Goal: Task Accomplishment & Management: Use online tool/utility

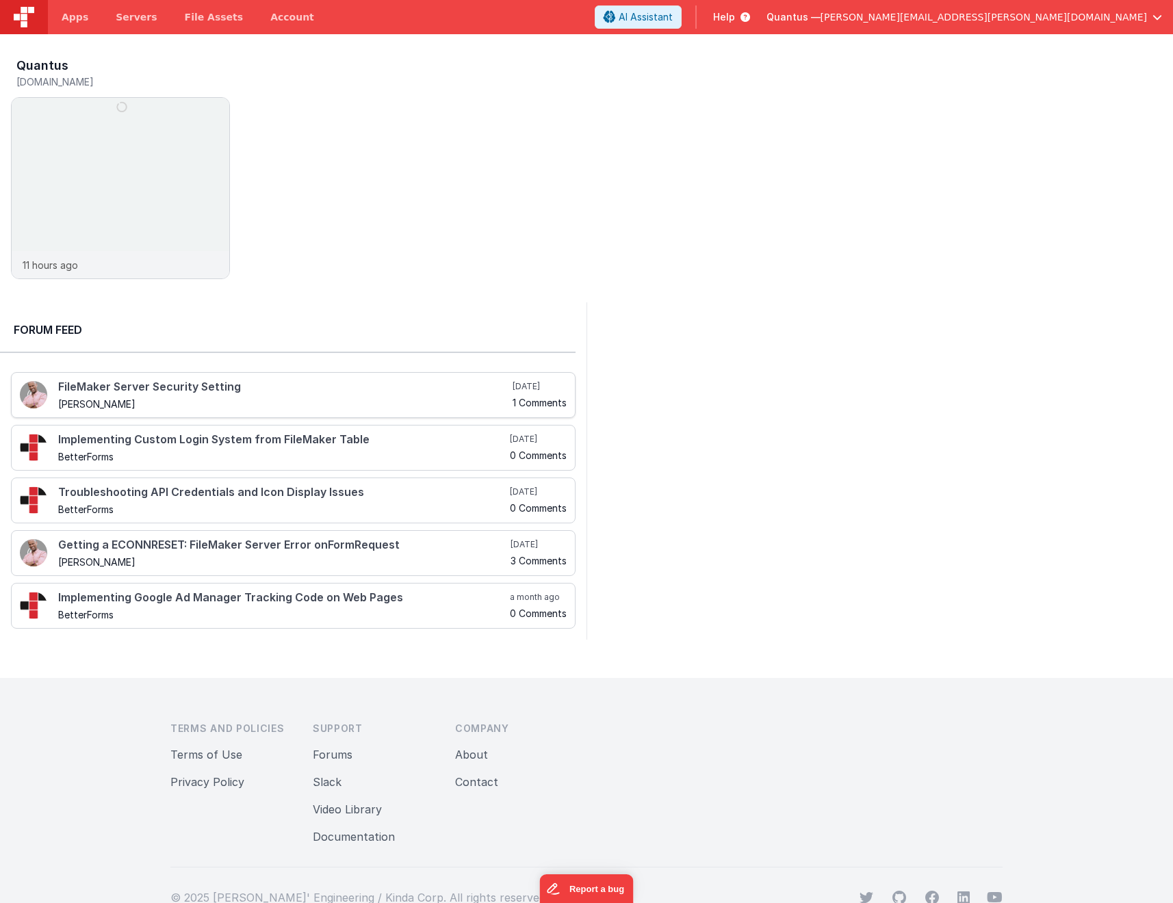
click at [213, 382] on h4 "FileMaker Server Security Setting" at bounding box center [284, 387] width 452 height 12
click at [149, 166] on img at bounding box center [121, 207] width 218 height 218
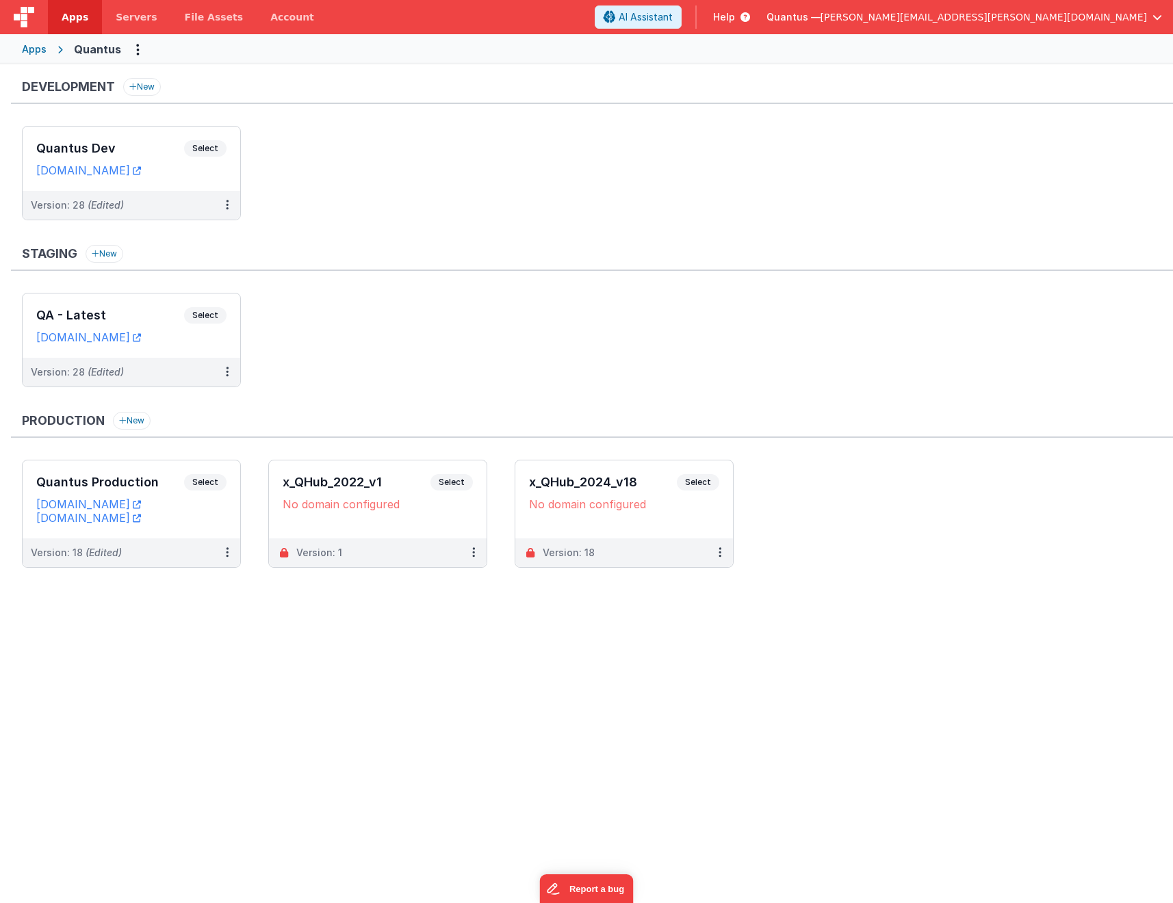
click at [414, 320] on ul "QA - Latest Select URLs [DOMAIN_NAME] Version: 28 (Edited)" at bounding box center [597, 347] width 1151 height 108
click at [361, 329] on ul "QA - Latest Select URLs [DOMAIN_NAME] Version: 28 (Edited)" at bounding box center [597, 347] width 1151 height 108
click at [127, 145] on h3 "Quantus Dev" at bounding box center [110, 149] width 148 height 14
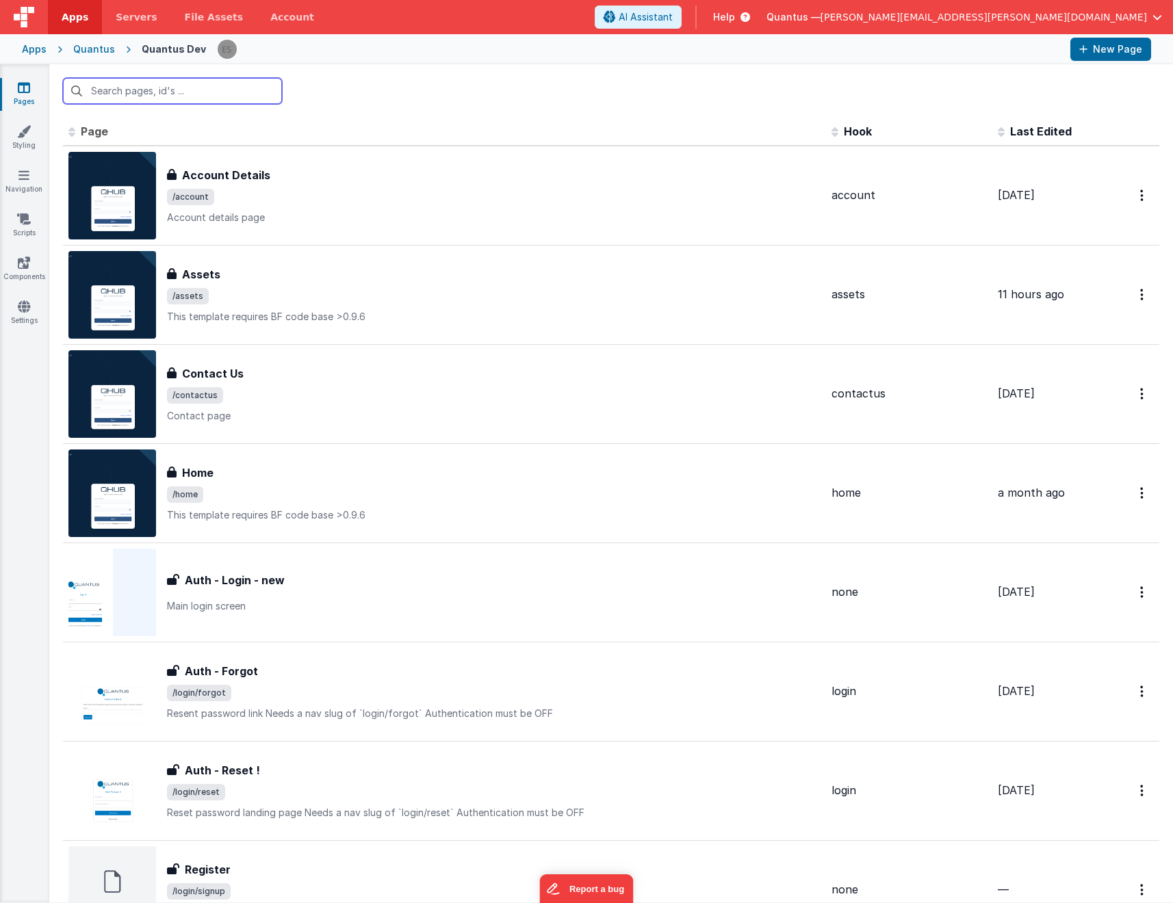
click at [186, 96] on input "text" at bounding box center [172, 91] width 219 height 26
click at [21, 270] on link "Components" at bounding box center [23, 269] width 49 height 27
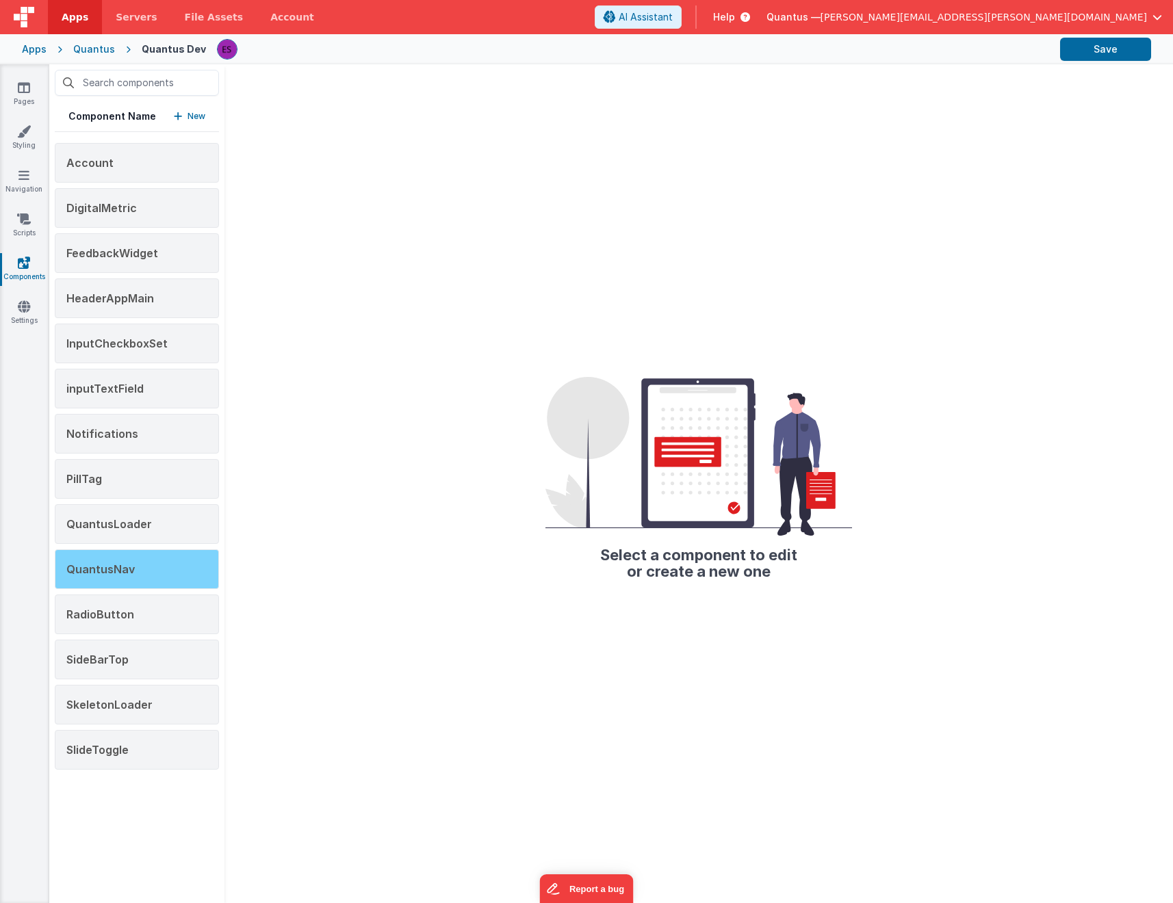
click at [179, 564] on div "QuantusNav" at bounding box center [137, 569] width 164 height 40
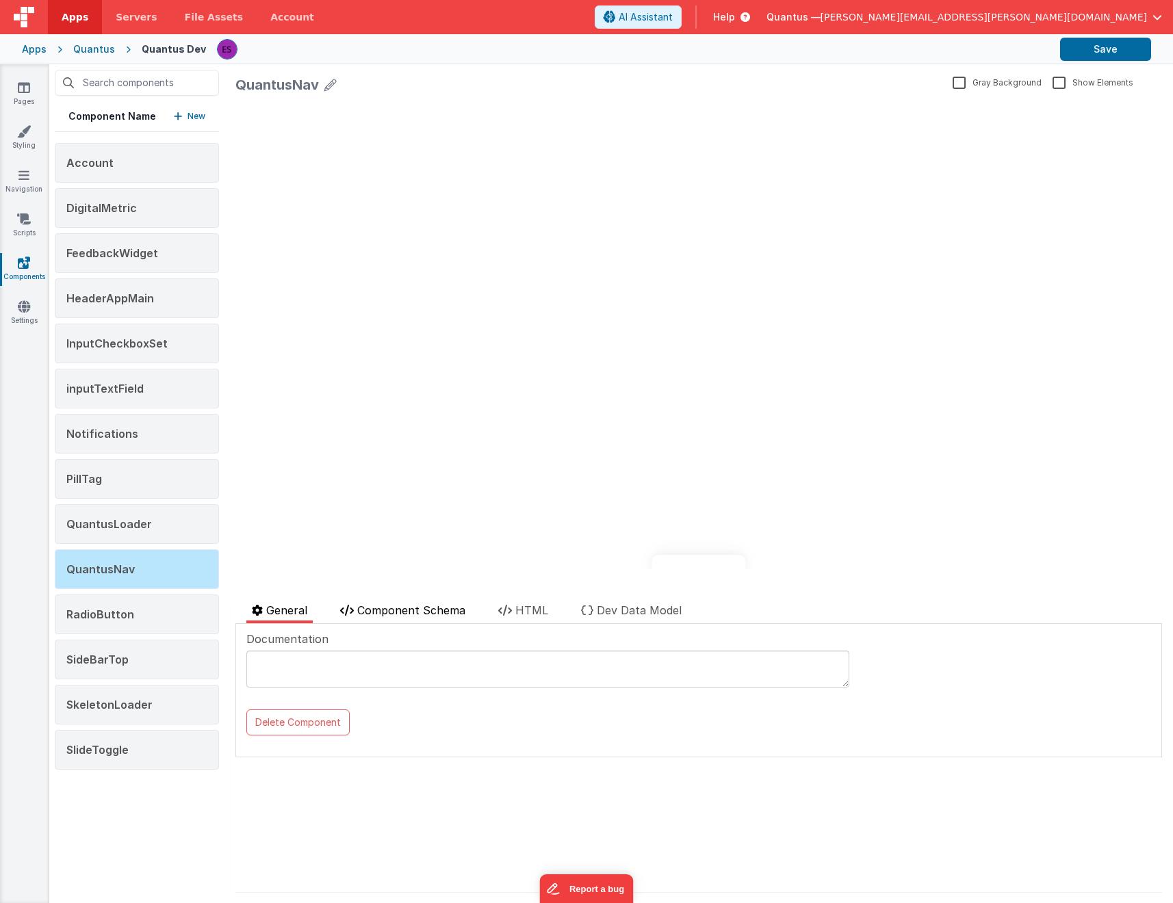
click at [408, 610] on span "Component Schema" at bounding box center [411, 610] width 108 height 14
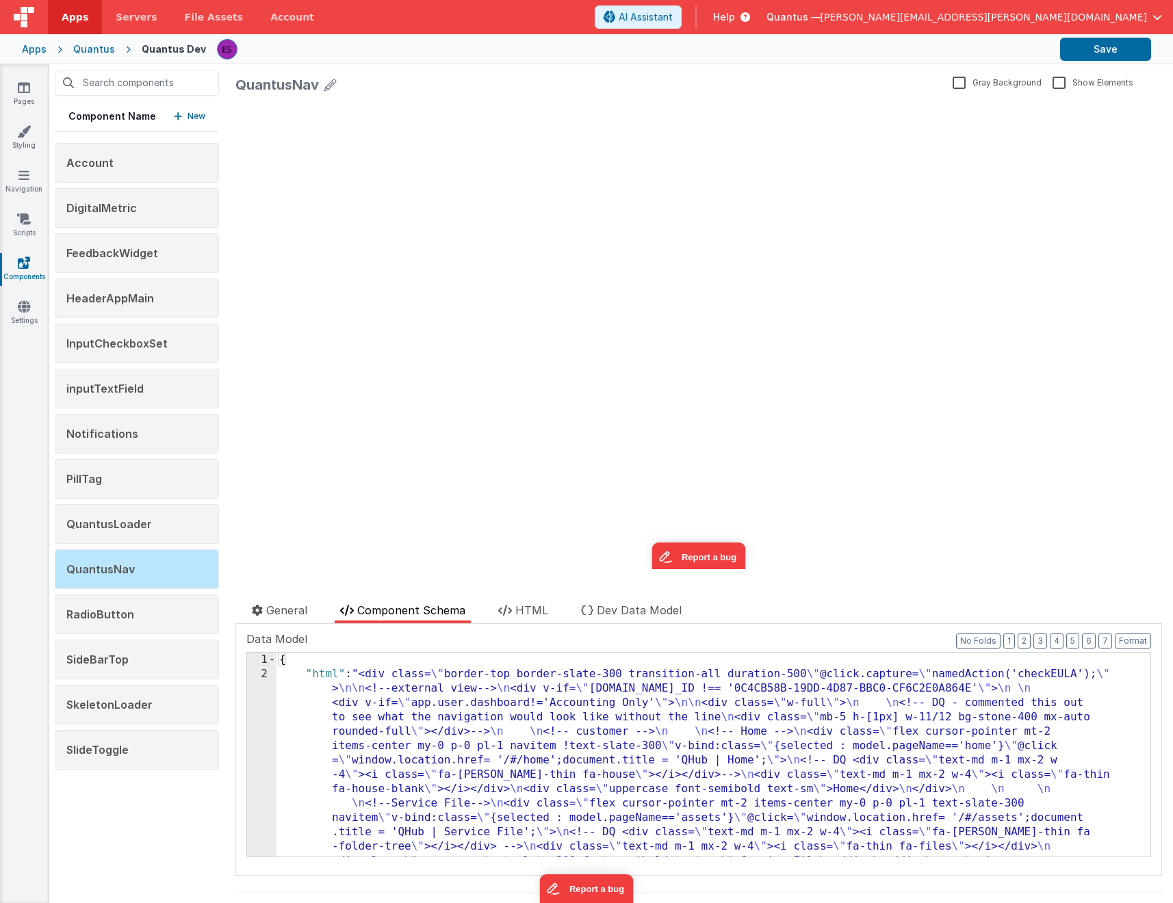
drag, startPoint x: 382, startPoint y: 699, endPoint x: 330, endPoint y: 687, distance: 52.6
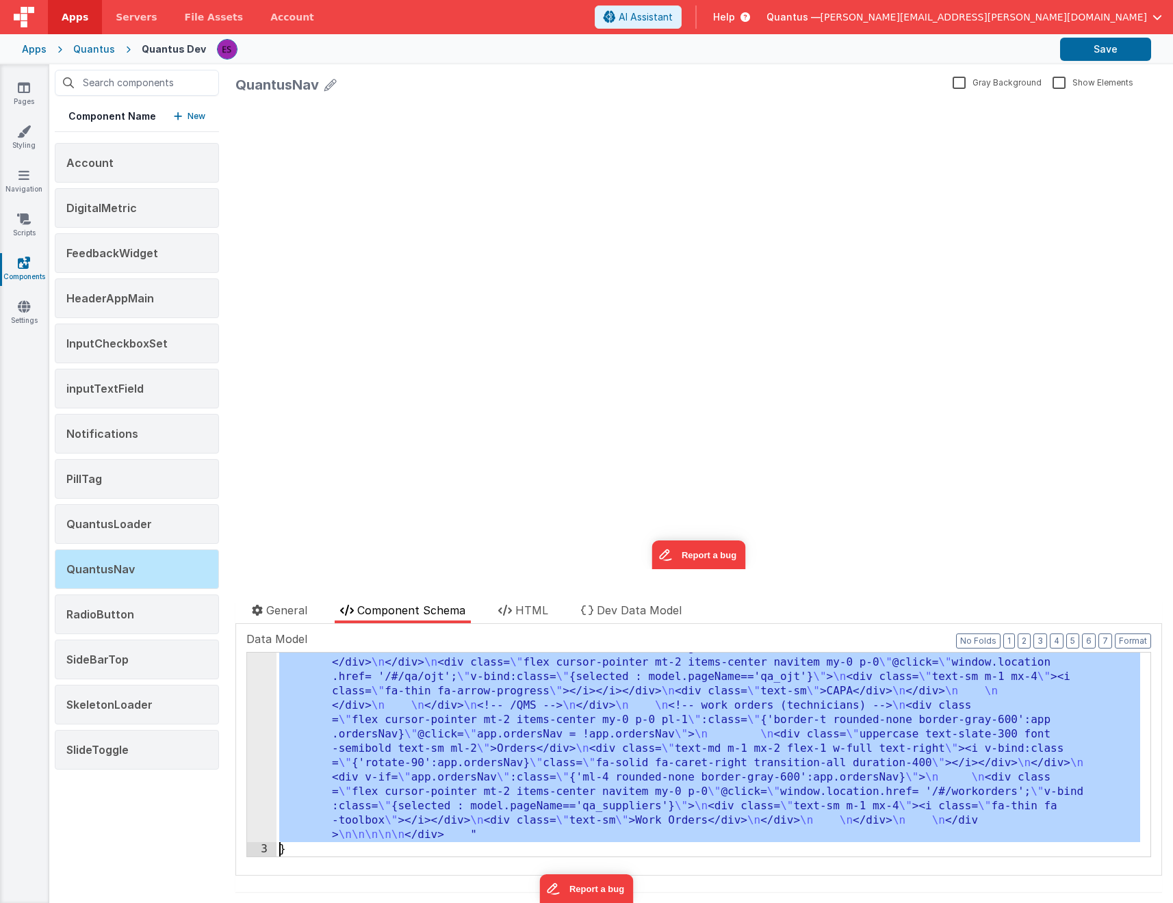
click at [253, 698] on div "2 3" at bounding box center [261, 110] width 29 height 1899
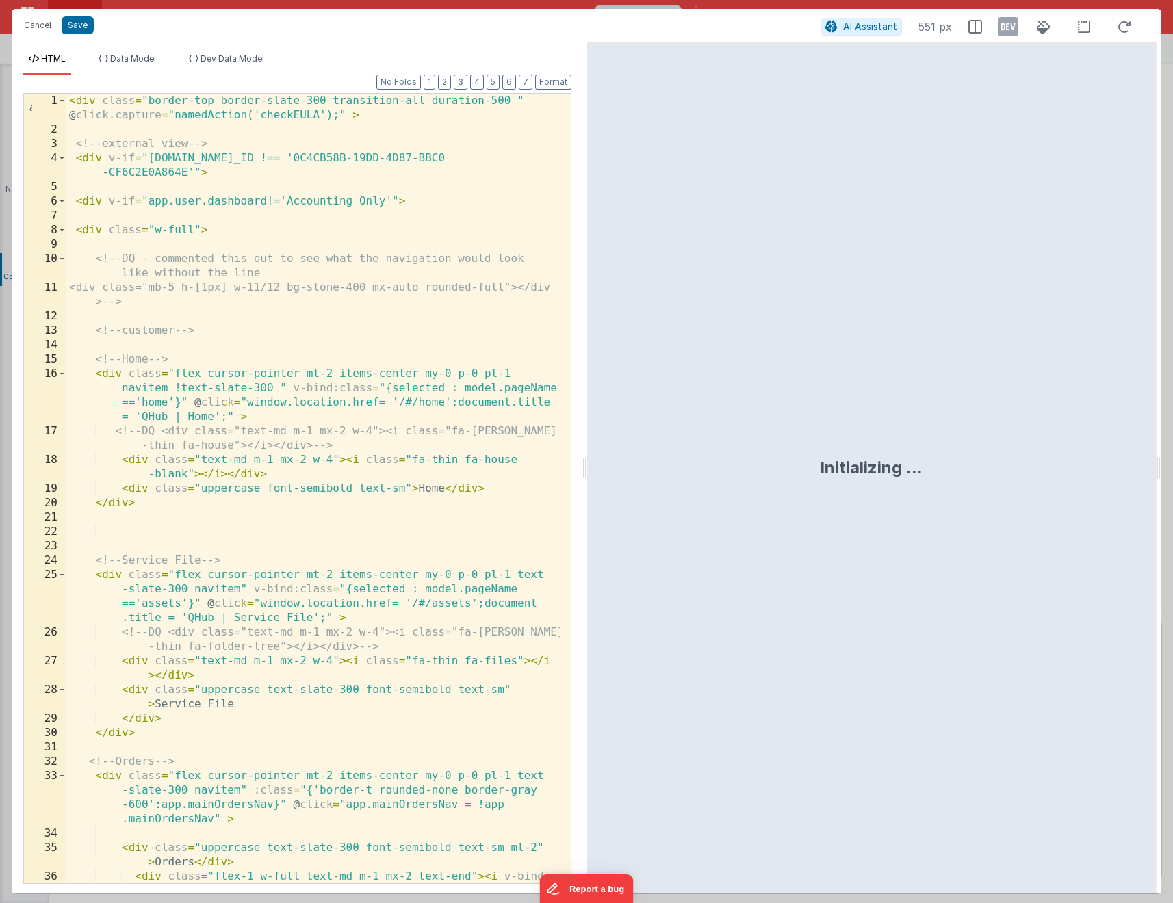
scroll to position [1, 0]
click at [385, 526] on div "< div class = "border-top border-slate-300 transition-all duration-500 " @ clic…" at bounding box center [313, 523] width 494 height 861
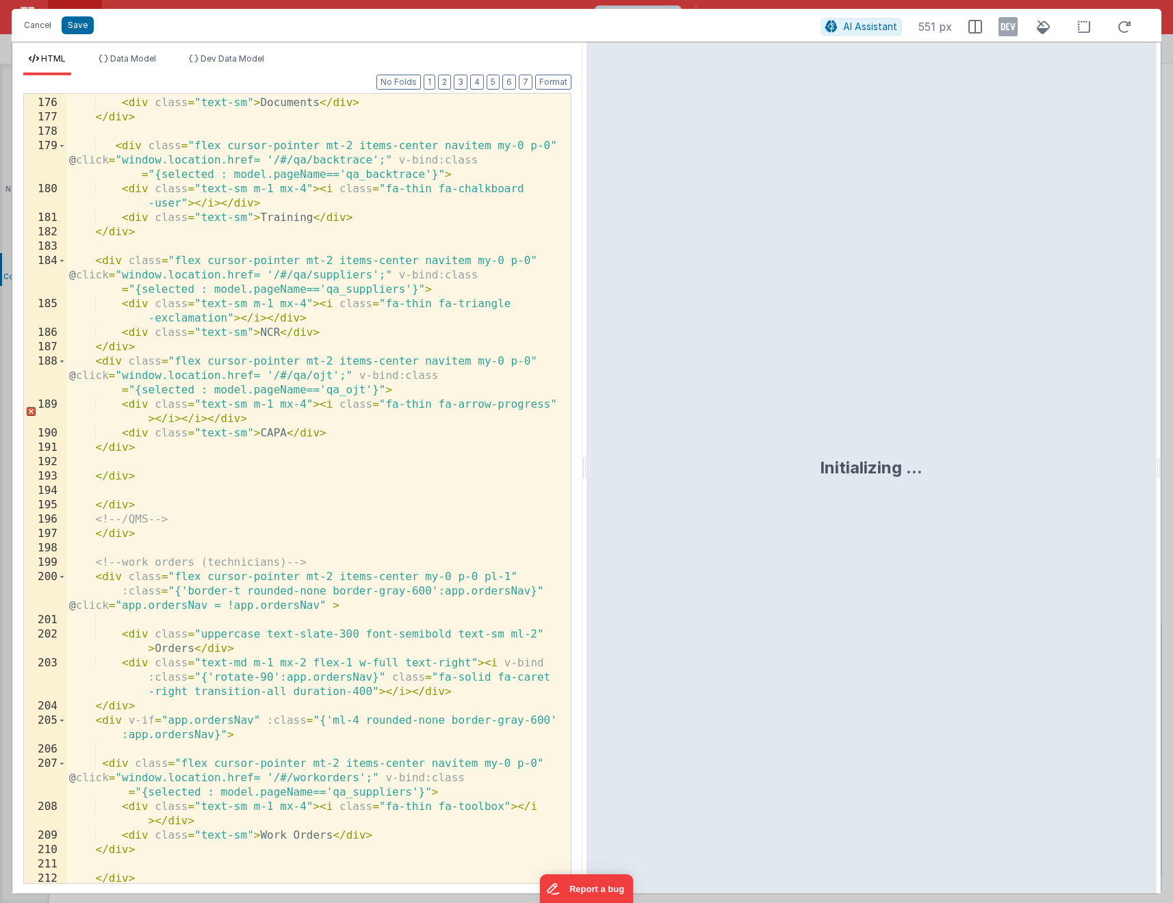
scroll to position [4196, 0]
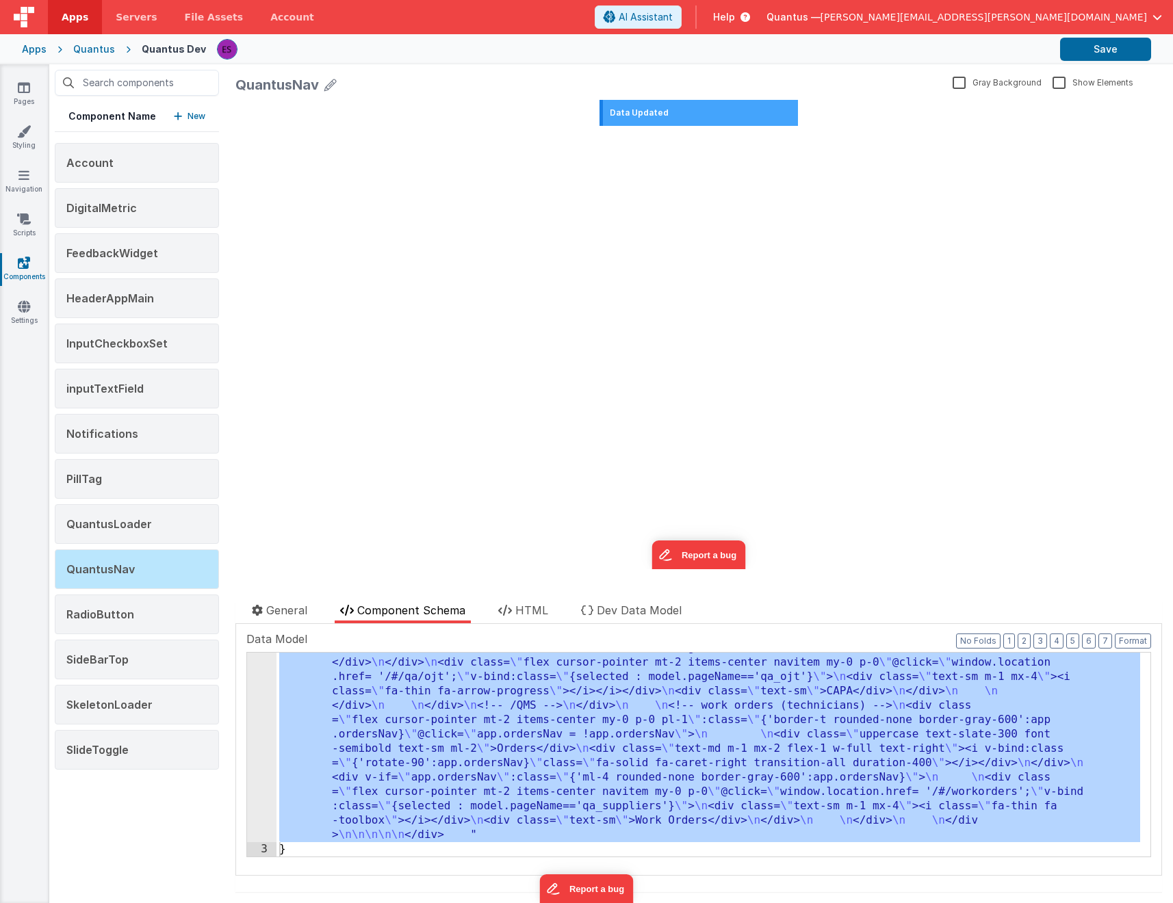
drag, startPoint x: 266, startPoint y: 733, endPoint x: 340, endPoint y: 733, distance: 73.9
click at [369, 699] on div ""html" : "<div class= \" border-top border-slate-300 transition-all duration-50…" at bounding box center [708, 110] width 864 height 1899
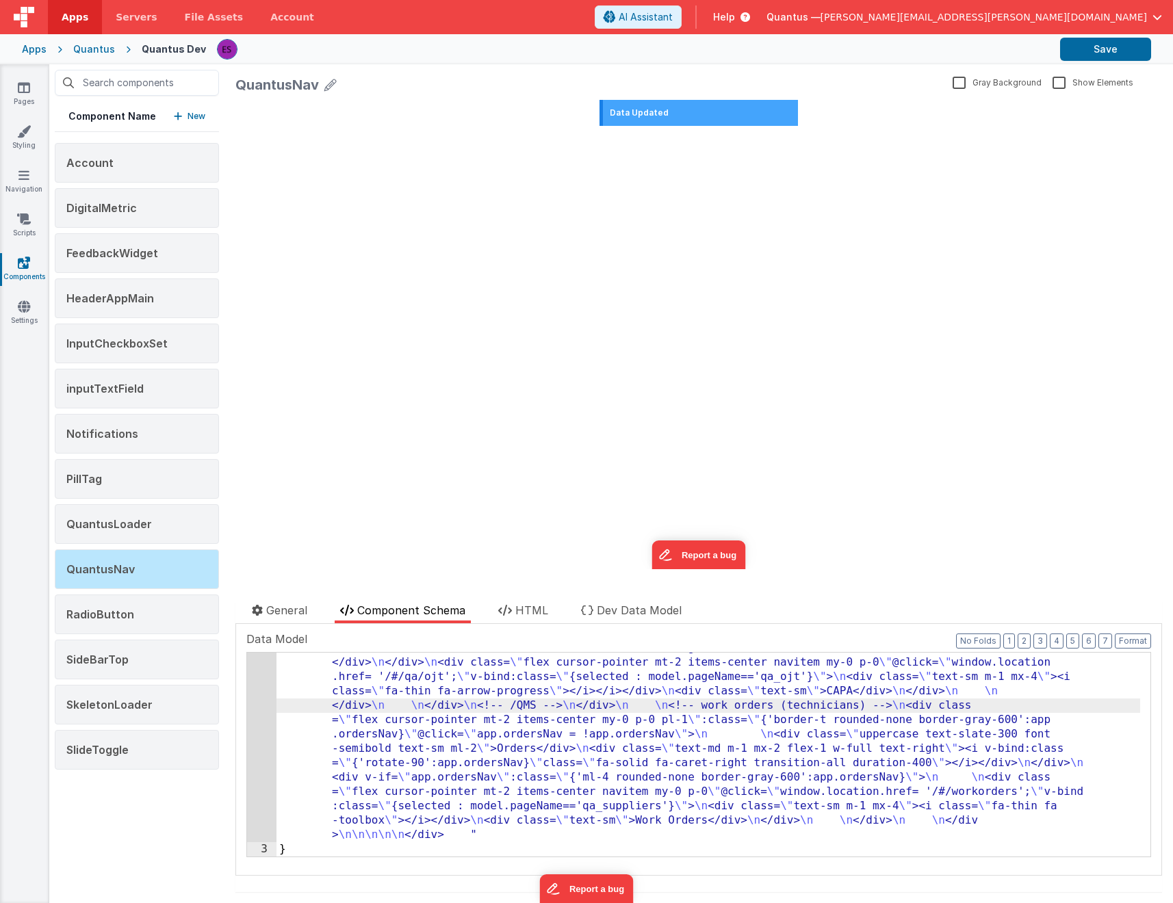
click at [264, 698] on div "2" at bounding box center [261, 1] width 29 height 1681
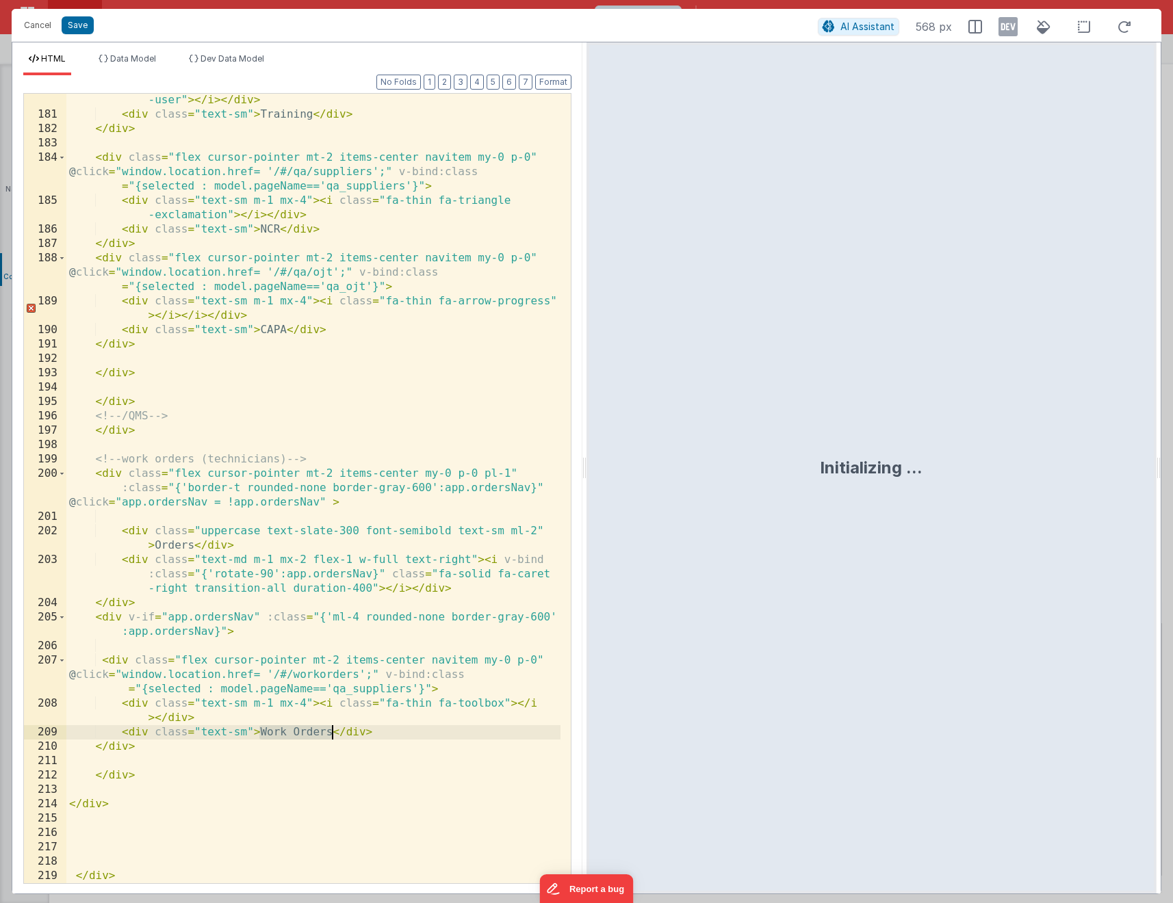
drag, startPoint x: 261, startPoint y: 731, endPoint x: 333, endPoint y: 733, distance: 71.2
click at [333, 733] on div "< div class = "text-sm m-1 mx-4" > < i class = "fa-thin fa-chalkboard -user" > …" at bounding box center [313, 495] width 494 height 833
click at [178, 542] on div "< div class = "text-sm m-1 mx-4" > < i class = "fa-thin fa-chalkboard -user" > …" at bounding box center [313, 495] width 494 height 833
click at [257, 584] on div "< div class = "text-sm m-1 mx-4" > < i class = "fa-thin fa-chalkboard -user" > …" at bounding box center [313, 495] width 494 height 833
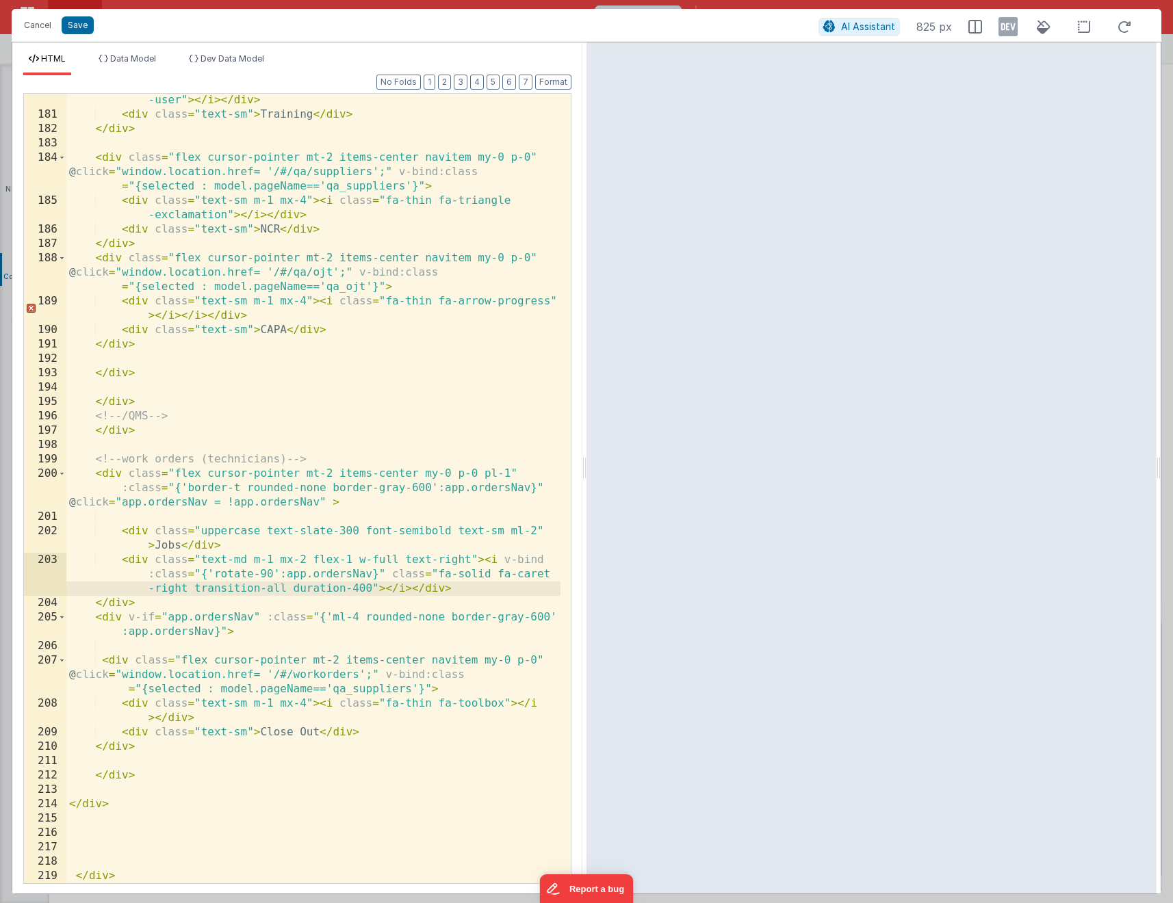
scroll to position [1449, 0]
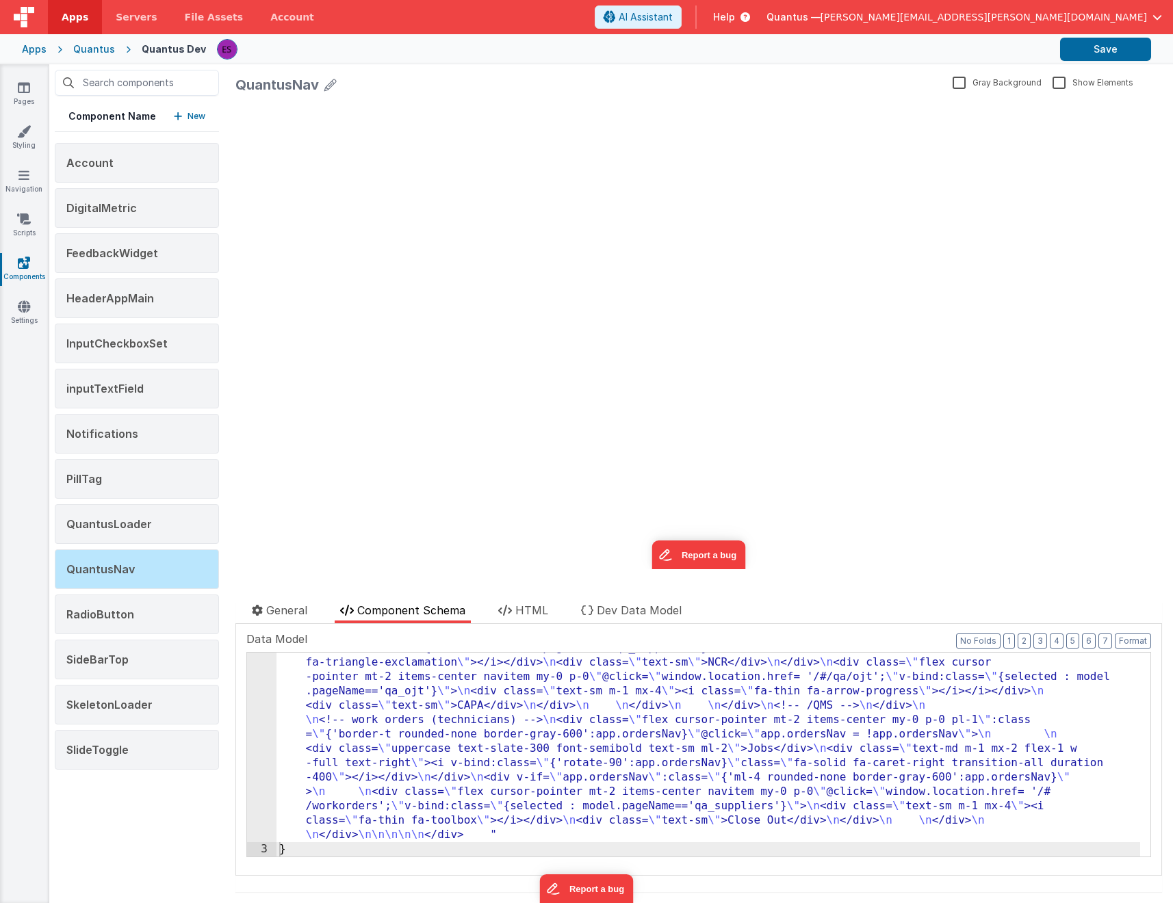
click at [263, 722] on div "2" at bounding box center [261, 31] width 29 height 1624
drag, startPoint x: 326, startPoint y: 754, endPoint x: 316, endPoint y: 751, distance: 10.6
click at [326, 754] on div ""html" : "<div class= \" border-top border-slate-300 transition-all duration-50…" at bounding box center [708, 140] width 864 height 1842
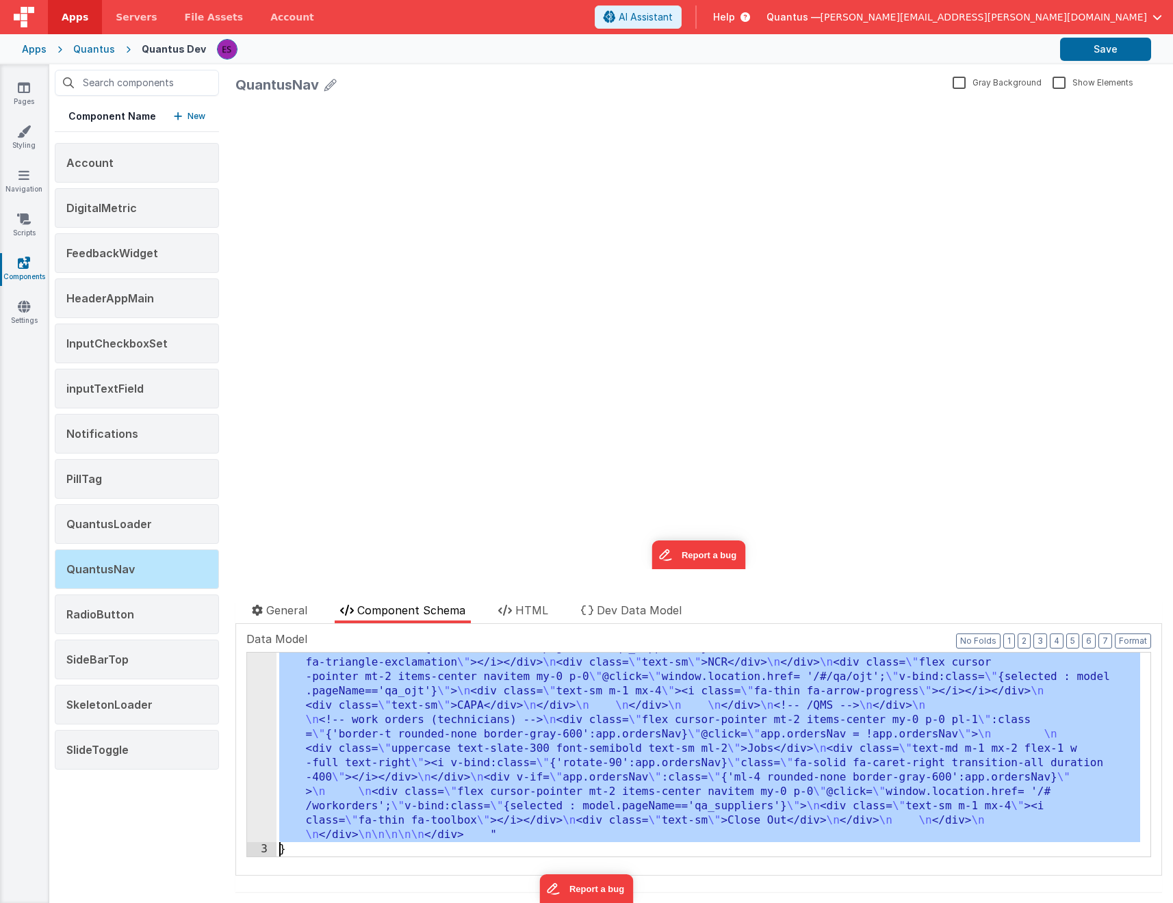
click at [261, 744] on div "2" at bounding box center [261, 31] width 29 height 1624
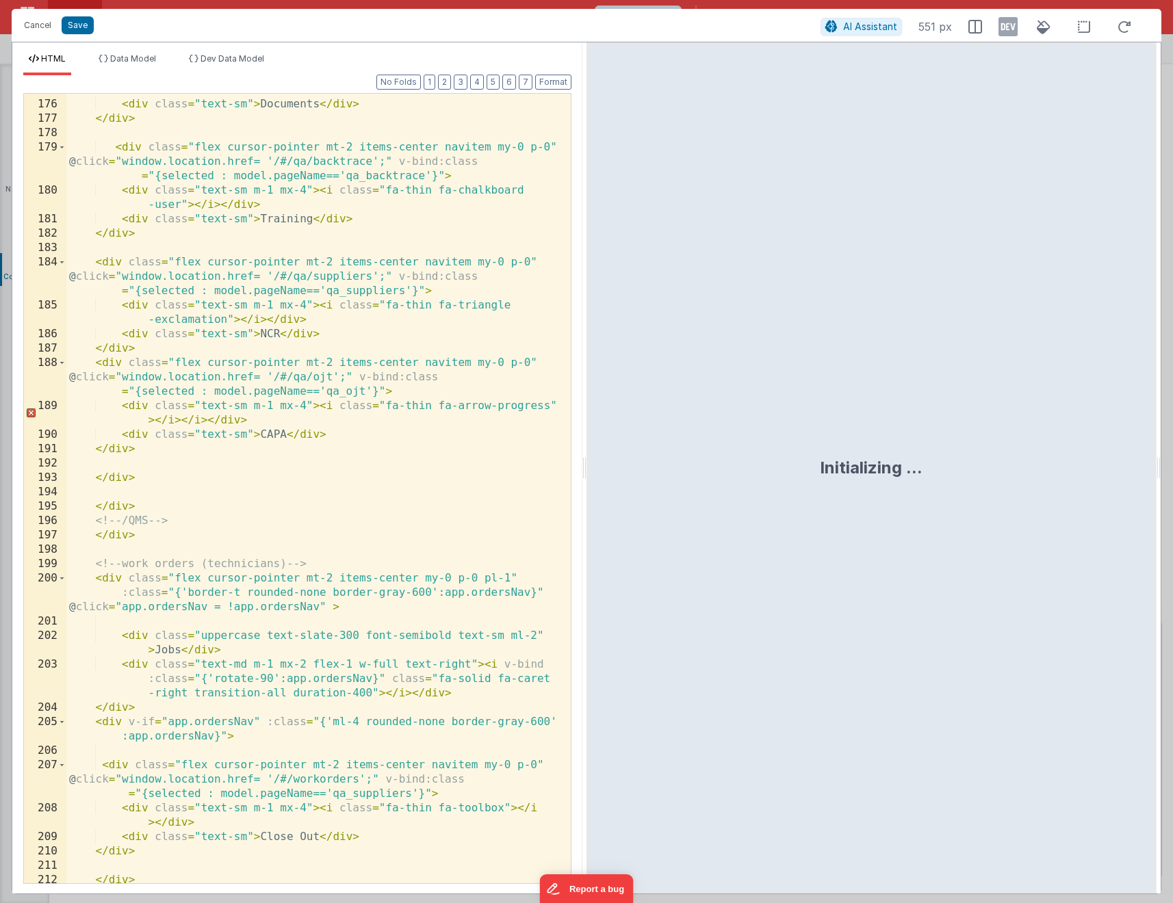
scroll to position [4196, 0]
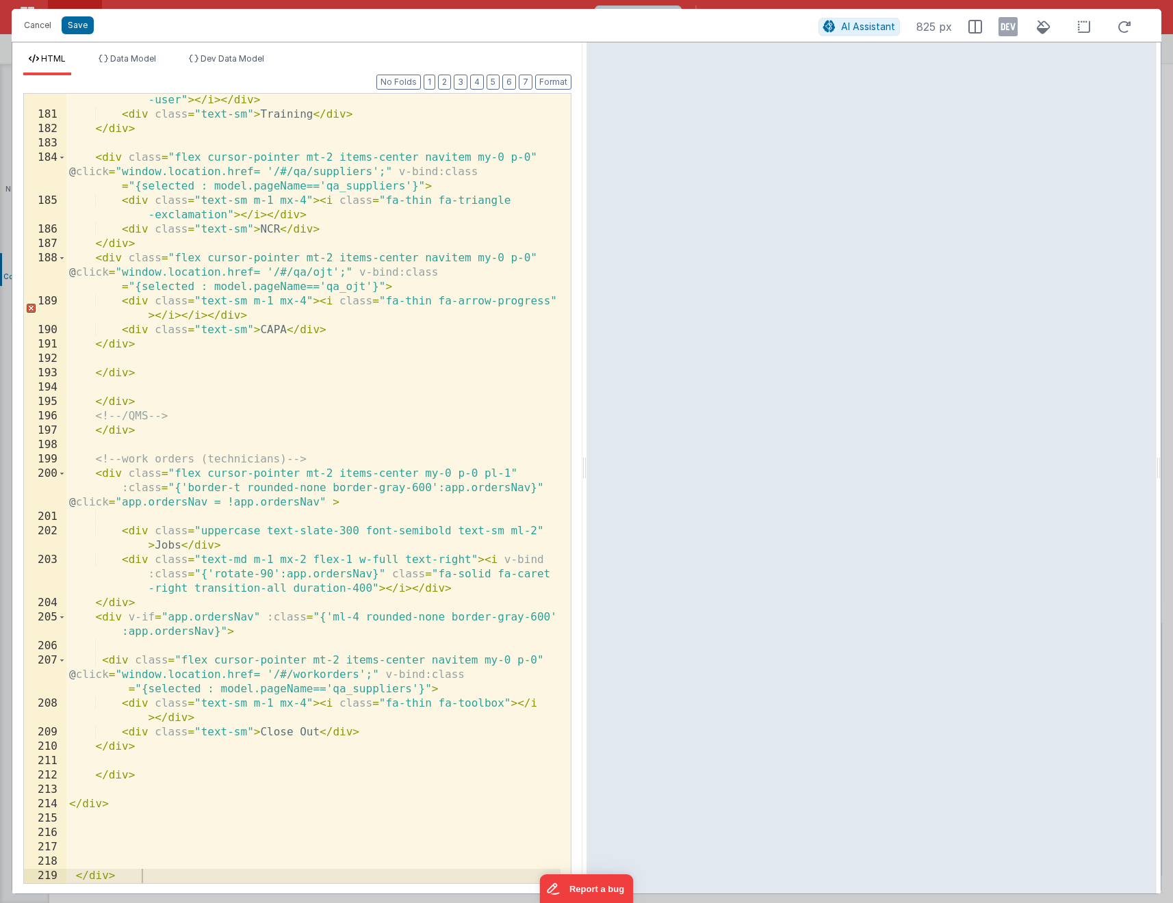
click at [374, 670] on div "< div class = "text-sm m-1 mx-4" > < i class = "fa-thin fa-chalkboard -user" > …" at bounding box center [313, 495] width 494 height 833
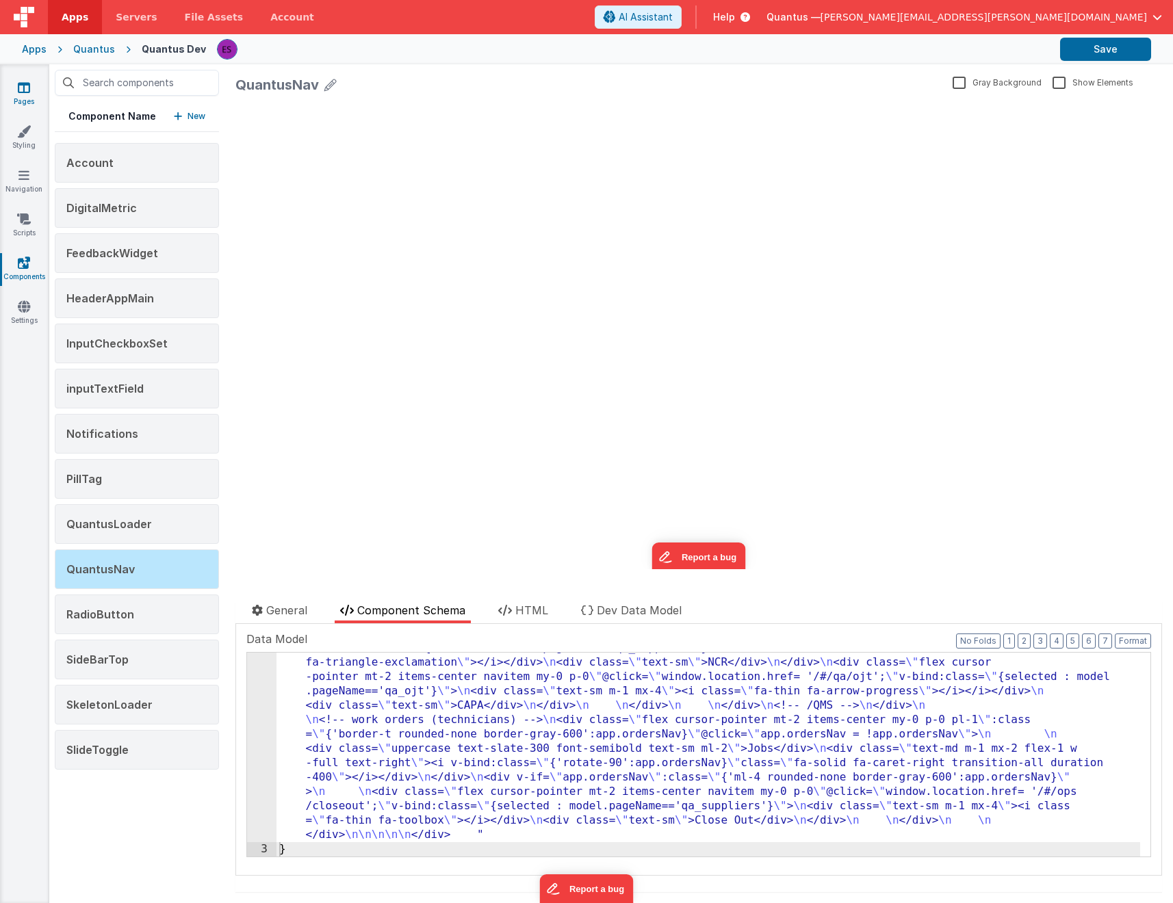
click at [18, 97] on link "Pages" at bounding box center [23, 94] width 49 height 27
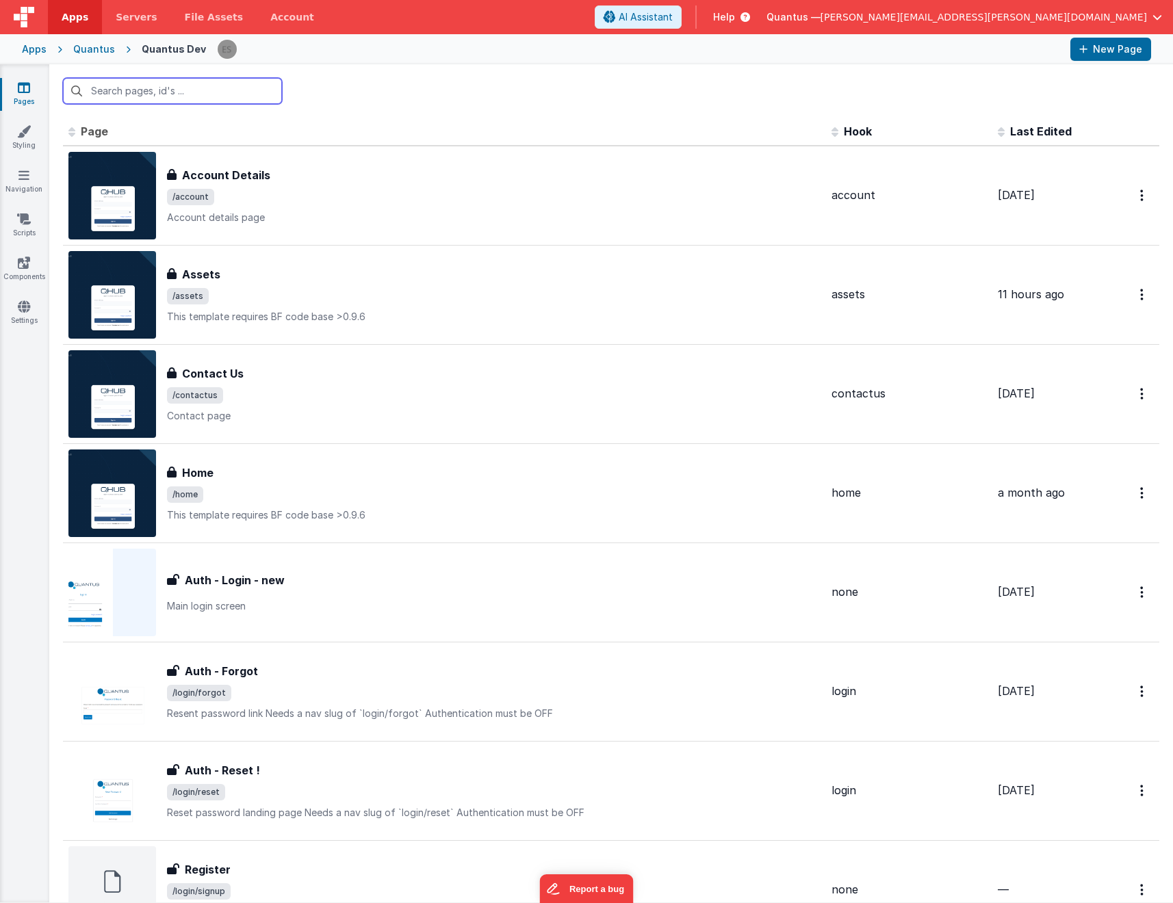
click at [180, 99] on input "text" at bounding box center [172, 91] width 219 height 26
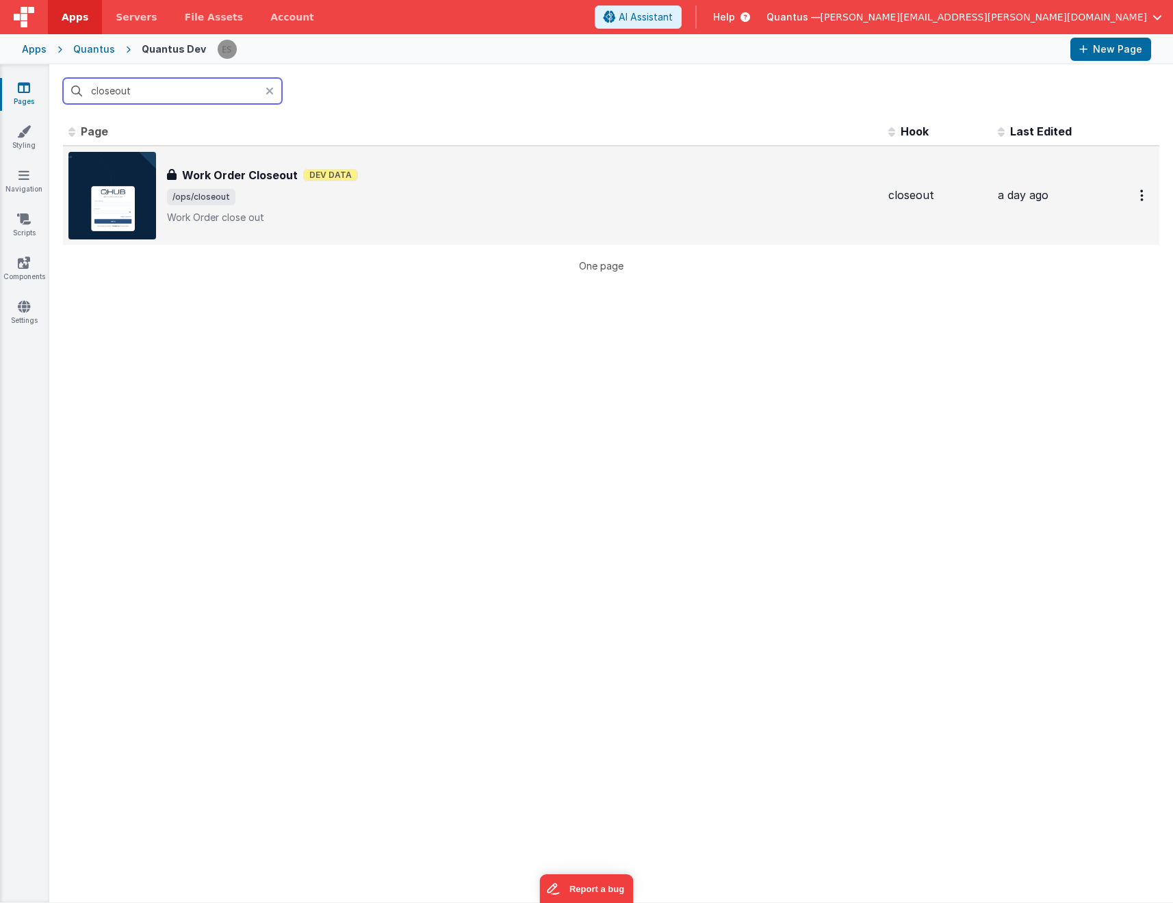
type input "closeout"
click at [354, 222] on p "Work Order close out" at bounding box center [522, 218] width 710 height 14
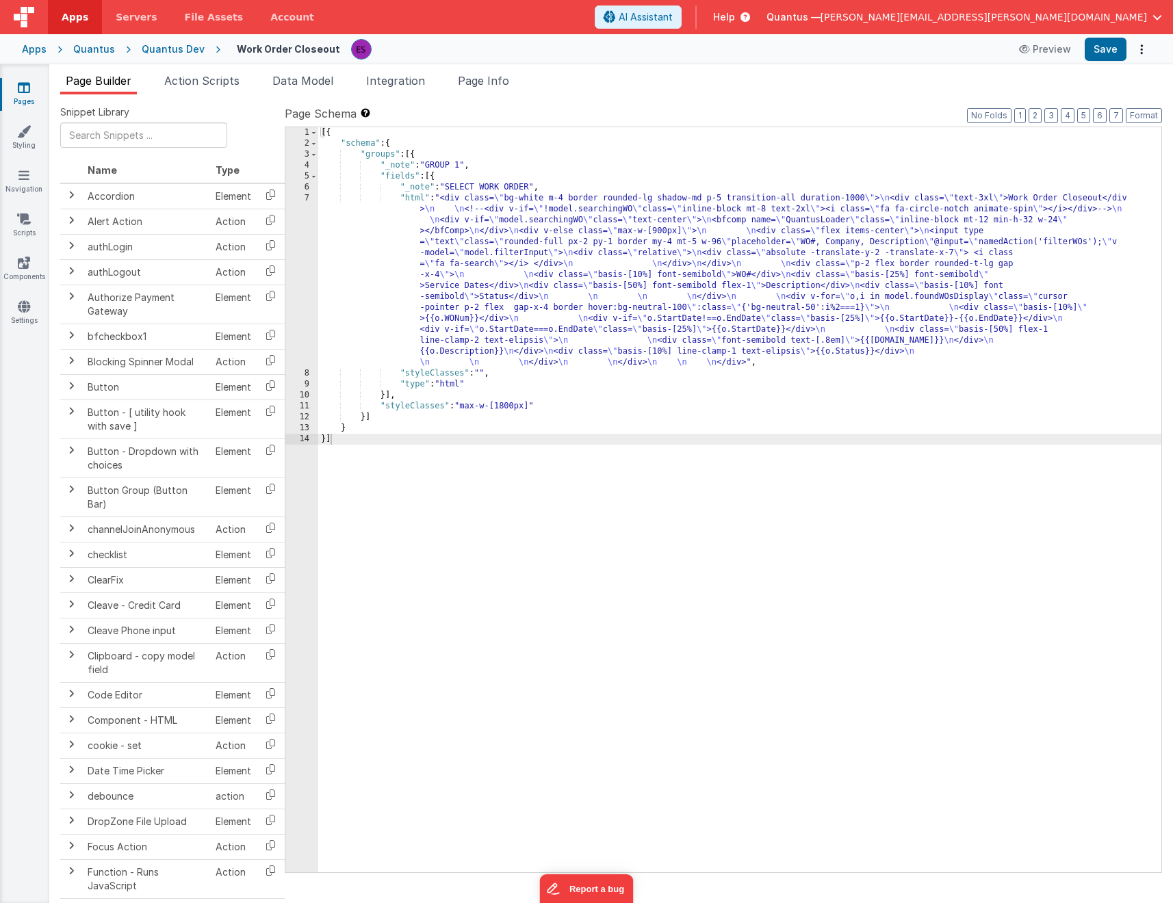
click at [346, 231] on div "[{ "schema" : { "groups" : [{ "_note" : "GROUP 1" , "fields" : [{ "_note" : "SE…" at bounding box center [739, 510] width 843 height 767
click at [301, 309] on div "7" at bounding box center [301, 280] width 33 height 175
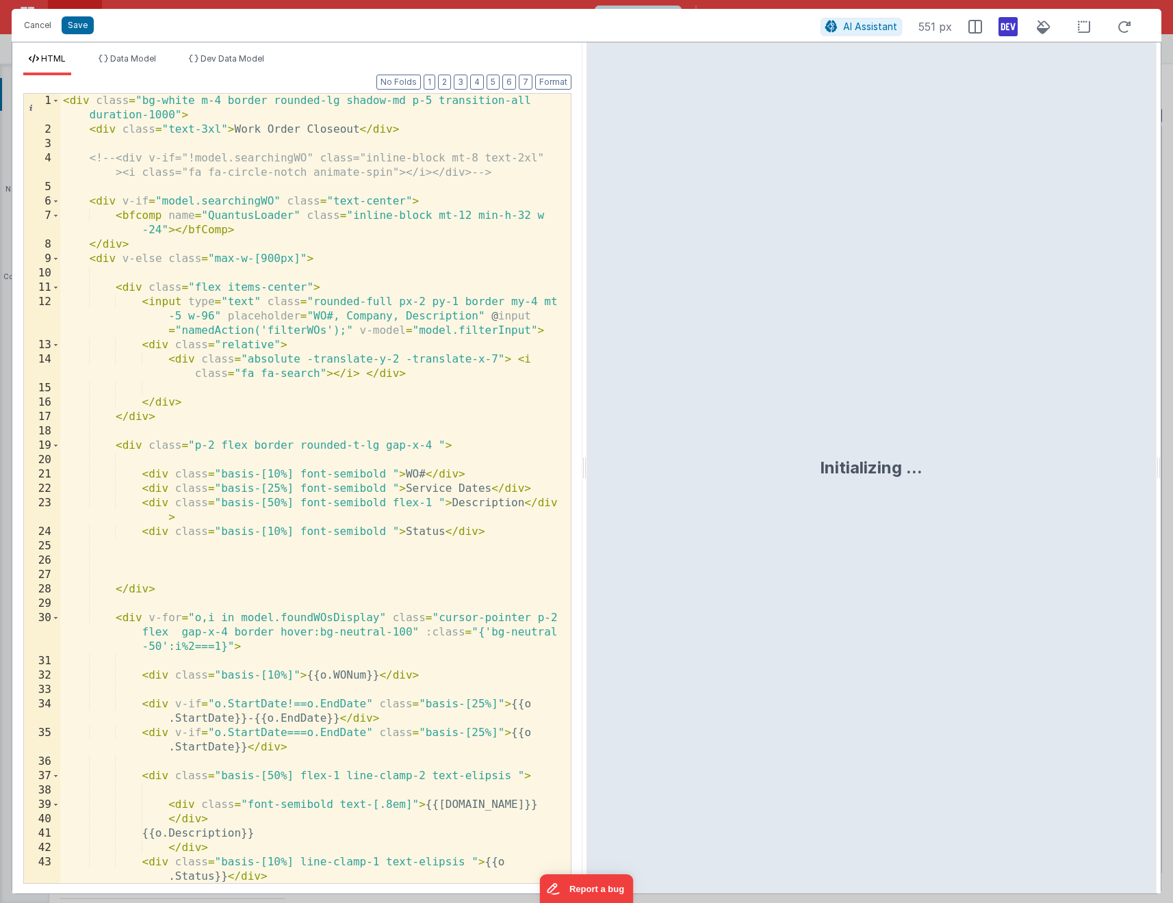
click at [133, 446] on div "< div class = "bg-white m-4 border rounded-lg shadow-md p-5 transition-all dura…" at bounding box center [310, 510] width 500 height 833
click at [104, 259] on div "< div class = "bg-white m-4 border rounded-lg shadow-md p-5 transition-all dura…" at bounding box center [310, 510] width 500 height 833
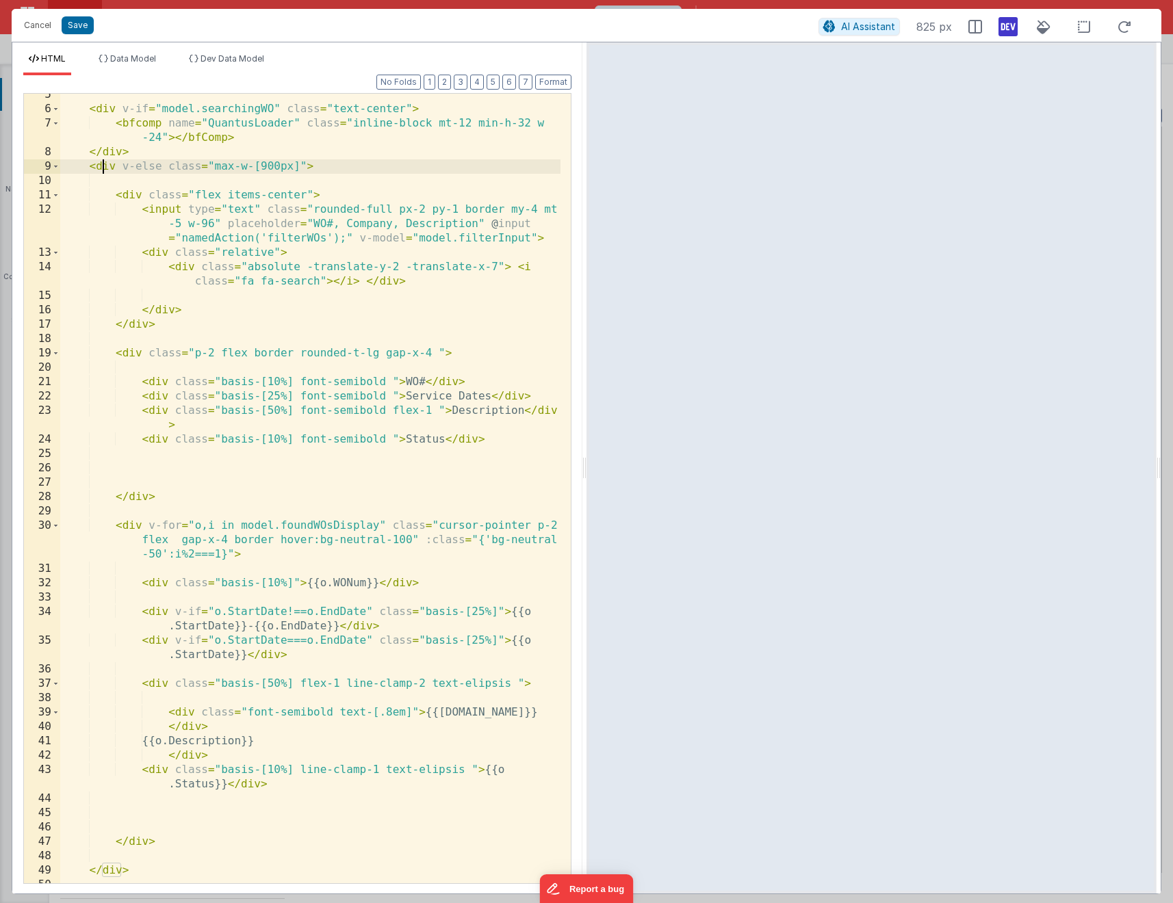
scroll to position [130, 0]
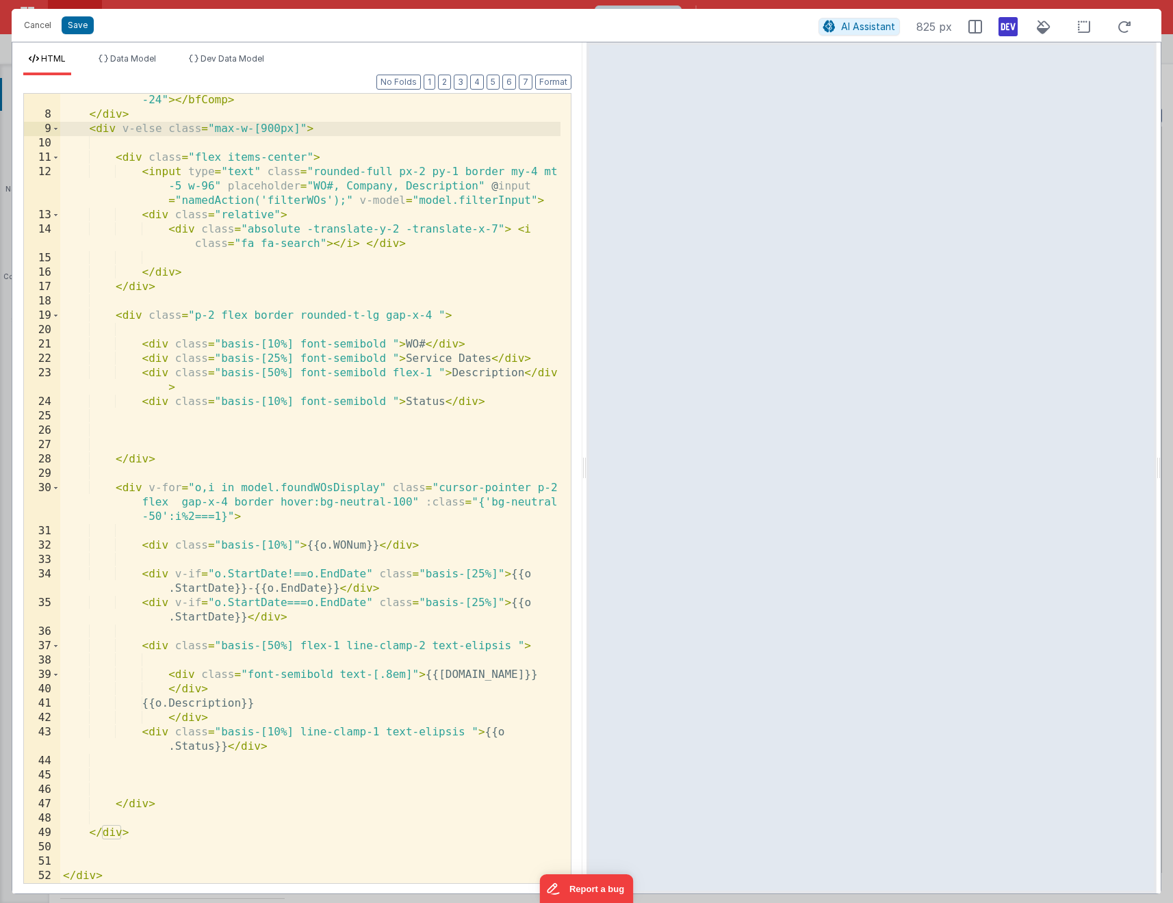
click at [99, 808] on div "< bfcomp name = "QuantusLoader" class = "inline-block mt-12 min-h-32 w -24" > <…" at bounding box center [310, 495] width 500 height 833
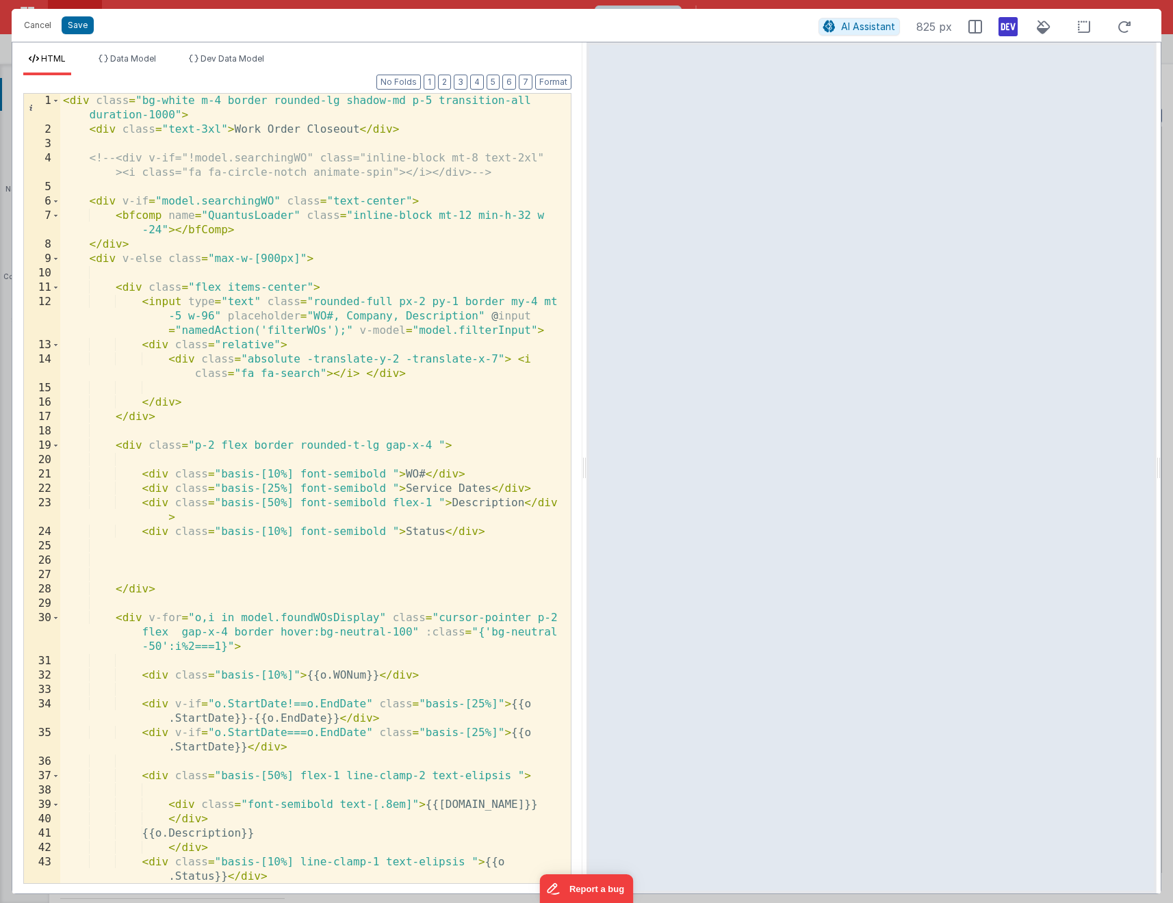
scroll to position [0, 0]
click at [108, 274] on div "< div class = "bg-white m-4 border rounded-lg shadow-md p-5 transition-all dura…" at bounding box center [310, 510] width 500 height 833
click at [180, 275] on div "< div class = "bg-white m-4 border rounded-lg shadow-md p-5 transition-all dura…" at bounding box center [310, 510] width 500 height 833
click at [122, 273] on div "< div class = "bg-white m-4 border rounded-lg shadow-md p-5 transition-all dura…" at bounding box center [310, 510] width 500 height 833
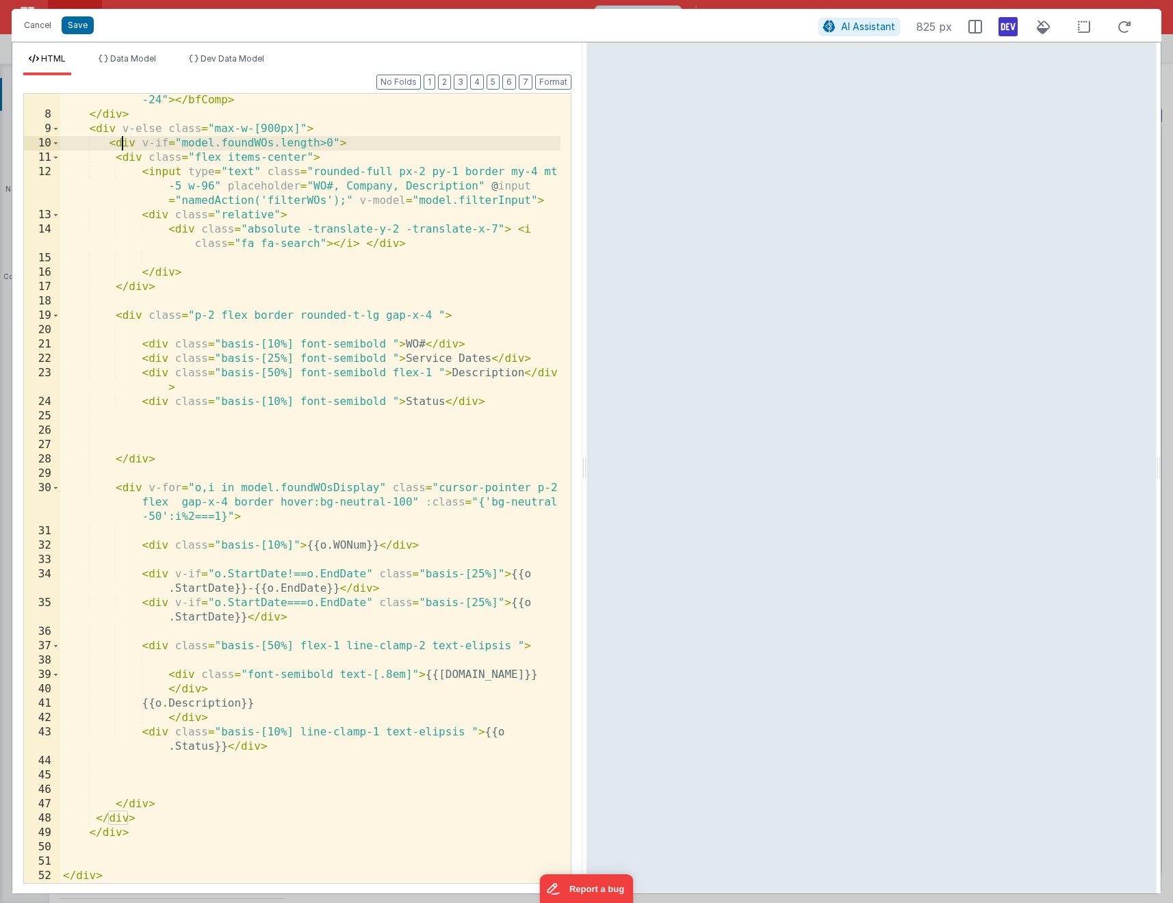
scroll to position [130, 0]
click at [167, 817] on div "< bfcomp name = "QuantusLoader" class = "inline-block mt-12 min-h-32 w -24" > <…" at bounding box center [310, 495] width 500 height 833
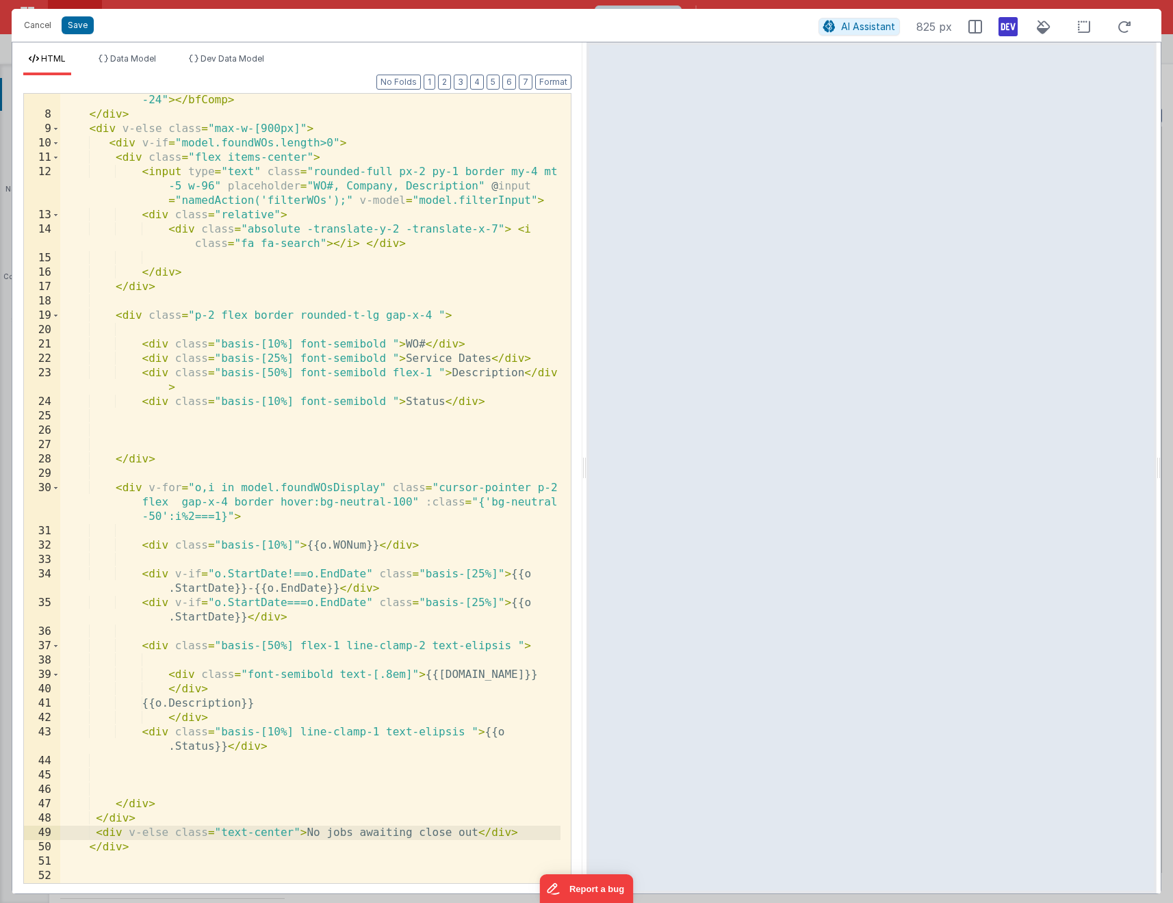
click at [307, 831] on div "< bfcomp name = "QuantusLoader" class = "inline-block mt-12 min-h-32 w -24" > <…" at bounding box center [310, 495] width 500 height 833
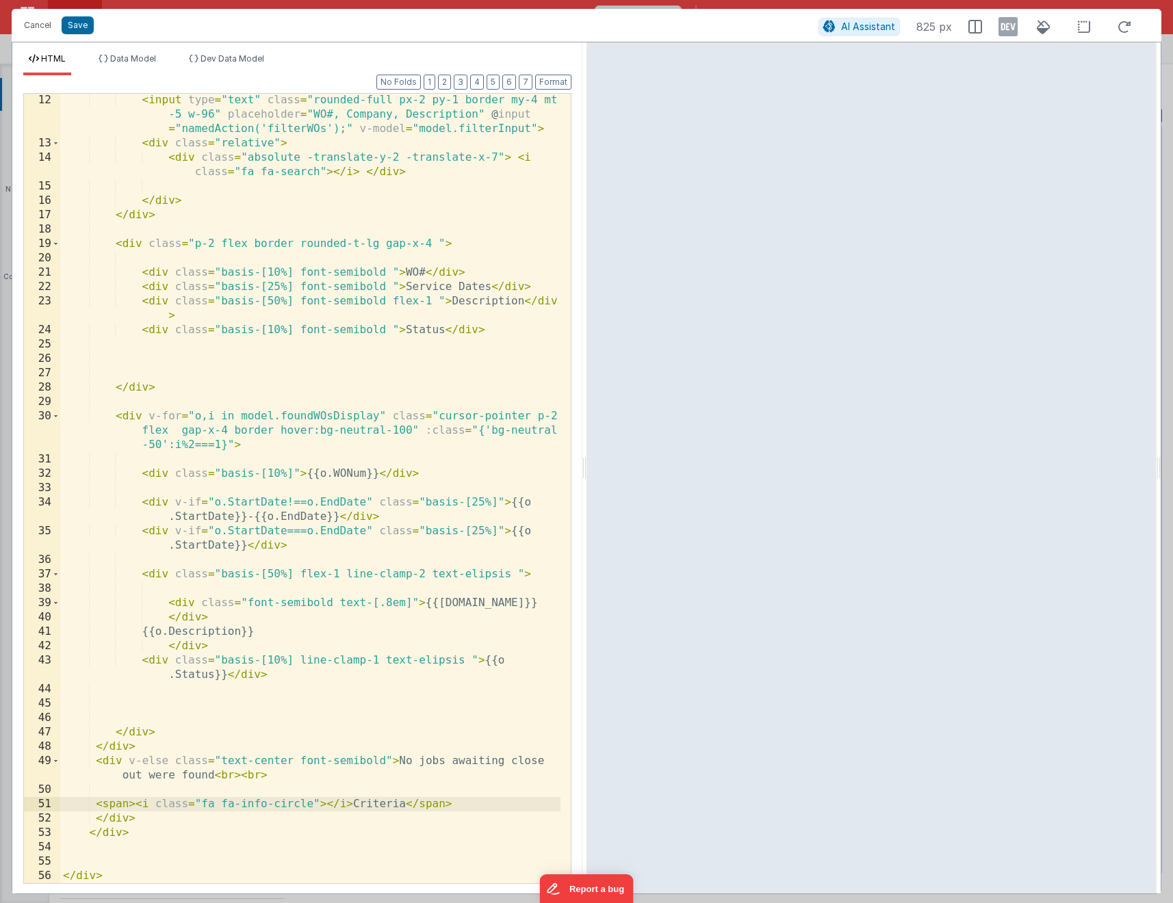
click at [1013, 29] on icon at bounding box center [1007, 27] width 19 height 22
drag, startPoint x: 344, startPoint y: 602, endPoint x: 324, endPoint y: 631, distance: 34.9
click at [344, 603] on div "< input type = "text" class = "rounded-full px-2 py-1 border my-4 mt -5 w-96" p…" at bounding box center [310, 516] width 500 height 847
click at [393, 803] on div "< input type = "text" class = "rounded-full px-2 py-1 border my-4 mt -5 w-96" p…" at bounding box center [310, 516] width 500 height 847
click at [392, 803] on div "< input type = "text" class = "rounded-full px-2 py-1 border my-4 mt -5 w-96" p…" at bounding box center [310, 516] width 500 height 847
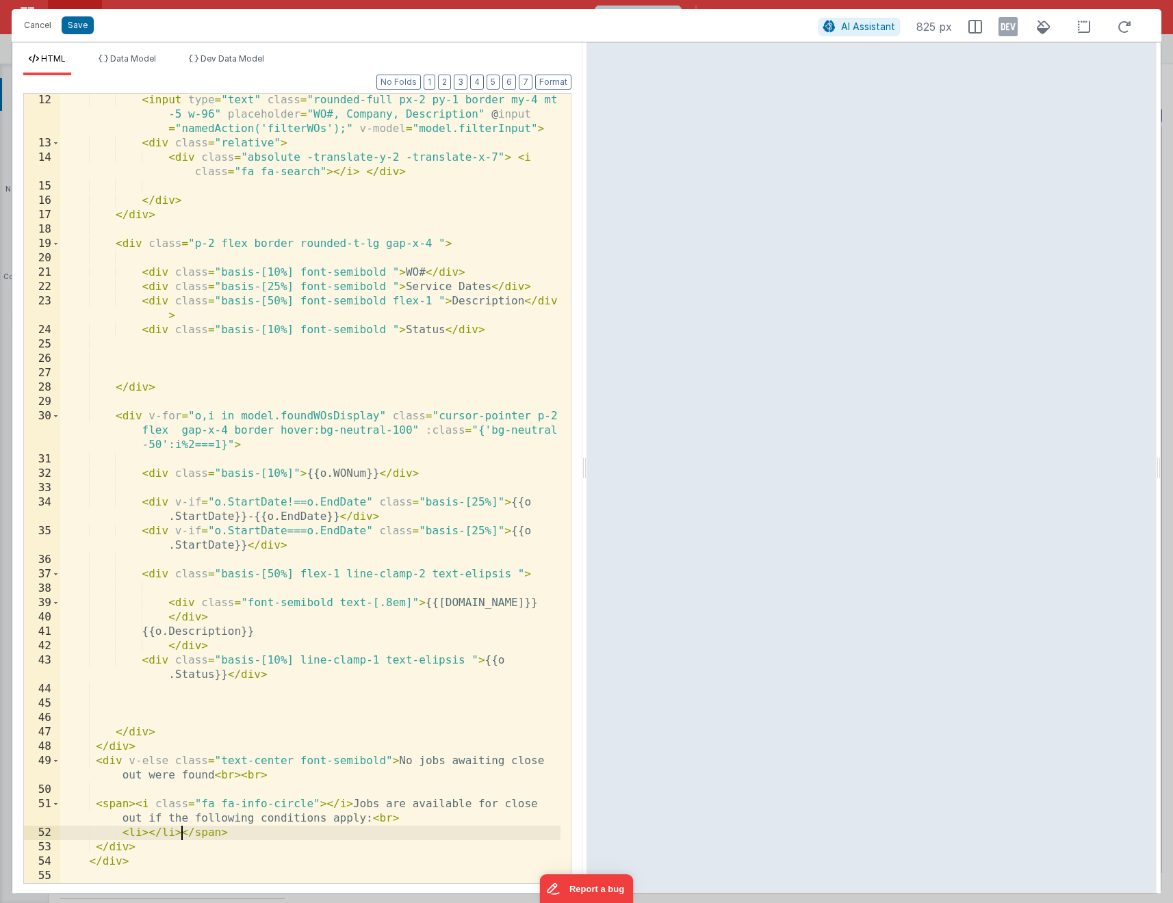
drag, startPoint x: 180, startPoint y: 829, endPoint x: 237, endPoint y: 798, distance: 65.2
click at [180, 829] on div "< input type = "text" class = "rounded-full px-2 py-1 border my-4 mt -5 w-96" p…" at bounding box center [310, 516] width 500 height 847
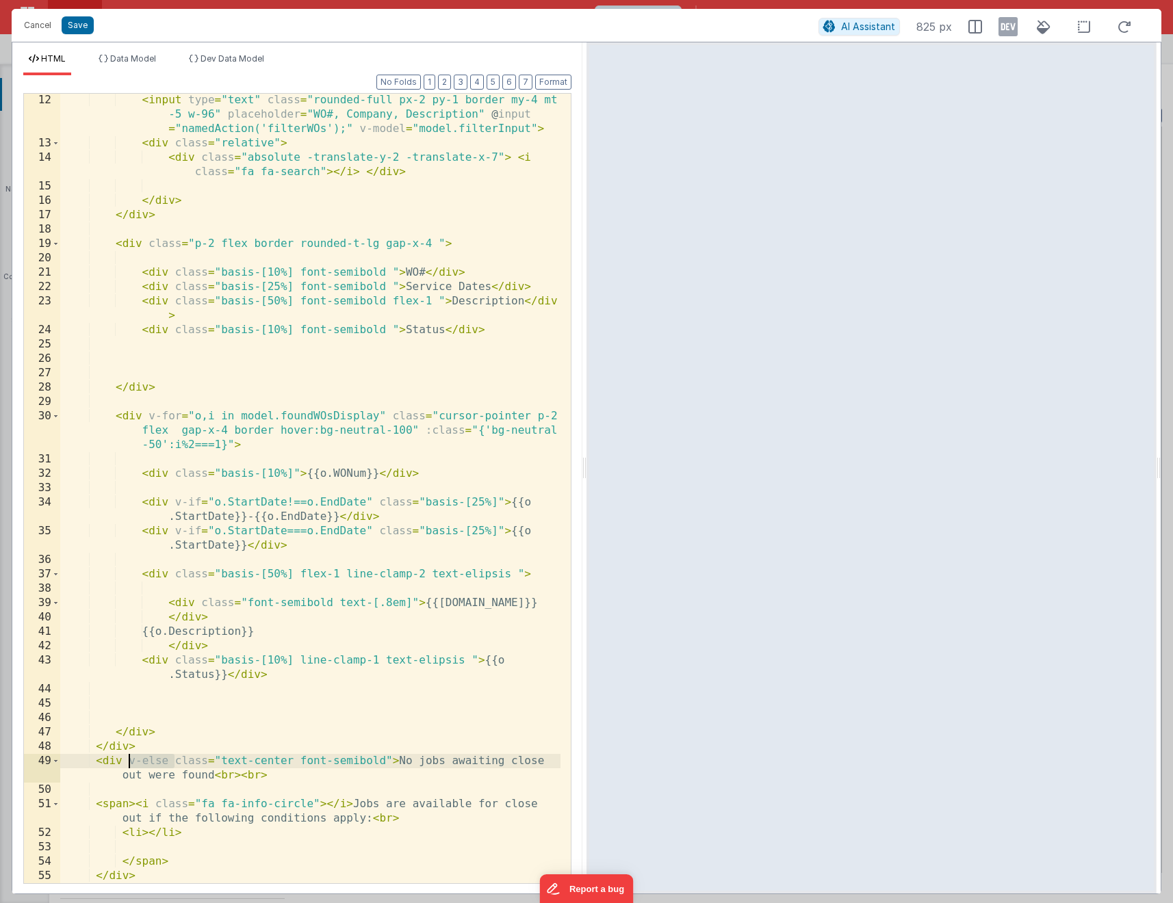
drag, startPoint x: 175, startPoint y: 758, endPoint x: 131, endPoint y: 757, distance: 43.8
click at [131, 757] on div "< input type = "text" class = "rounded-full px-2 py-1 border my-4 mt -5 w-96" p…" at bounding box center [310, 516] width 500 height 847
click at [127, 740] on div "< input type = "text" class = "rounded-full px-2 py-1 border my-4 mt -5 w-96" p…" at bounding box center [310, 516] width 500 height 847
click at [126, 761] on div "< input type = "text" class = "rounded-full px-2 py-1 border my-4 mt -5 w-96" p…" at bounding box center [310, 516] width 500 height 847
click at [126, 807] on div "< input type = "text" class = "rounded-full px-2 py-1 border my-4 mt -5 w-96" p…" at bounding box center [310, 516] width 500 height 847
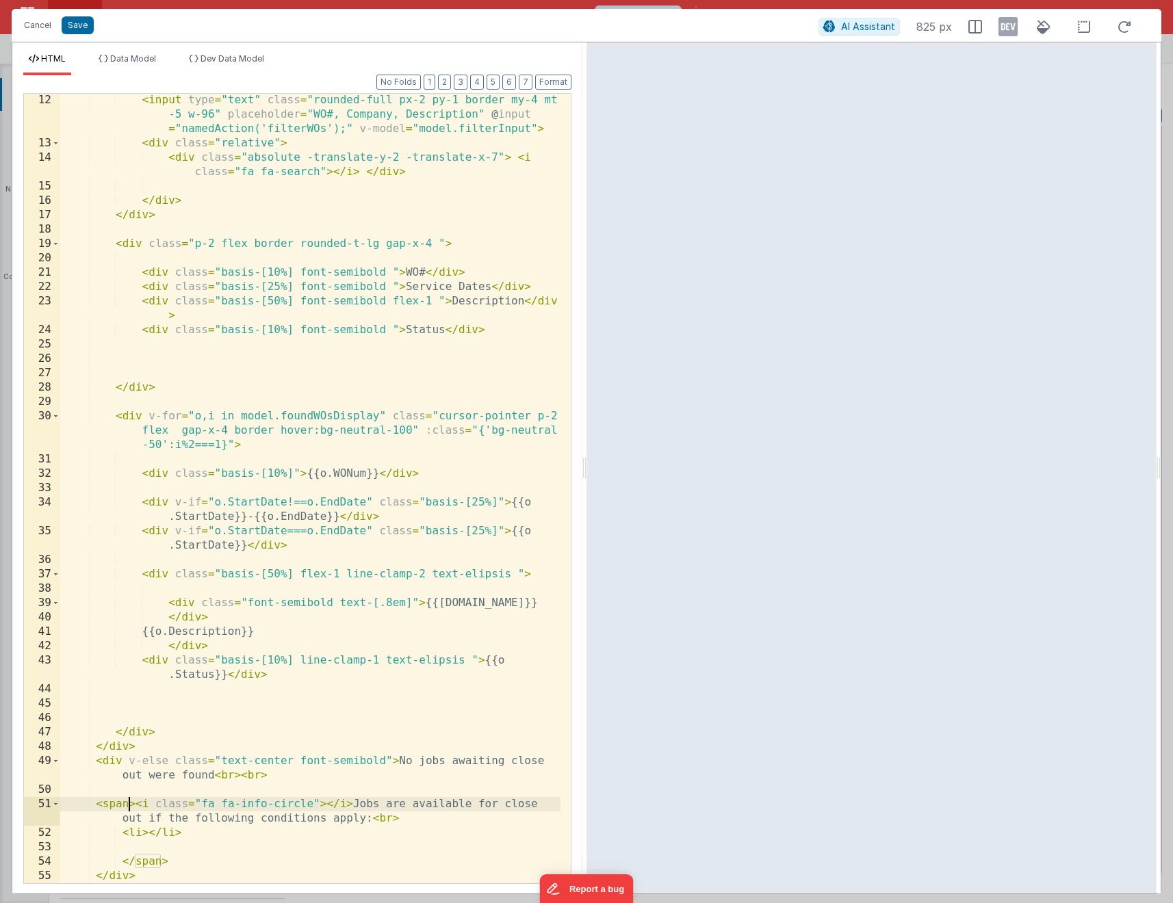
click at [149, 829] on div "< input type = "text" class = "rounded-full px-2 py-1 border my-4 mt -5 w-96" p…" at bounding box center [310, 516] width 500 height 847
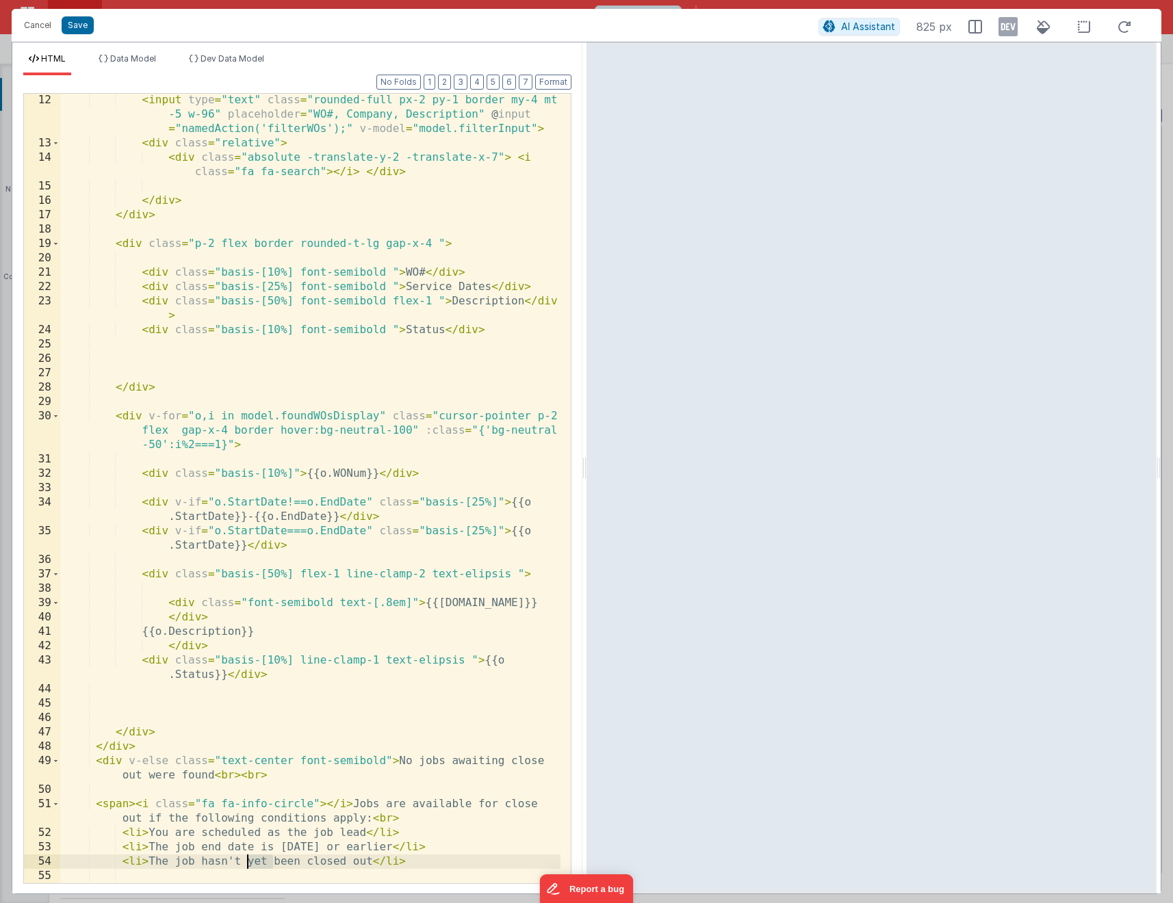
drag, startPoint x: 275, startPoint y: 858, endPoint x: 250, endPoint y: 863, distance: 25.8
click at [247, 864] on div "< input type = "text" class = "rounded-full px-2 py-1 border my-4 mt -5 w-96" p…" at bounding box center [310, 516] width 500 height 847
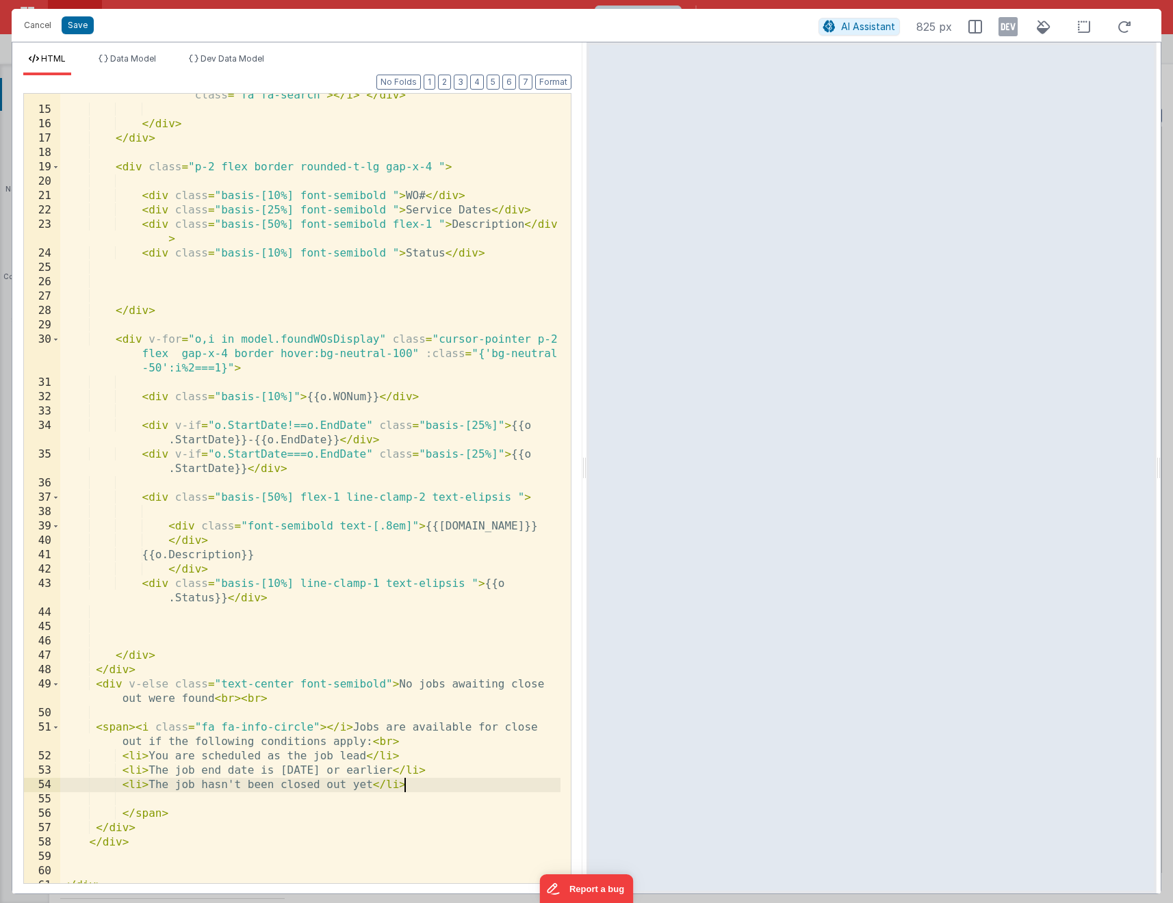
scroll to position [288, 0]
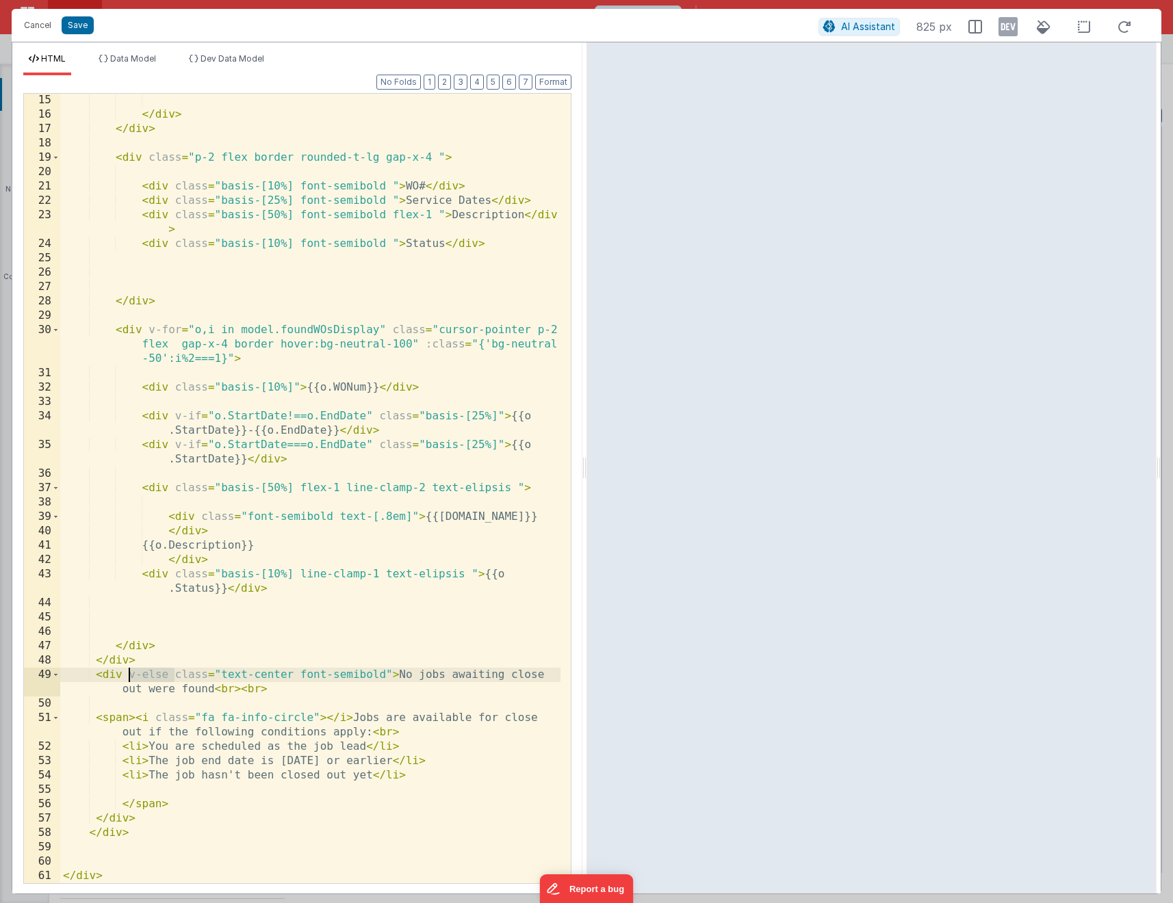
drag, startPoint x: 173, startPoint y: 671, endPoint x: 129, endPoint y: 671, distance: 44.5
click at [129, 671] on div "</ div > </ div > < div class = "p-2 flex border rounded-t-lg gap-x-4 " > < div…" at bounding box center [310, 502] width 500 height 818
click at [125, 815] on div "</ div > </ div > < div class = "p-2 flex border rounded-t-lg gap-x-4 " > < div…" at bounding box center [310, 502] width 500 height 818
click at [109, 835] on div "</ div > </ div > < div class = "p-2 flex border rounded-t-lg gap-x-4 " > < div…" at bounding box center [310, 502] width 500 height 818
click at [127, 789] on div "</ div > </ div > < div class = "p-2 flex border rounded-t-lg gap-x-4 " > < div…" at bounding box center [310, 502] width 500 height 818
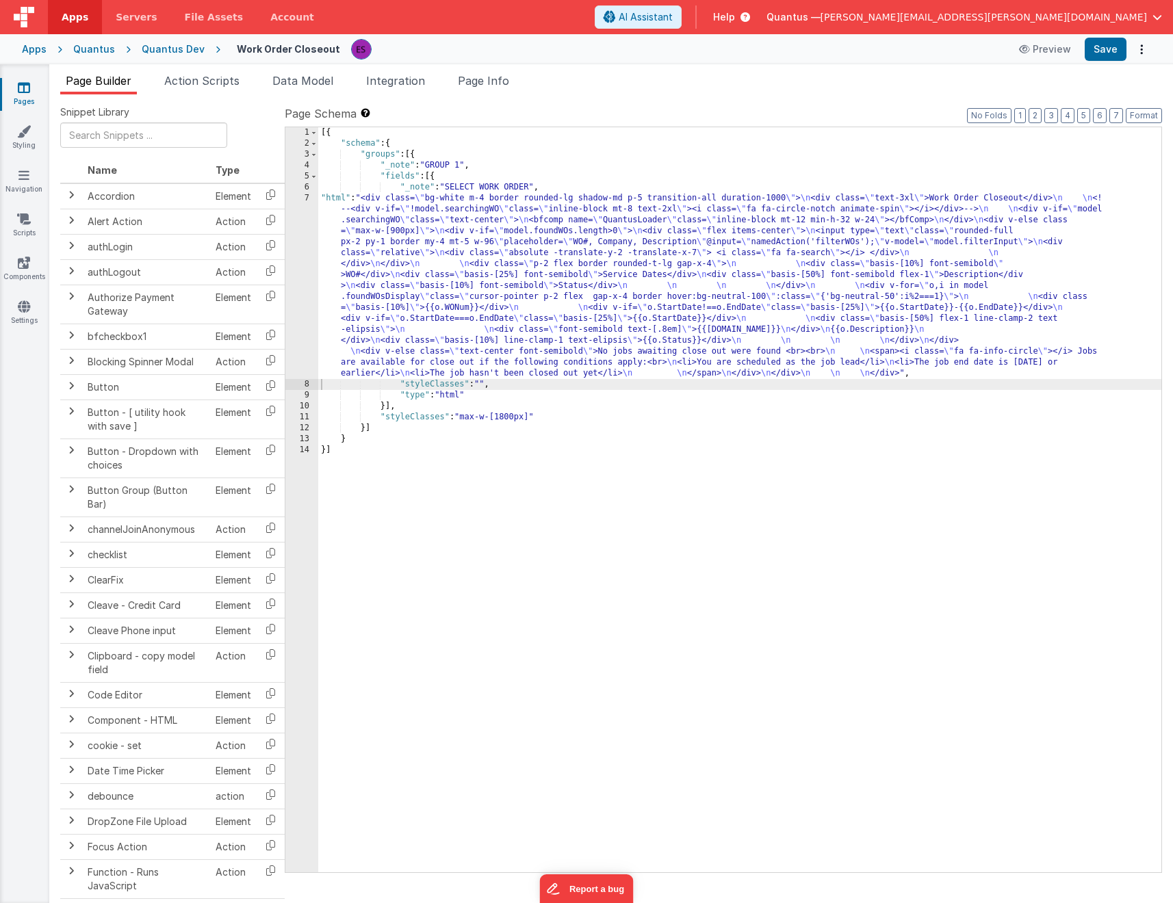
click at [860, 418] on div "[{ "schema" : { "groups" : [{ "_note" : "GROUP 1" , "fields" : [{ "_note" : "SE…" at bounding box center [739, 510] width 843 height 767
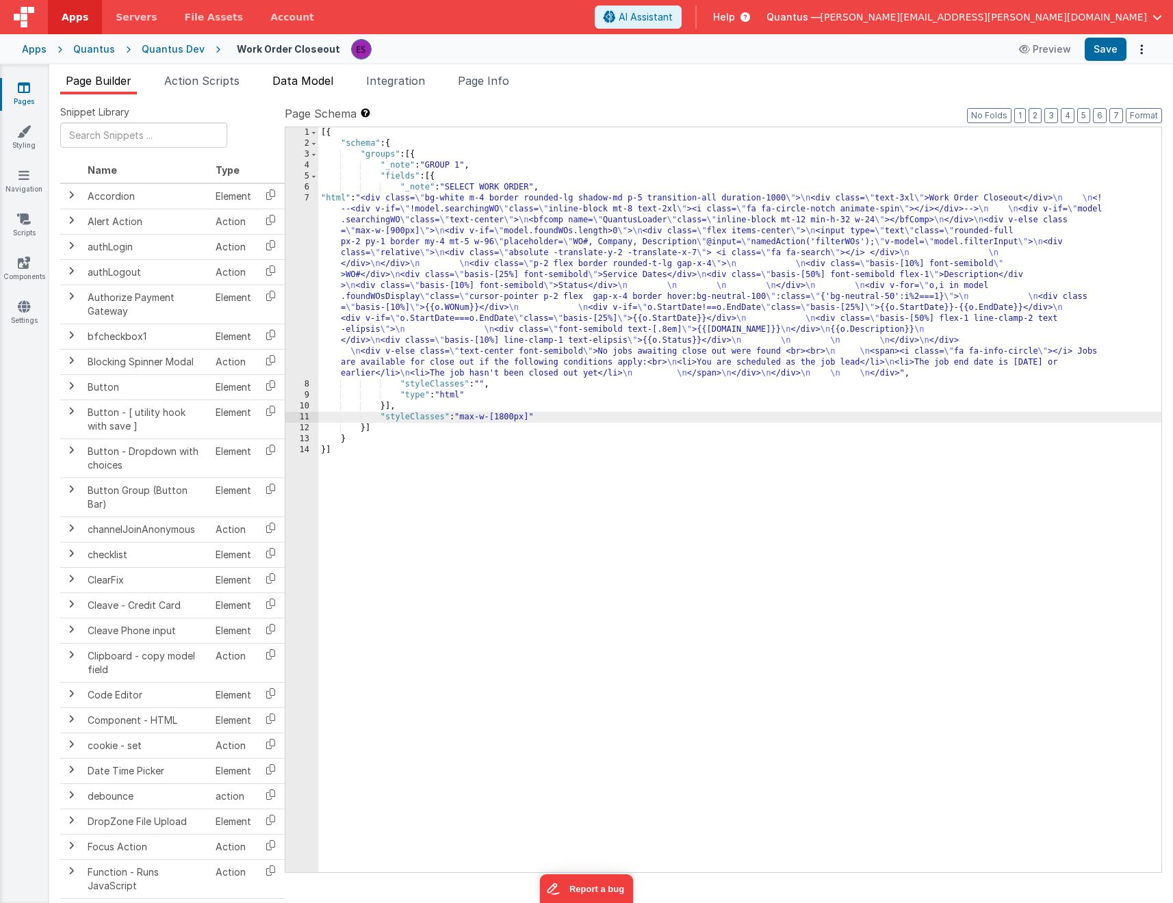
click at [316, 90] on li "Data Model" at bounding box center [303, 84] width 72 height 22
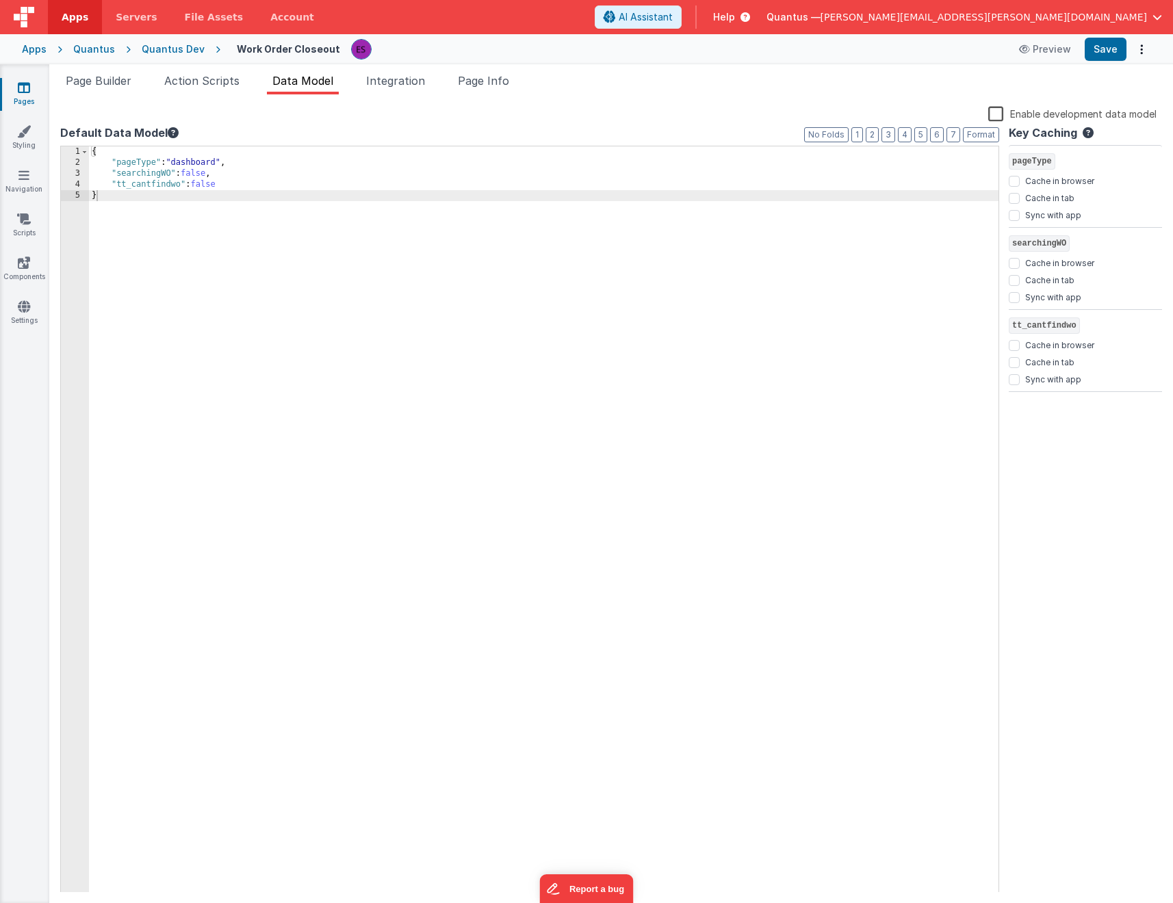
click at [998, 114] on label "Enable development data model" at bounding box center [1072, 113] width 168 height 16
click at [0, 0] on input "Enable development data model" at bounding box center [0, 0] width 0 height 0
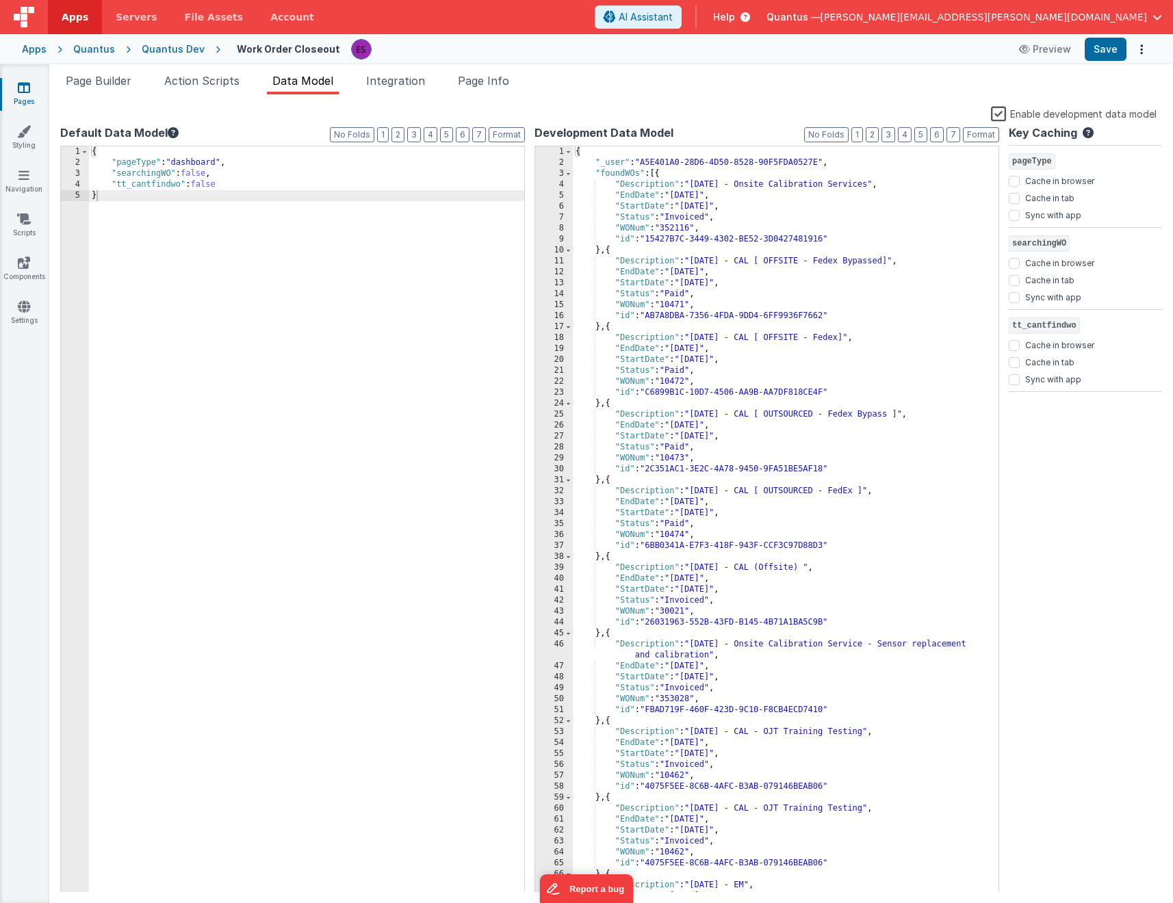
click at [844, 255] on div "{ "_user" : "A5E401A0-28D6-4D50-8528-90F5FDA0527E" , "foundWOs" : [{ "Descripti…" at bounding box center [780, 530] width 415 height 768
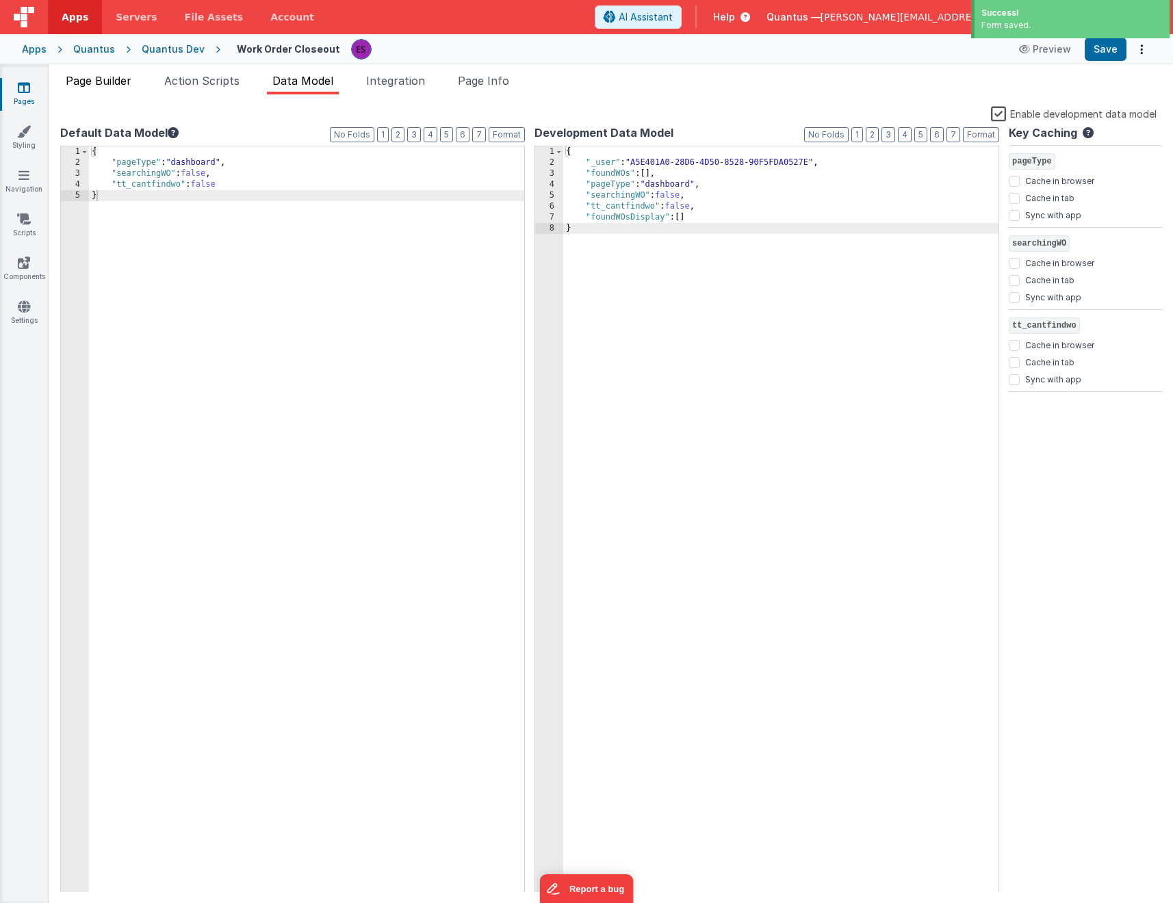
click at [97, 84] on span "Page Builder" at bounding box center [99, 81] width 66 height 14
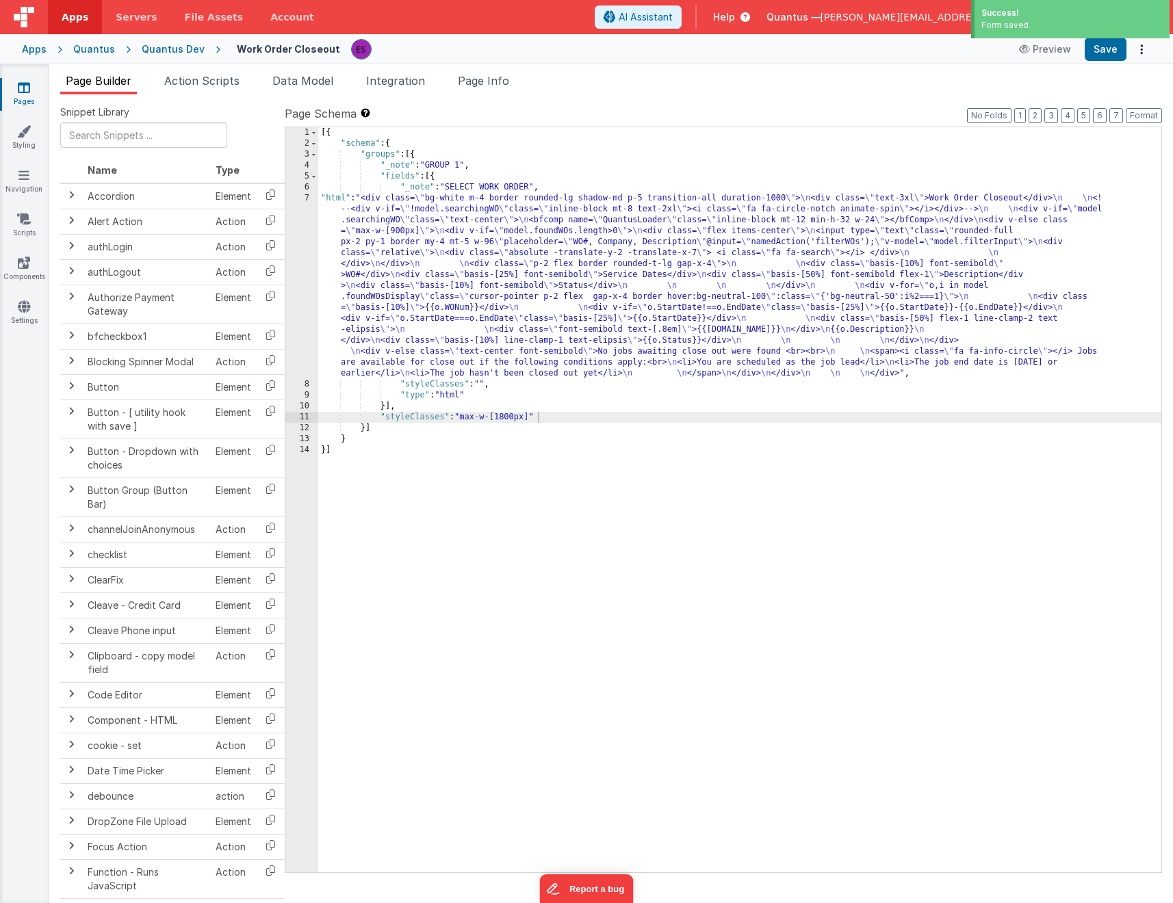
click at [377, 317] on div "[{ "schema" : { "groups" : [{ "_note" : "GROUP 1" , "fields" : [{ "_note" : "SE…" at bounding box center [739, 510] width 843 height 767
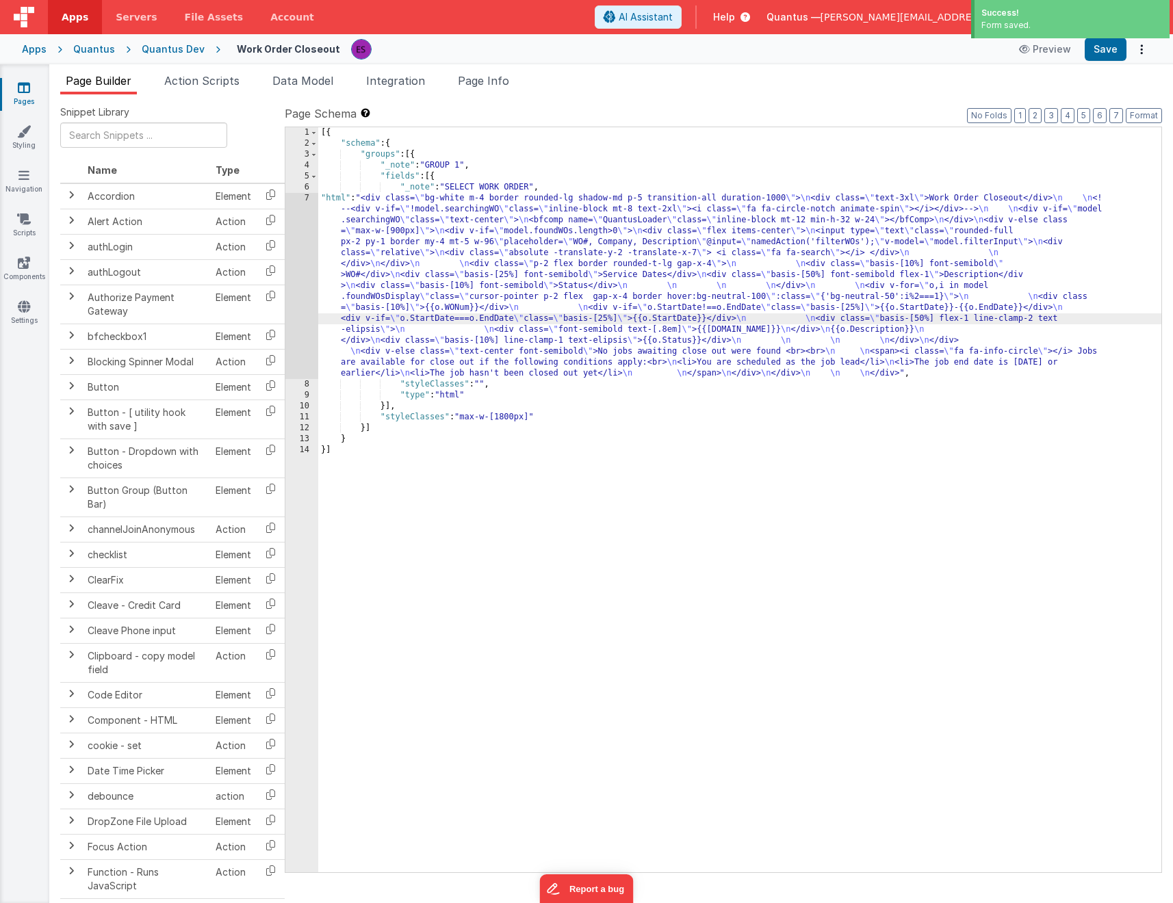
click at [305, 337] on div "7" at bounding box center [301, 286] width 33 height 186
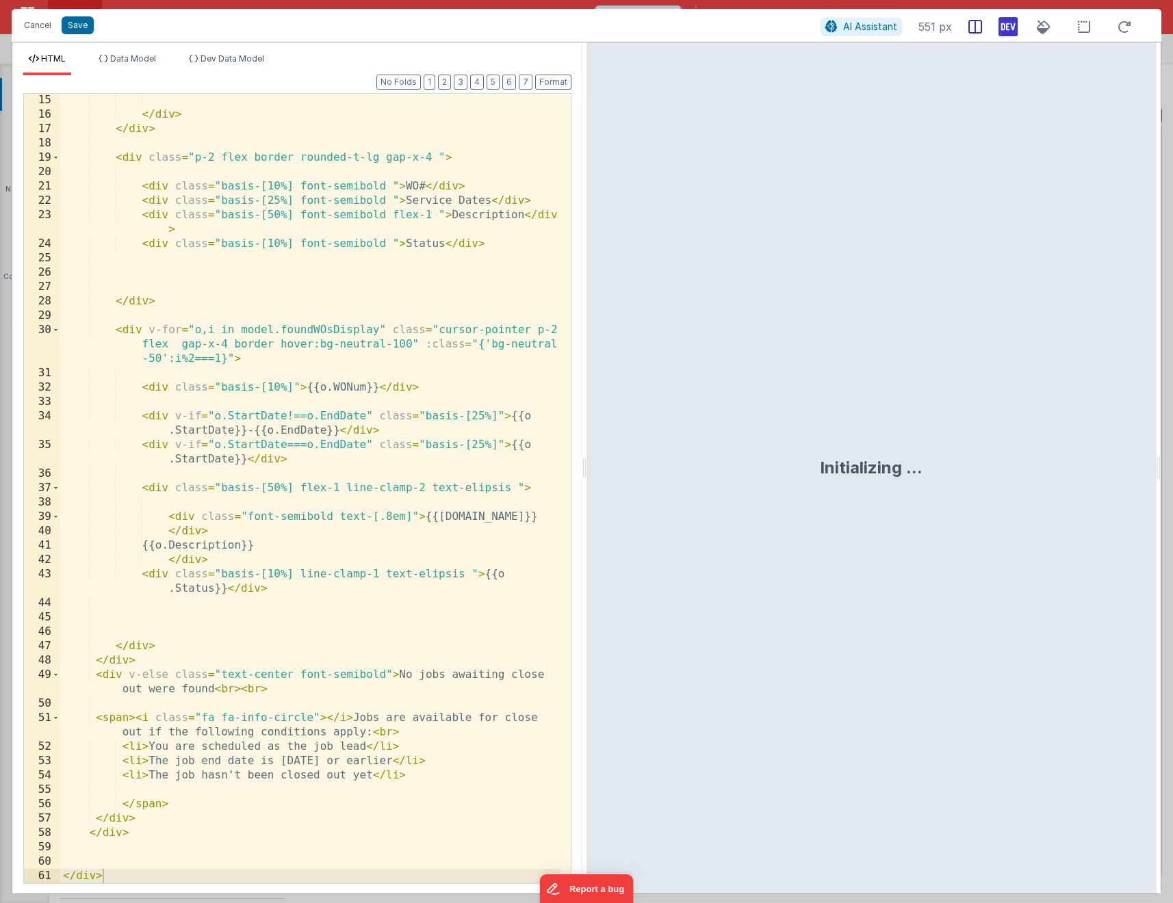
click at [972, 27] on icon at bounding box center [975, 27] width 14 height 14
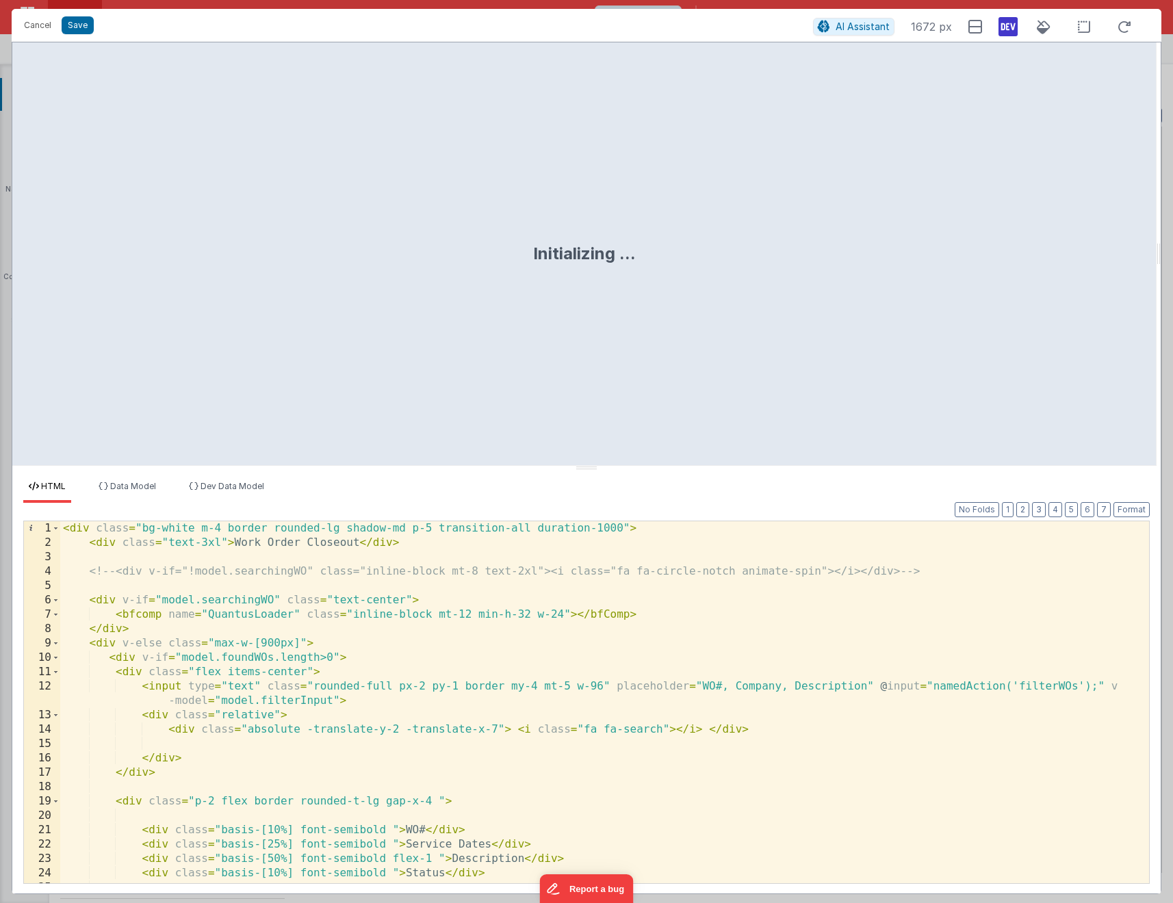
scroll to position [529, 0]
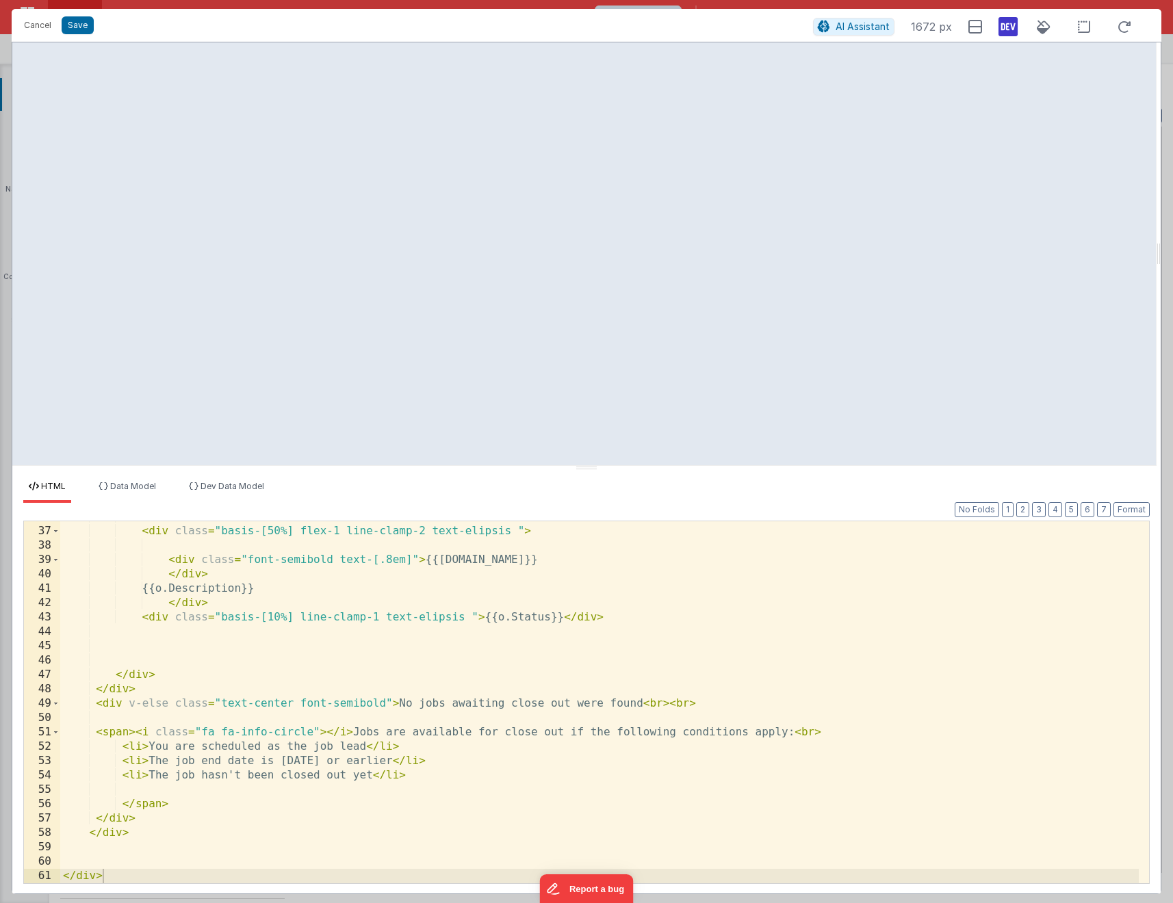
click at [384, 703] on div "< div class = "basis-[50%] flex-1 line-clamp-2 text-elipsis " > < div class = "…" at bounding box center [599, 705] width 1078 height 391
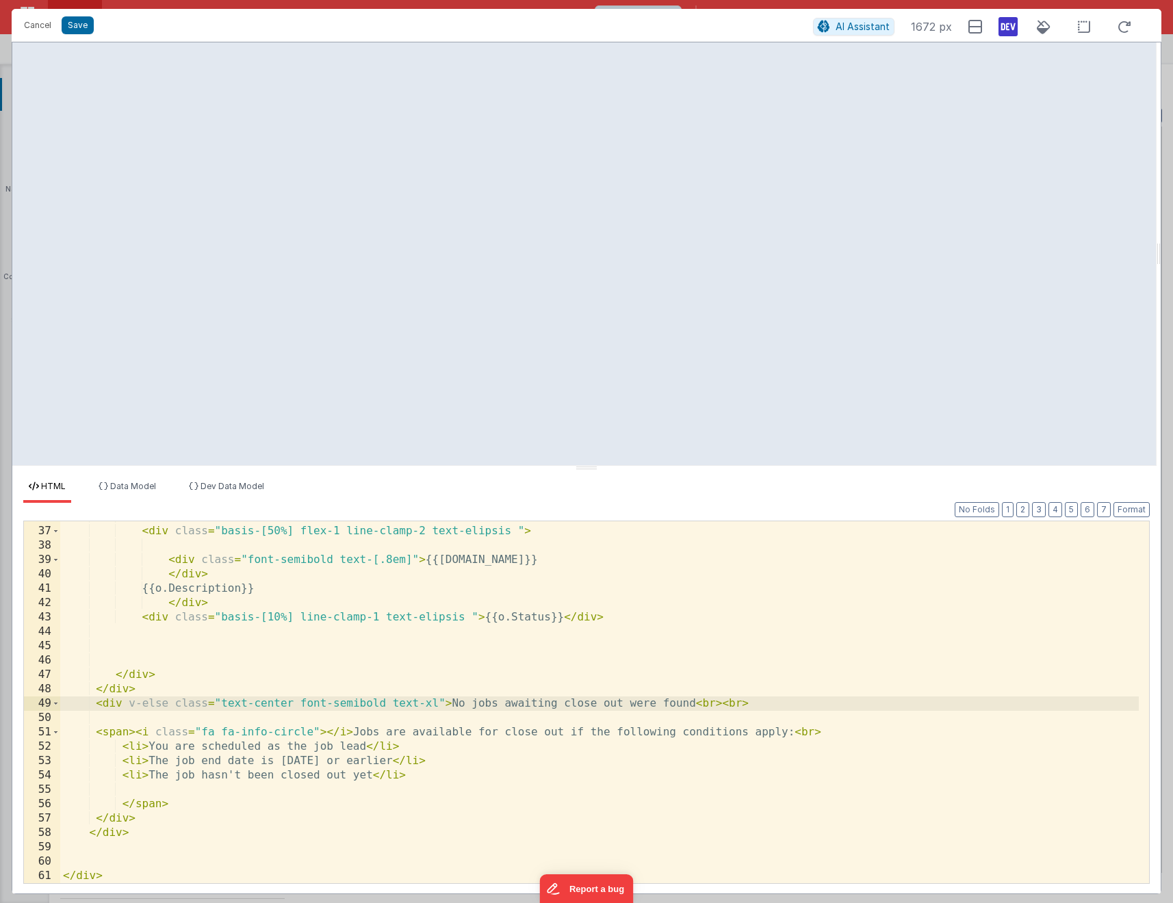
click at [129, 727] on div "< div class = "basis-[50%] flex-1 line-clamp-2 text-elipsis " > < div class = "…" at bounding box center [599, 705] width 1078 height 391
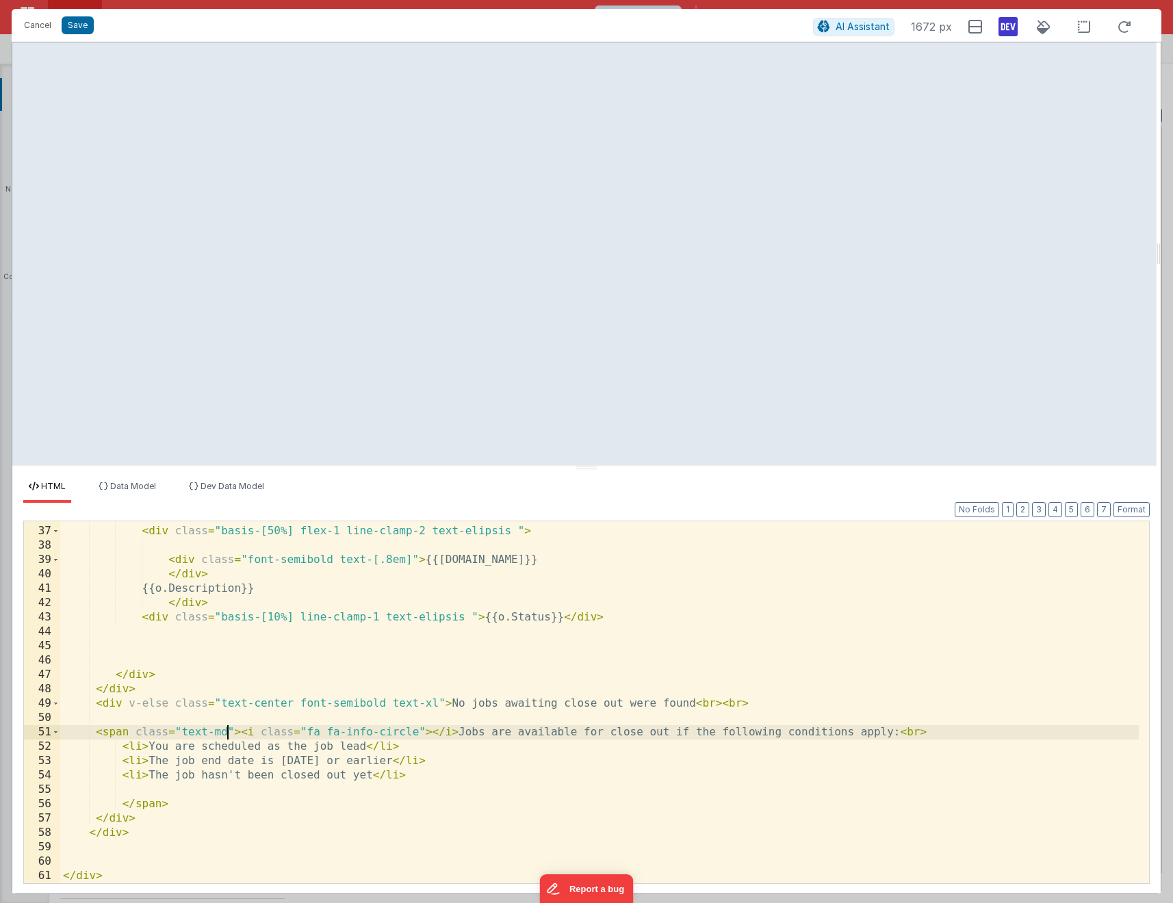
click at [107, 730] on div "< div class = "basis-[50%] flex-1 line-clamp-2 text-elipsis " > < div class = "…" at bounding box center [599, 705] width 1078 height 391
click at [142, 805] on div "< div class = "basis-[50%] flex-1 line-clamp-2 text-elipsis " > < div class = "…" at bounding box center [599, 705] width 1078 height 391
drag, startPoint x: 207, startPoint y: 731, endPoint x: 222, endPoint y: 730, distance: 15.8
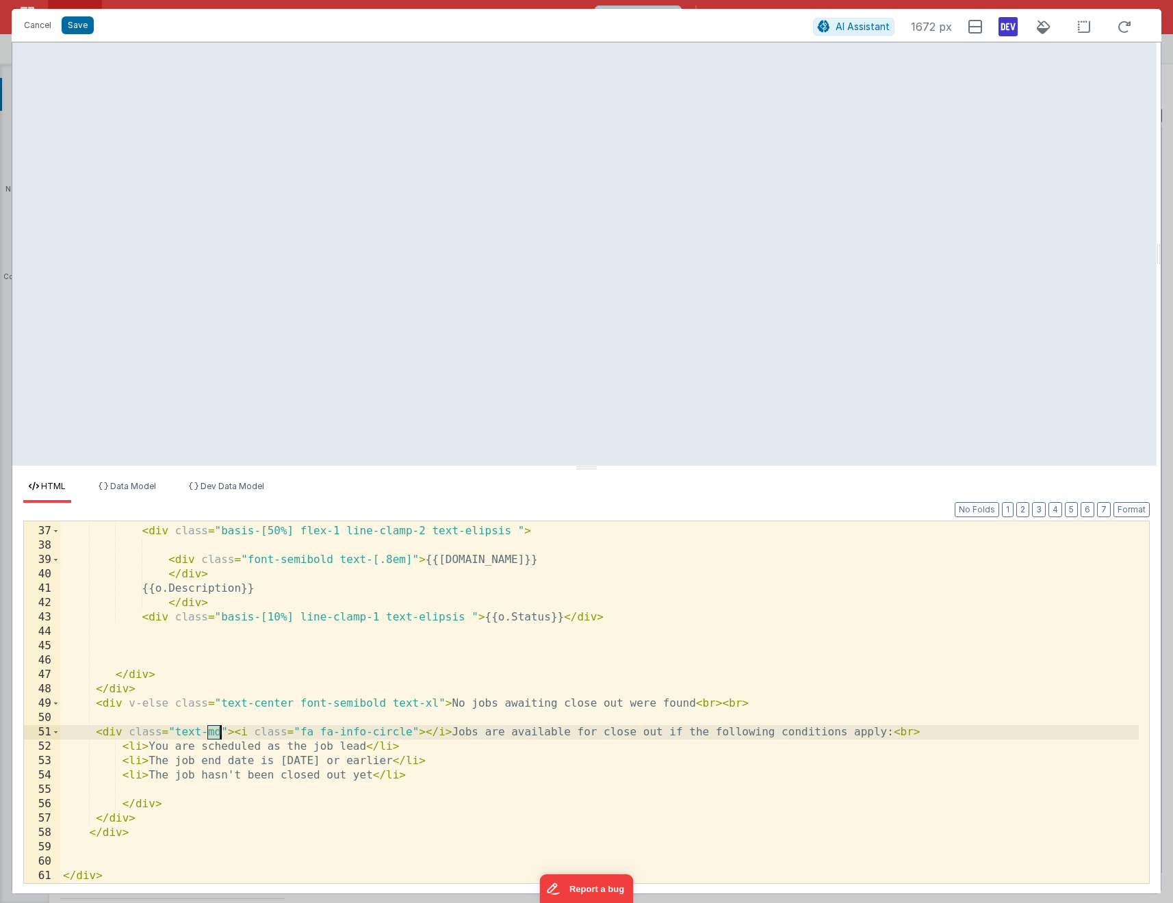
click at [222, 730] on div "< div class = "basis-[50%] flex-1 line-clamp-2 text-elipsis " > < div class = "…" at bounding box center [599, 705] width 1078 height 391
click at [437, 698] on div "< div class = "basis-[50%] flex-1 line-clamp-2 text-elipsis " > < div class = "…" at bounding box center [599, 705] width 1078 height 391
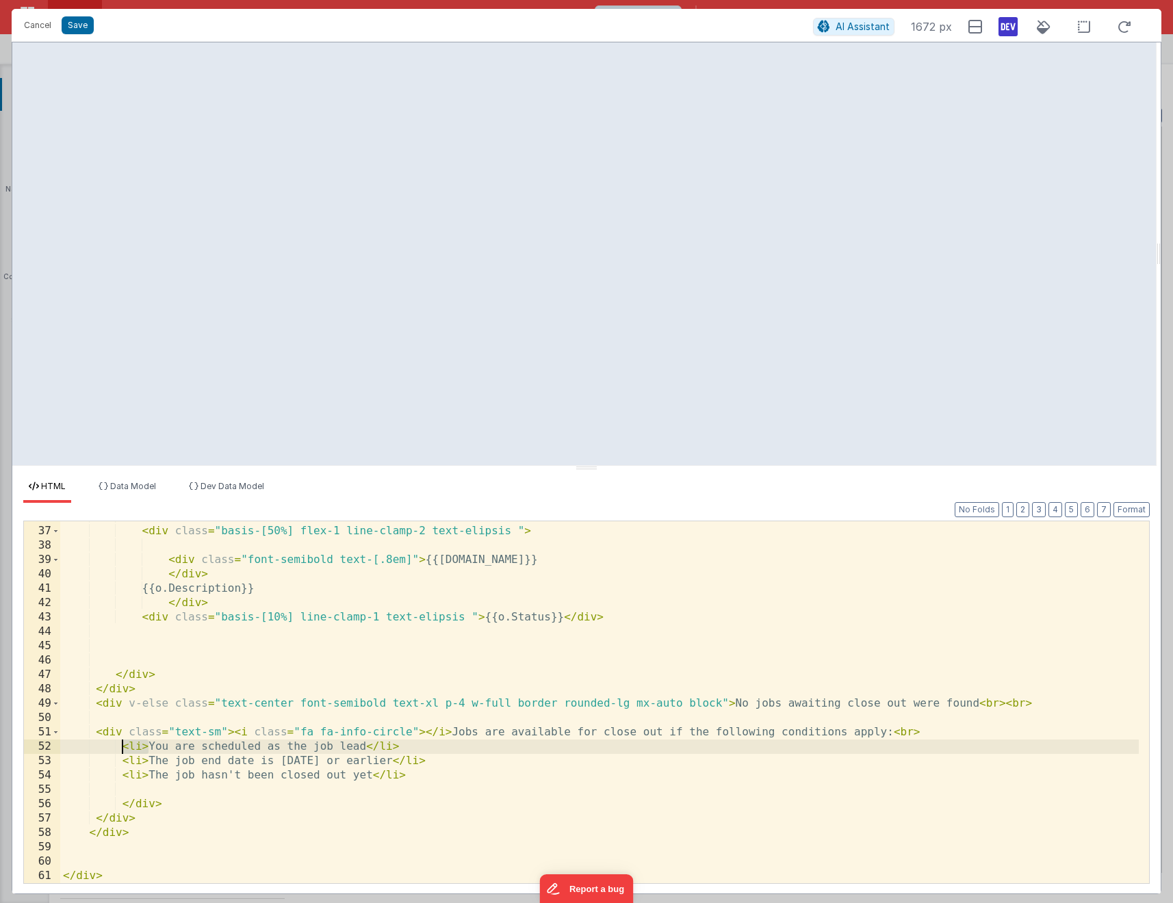
drag, startPoint x: 148, startPoint y: 745, endPoint x: 125, endPoint y: 747, distance: 24.0
click at [125, 747] on div "< div class = "basis-[50%] flex-1 line-clamp-2 text-elipsis " > < div class = "…" at bounding box center [599, 705] width 1078 height 391
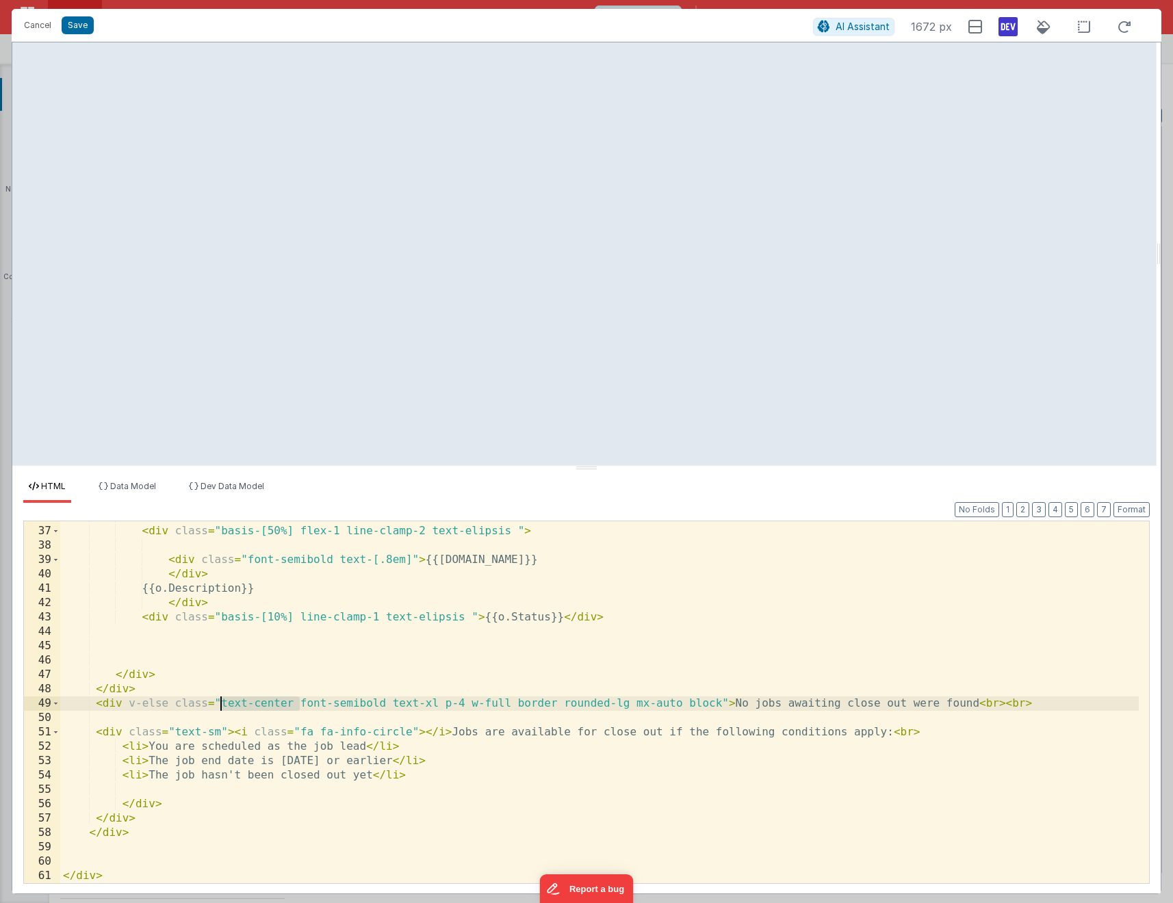
drag, startPoint x: 299, startPoint y: 702, endPoint x: 221, endPoint y: 704, distance: 78.0
click at [221, 704] on div "< div class = "basis-[50%] flex-1 line-clamp-2 text-elipsis " > < div class = "…" at bounding box center [599, 705] width 1078 height 391
click at [222, 731] on div "< div class = "basis-[50%] flex-1 line-clamp-2 text-elipsis " > < div class = "…" at bounding box center [599, 705] width 1078 height 391
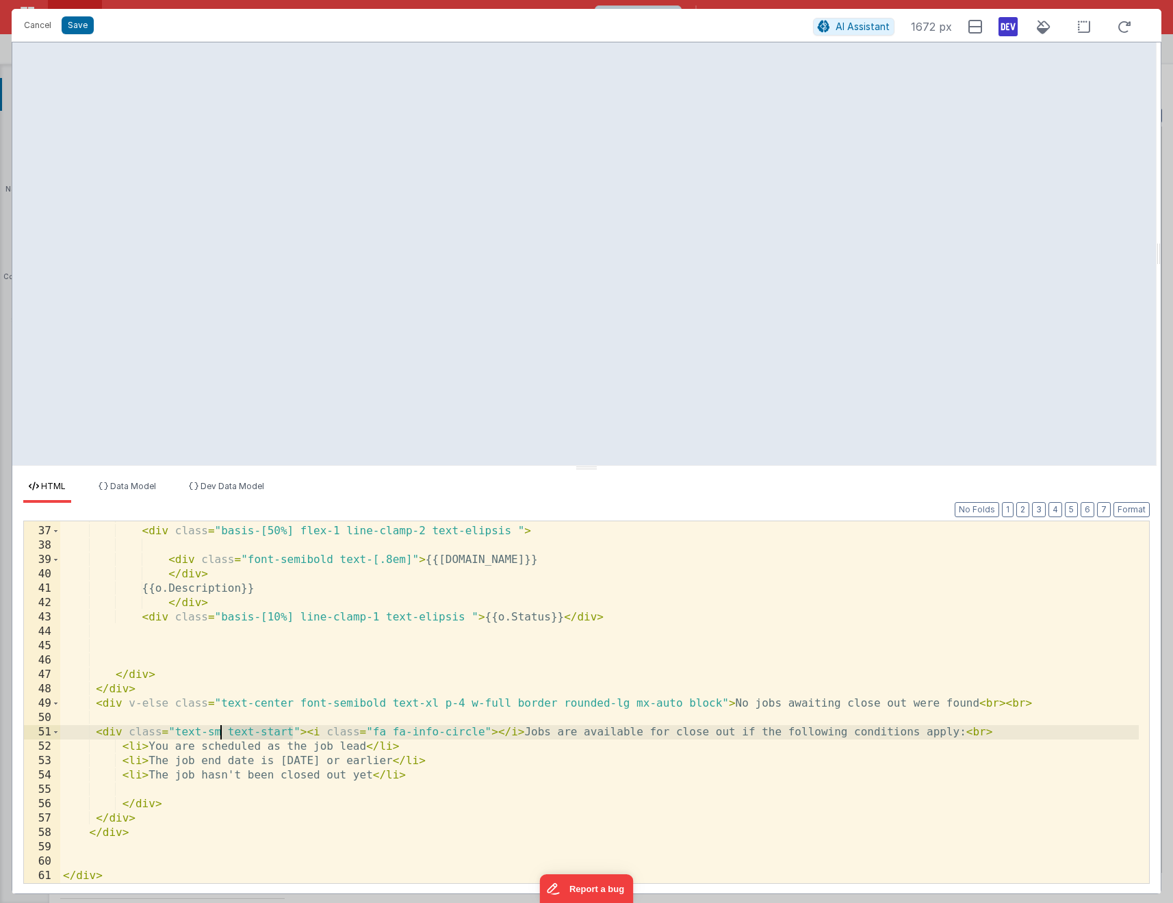
drag, startPoint x: 291, startPoint y: 731, endPoint x: 223, endPoint y: 727, distance: 68.5
click at [223, 727] on div "< div class = "basis-[50%] flex-1 line-clamp-2 text-elipsis " > < div class = "…" at bounding box center [599, 705] width 1078 height 391
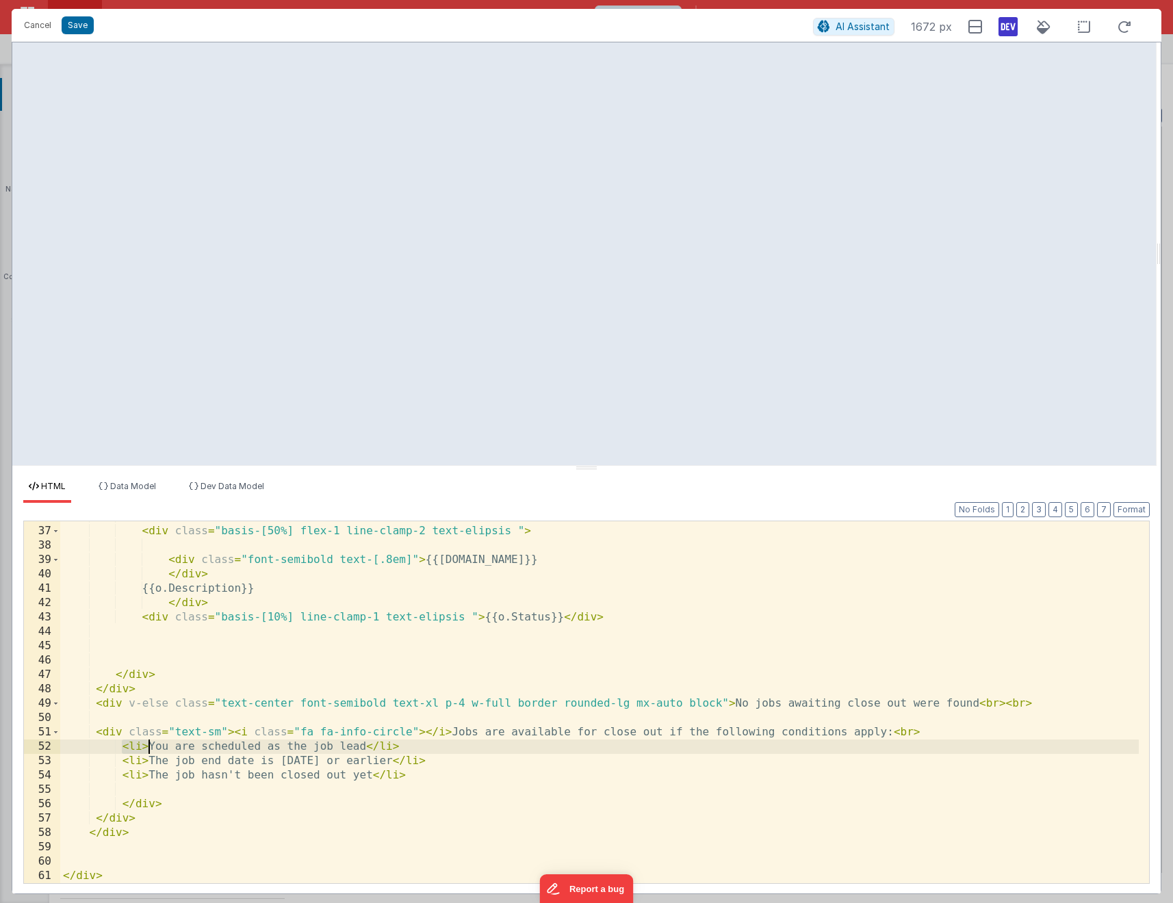
drag, startPoint x: 121, startPoint y: 746, endPoint x: 146, endPoint y: 746, distance: 25.3
click at [146, 746] on div "< div class = "basis-[50%] flex-1 line-clamp-2 text-elipsis " > < div class = "…" at bounding box center [599, 705] width 1078 height 391
click at [428, 764] on div "< div class = "basis-[50%] flex-1 line-clamp-2 text-elipsis " > < div class = "…" at bounding box center [599, 705] width 1078 height 391
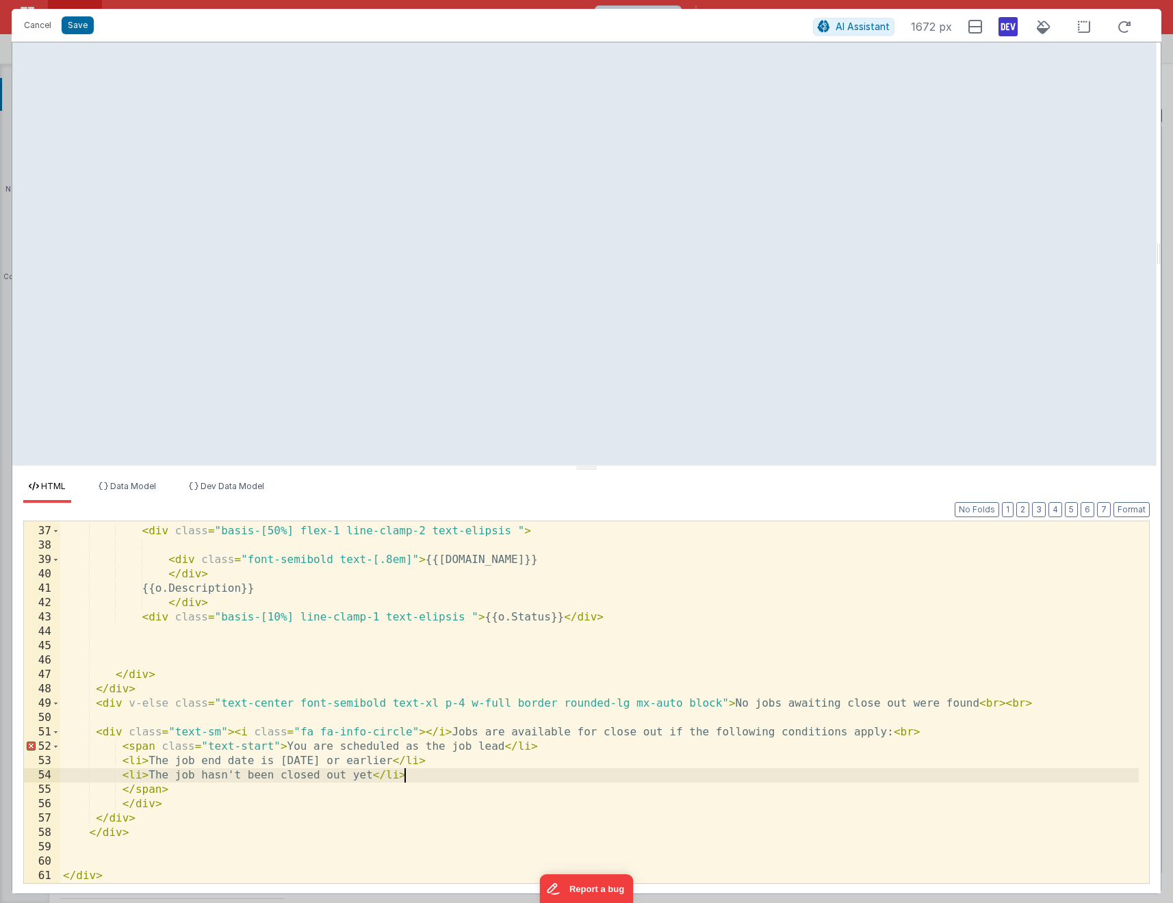
click at [455, 771] on div "< div class = "basis-[50%] flex-1 line-clamp-2 text-elipsis " > < div class = "…" at bounding box center [599, 705] width 1078 height 391
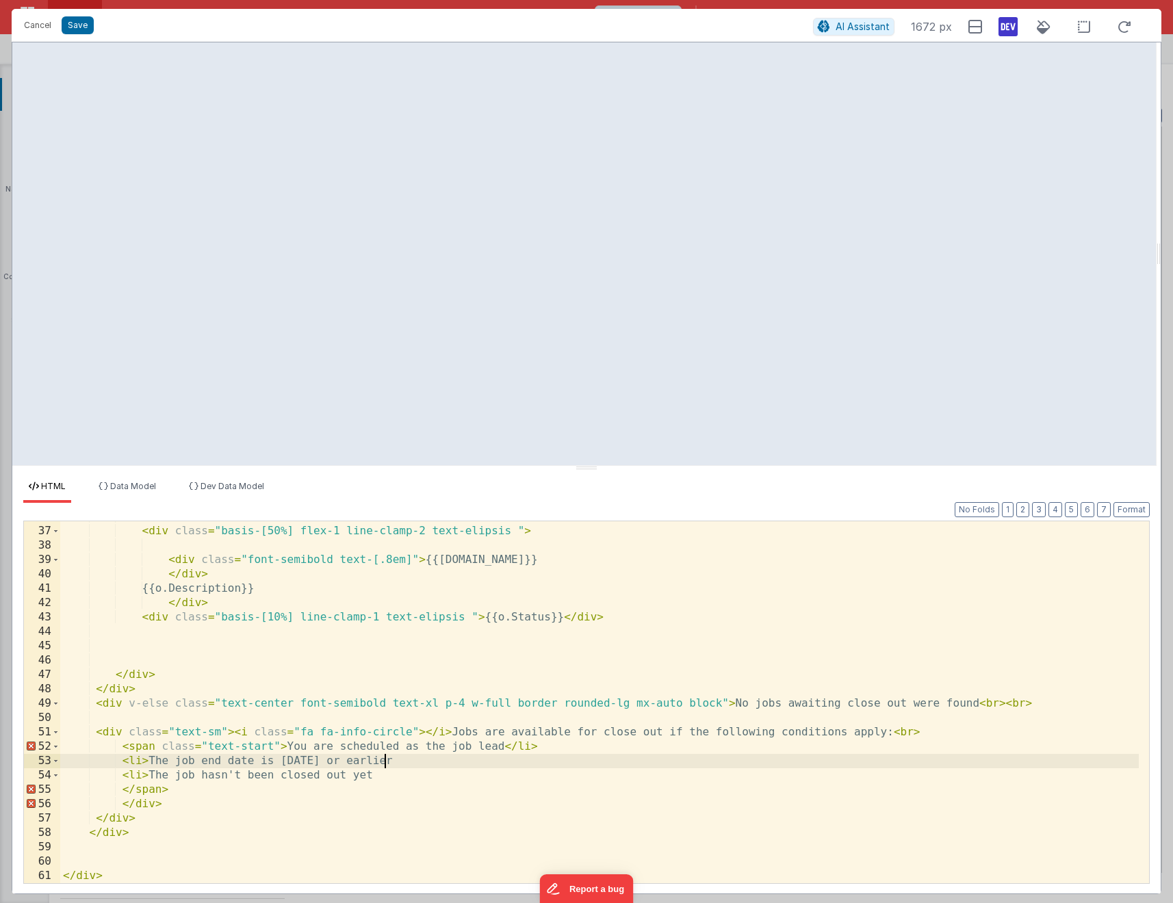
click at [555, 733] on div "< div class = "basis-[50%] flex-1 line-clamp-2 text-elipsis " > < div class = "…" at bounding box center [599, 705] width 1078 height 391
click at [147, 756] on div "< div class = "basis-[50%] flex-1 line-clamp-2 text-elipsis " > < div class = "…" at bounding box center [599, 705] width 1078 height 391
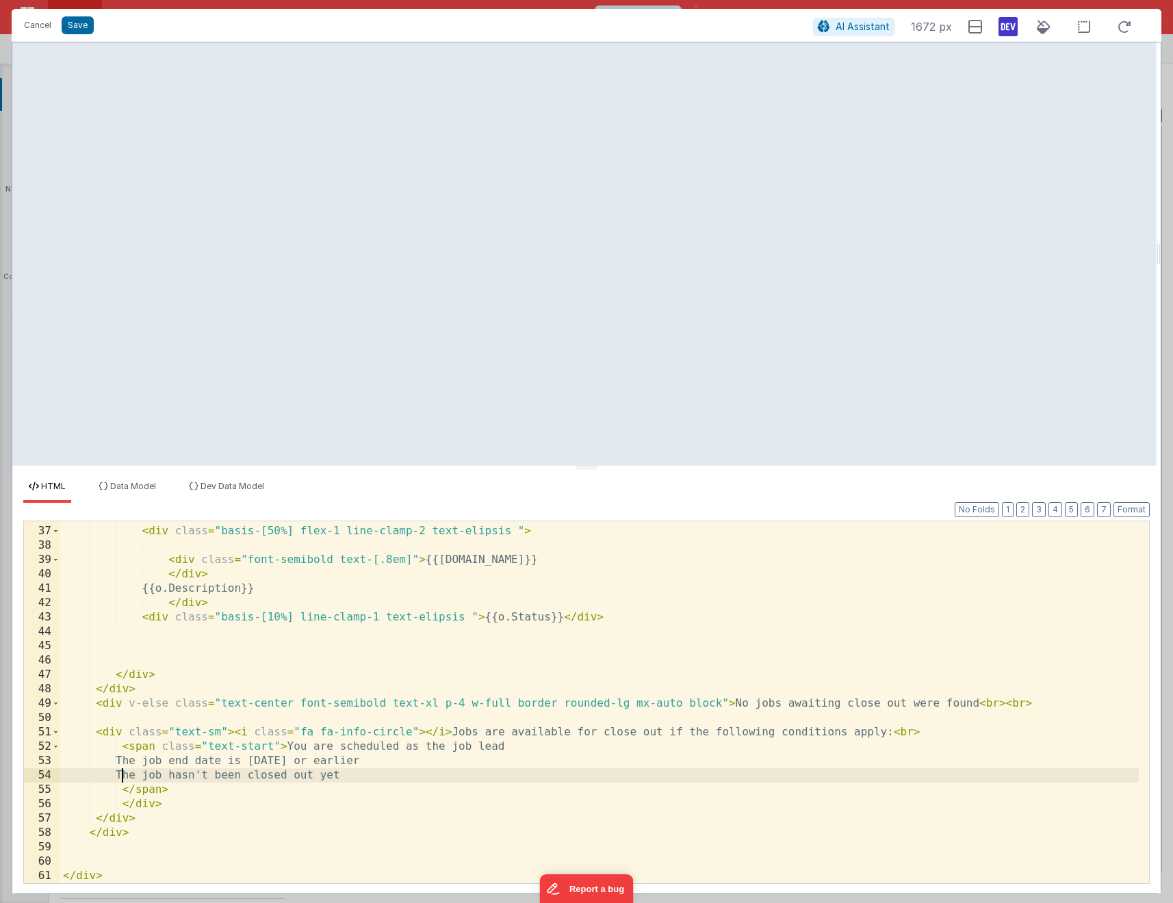
click at [142, 747] on div "< div class = "basis-[50%] flex-1 line-clamp-2 text-elipsis " > < div class = "…" at bounding box center [599, 705] width 1078 height 391
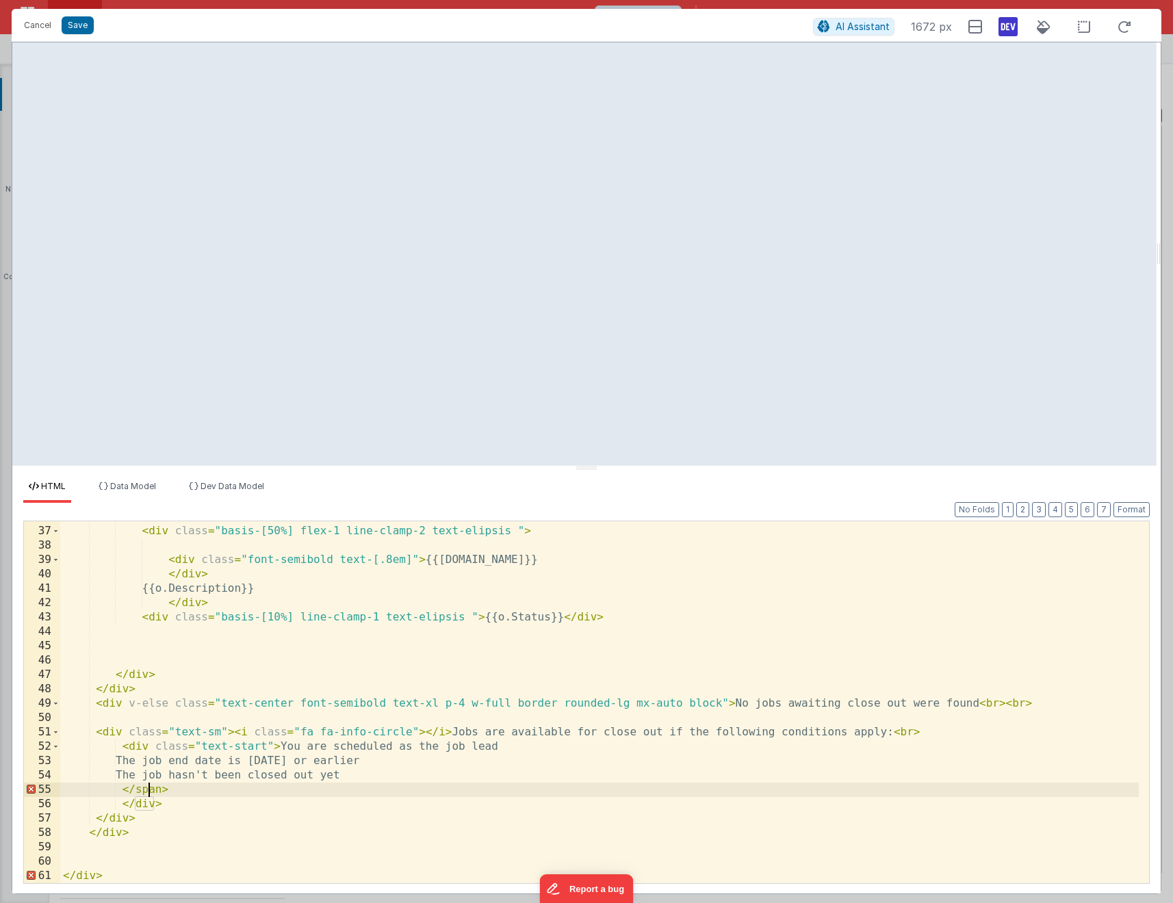
click at [148, 786] on div "< div class = "basis-[50%] flex-1 line-clamp-2 text-elipsis " > < div class = "…" at bounding box center [599, 705] width 1078 height 391
drag, startPoint x: 121, startPoint y: 746, endPoint x: 118, endPoint y: 755, distance: 9.5
click at [121, 748] on div "< div class = "basis-[50%] flex-1 line-clamp-2 text-elipsis " > < div class = "…" at bounding box center [599, 705] width 1078 height 391
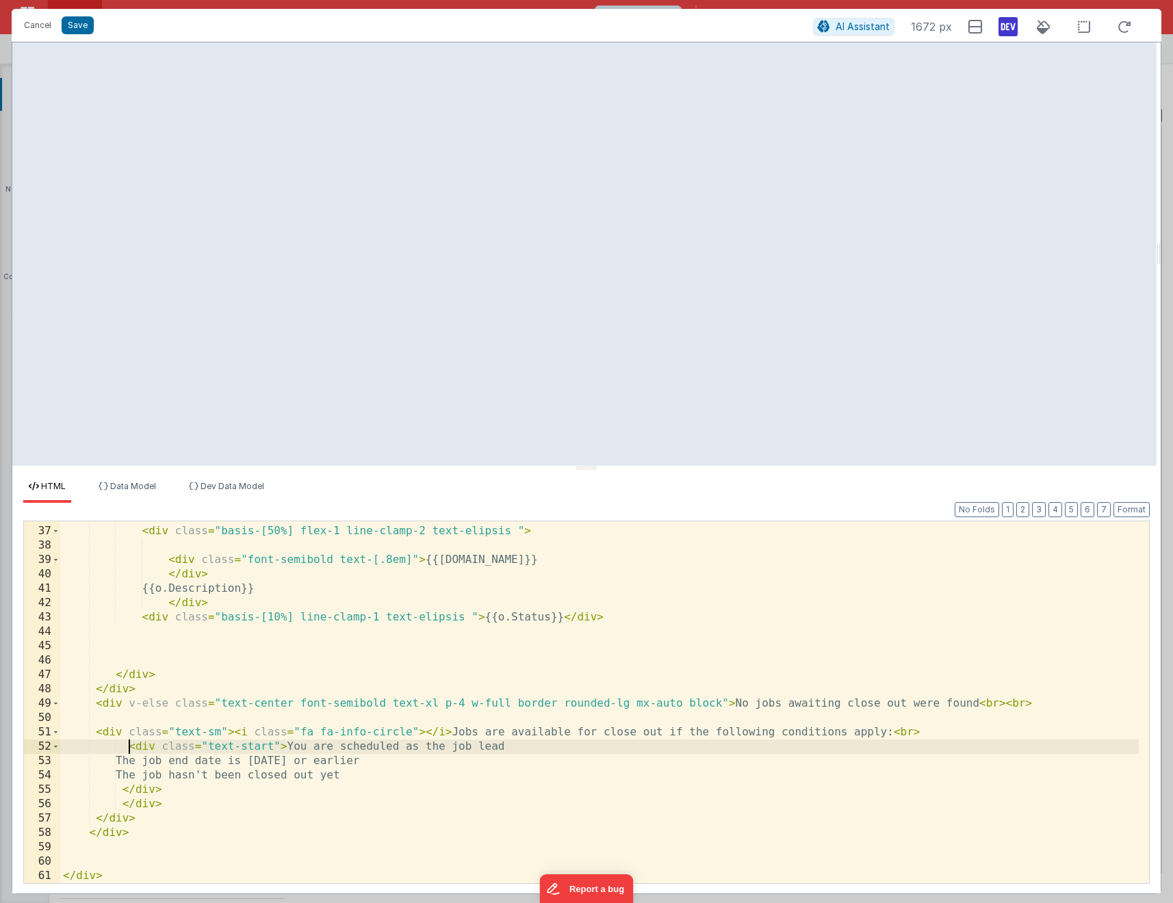
click at [125, 756] on div "< div class = "basis-[50%] flex-1 line-clamp-2 text-elipsis " > < div class = "…" at bounding box center [599, 705] width 1078 height 391
drag, startPoint x: 123, startPoint y: 775, endPoint x: 137, endPoint y: 782, distance: 15.3
click at [123, 777] on div "< div class = "basis-[50%] flex-1 line-clamp-2 text-elipsis " > < div class = "…" at bounding box center [599, 705] width 1078 height 391
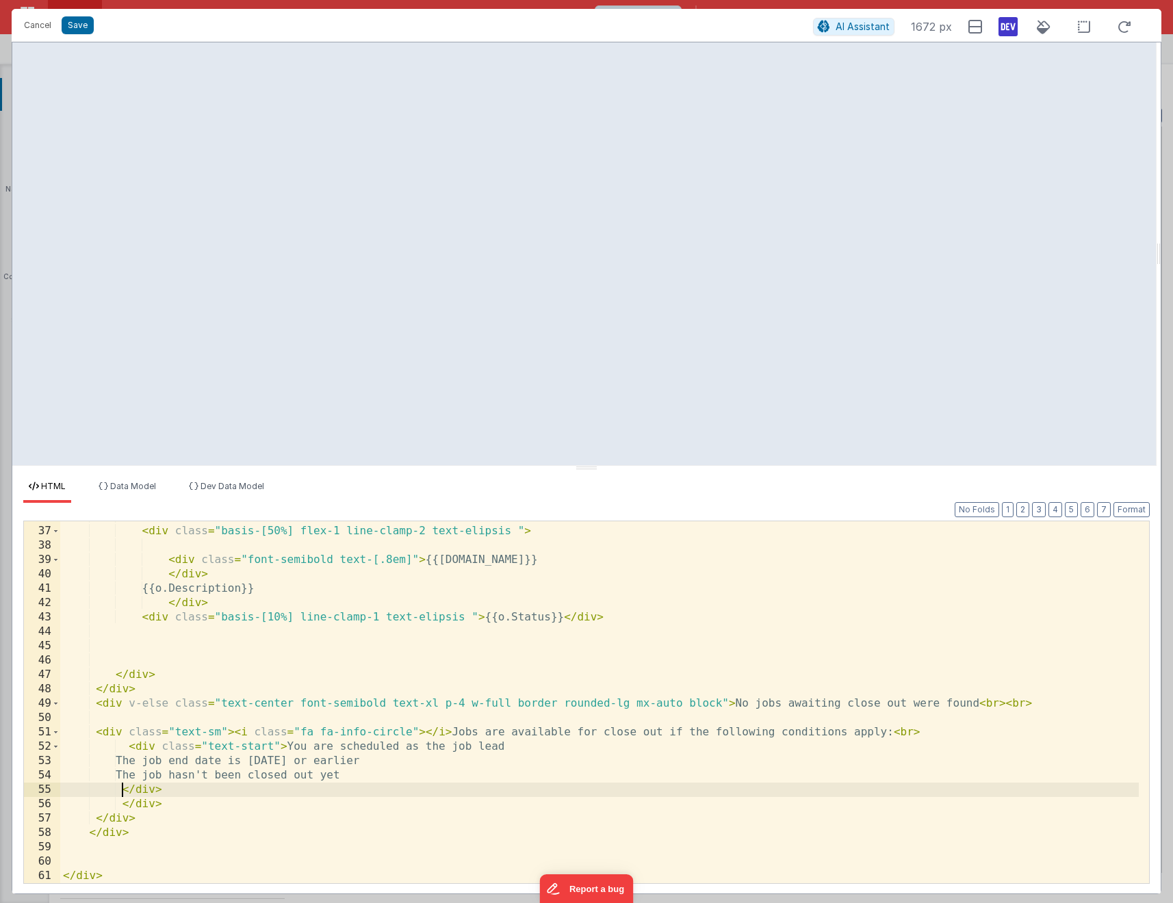
click at [123, 784] on div "< div class = "basis-[50%] flex-1 line-clamp-2 text-elipsis " > < div class = "…" at bounding box center [599, 705] width 1078 height 391
click at [133, 757] on div "< div class = "basis-[50%] flex-1 line-clamp-2 text-elipsis " > < div class = "…" at bounding box center [599, 705] width 1078 height 391
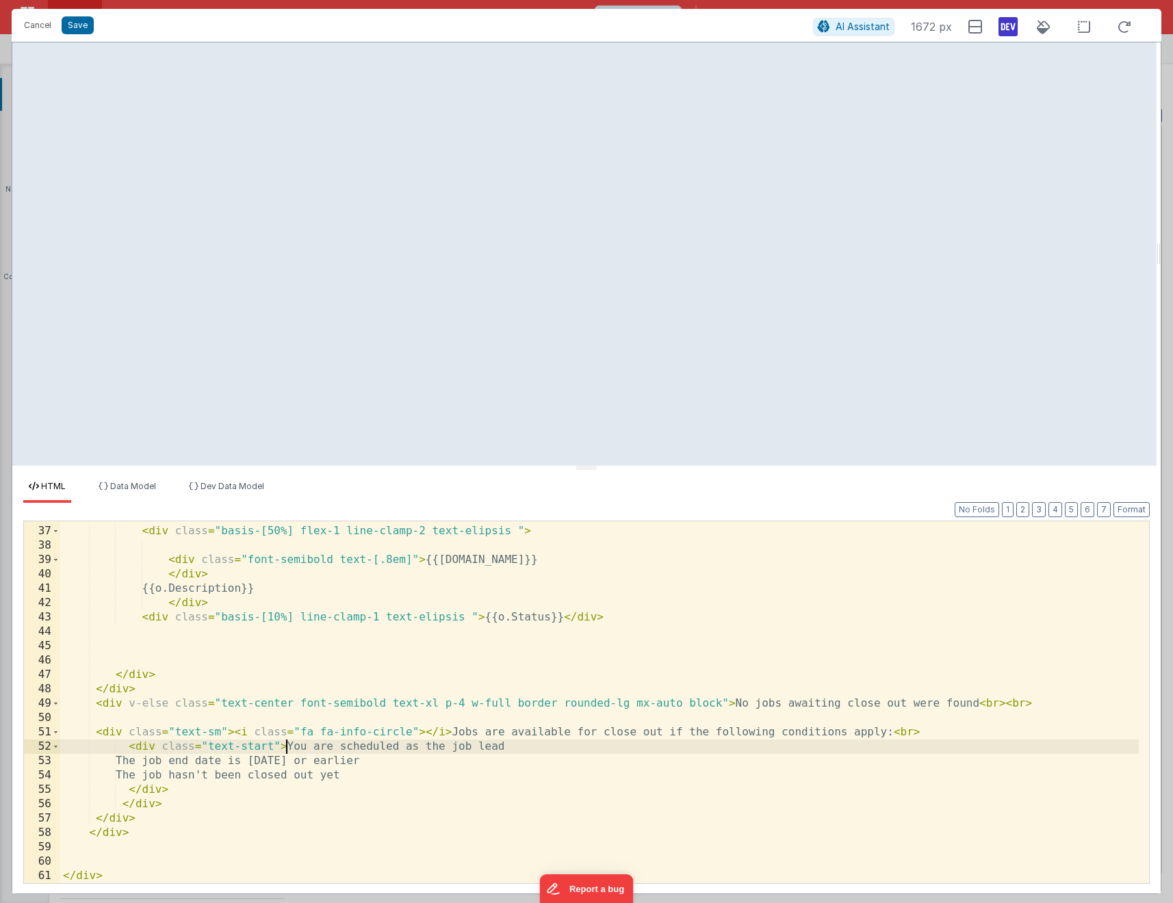
click at [287, 743] on div "< div class = "basis-[50%] flex-1 line-clamp-2 text-elipsis " > < div class = "…" at bounding box center [599, 705] width 1078 height 391
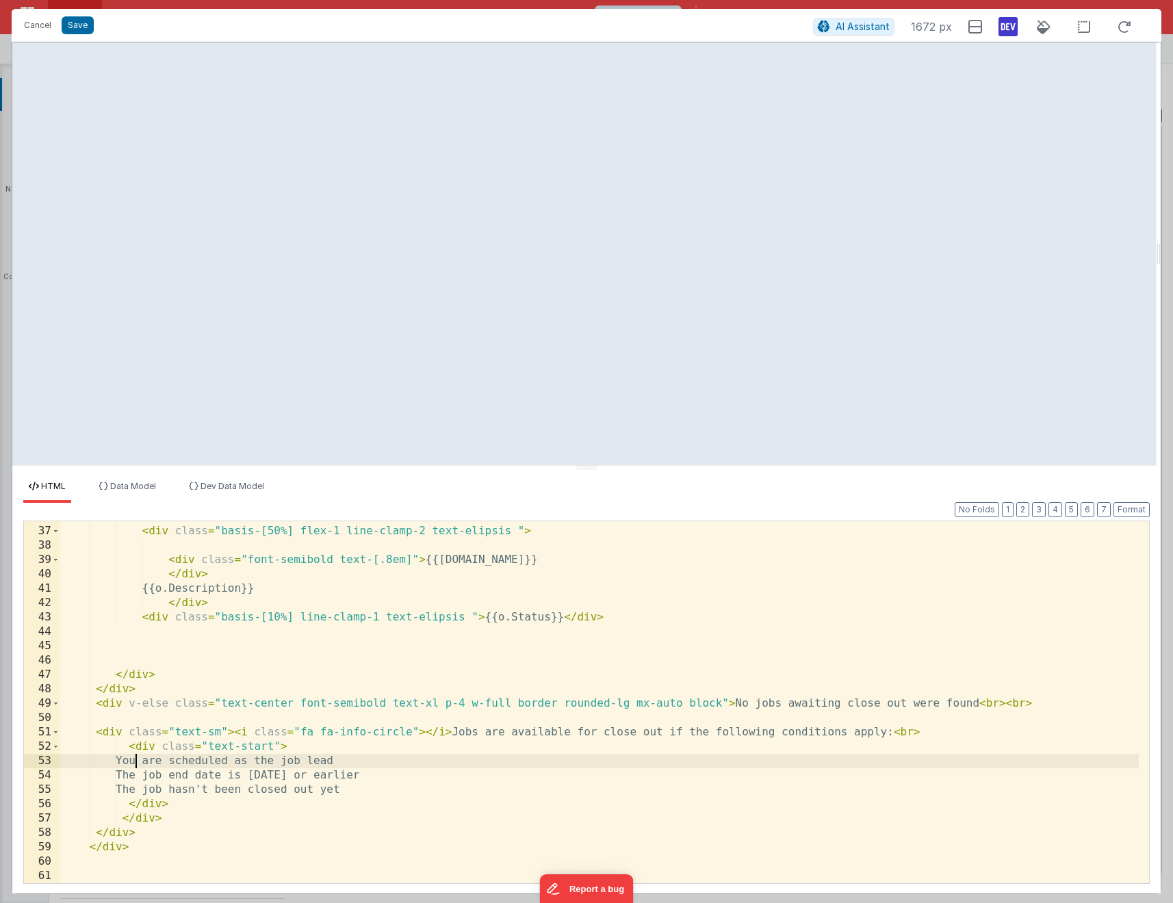
click at [272, 759] on div "< div class = "basis-[50%] flex-1 line-clamp-2 text-elipsis " > < div class = "…" at bounding box center [599, 705] width 1078 height 391
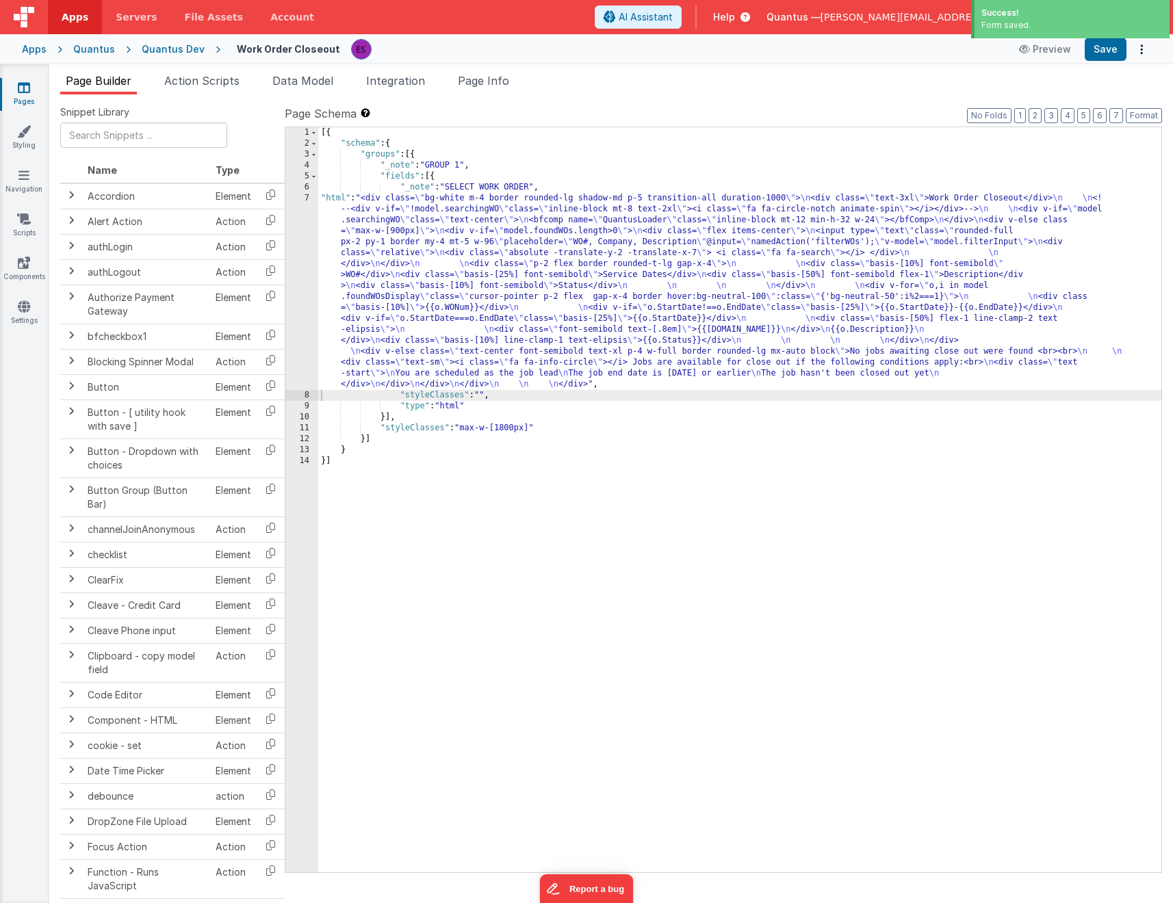
click at [549, 343] on div "[{ "schema" : { "groups" : [{ "_note" : "GROUP 1" , "fields" : [{ "_note" : "SE…" at bounding box center [739, 510] width 843 height 767
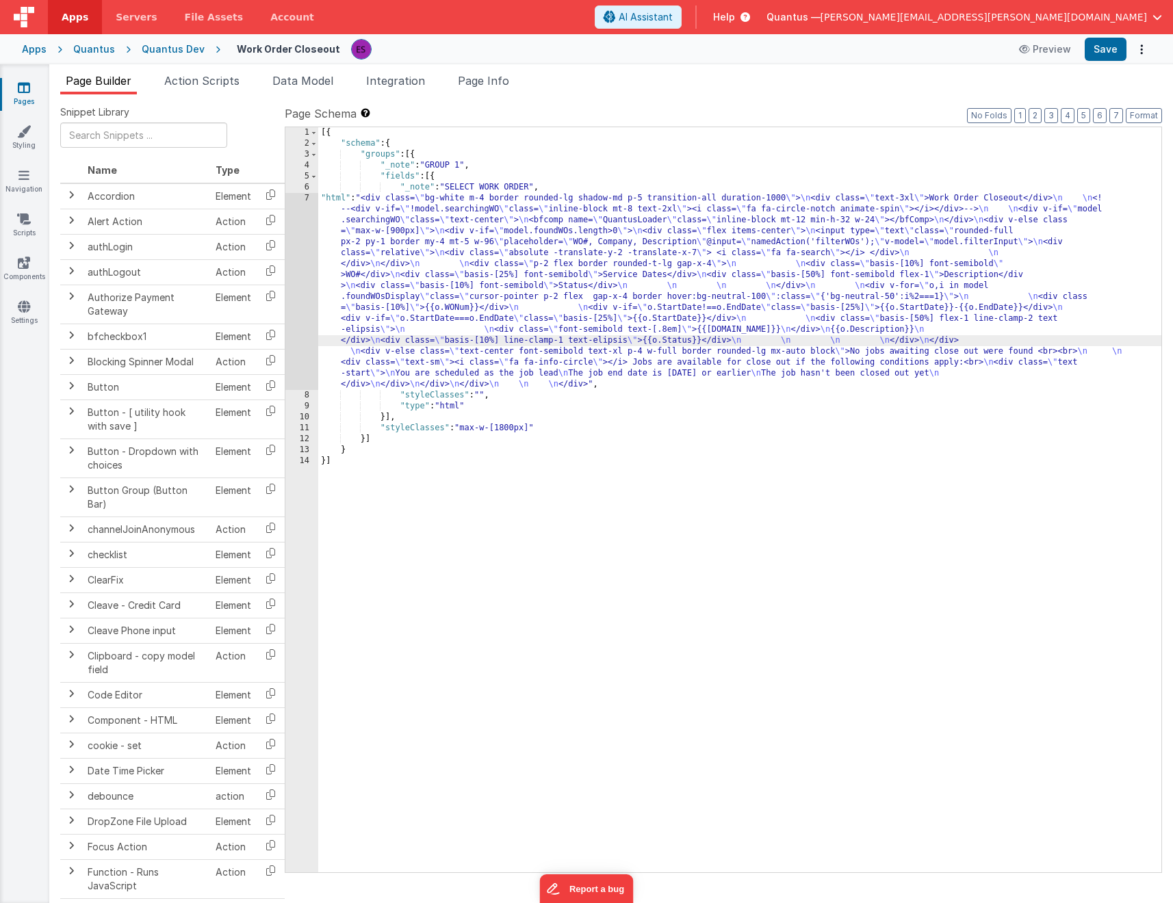
click at [304, 313] on div "7" at bounding box center [301, 291] width 33 height 197
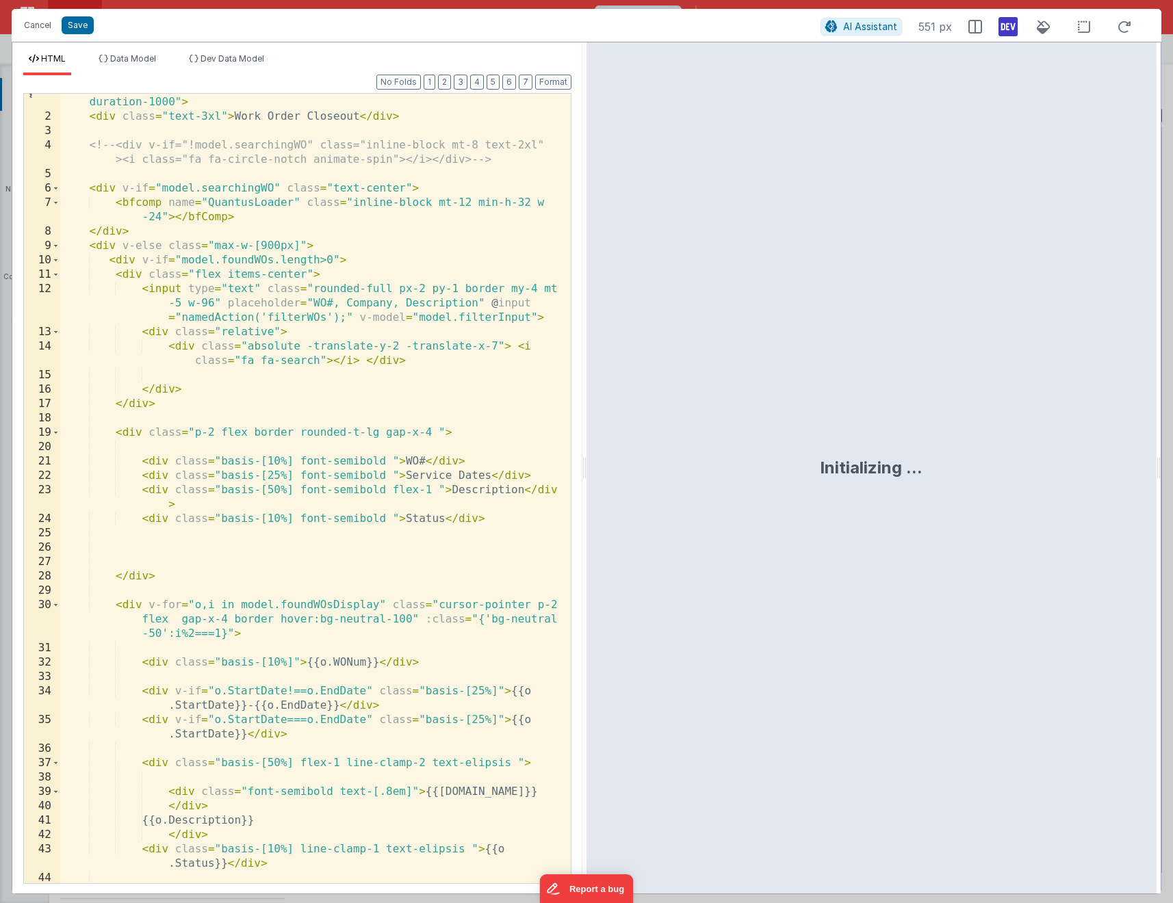
scroll to position [317, 0]
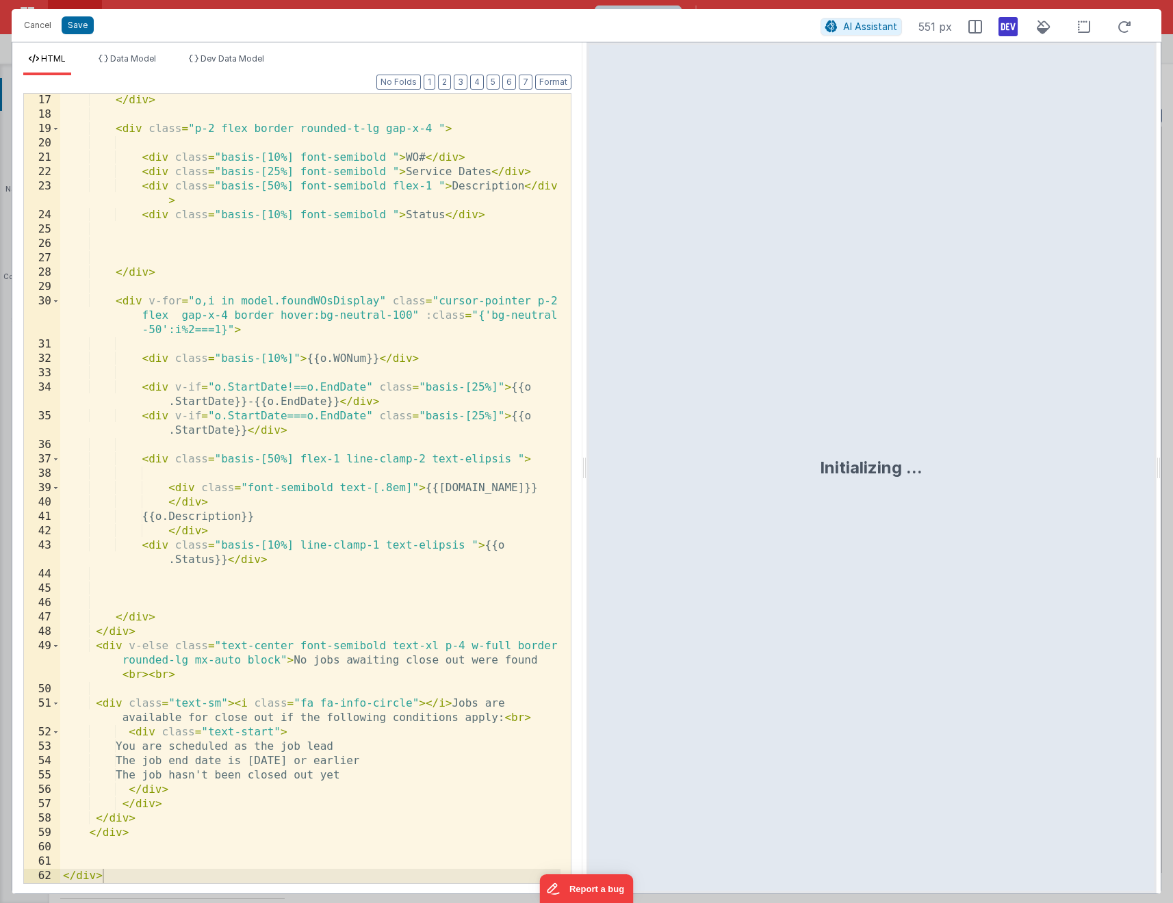
click at [375, 745] on div "</ div > < div class = "p-2 flex border rounded-t-lg gap-x-4 " > < div class = …" at bounding box center [310, 502] width 500 height 818
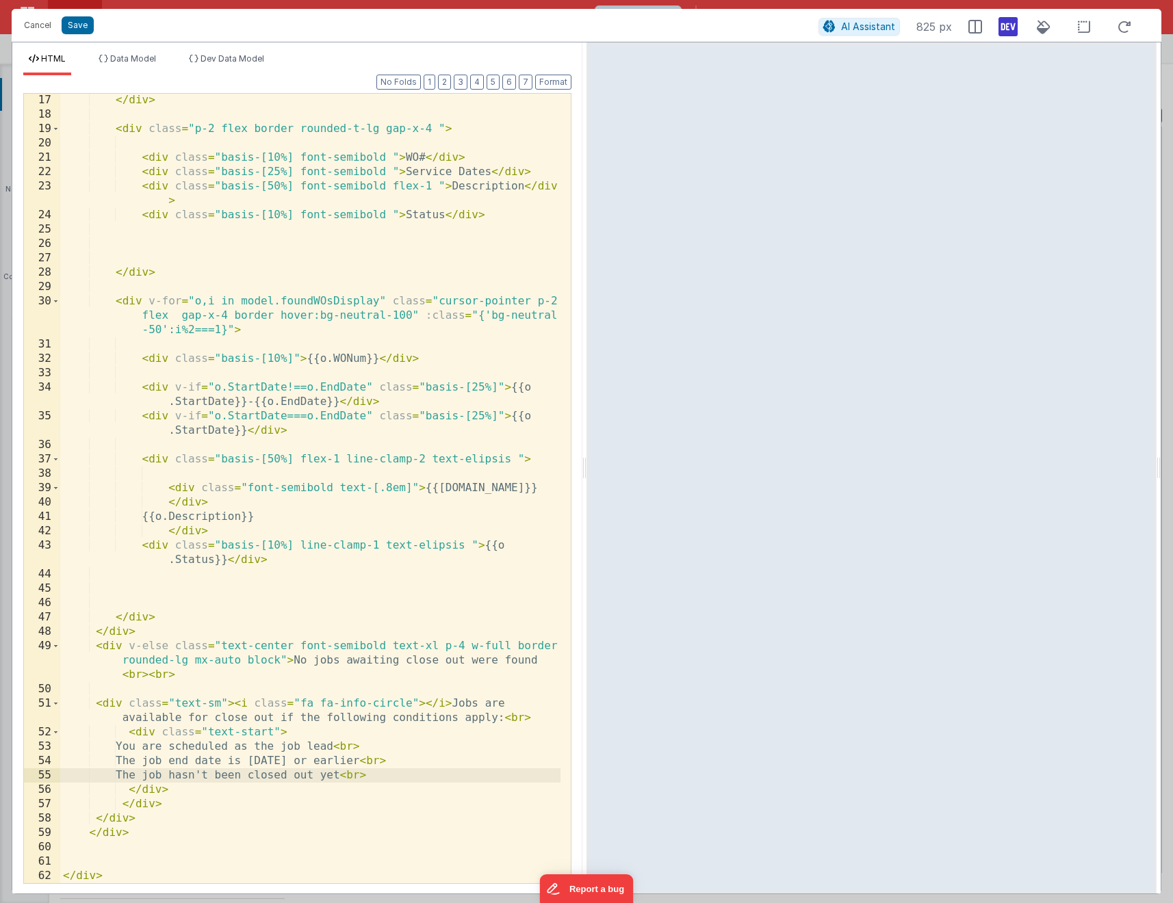
click at [274, 728] on div "</ div > < div class = "p-2 flex border rounded-t-lg gap-x-4 " > < div class = …" at bounding box center [310, 502] width 500 height 818
drag, startPoint x: 412, startPoint y: 699, endPoint x: 451, endPoint y: 693, distance: 39.4
click at [420, 698] on div "</ div > < div class = "p-2 flex border rounded-t-lg gap-x-4 " > < div class = …" at bounding box center [310, 502] width 500 height 818
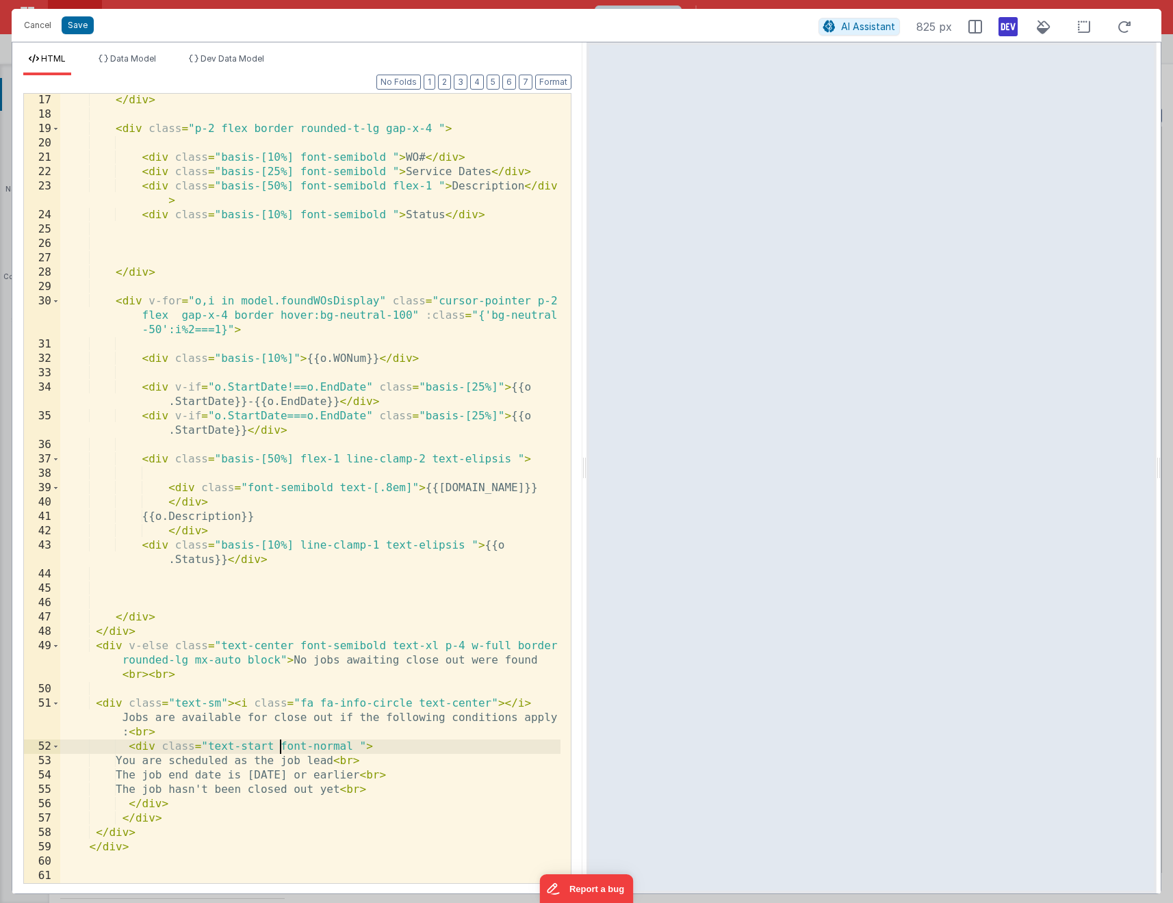
click at [278, 744] on div "</ div > < div class = "p-2 flex border rounded-t-lg gap-x-4 " > < div class = …" at bounding box center [310, 502] width 500 height 818
drag, startPoint x: 204, startPoint y: 743, endPoint x: 232, endPoint y: 732, distance: 30.1
click at [204, 743] on div "</ div > < div class = "p-2 flex border rounded-t-lg gap-x-4 " > < div class = …" at bounding box center [310, 502] width 500 height 818
drag, startPoint x: 294, startPoint y: 662, endPoint x: 337, endPoint y: 662, distance: 43.1
click at [337, 662] on div "</ div > < div class = "p-2 flex border rounded-t-lg gap-x-4 " > < div class = …" at bounding box center [310, 502] width 500 height 818
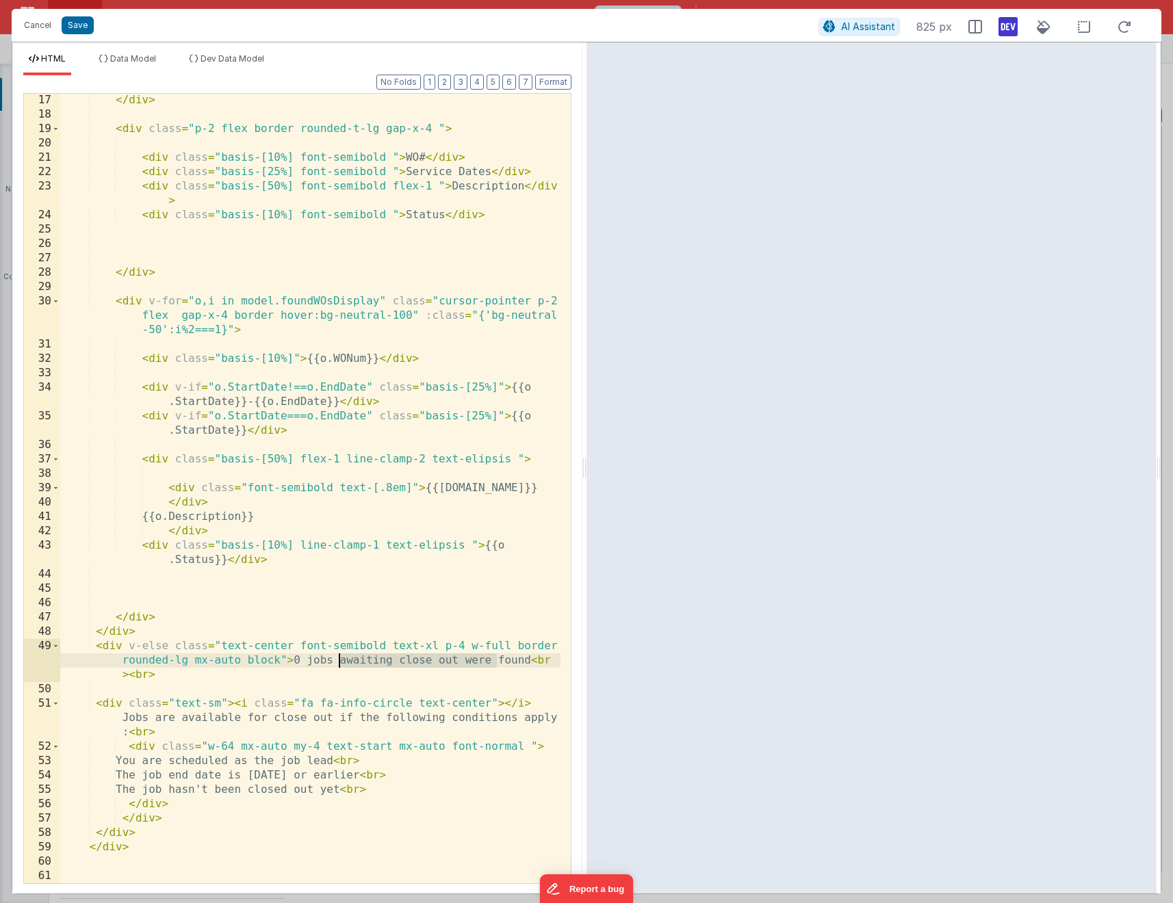
drag, startPoint x: 497, startPoint y: 660, endPoint x: 342, endPoint y: 660, distance: 155.3
click at [342, 660] on div "</ div > < div class = "p-2 flex border rounded-t-lg gap-x-4 " > < div class = …" at bounding box center [310, 502] width 500 height 818
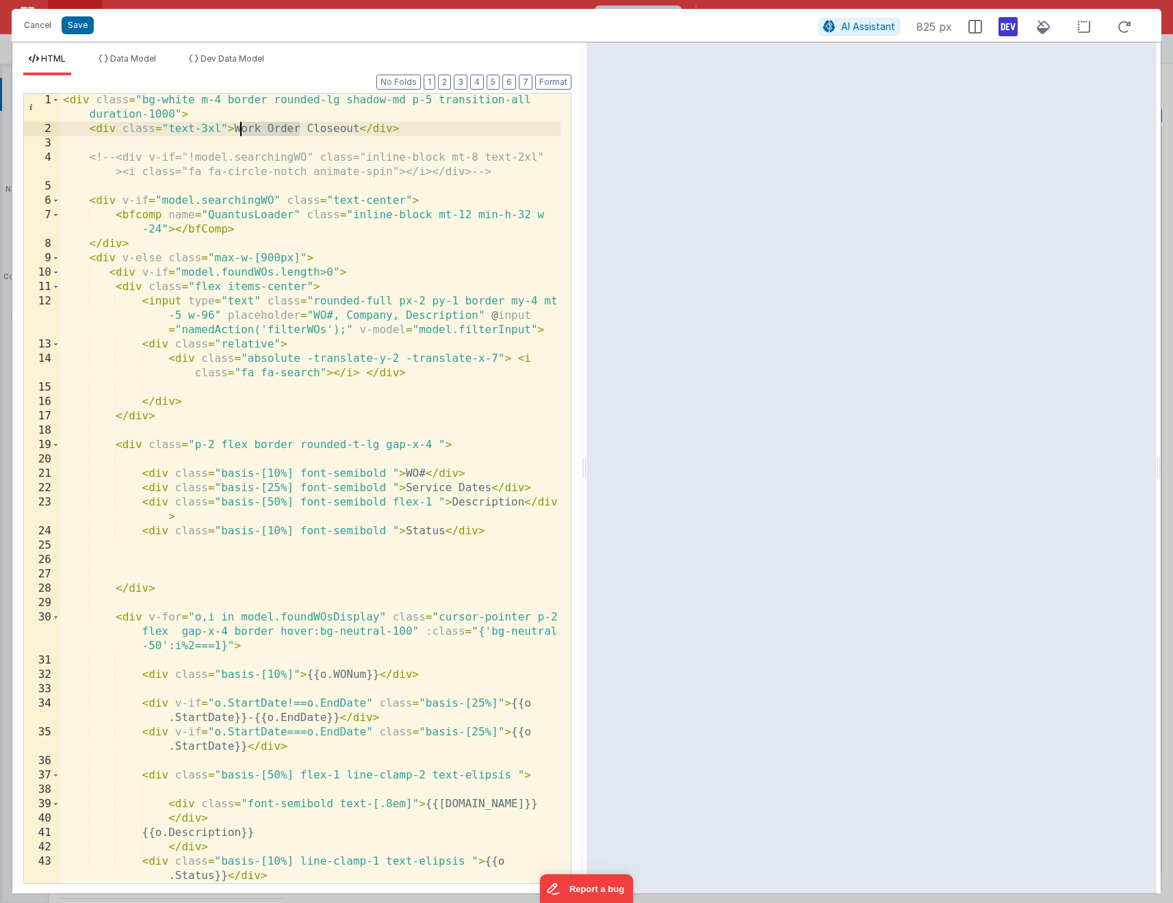
scroll to position [0, 0]
drag, startPoint x: 299, startPoint y: 127, endPoint x: 236, endPoint y: 127, distance: 63.0
click at [236, 127] on div "< div class = "bg-white m-4 border rounded-lg shadow-md p-5 transition-all dura…" at bounding box center [310, 510] width 500 height 833
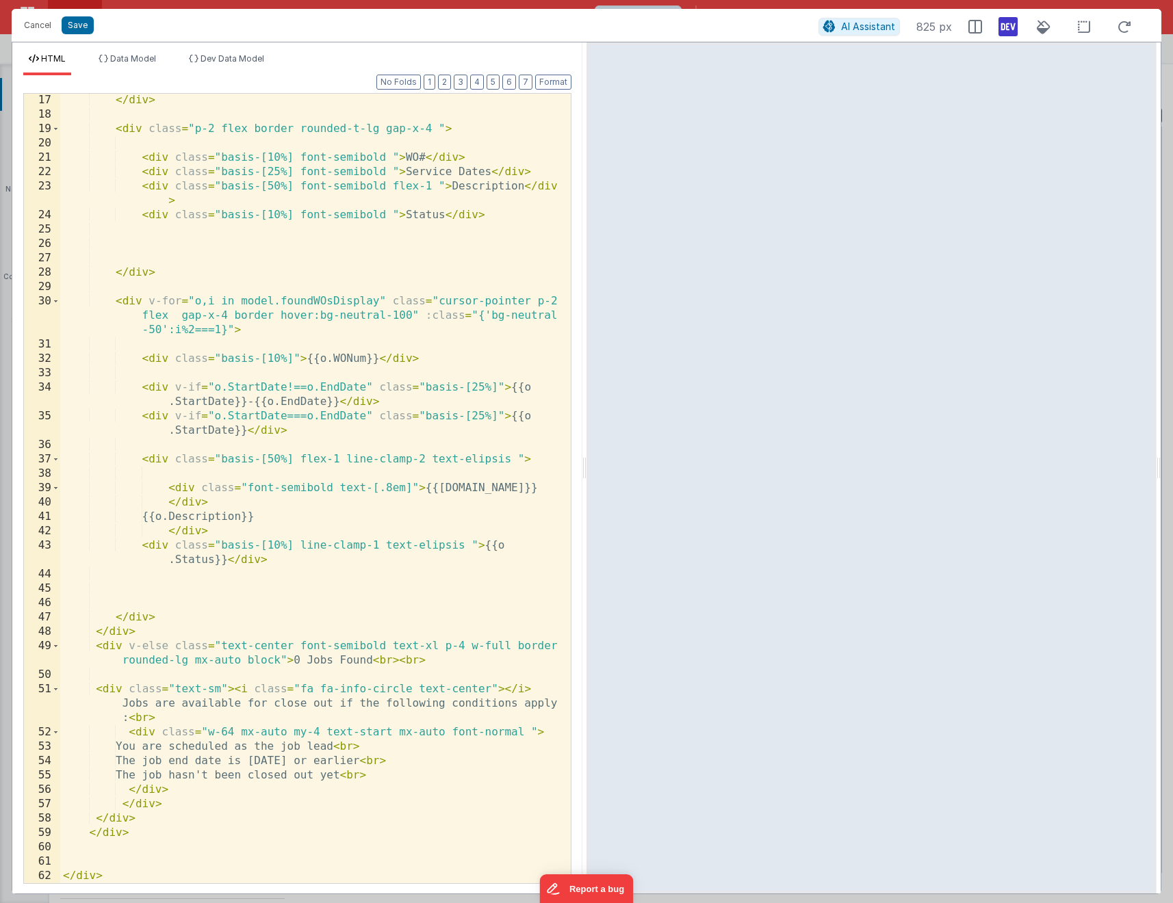
click at [309, 748] on div "</ div > < div class = "p-2 flex border rounded-t-lg gap-x-4 " > < div class = …" at bounding box center [310, 502] width 500 height 818
drag, startPoint x: 237, startPoint y: 731, endPoint x: 222, endPoint y: 731, distance: 14.4
click at [222, 731] on div "</ div > < div class = "p-2 flex border rounded-t-lg gap-x-4 " > < div class = …" at bounding box center [310, 502] width 500 height 818
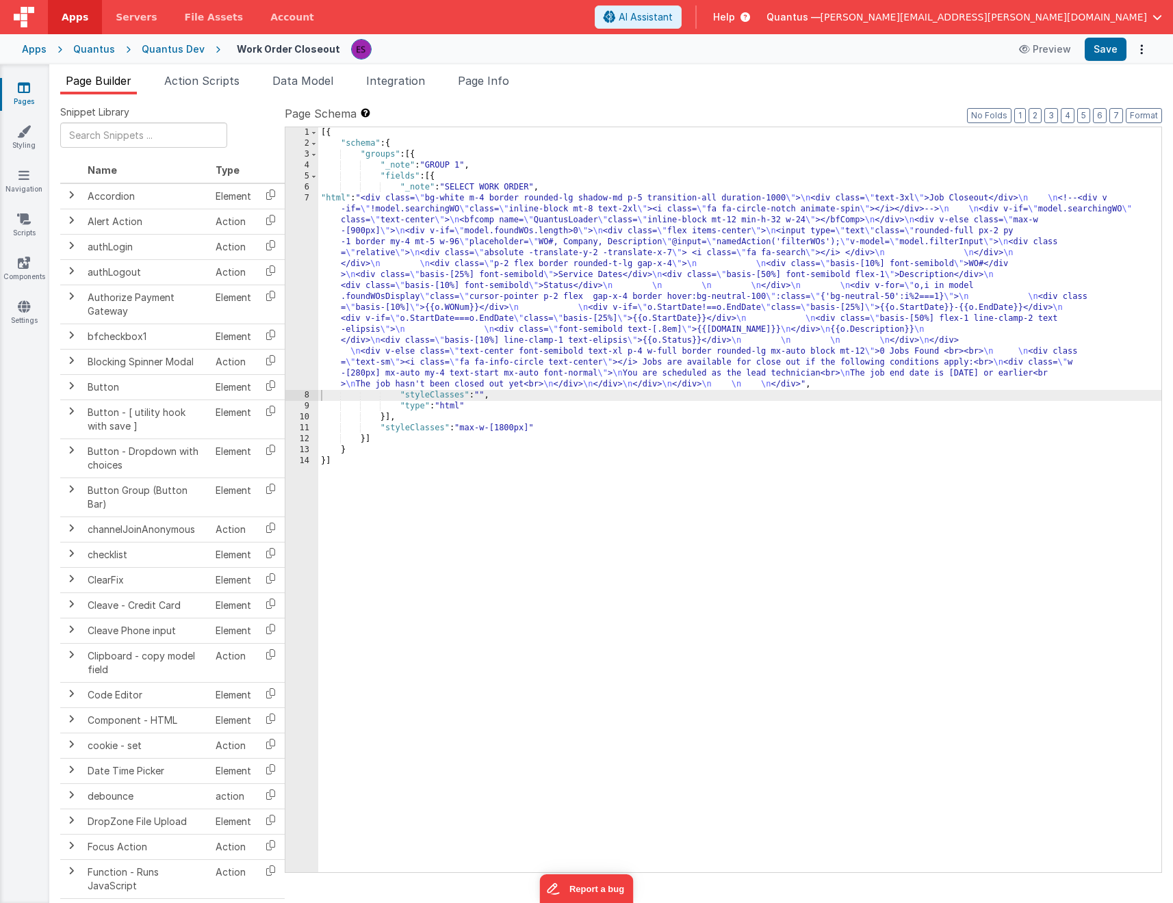
click at [503, 308] on div "[{ "schema" : { "groups" : [{ "_note" : "GROUP 1" , "fields" : [{ "_note" : "SE…" at bounding box center [739, 510] width 843 height 767
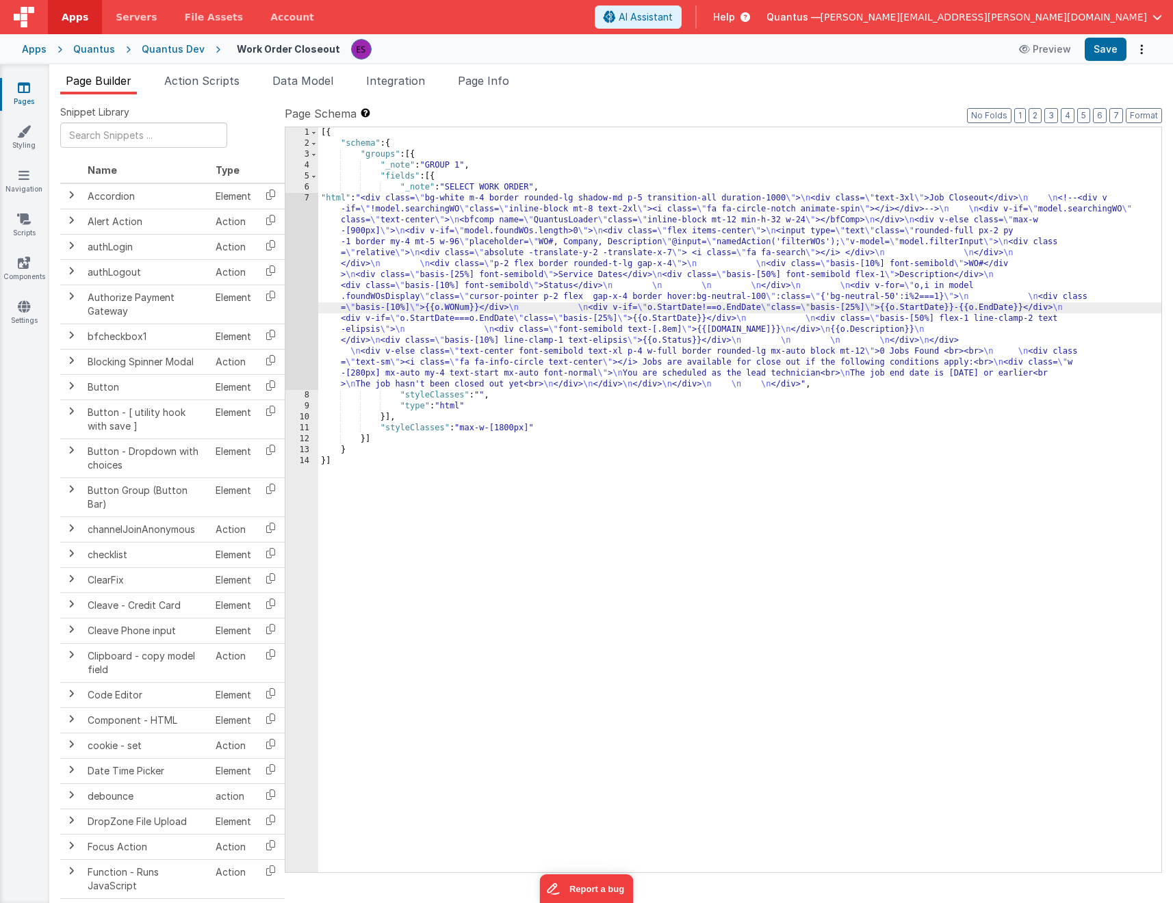
click at [307, 333] on div "7" at bounding box center [301, 291] width 33 height 197
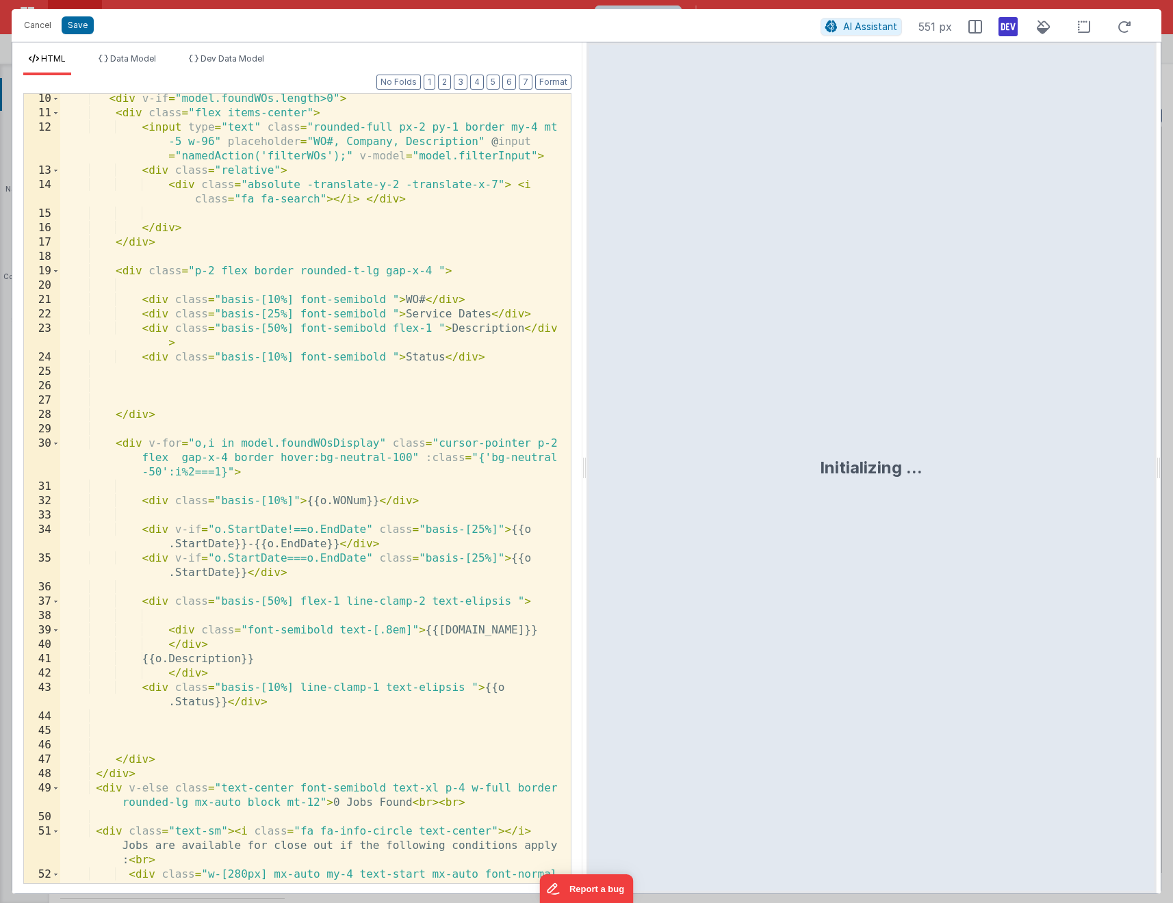
scroll to position [331, 0]
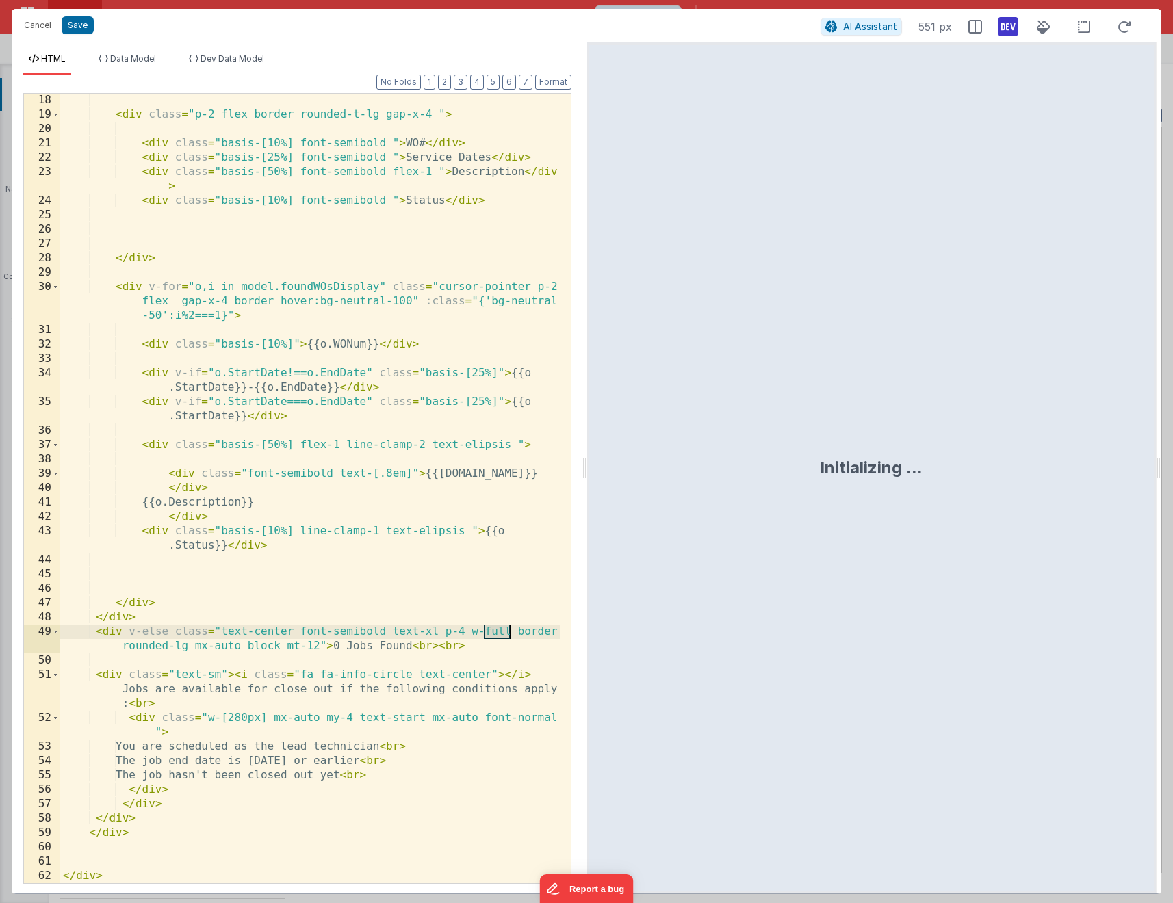
drag, startPoint x: 484, startPoint y: 631, endPoint x: 511, endPoint y: 631, distance: 26.7
click at [511, 631] on div "< div class = "p-2 flex border rounded-t-lg gap-x-4 " > < div class = "basis-[1…" at bounding box center [310, 502] width 500 height 818
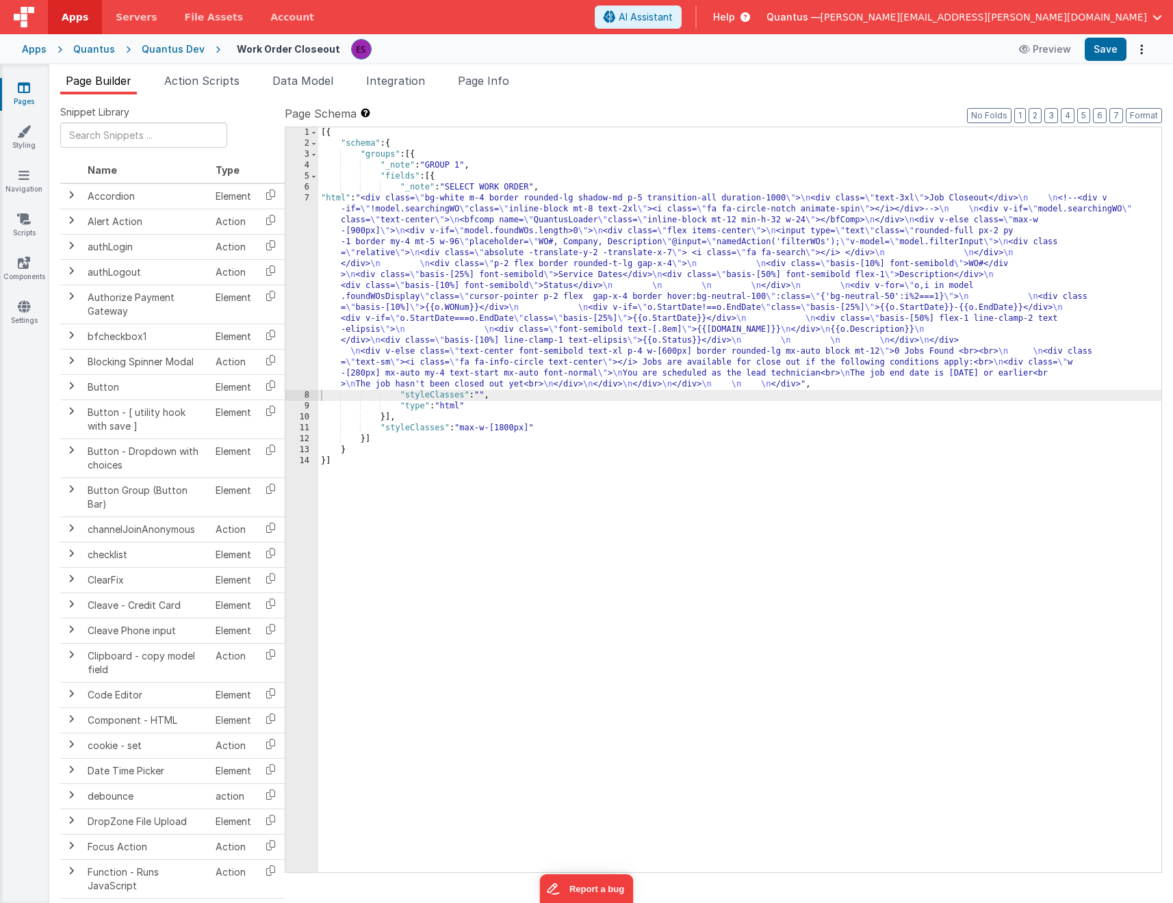
click at [608, 309] on div "[{ "schema" : { "groups" : [{ "_note" : "GROUP 1" , "fields" : [{ "_note" : "SE…" at bounding box center [739, 510] width 843 height 767
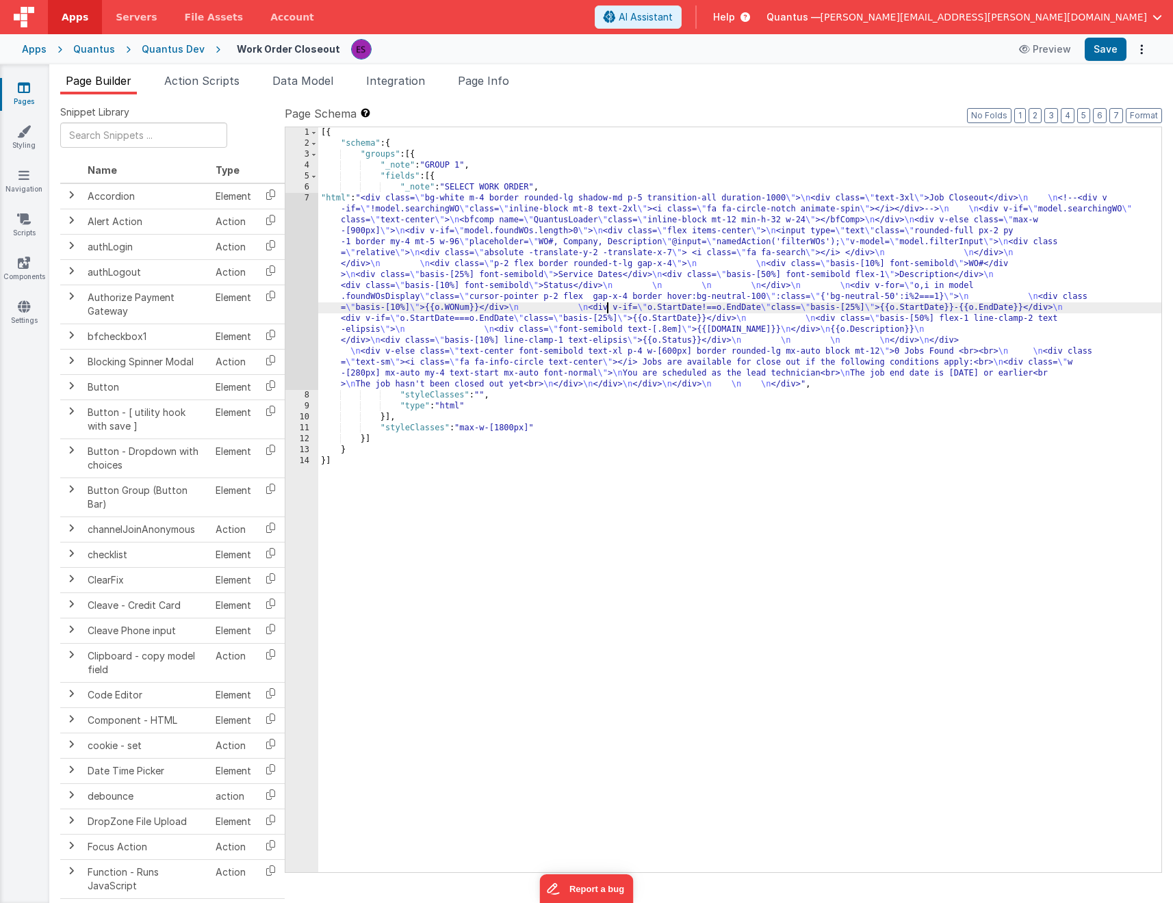
click at [298, 326] on div "7" at bounding box center [301, 291] width 33 height 197
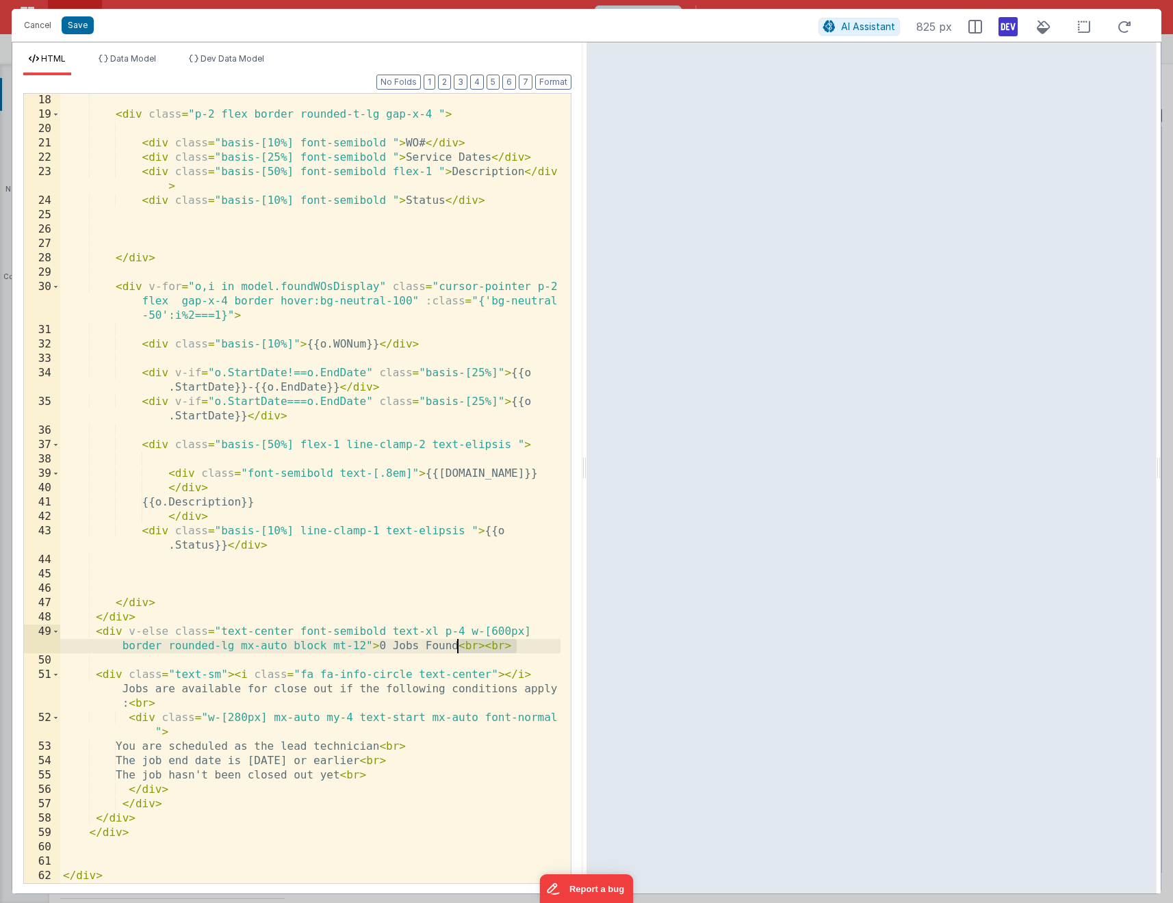
drag, startPoint x: 514, startPoint y: 644, endPoint x: 458, endPoint y: 643, distance: 55.4
click at [458, 643] on div "< div class = "p-2 flex border rounded-t-lg gap-x-4 " > < div class = "basis-[1…" at bounding box center [310, 502] width 500 height 818
drag, startPoint x: 221, startPoint y: 670, endPoint x: 248, endPoint y: 660, distance: 29.2
click at [221, 671] on div "< div class = "p-2 flex border rounded-t-lg gap-x-4 " > < div class = "basis-[1…" at bounding box center [310, 502] width 500 height 818
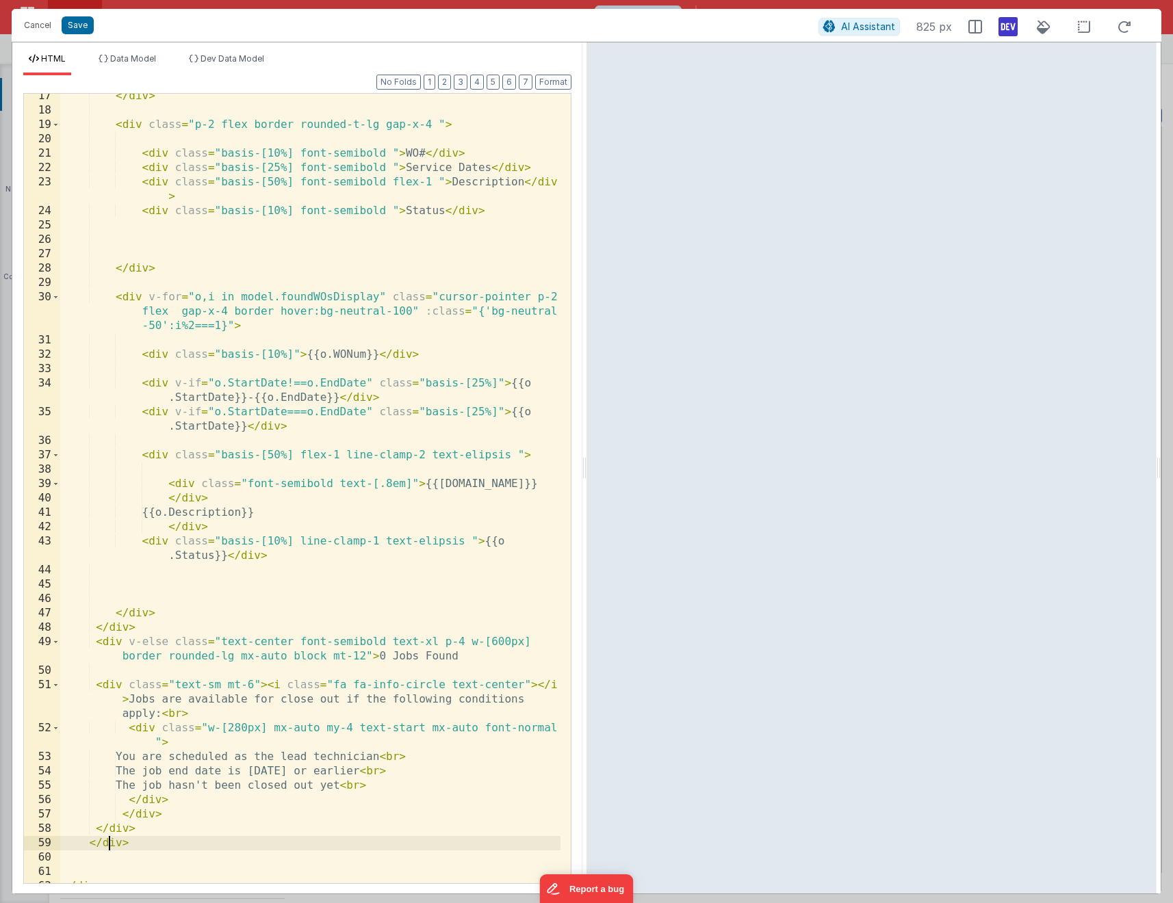
click at [108, 839] on div "</ div > < div class = "p-2 flex border rounded-t-lg gap-x-4 " > < div class = …" at bounding box center [310, 498] width 500 height 818
click at [118, 830] on div "</ div > < div class = "p-2 flex border rounded-t-lg gap-x-4 " > < div class = …" at bounding box center [310, 498] width 500 height 818
drag, startPoint x: 116, startPoint y: 844, endPoint x: 131, endPoint y: 794, distance: 51.7
click at [116, 844] on div "</ div > < div class = "p-2 flex border rounded-t-lg gap-x-4 " > < div class = …" at bounding box center [310, 498] width 500 height 818
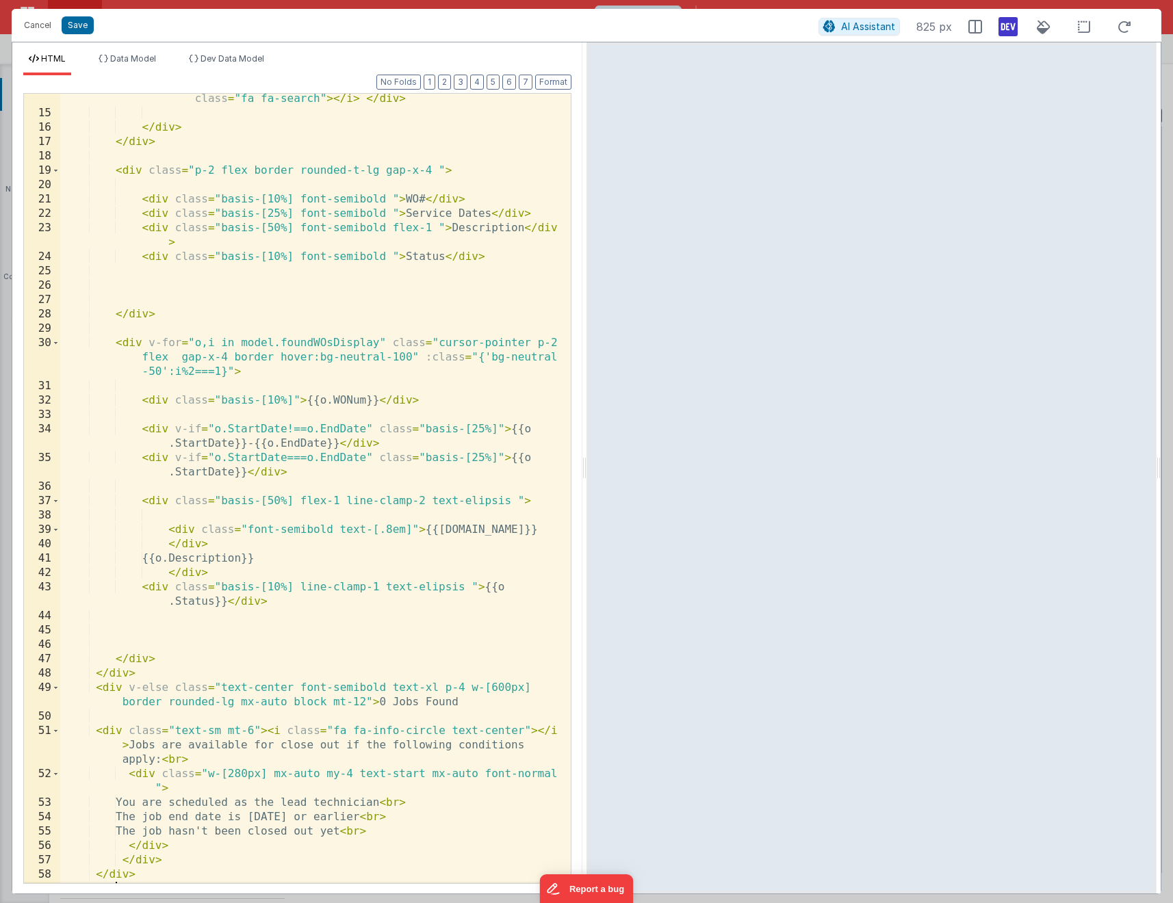
scroll to position [0, 0]
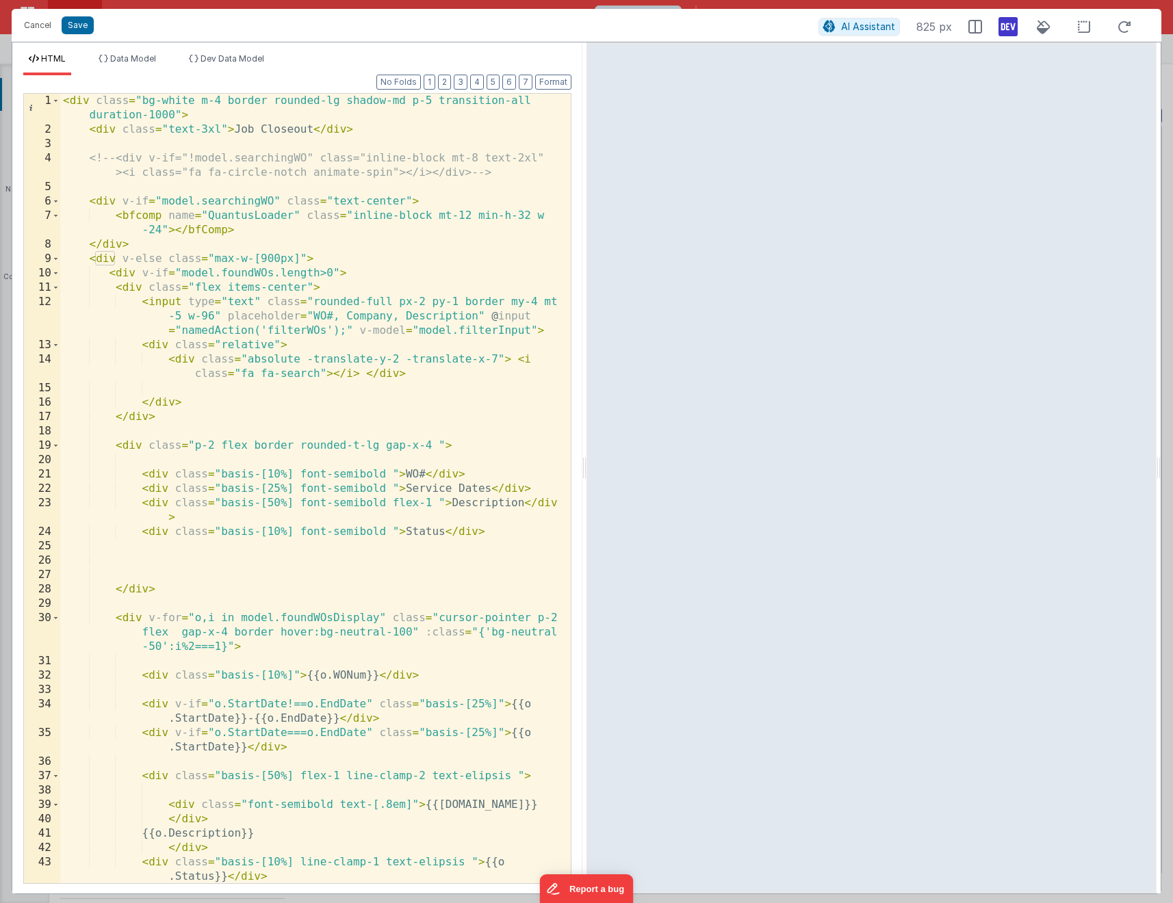
click at [295, 133] on div "< div class = "bg-white m-4 border rounded-lg shadow-md p-5 transition-all dura…" at bounding box center [310, 510] width 500 height 833
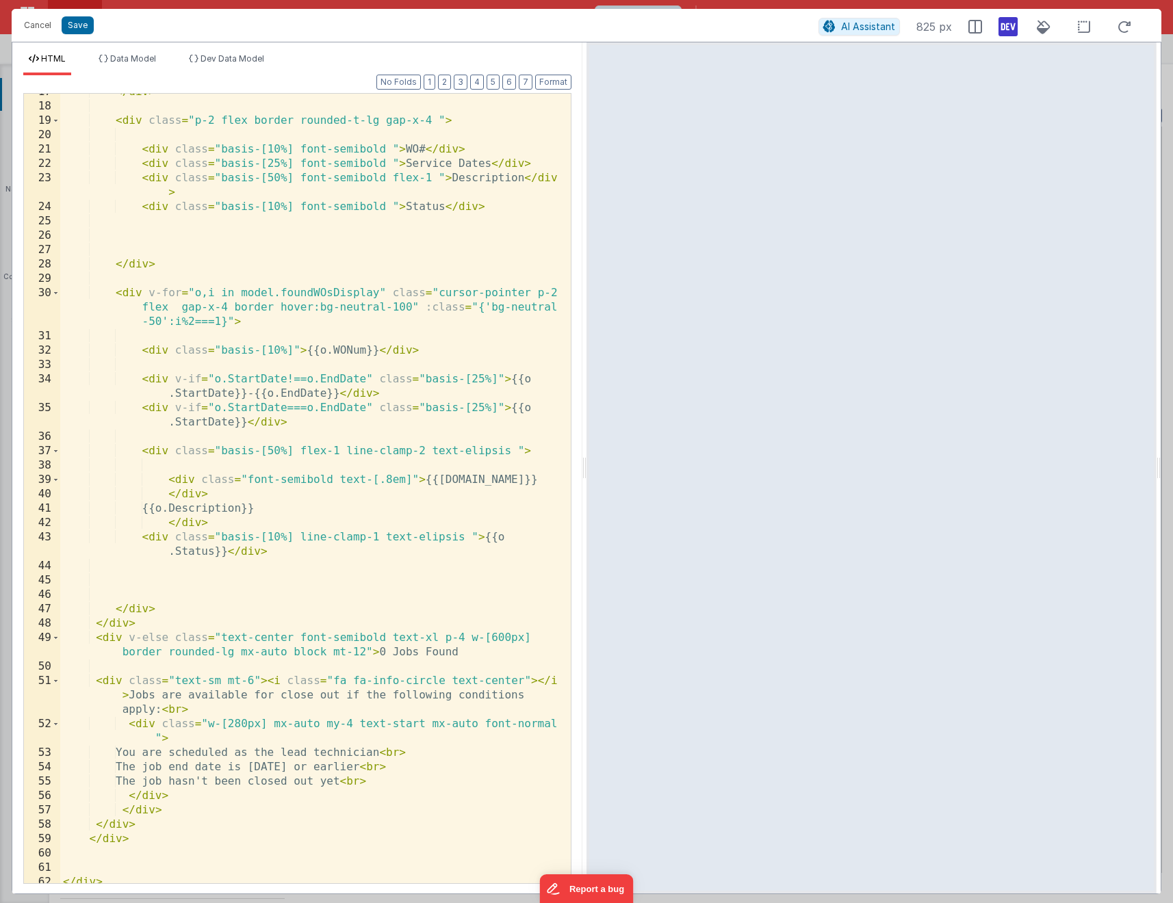
scroll to position [331, 0]
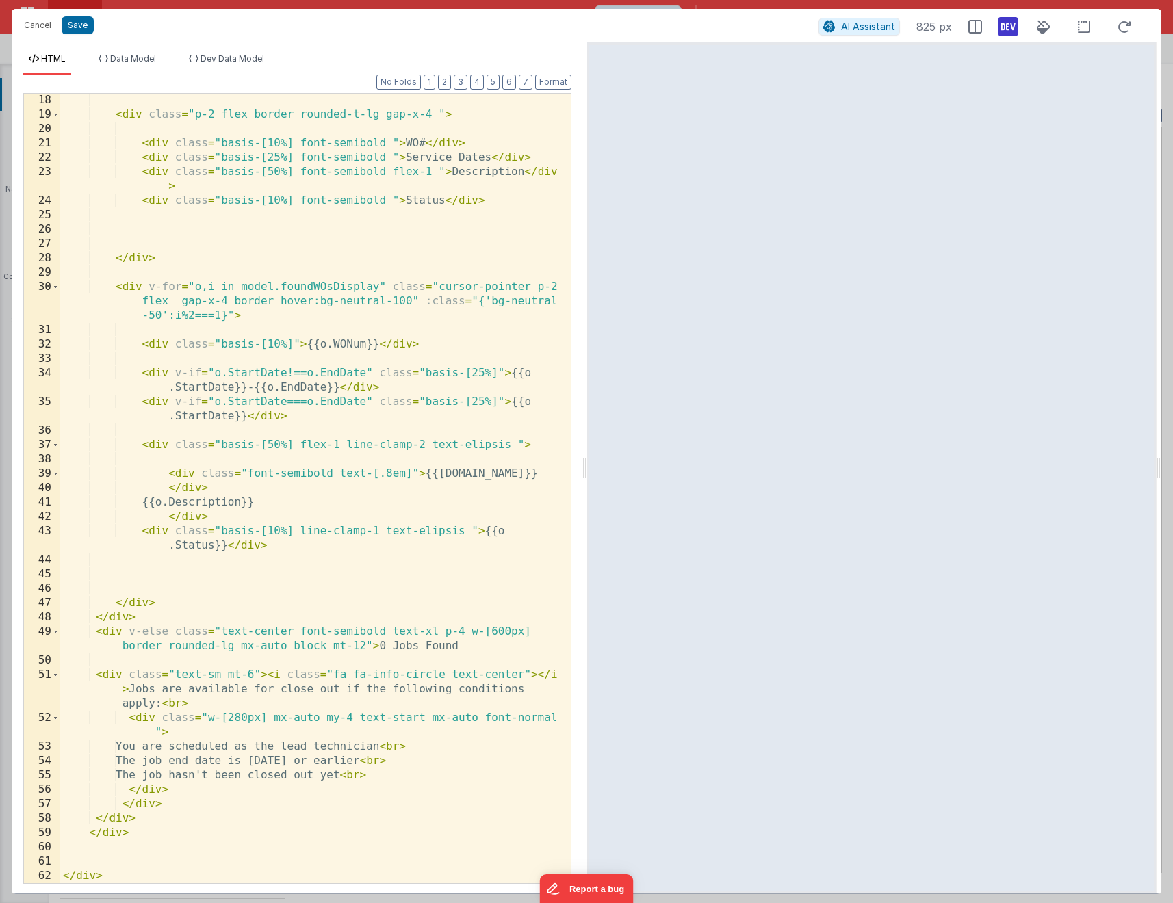
click at [249, 758] on div "< div class = "p-2 flex border rounded-t-lg gap-x-4 " > < div class = "basis-[1…" at bounding box center [310, 502] width 500 height 818
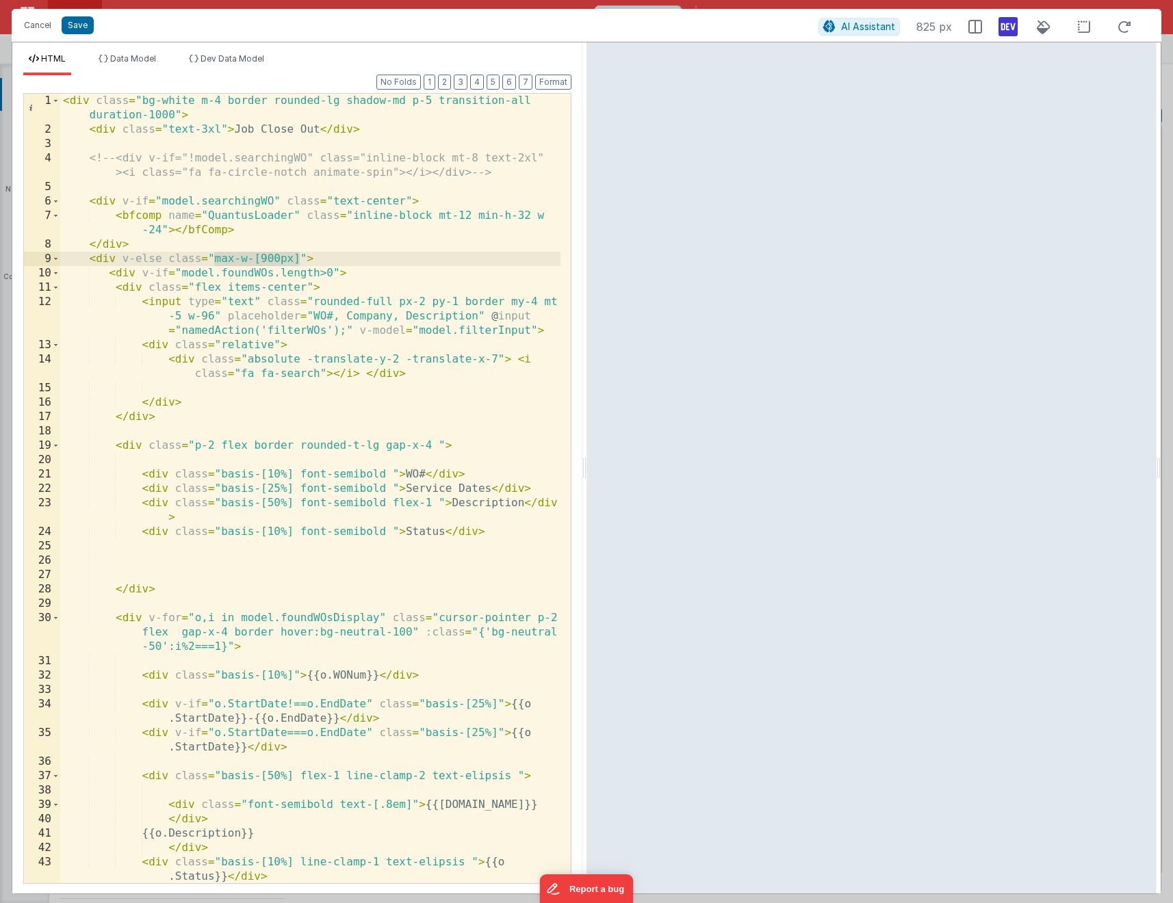
drag, startPoint x: 298, startPoint y: 261, endPoint x: 214, endPoint y: 263, distance: 84.2
click at [214, 263] on div "< div class = "bg-white m-4 border rounded-lg shadow-md p-5 transition-all dura…" at bounding box center [310, 510] width 500 height 833
drag, startPoint x: 170, startPoint y: 261, endPoint x: 304, endPoint y: 261, distance: 134.1
click at [304, 261] on div "< div class = "bg-white m-4 border rounded-lg shadow-md p-5 transition-all dura…" at bounding box center [310, 510] width 500 height 833
click at [335, 276] on div "< div class = "bg-white m-4 border rounded-lg shadow-md p-5 transition-all dura…" at bounding box center [310, 510] width 500 height 833
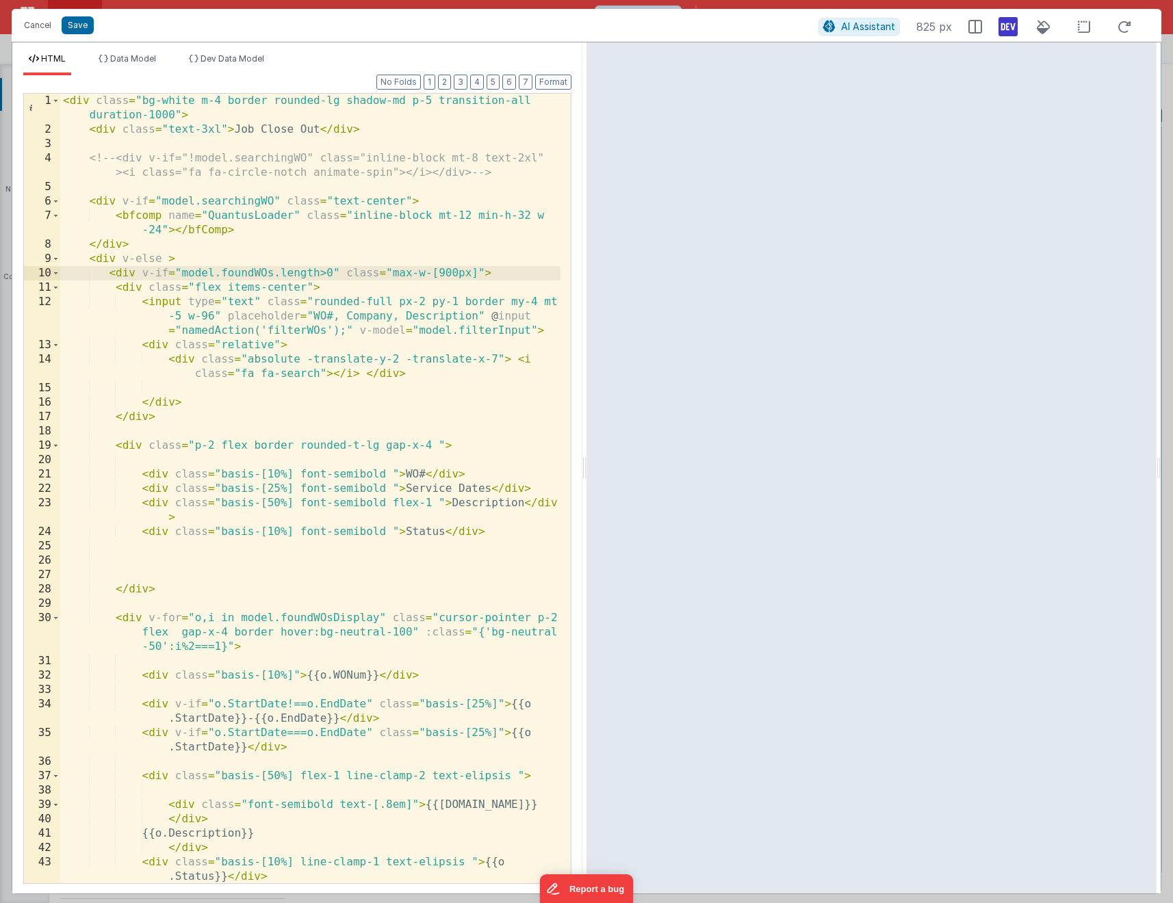
click at [167, 263] on div "< div class = "bg-white m-4 border rounded-lg shadow-md p-5 transition-all dura…" at bounding box center [310, 510] width 500 height 833
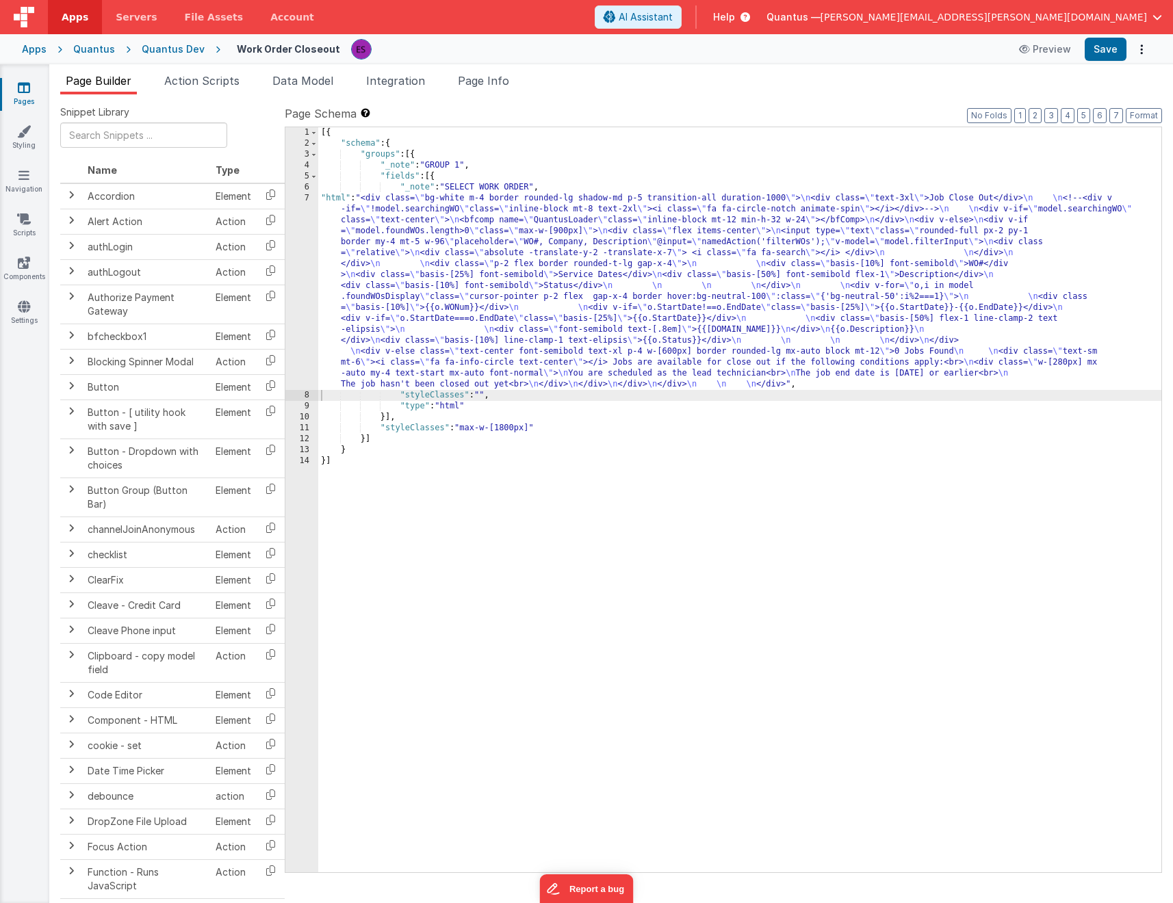
click at [569, 293] on div "[{ "schema" : { "groups" : [{ "_note" : "GROUP 1" , "fields" : [{ "_note" : "SE…" at bounding box center [739, 510] width 843 height 767
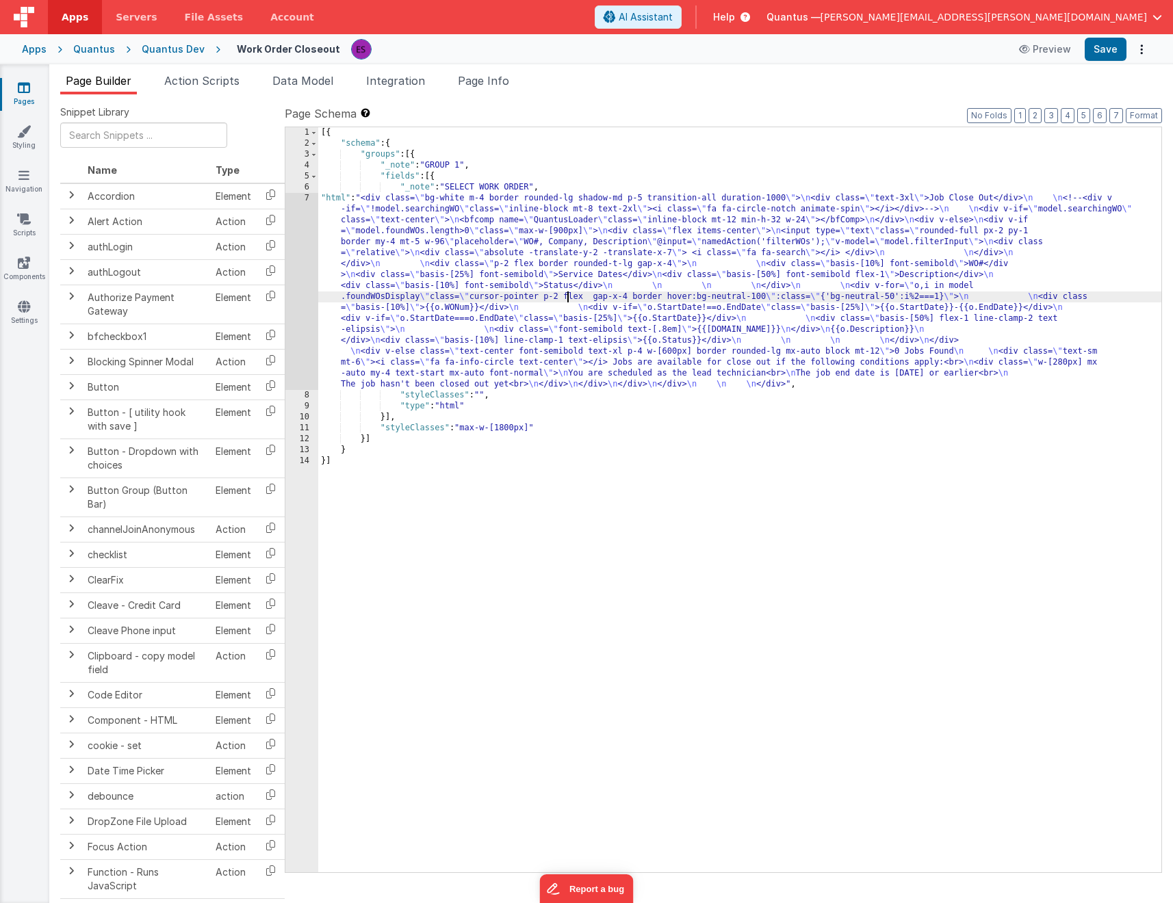
click at [305, 333] on div "7" at bounding box center [301, 291] width 33 height 197
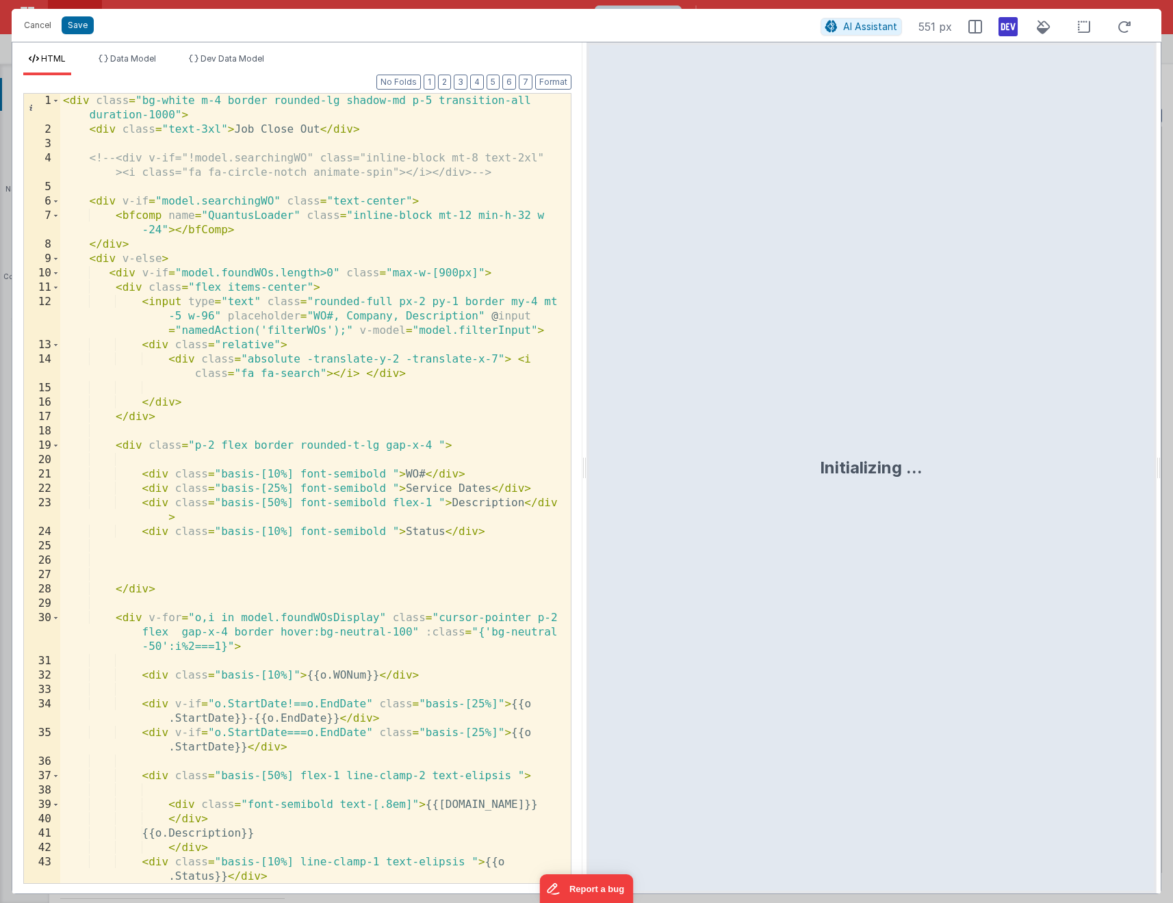
scroll to position [331, 0]
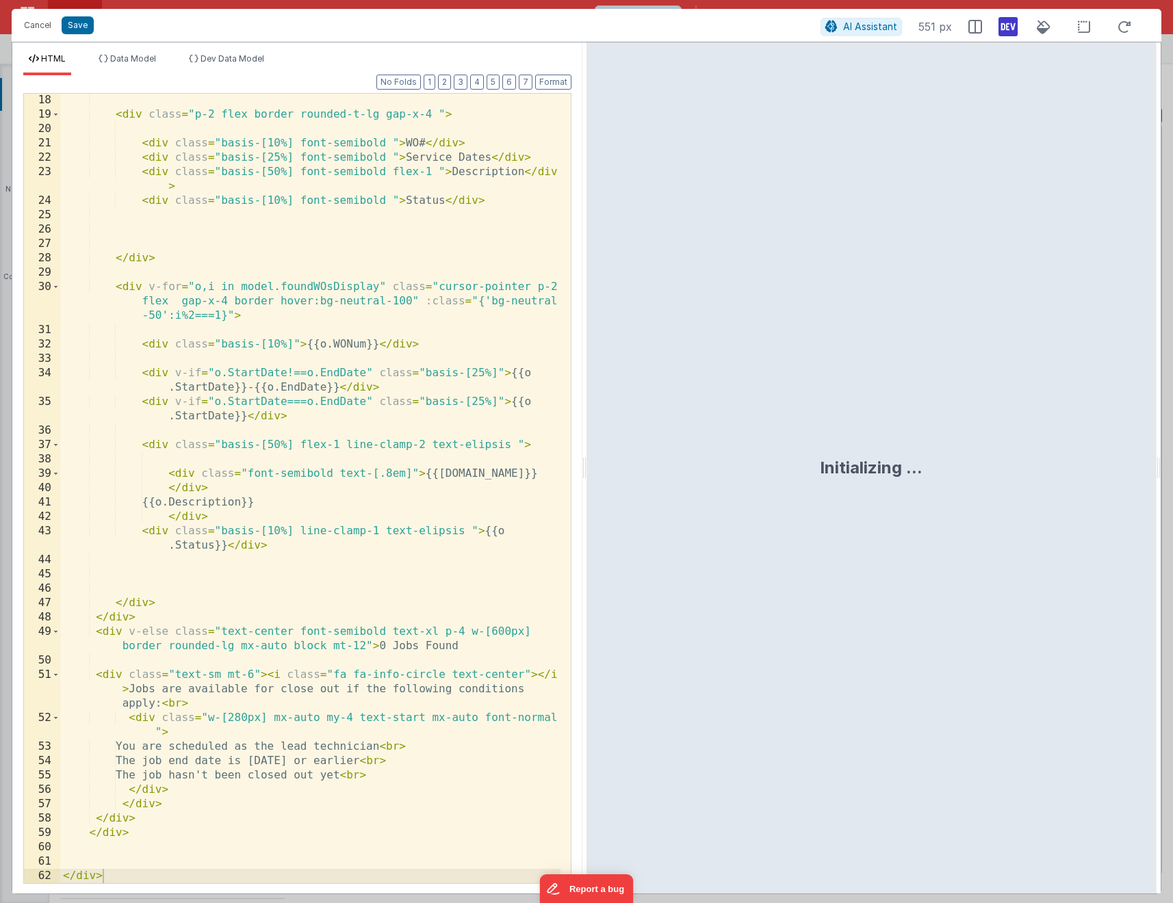
click at [364, 645] on div "< div class = "p-2 flex border rounded-t-lg gap-x-4 " > < div class = "basis-[1…" at bounding box center [310, 502] width 500 height 818
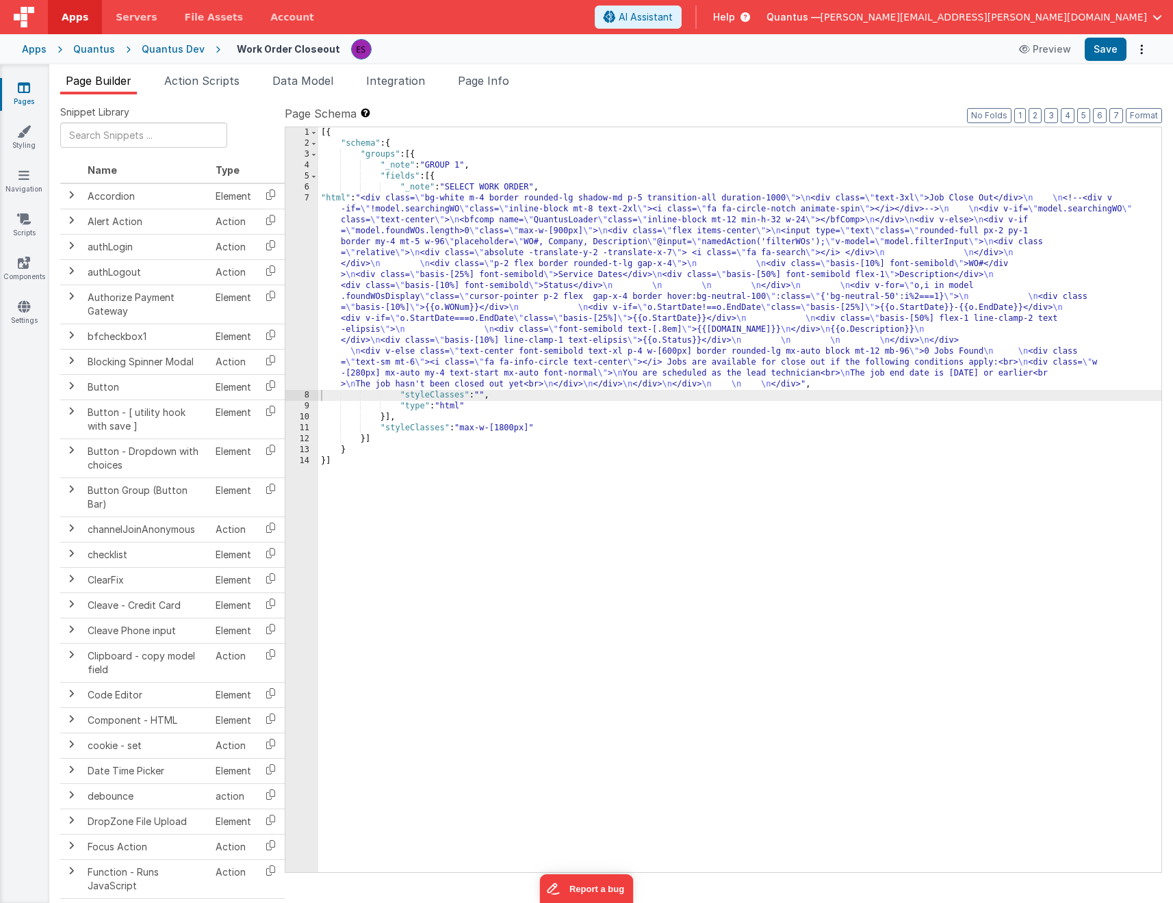
click at [432, 313] on div "[{ "schema" : { "groups" : [{ "_note" : "GROUP 1" , "fields" : [{ "_note" : "SE…" at bounding box center [739, 510] width 843 height 767
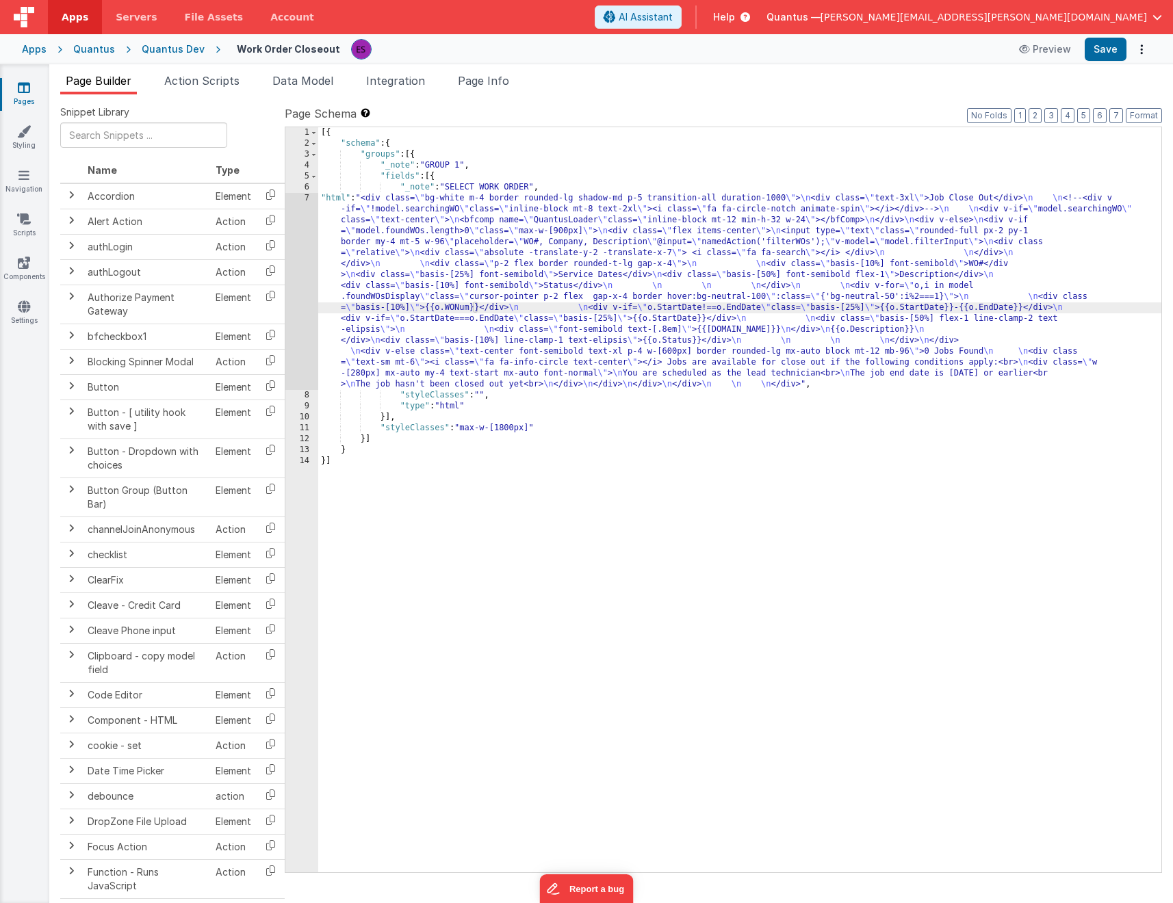
click at [292, 337] on div "7" at bounding box center [301, 291] width 33 height 197
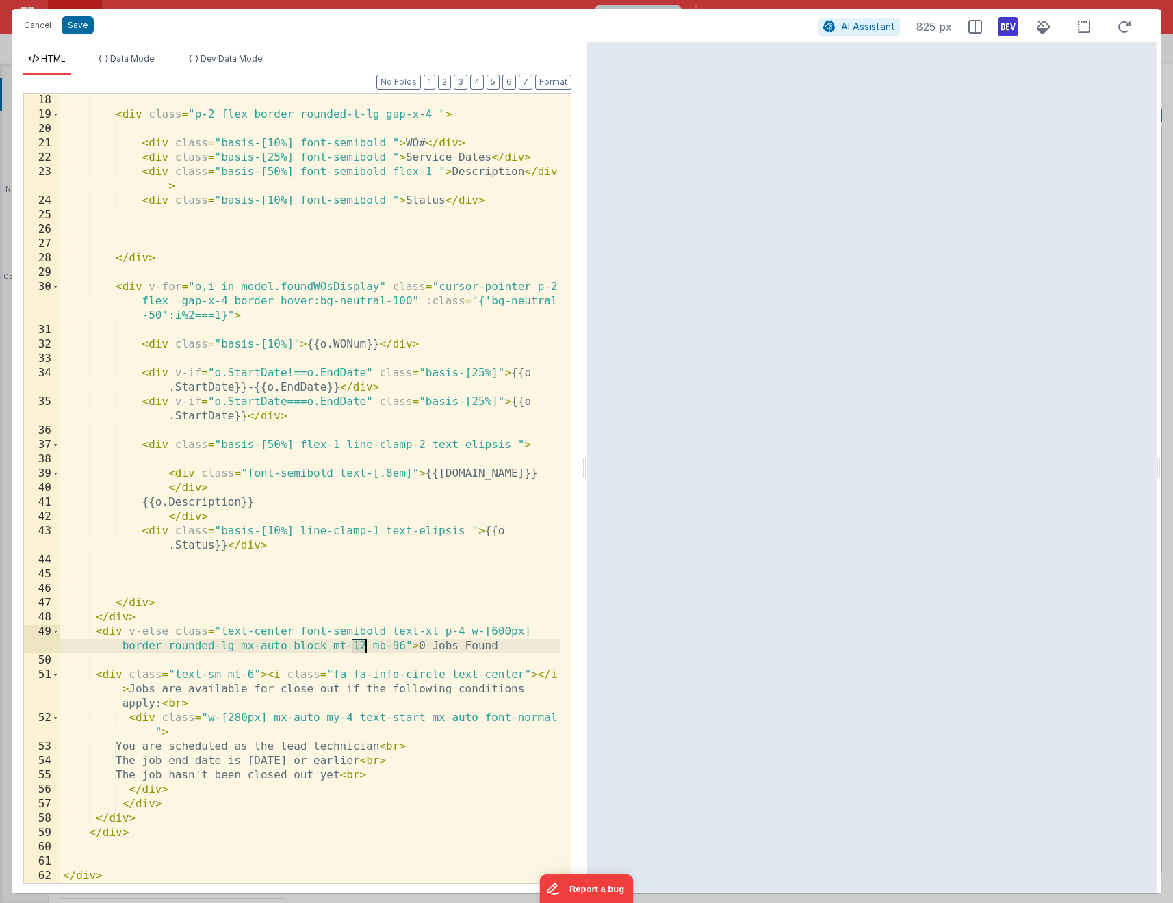
drag, startPoint x: 352, startPoint y: 642, endPoint x: 367, endPoint y: 643, distance: 15.1
click at [367, 643] on div "< div class = "p-2 flex border rounded-t-lg gap-x-4 " > < div class = "basis-[1…" at bounding box center [310, 502] width 500 height 818
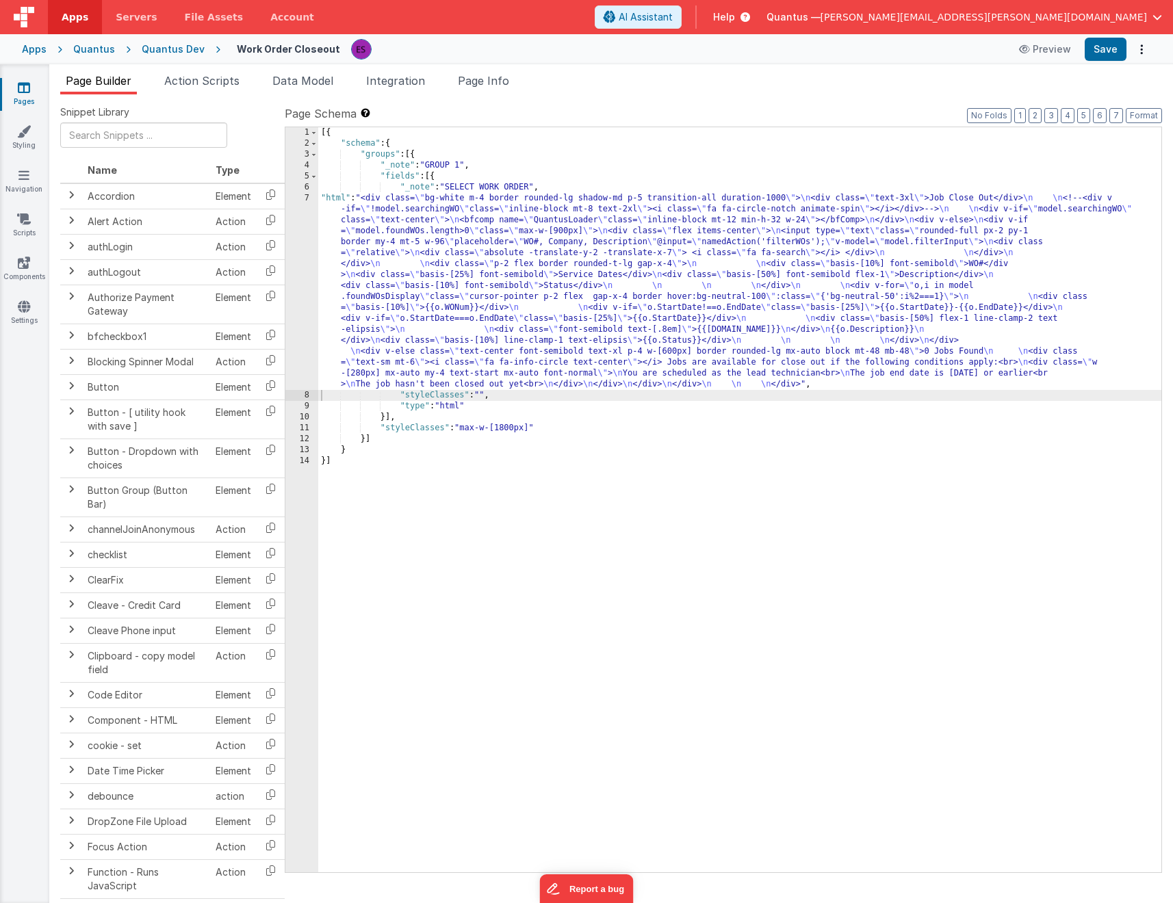
click at [404, 246] on div "[{ "schema" : { "groups" : [{ "_note" : "GROUP 1" , "fields" : [{ "_note" : "SE…" at bounding box center [739, 510] width 843 height 767
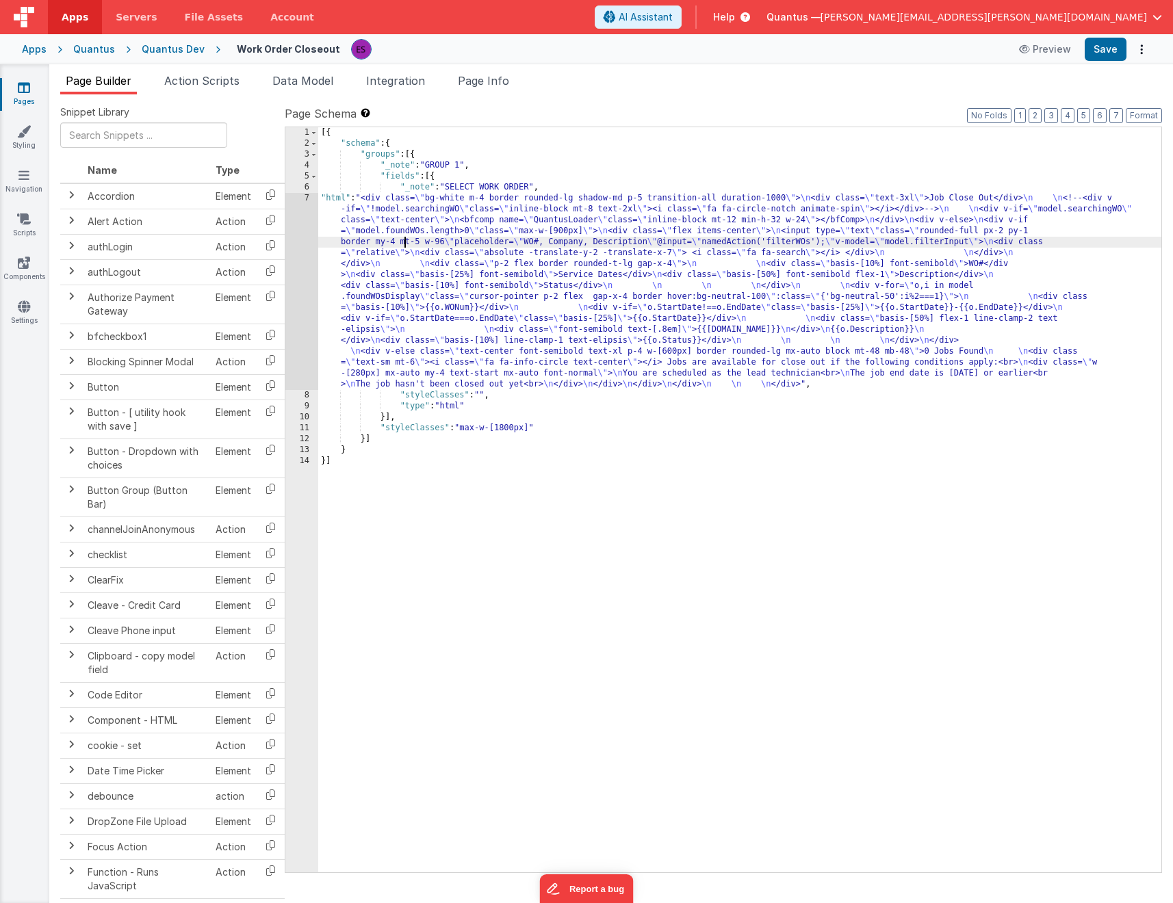
click at [307, 339] on div "7" at bounding box center [301, 291] width 33 height 197
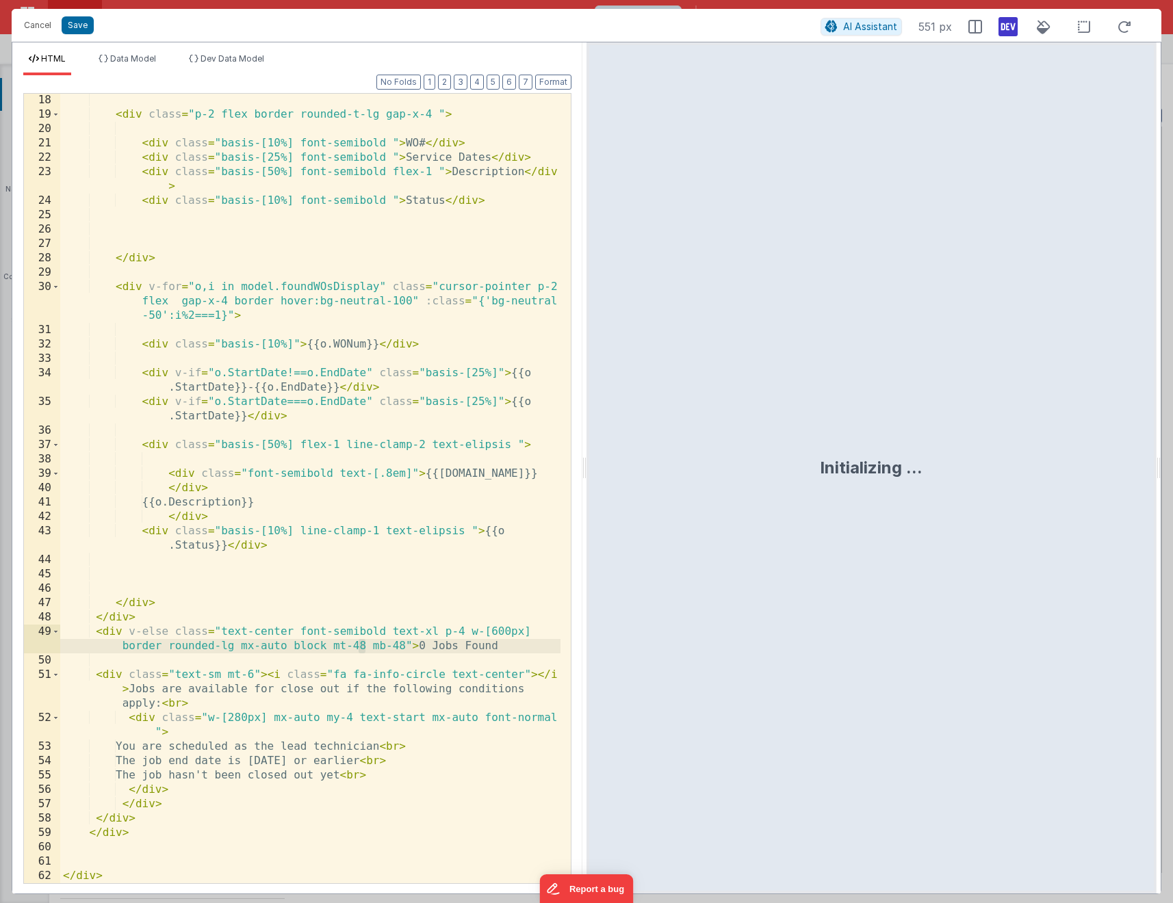
drag, startPoint x: 365, startPoint y: 648, endPoint x: 354, endPoint y: 640, distance: 13.3
click at [354, 640] on div "< div class = "p-2 flex border rounded-t-lg gap-x-4 " > < div class = "basis-[1…" at bounding box center [310, 502] width 500 height 818
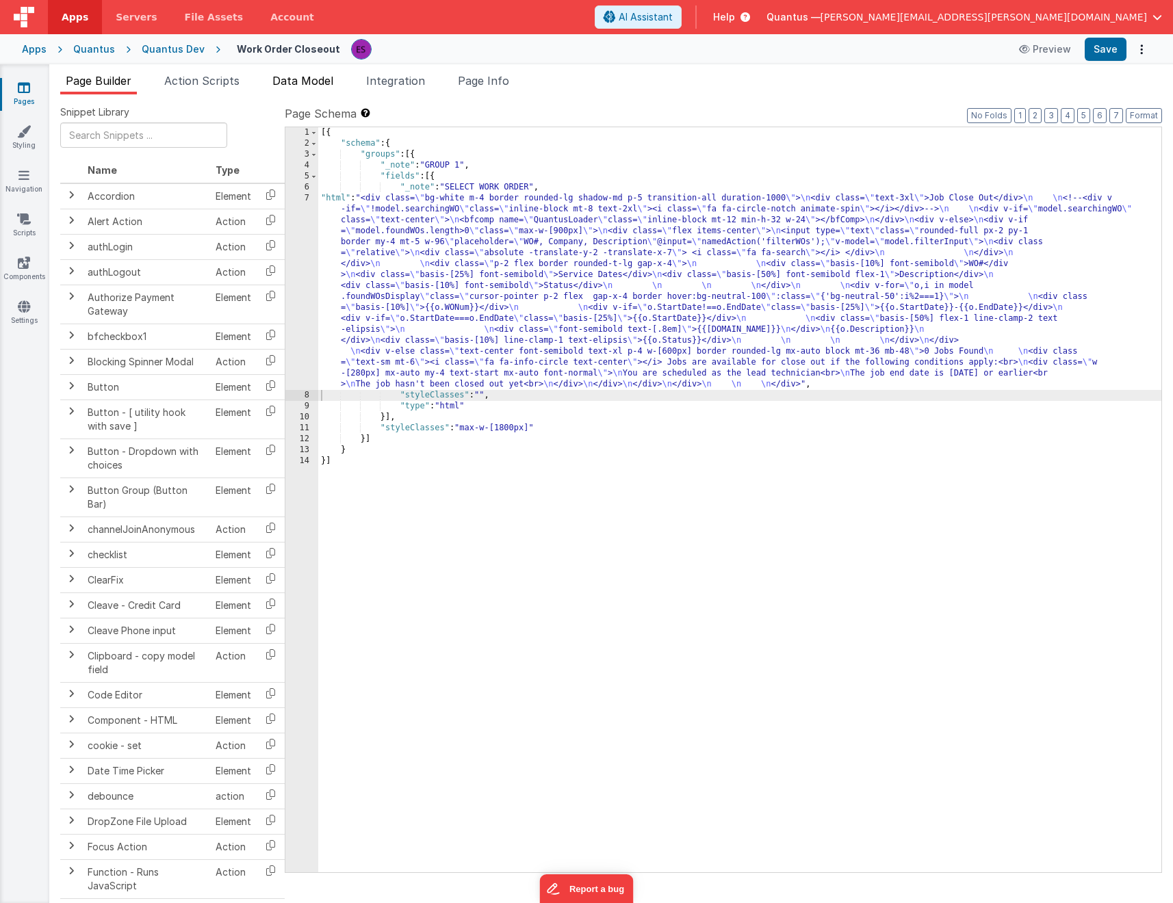
click at [313, 88] on li "Data Model" at bounding box center [303, 84] width 72 height 22
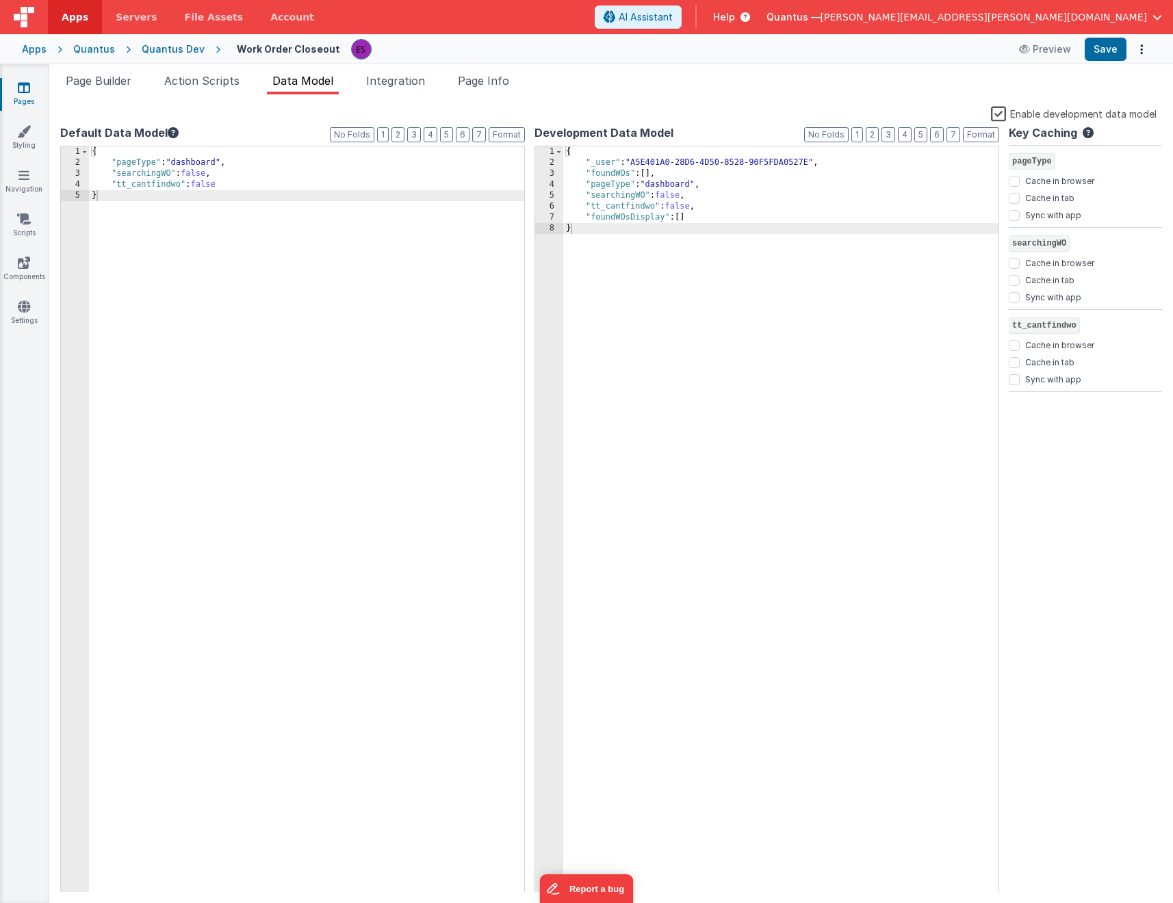
click at [1000, 115] on label "Enable development data model" at bounding box center [1074, 113] width 166 height 16
click at [0, 0] on input "Enable development data model" at bounding box center [0, 0] width 0 height 0
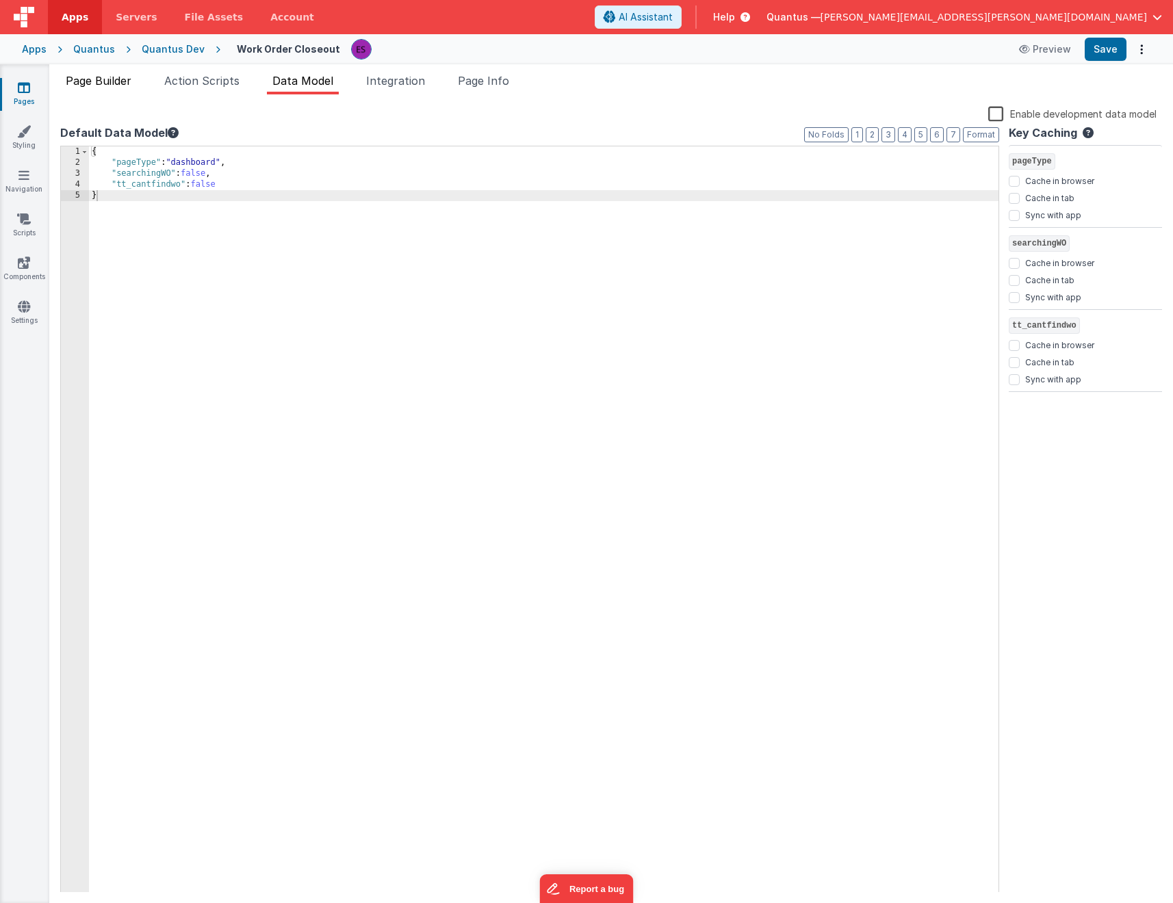
click at [98, 83] on span "Page Builder" at bounding box center [99, 81] width 66 height 14
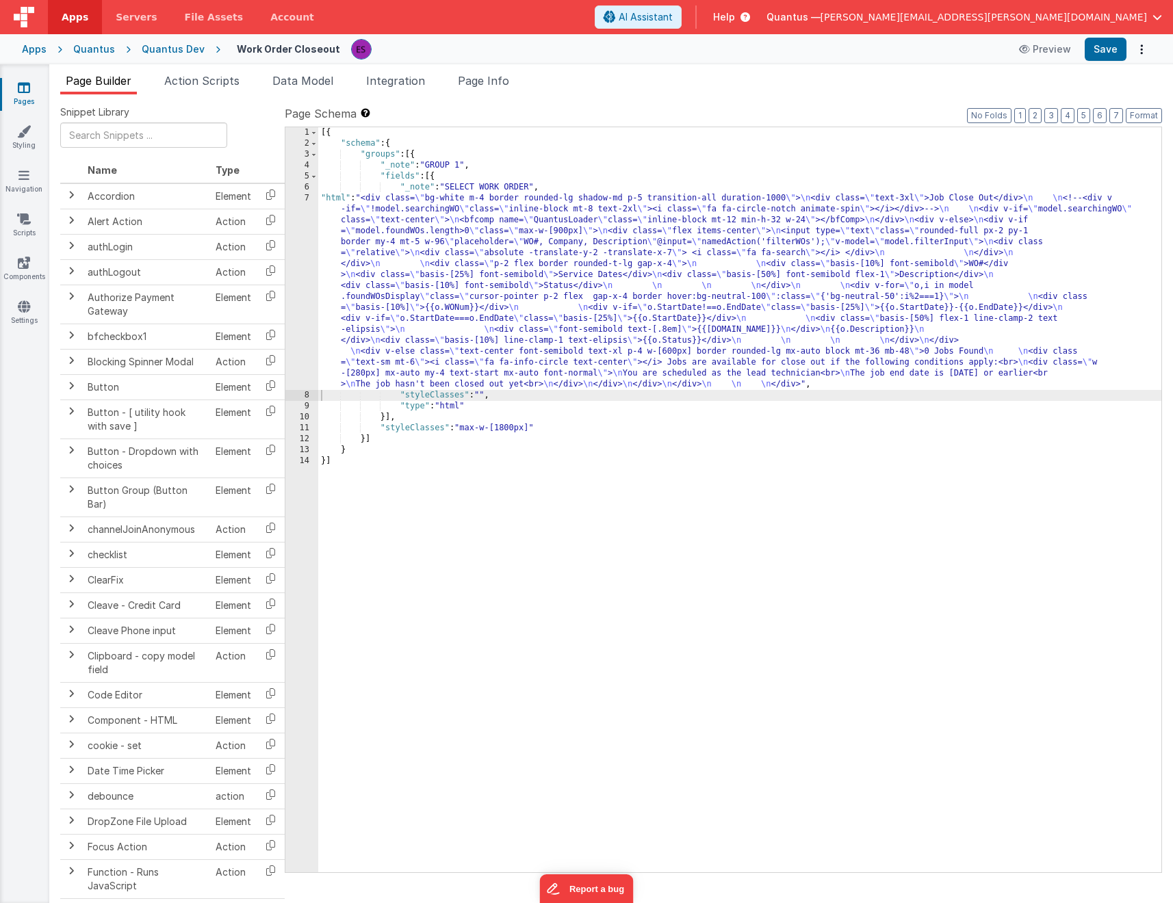
click at [474, 329] on div "[{ "schema" : { "groups" : [{ "_note" : "GROUP 1" , "fields" : [{ "_note" : "SE…" at bounding box center [739, 510] width 843 height 767
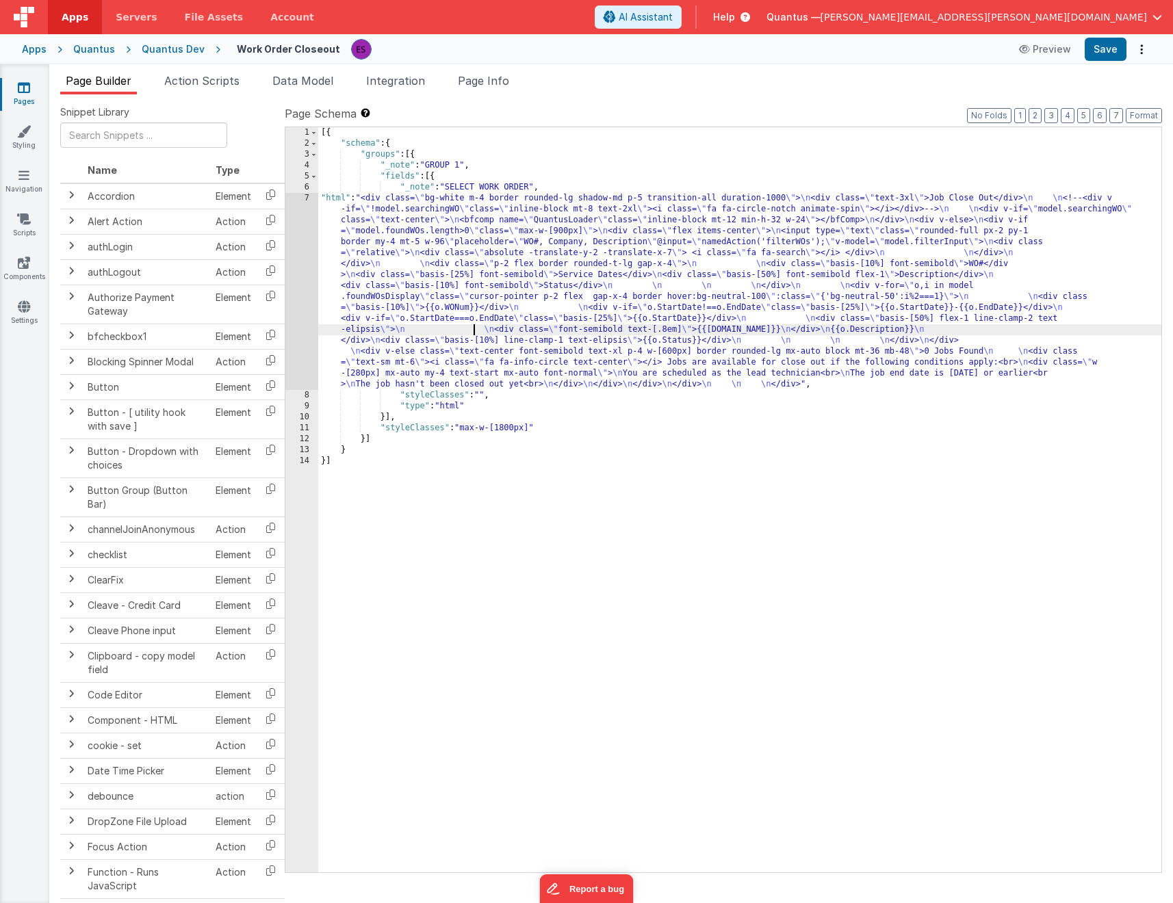
click at [296, 296] on div "7" at bounding box center [301, 291] width 33 height 197
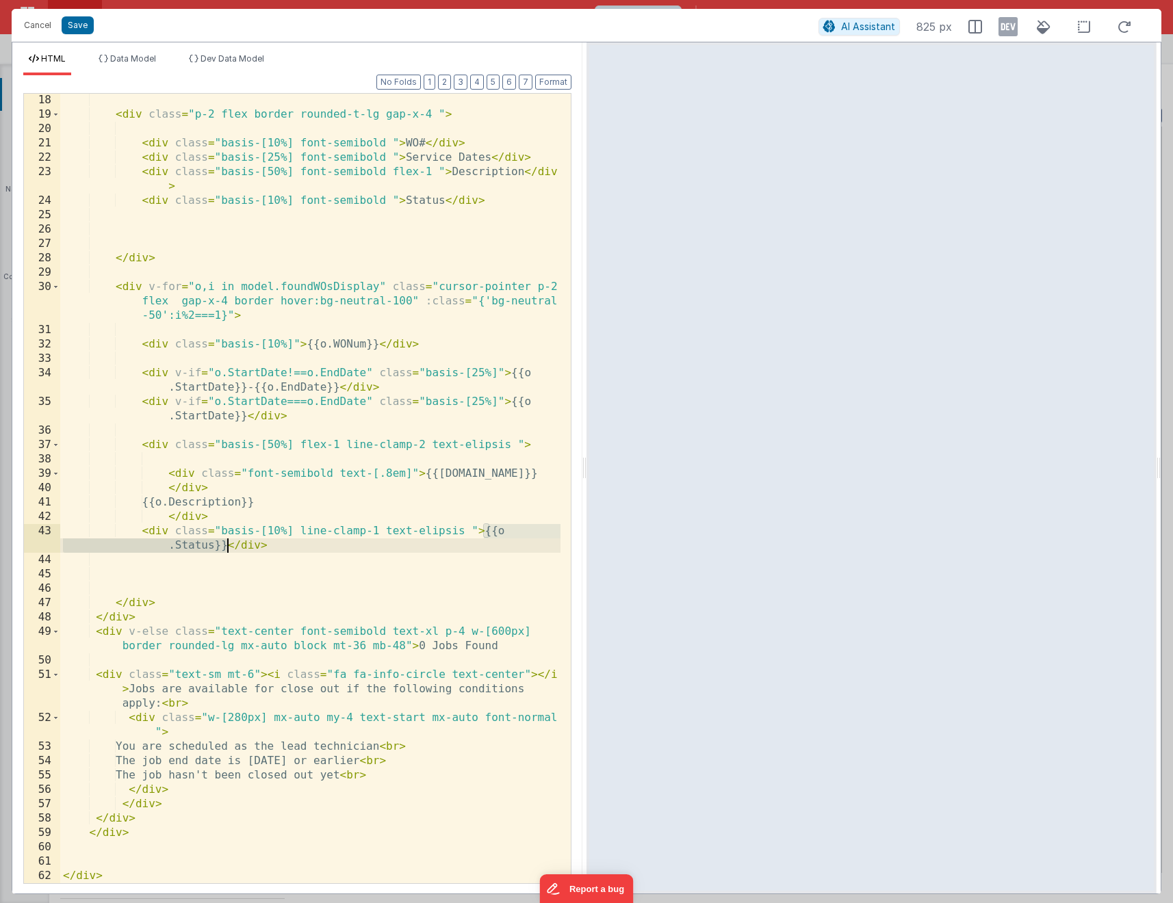
drag, startPoint x: 482, startPoint y: 527, endPoint x: 229, endPoint y: 548, distance: 254.1
click at [229, 548] on div "< div class = "p-2 flex border rounded-t-lg gap-x-4 " > < div class = "basis-[1…" at bounding box center [310, 502] width 500 height 818
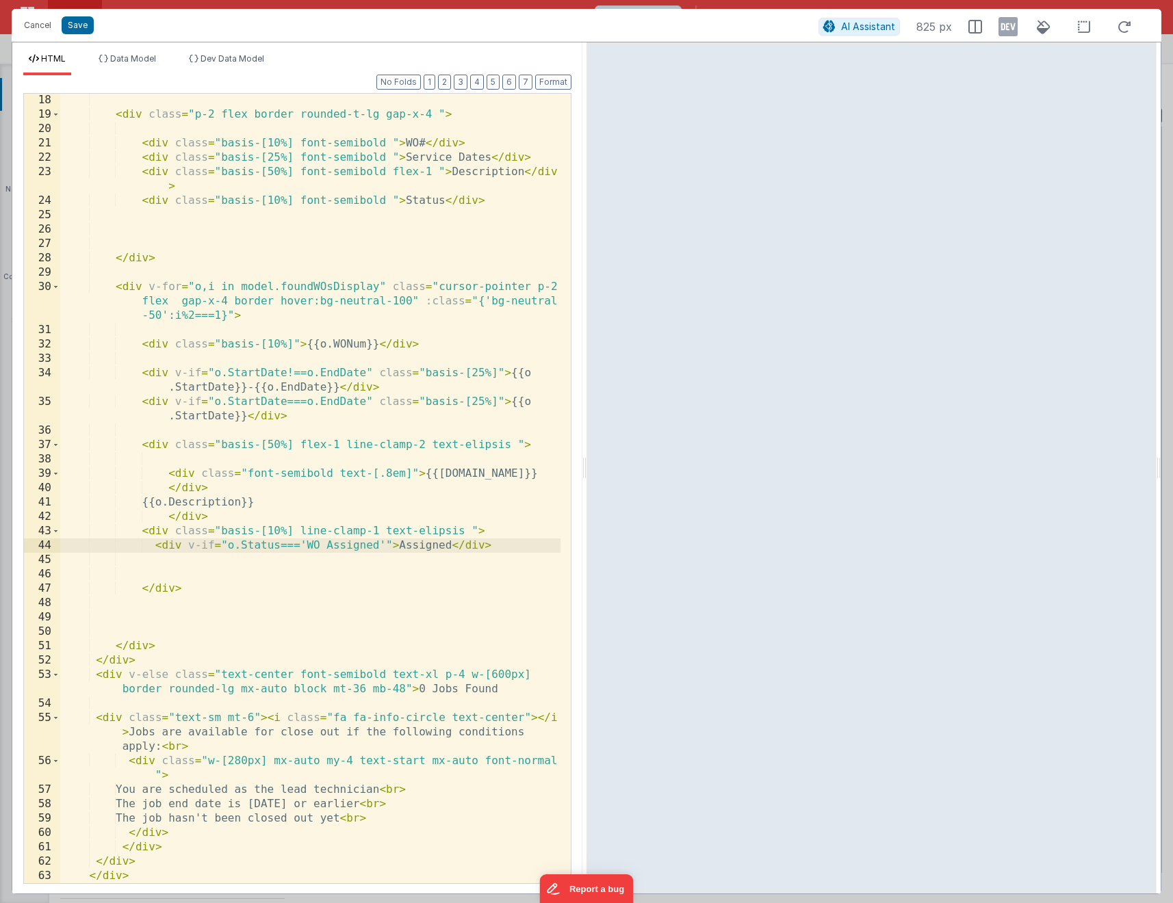
click at [393, 543] on div "< div class = "p-2 flex border rounded-t-lg gap-x-4 " > < div class = "basis-[1…" at bounding box center [310, 502] width 500 height 818
drag, startPoint x: 476, startPoint y: 550, endPoint x: 156, endPoint y: 545, distance: 319.6
click at [156, 545] on div "< div class = "p-2 flex border rounded-t-lg gap-x-4 " > < div class = "basis-[1…" at bounding box center [310, 502] width 500 height 818
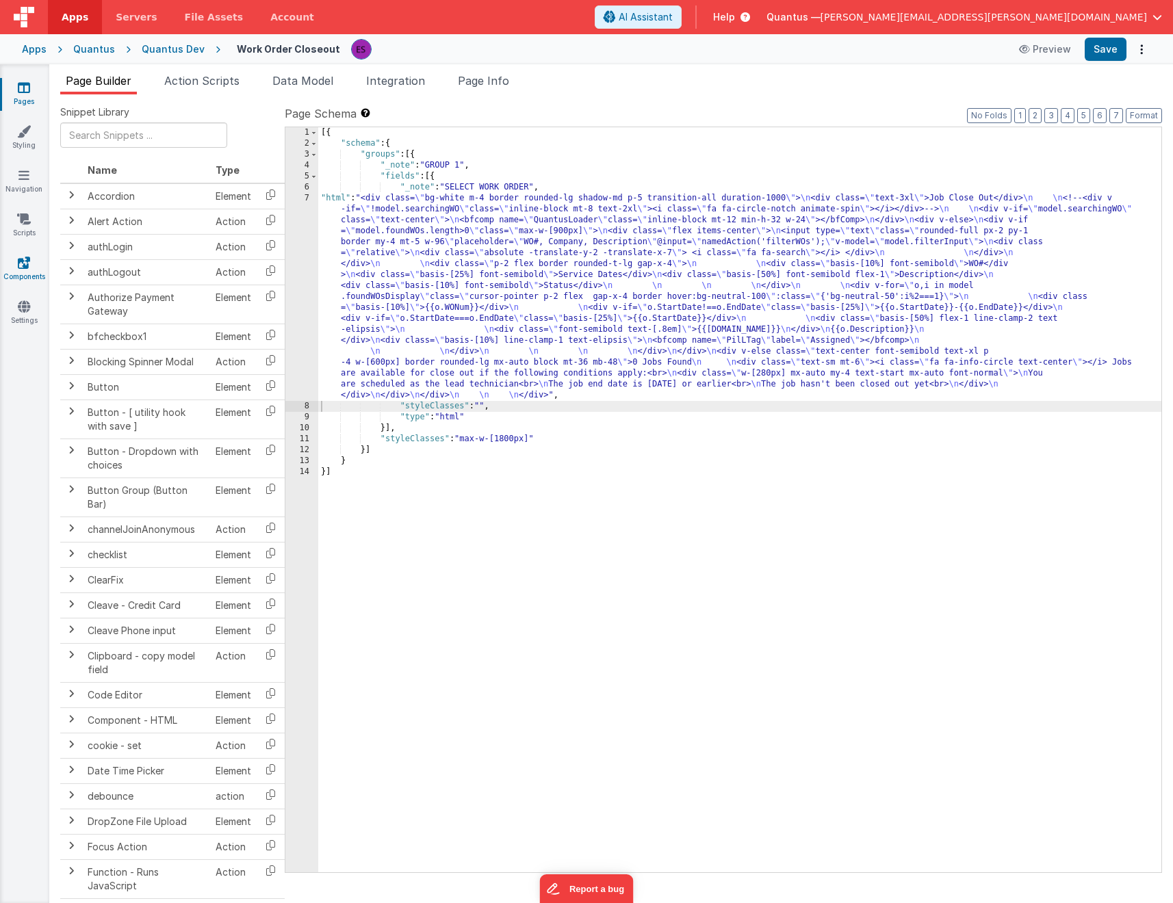
click at [26, 270] on link "Components" at bounding box center [23, 269] width 49 height 27
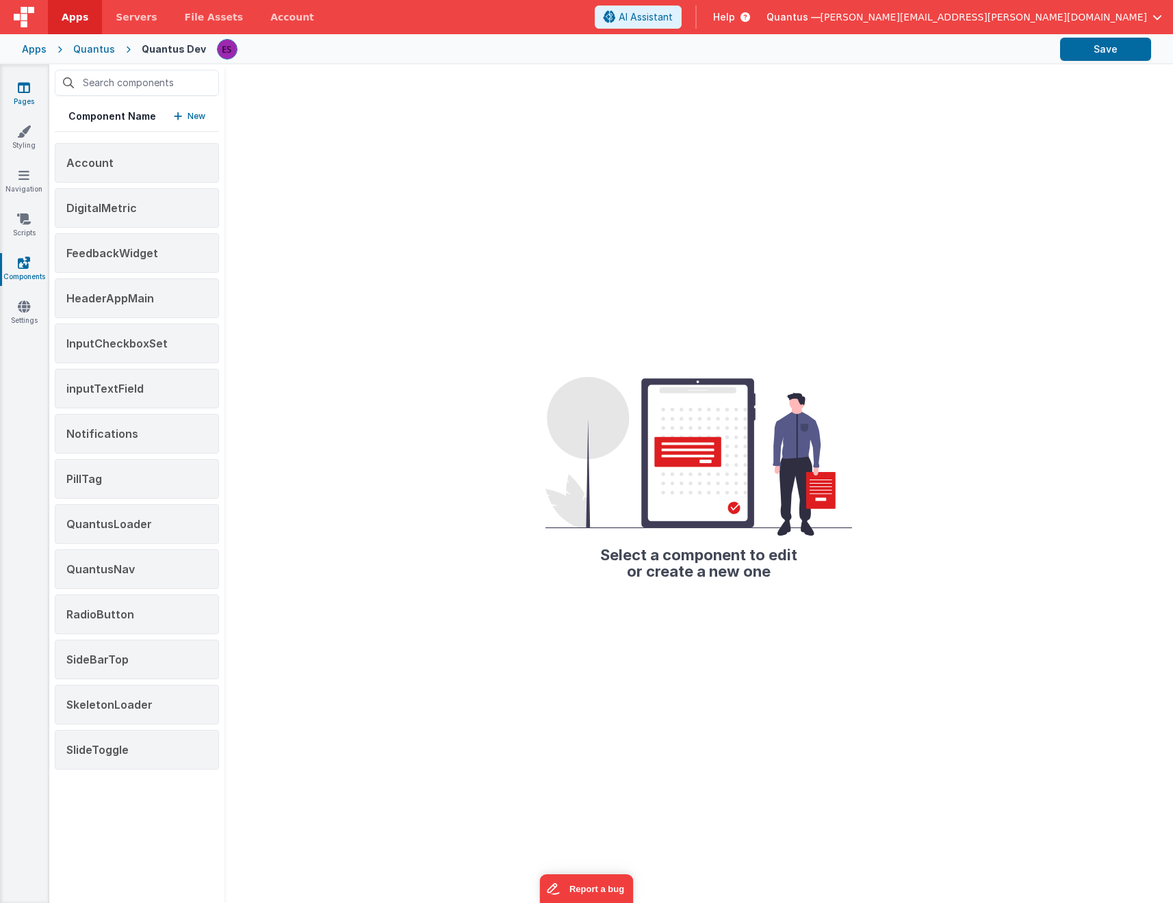
click at [19, 96] on link "Pages" at bounding box center [23, 94] width 49 height 27
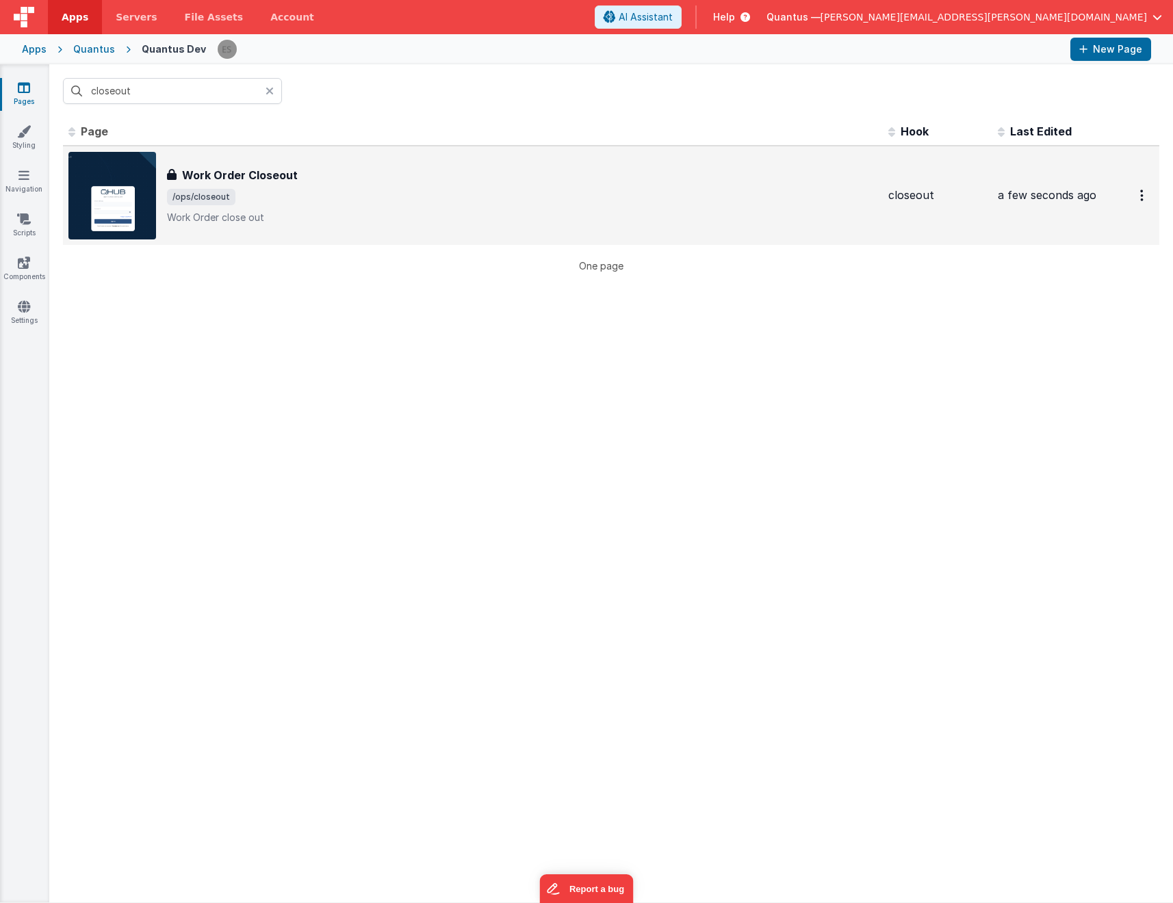
click at [378, 197] on span "/ops/closeout" at bounding box center [522, 197] width 710 height 16
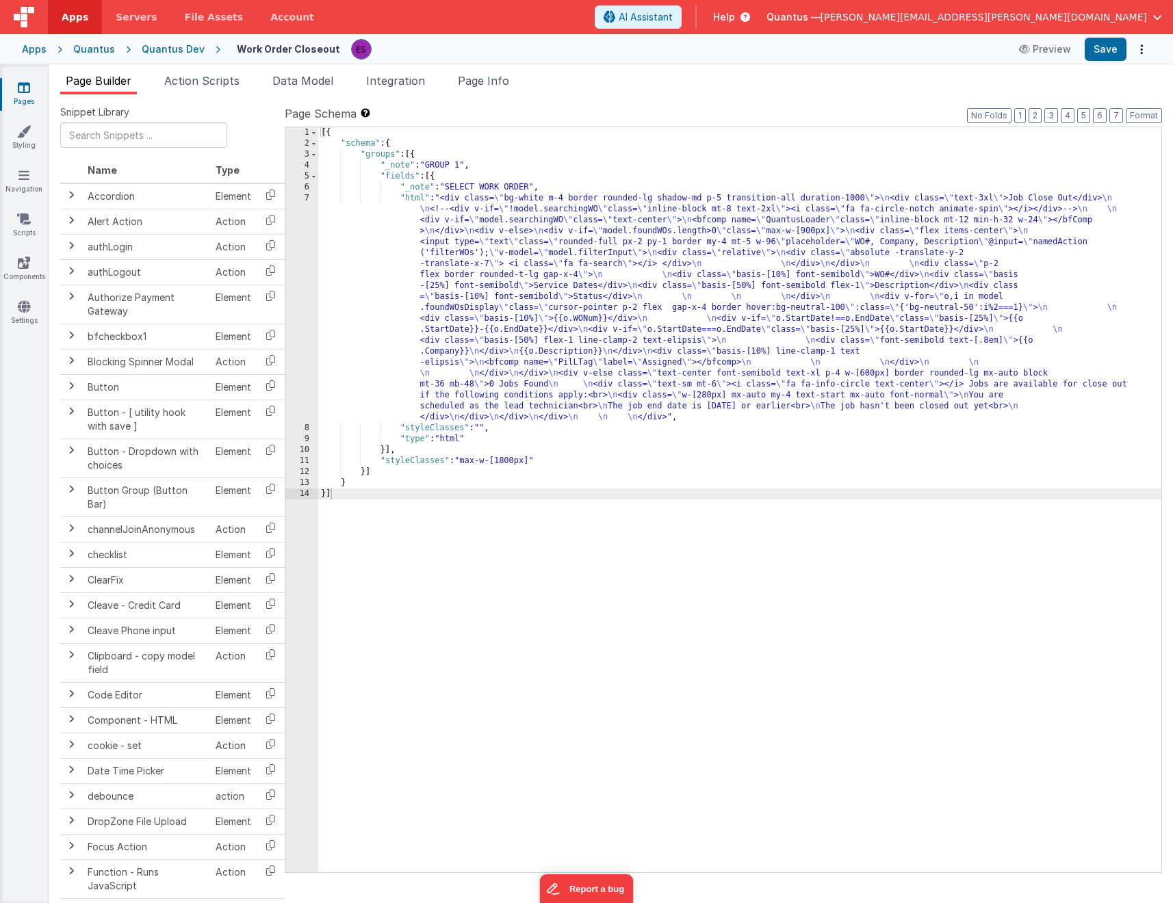
click at [846, 336] on div "[{ "schema" : { "groups" : [{ "_note" : "GROUP 1" , "fields" : [{ "_note" : "SE…" at bounding box center [739, 510] width 843 height 767
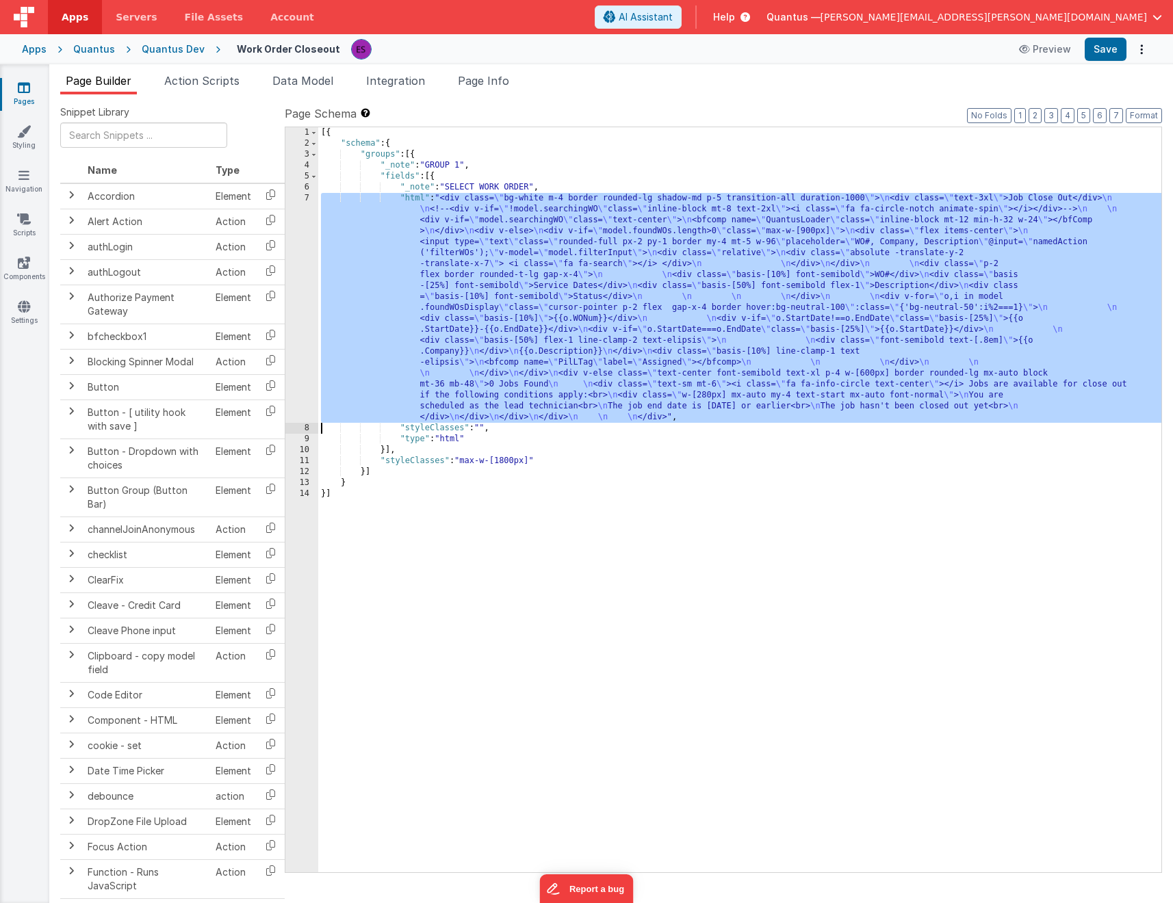
click at [308, 333] on div "7" at bounding box center [301, 308] width 33 height 230
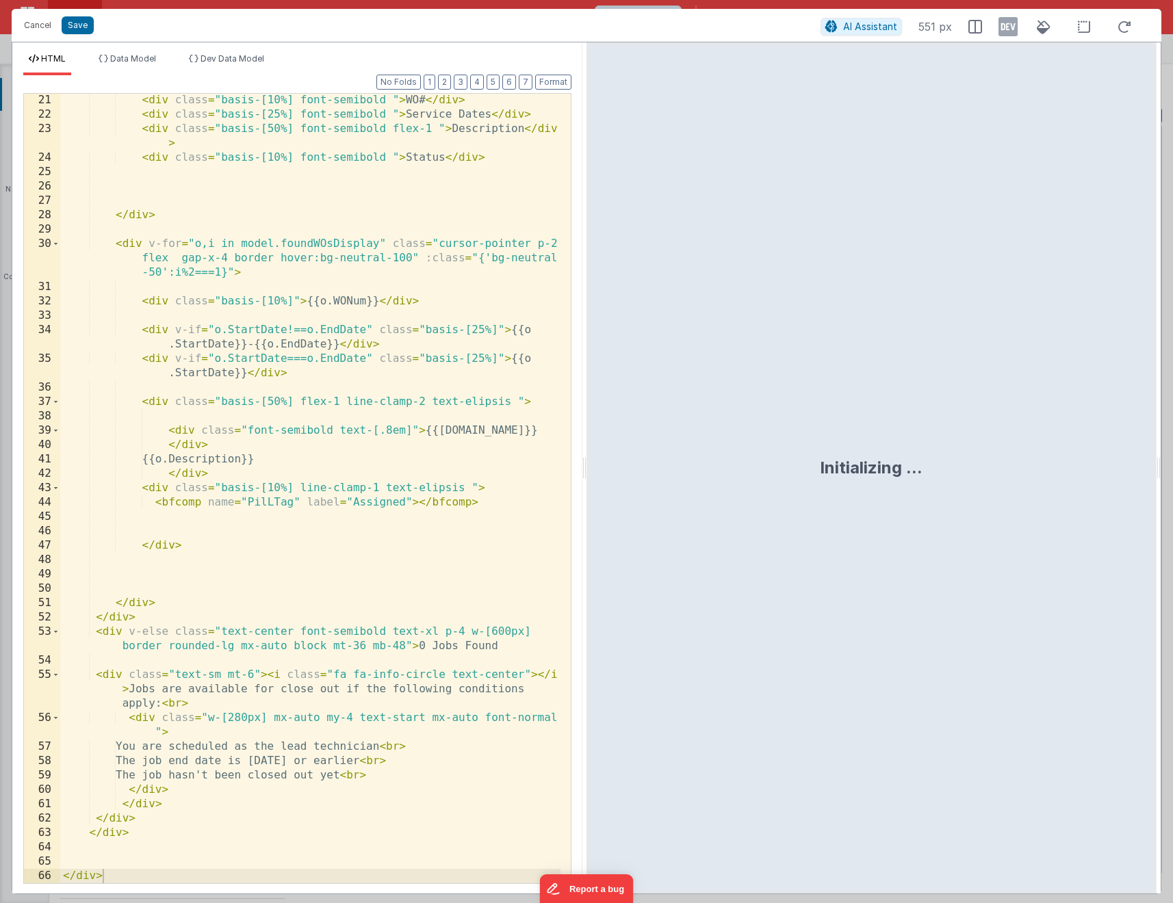
scroll to position [374, 0]
click at [278, 499] on div "< div class = "basis-[10%] font-semibold " > WO# </ div > < div class = "basis-…" at bounding box center [310, 502] width 500 height 818
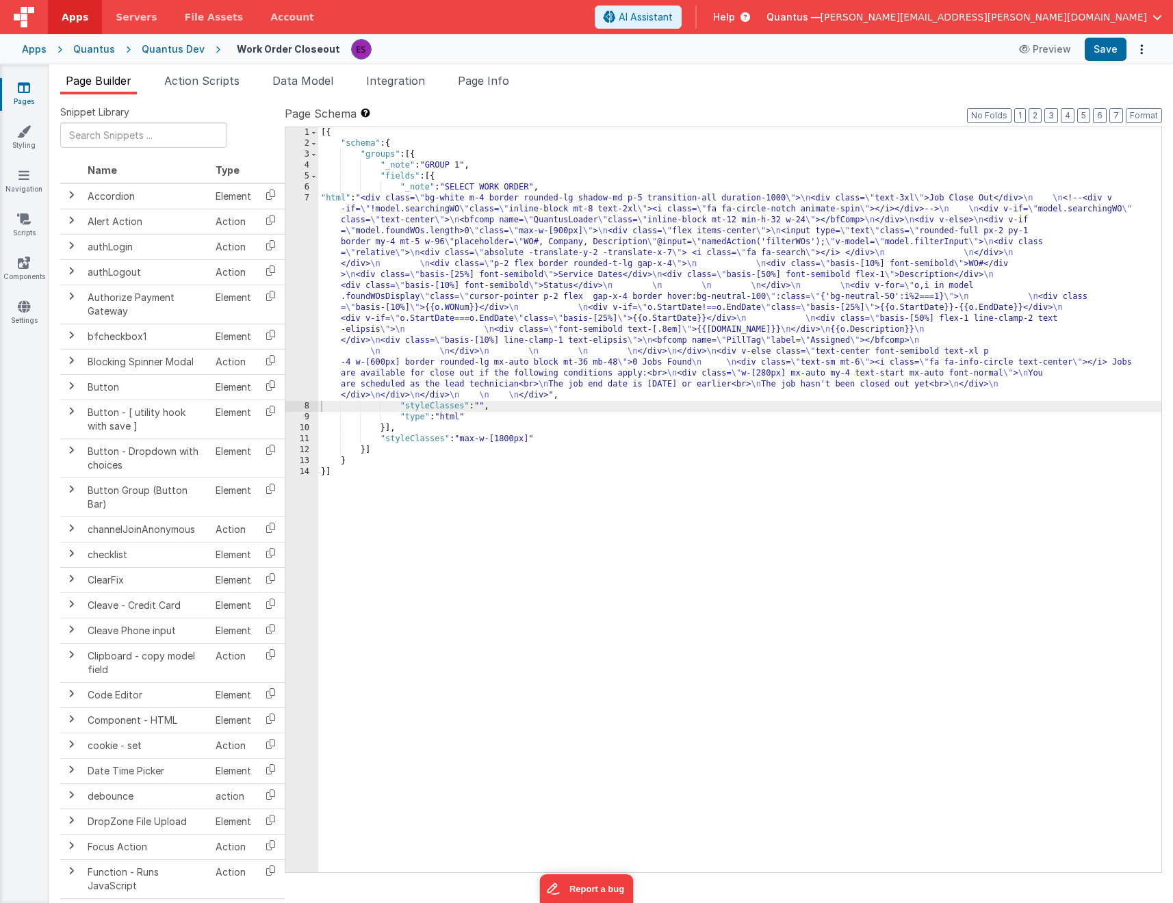
click at [485, 324] on div "[{ "schema" : { "groups" : [{ "_note" : "GROUP 1" , "fields" : [{ "_note" : "SE…" at bounding box center [739, 510] width 843 height 767
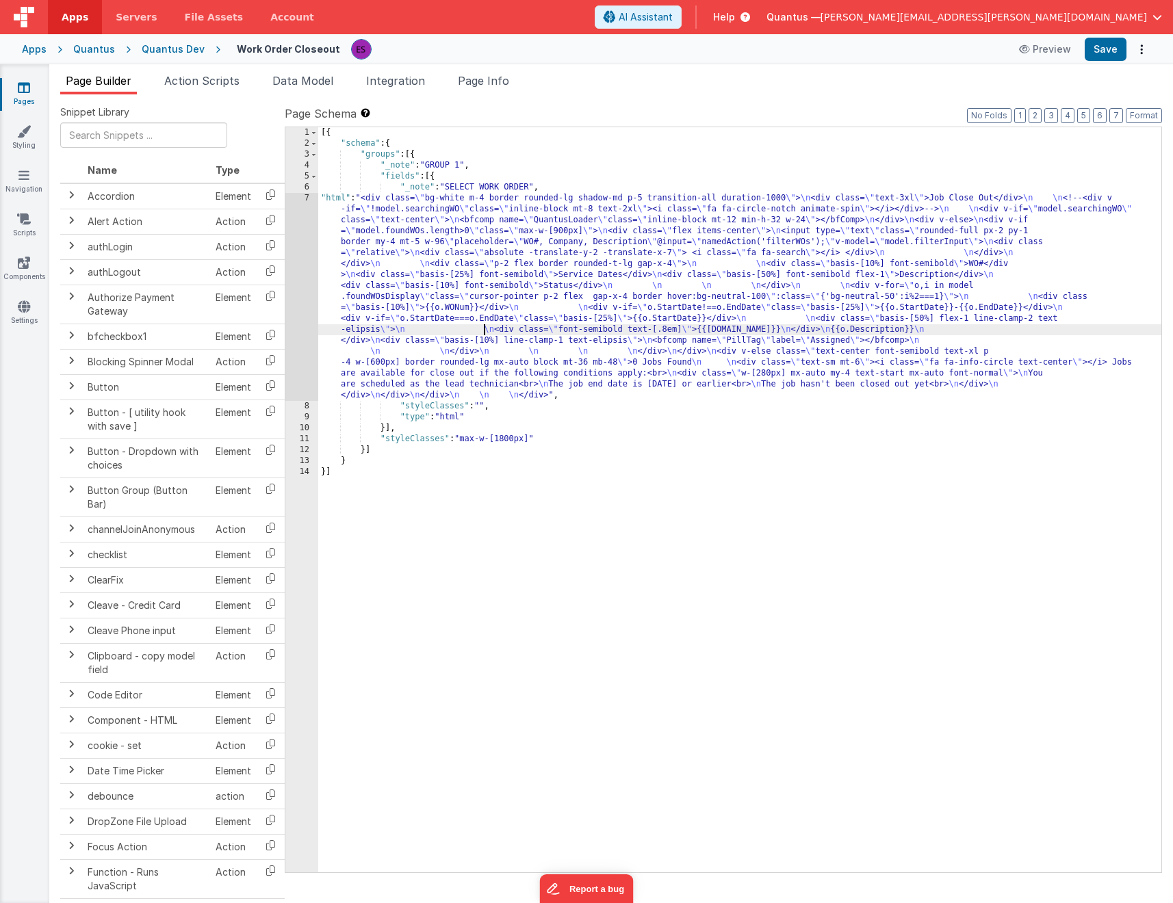
click at [307, 315] on div "7" at bounding box center [301, 297] width 33 height 208
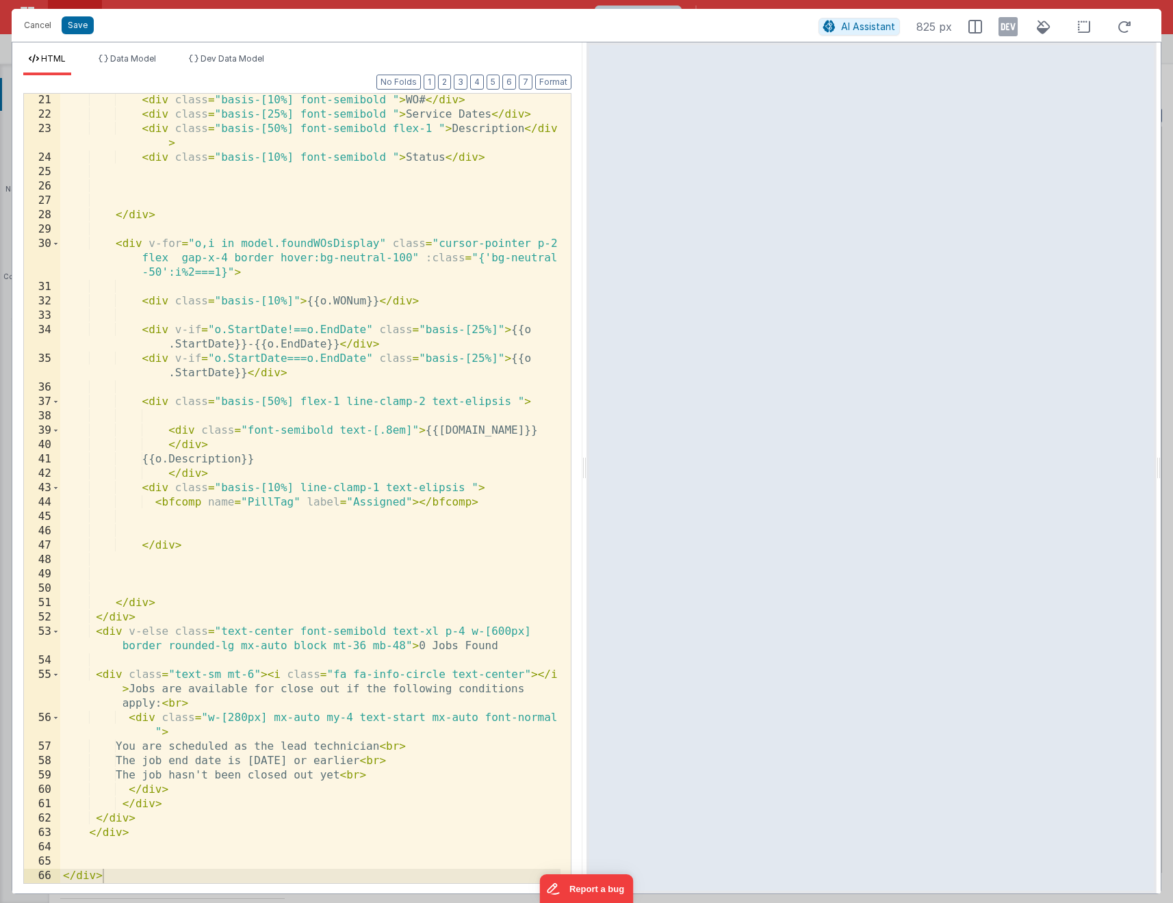
click at [411, 498] on div "< div class = "basis-[10%] font-semibold " > WO# </ div > < div class = "basis-…" at bounding box center [310, 502] width 500 height 818
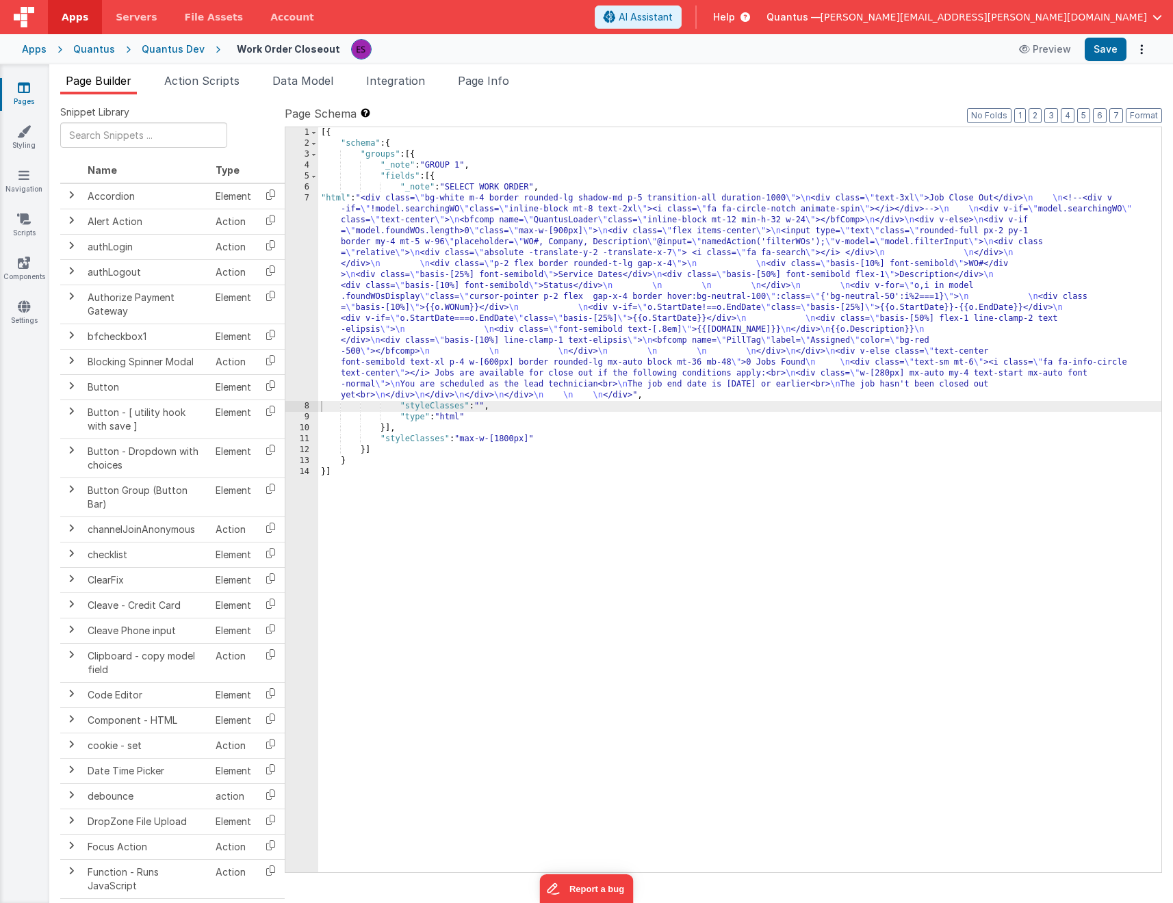
drag, startPoint x: 419, startPoint y: 301, endPoint x: 409, endPoint y: 308, distance: 11.8
click at [418, 304] on div "[{ "schema" : { "groups" : [{ "_note" : "GROUP 1" , "fields" : [{ "_note" : "SE…" at bounding box center [739, 510] width 843 height 767
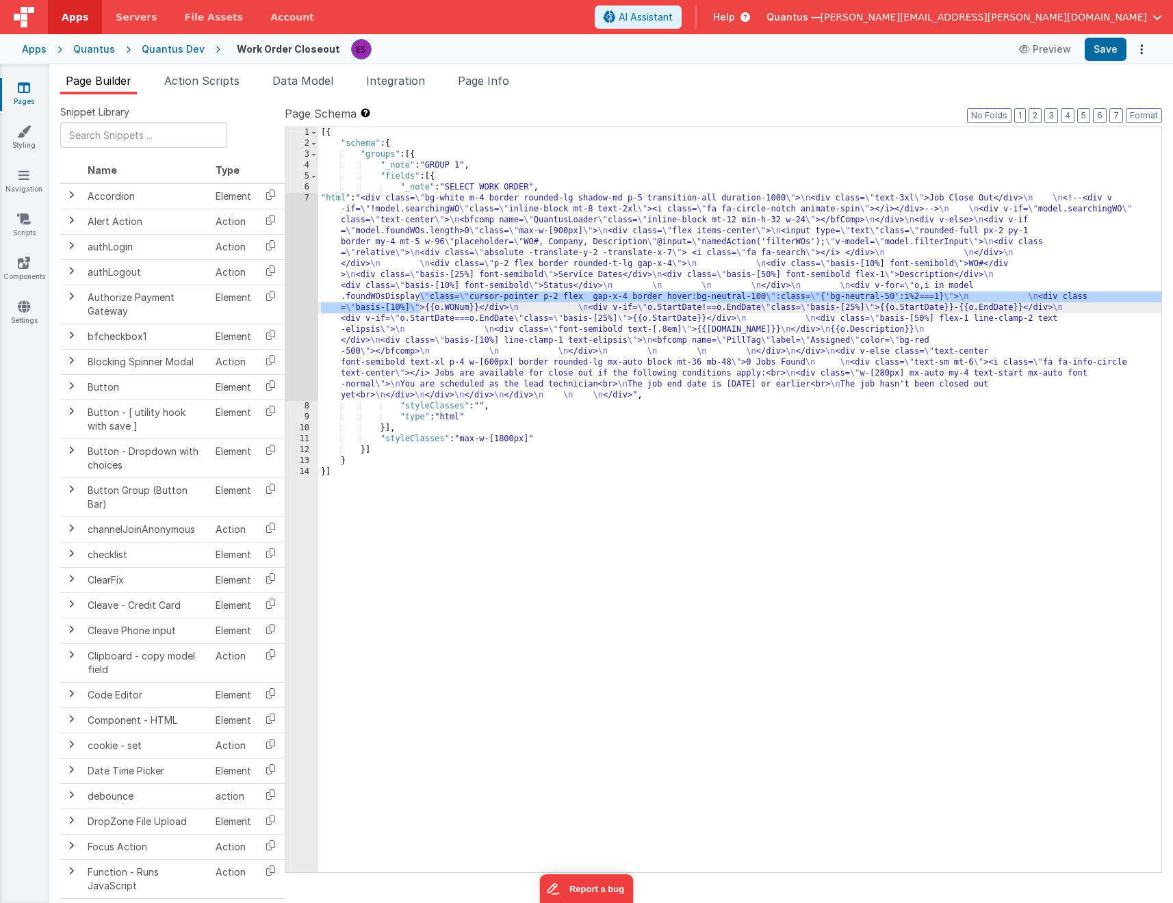
click at [301, 345] on div "7" at bounding box center [301, 297] width 33 height 208
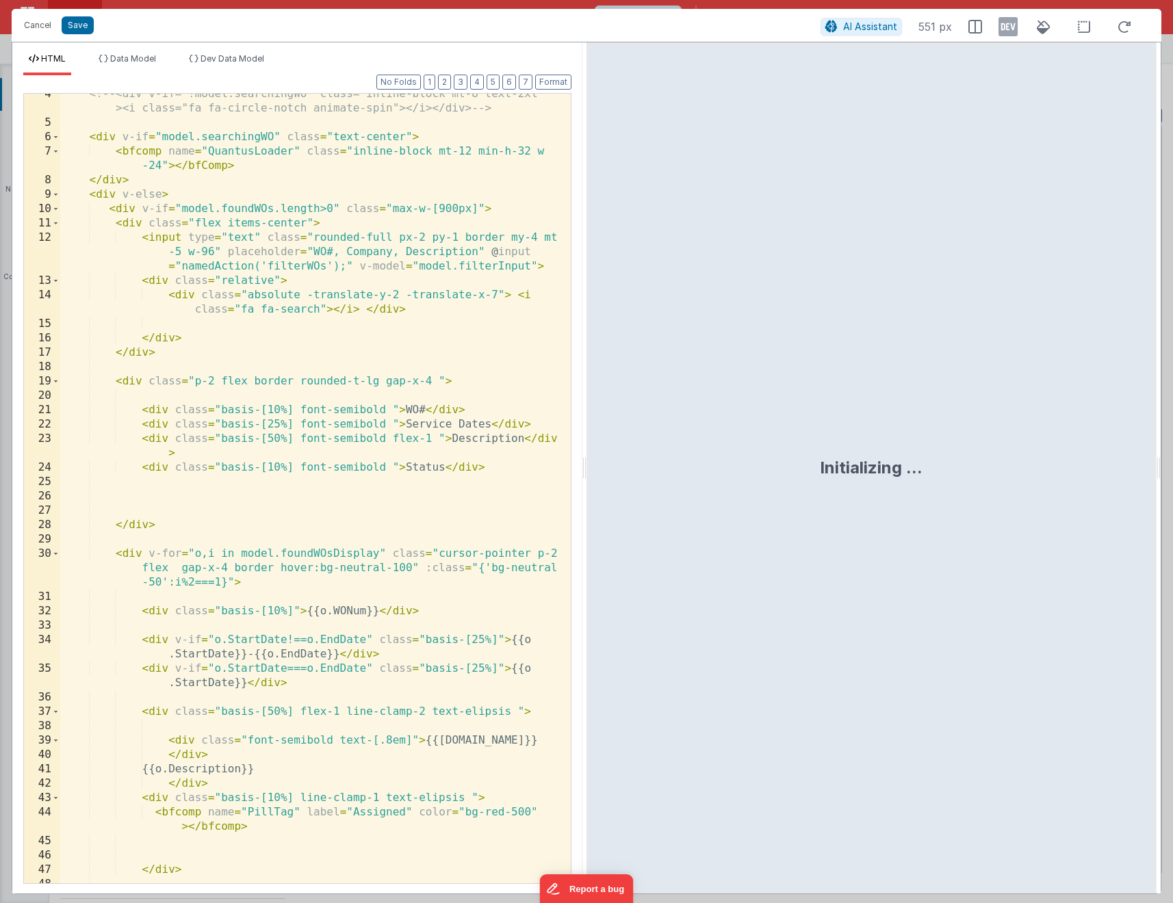
scroll to position [389, 0]
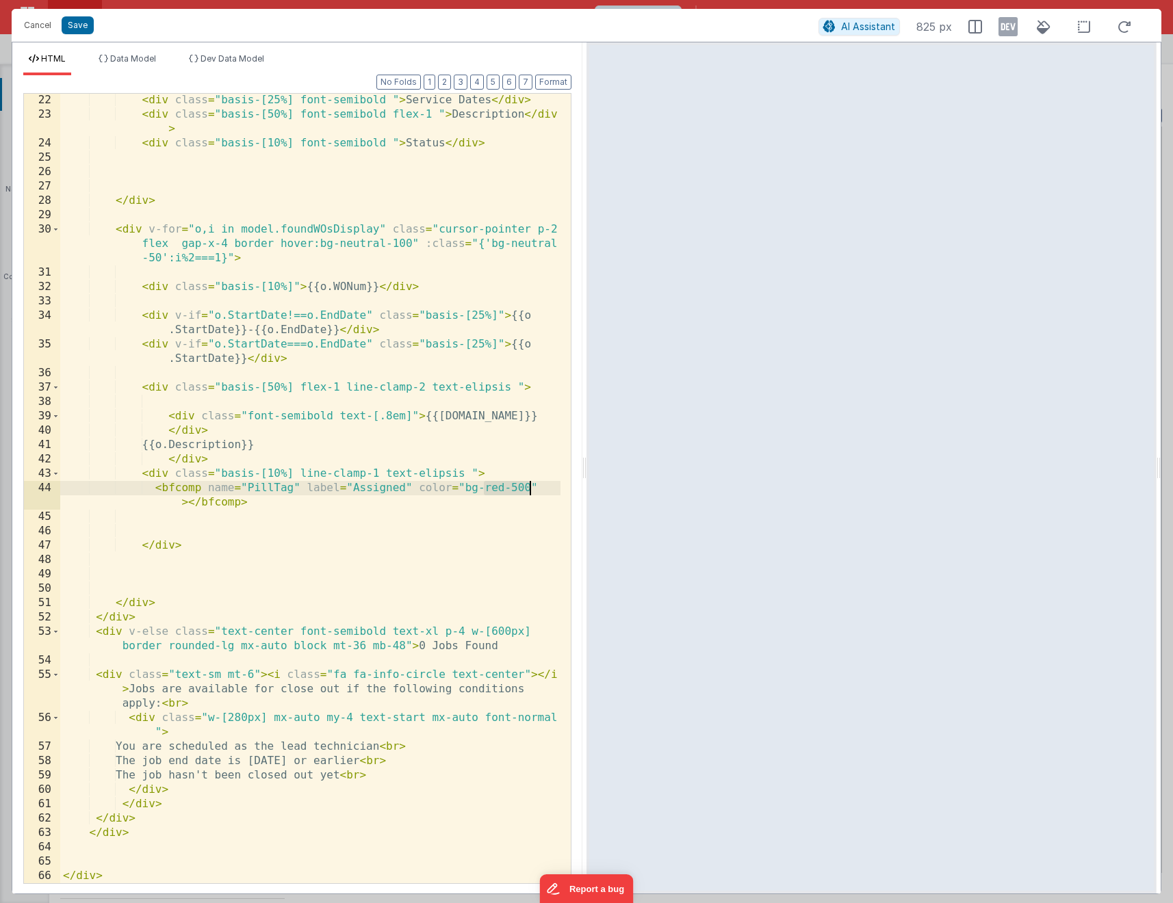
drag, startPoint x: 482, startPoint y: 486, endPoint x: 538, endPoint y: 483, distance: 56.2
click at [538, 483] on div "< div class = "basis-[25%] font-semibold " > Service Dates </ div > < div class…" at bounding box center [310, 502] width 500 height 818
click at [205, 485] on div "< div class = "basis-[25%] font-semibold " > Service Dates </ div > < div class…" at bounding box center [310, 502] width 500 height 818
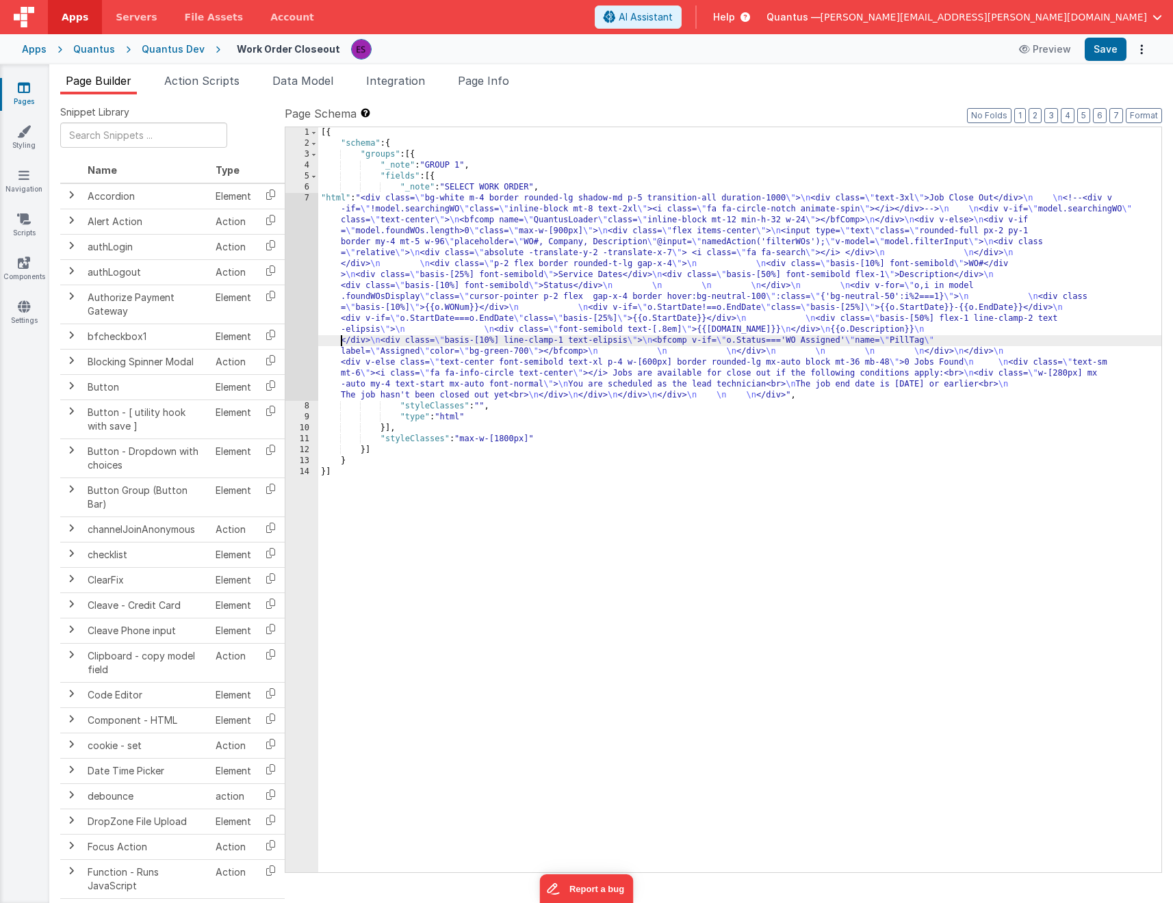
click at [343, 342] on div "[{ "schema" : { "groups" : [{ "_note" : "GROUP 1" , "fields" : [{ "_note" : "SE…" at bounding box center [739, 510] width 843 height 767
click at [309, 350] on div "7" at bounding box center [301, 297] width 33 height 208
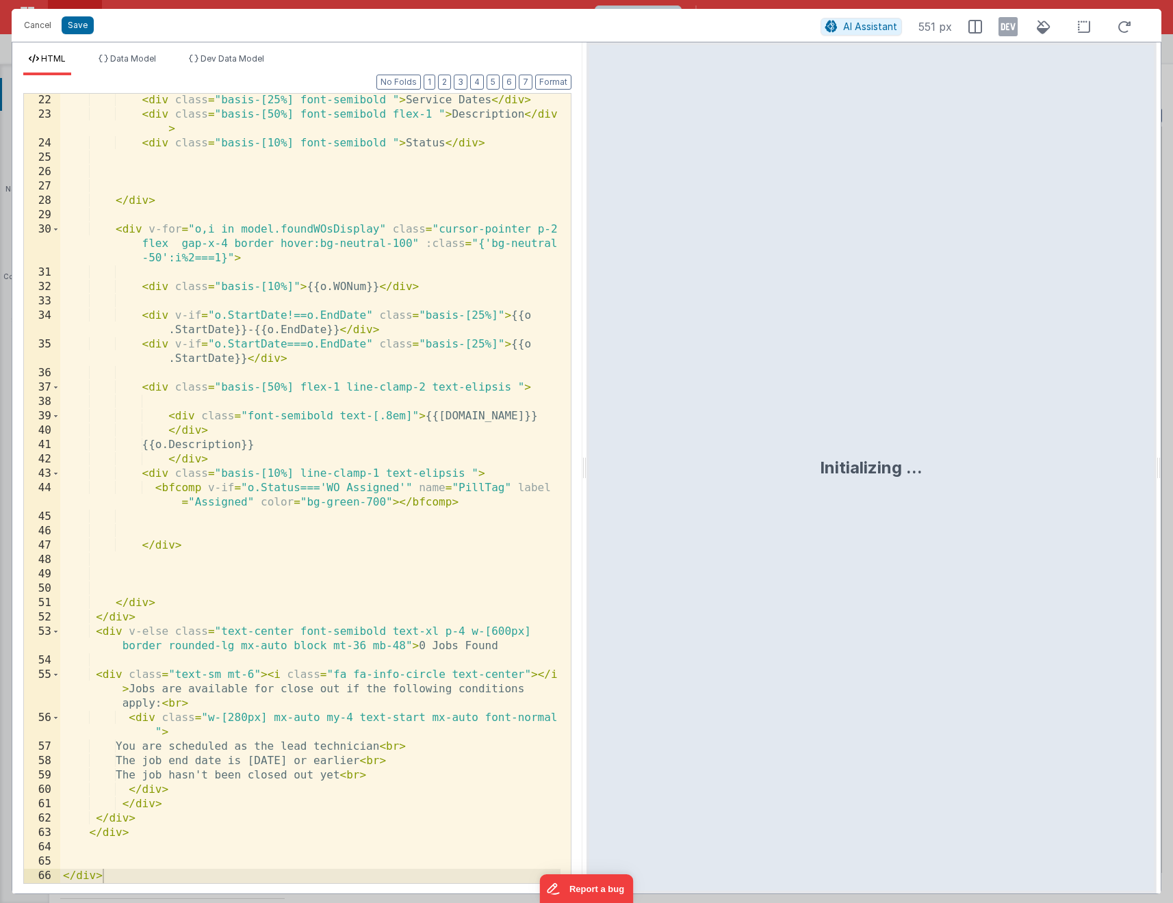
click at [341, 499] on div "< div class = "basis-[25%] font-semibold " > Service Dates </ div > < div class…" at bounding box center [310, 502] width 500 height 818
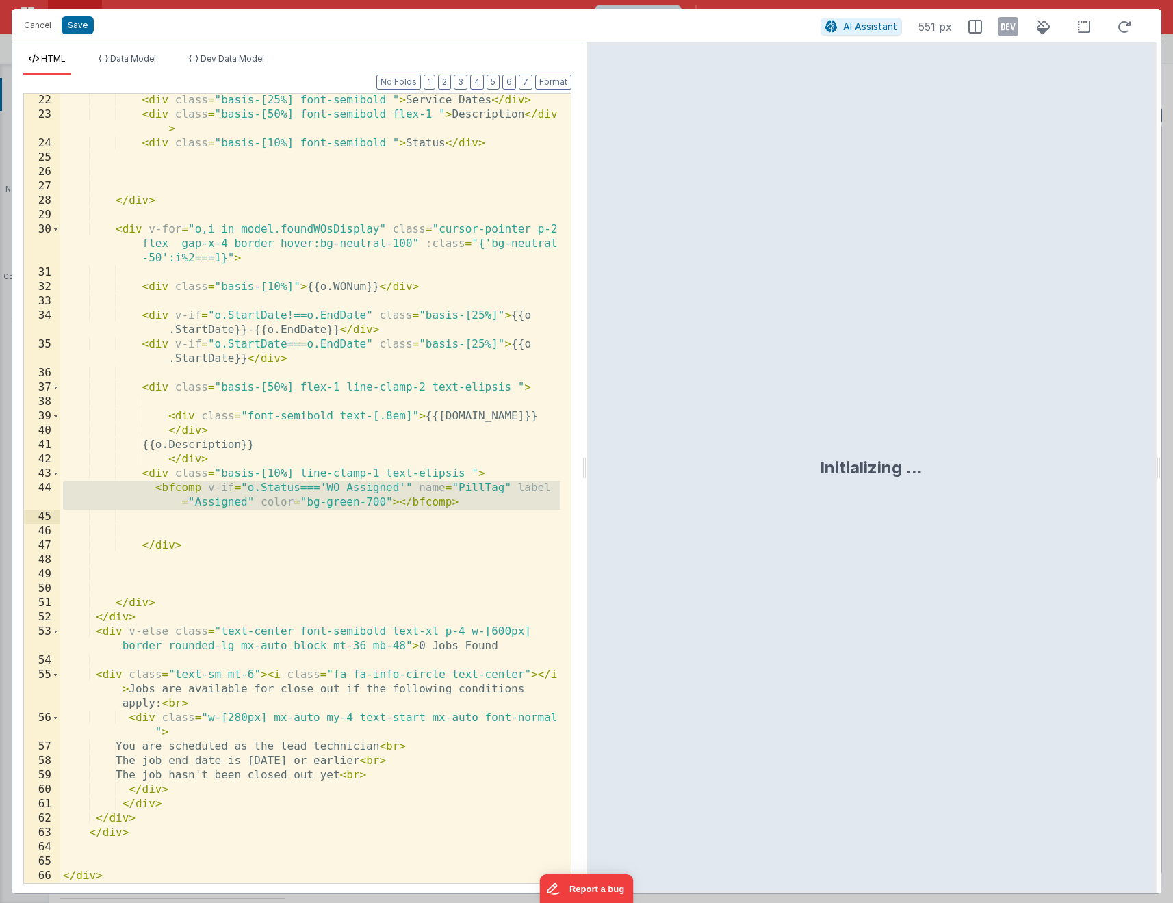
click at [338, 510] on div "< div class = "basis-[25%] font-semibold " > Service Dates </ div > < div class…" at bounding box center [310, 502] width 500 height 818
click at [348, 493] on div "< div class = "basis-[25%] font-semibold " > Service Dates </ div > < div class…" at bounding box center [310, 502] width 500 height 818
click at [345, 496] on div "< div class = "basis-[25%] font-semibold " > Service Dates </ div > < div class…" at bounding box center [310, 502] width 500 height 818
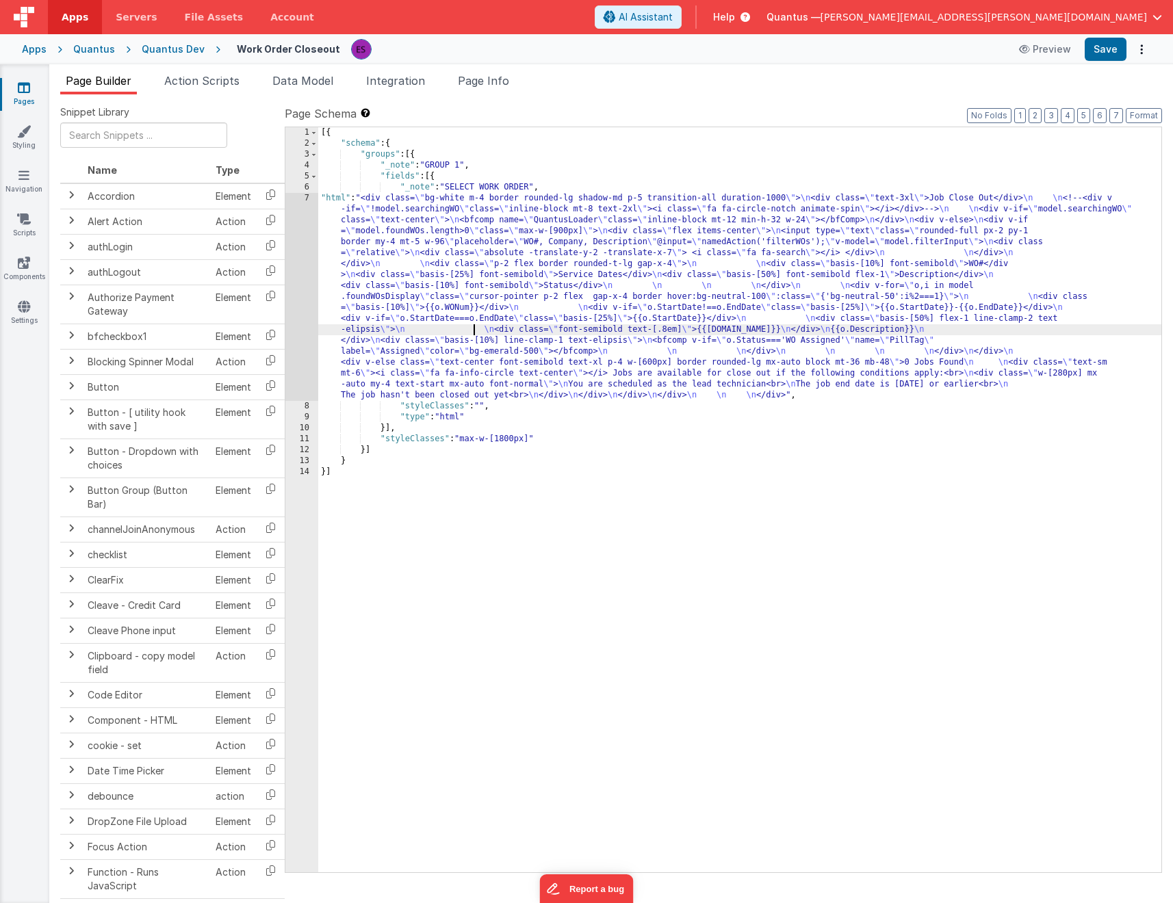
click at [473, 333] on div "[{ "schema" : { "groups" : [{ "_note" : "GROUP 1" , "fields" : [{ "_note" : "SE…" at bounding box center [739, 510] width 843 height 767
click at [303, 348] on div "7" at bounding box center [301, 297] width 33 height 208
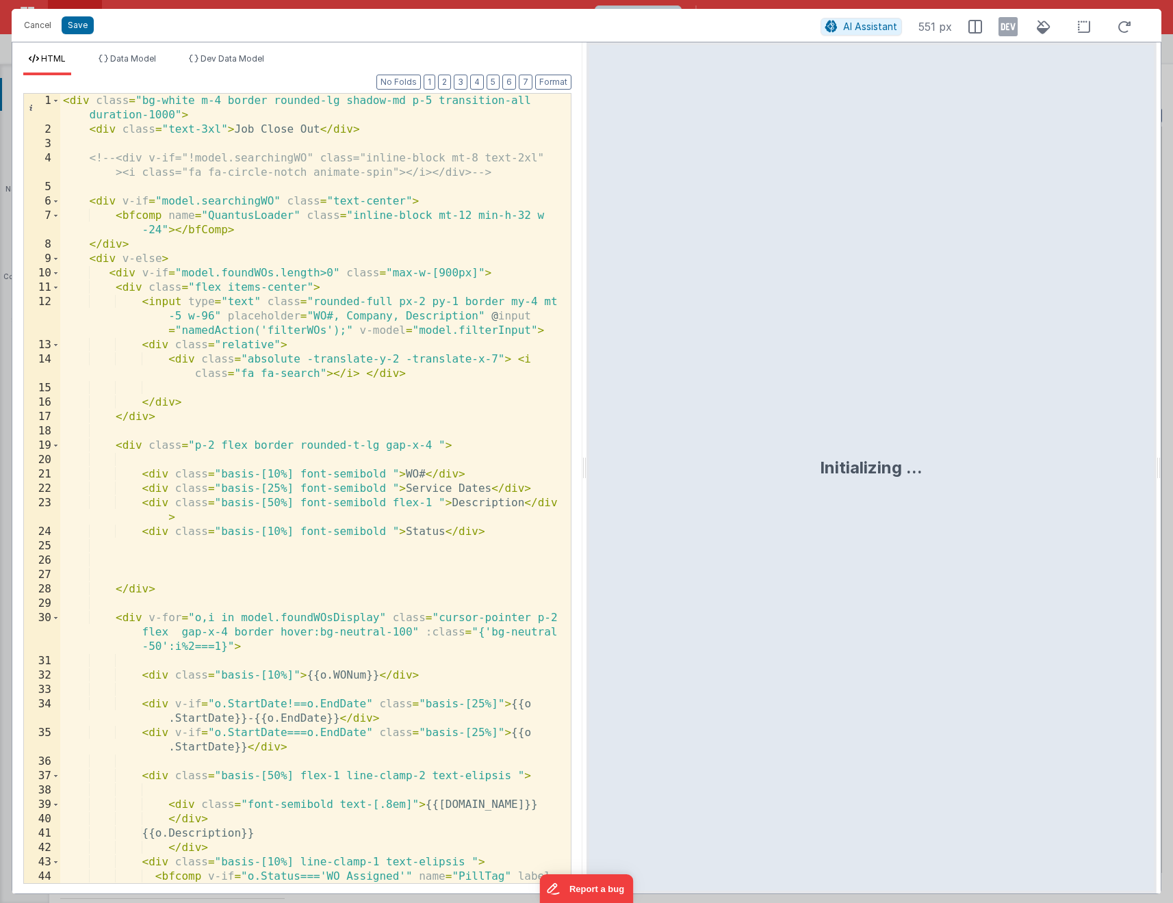
click at [247, 443] on div "< div class = "bg-white m-4 border rounded-lg shadow-md p-5 transition-all dura…" at bounding box center [310, 517] width 500 height 847
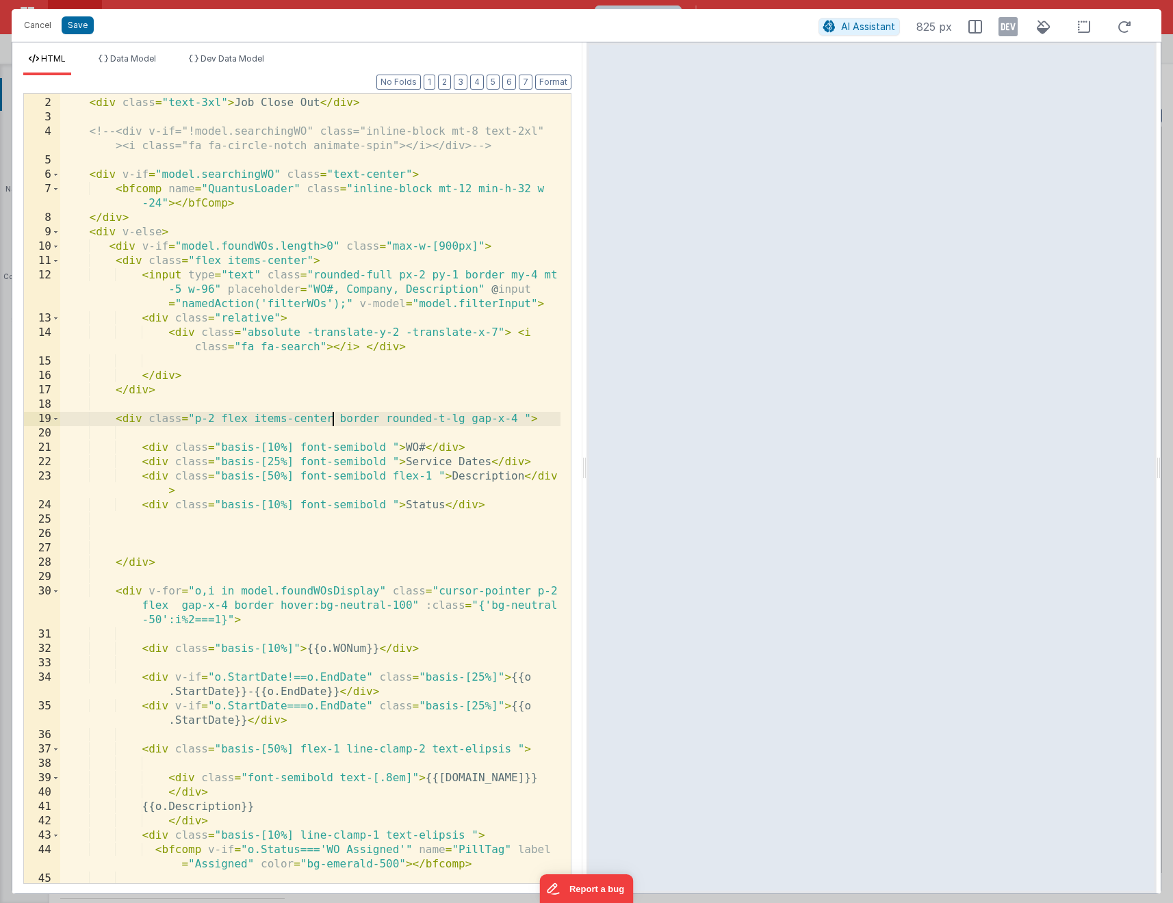
scroll to position [27, 0]
click at [175, 608] on div "< div class = "bg-white m-4 border rounded-lg shadow-md p-5 transition-all dura…" at bounding box center [310, 483] width 500 height 833
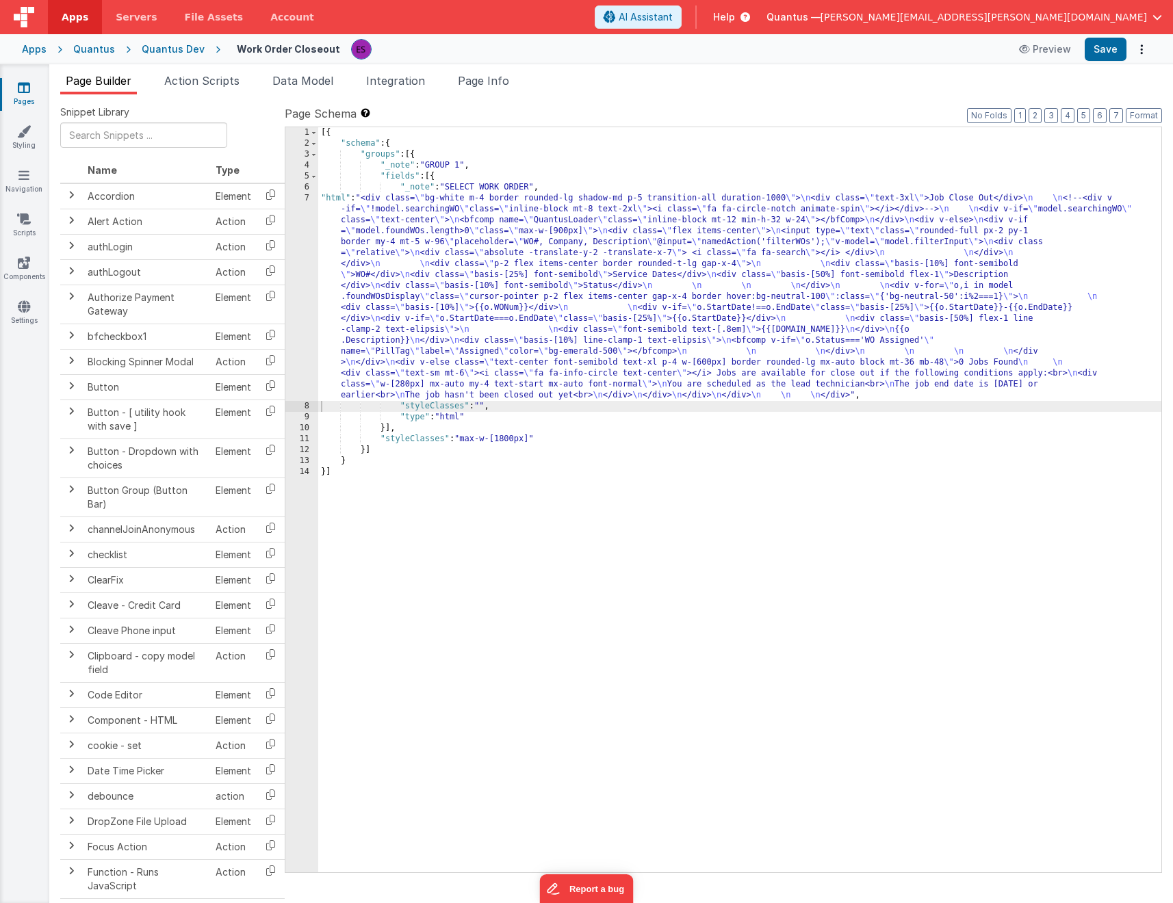
drag, startPoint x: 654, startPoint y: 464, endPoint x: 488, endPoint y: 349, distance: 202.1
click at [654, 464] on div "[{ "schema" : { "groups" : [{ "_note" : "GROUP 1" , "fields" : [{ "_note" : "SE…" at bounding box center [739, 510] width 843 height 767
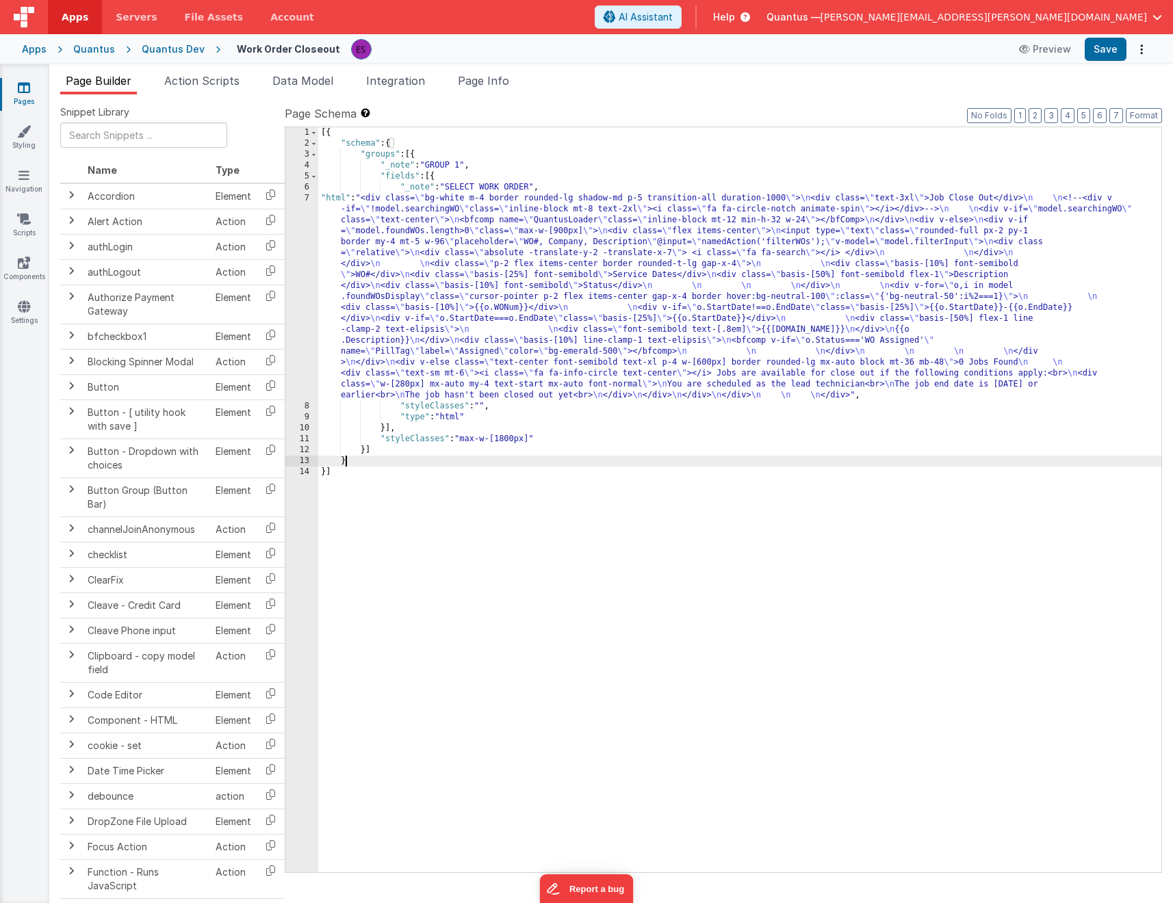
click at [438, 315] on div "[{ "schema" : { "groups" : [{ "_note" : "GROUP 1" , "fields" : [{ "_note" : "SE…" at bounding box center [739, 510] width 843 height 767
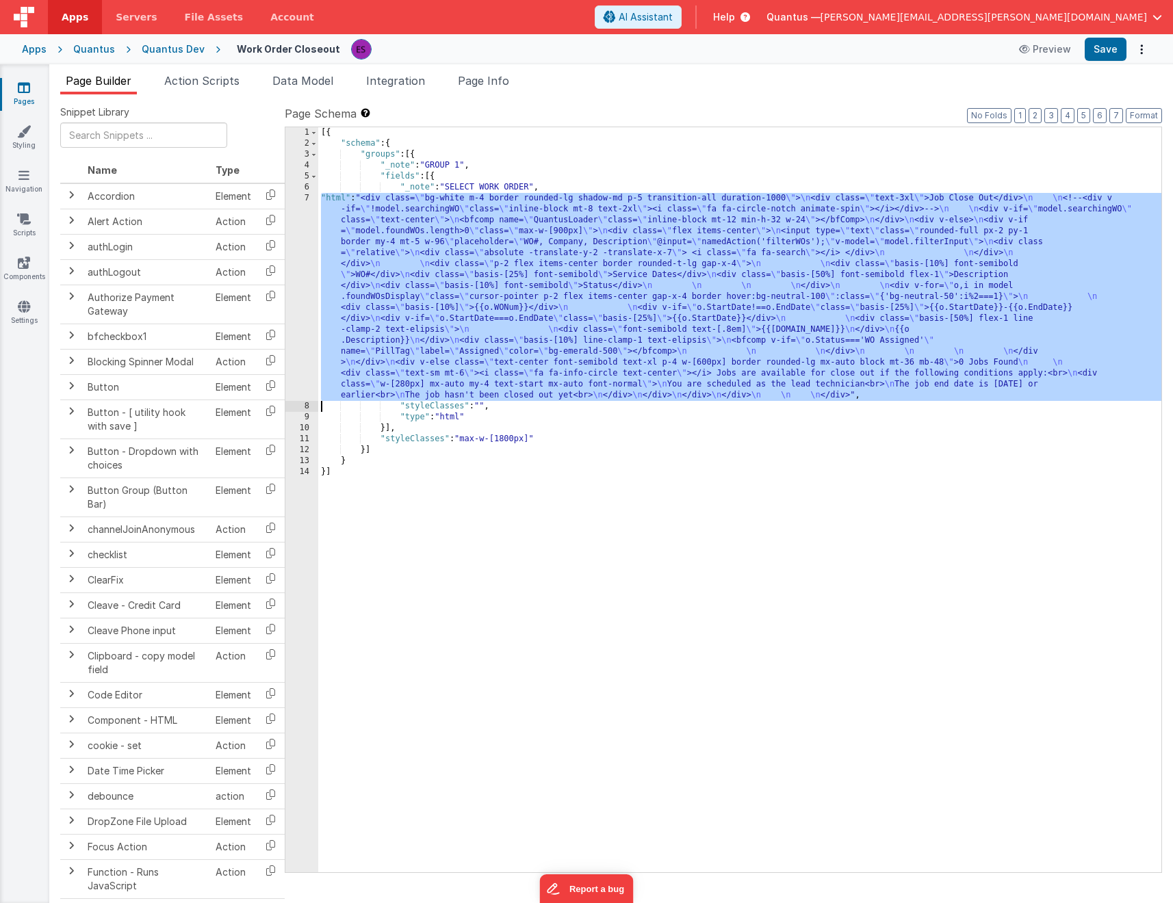
click at [302, 338] on div "7" at bounding box center [301, 297] width 33 height 208
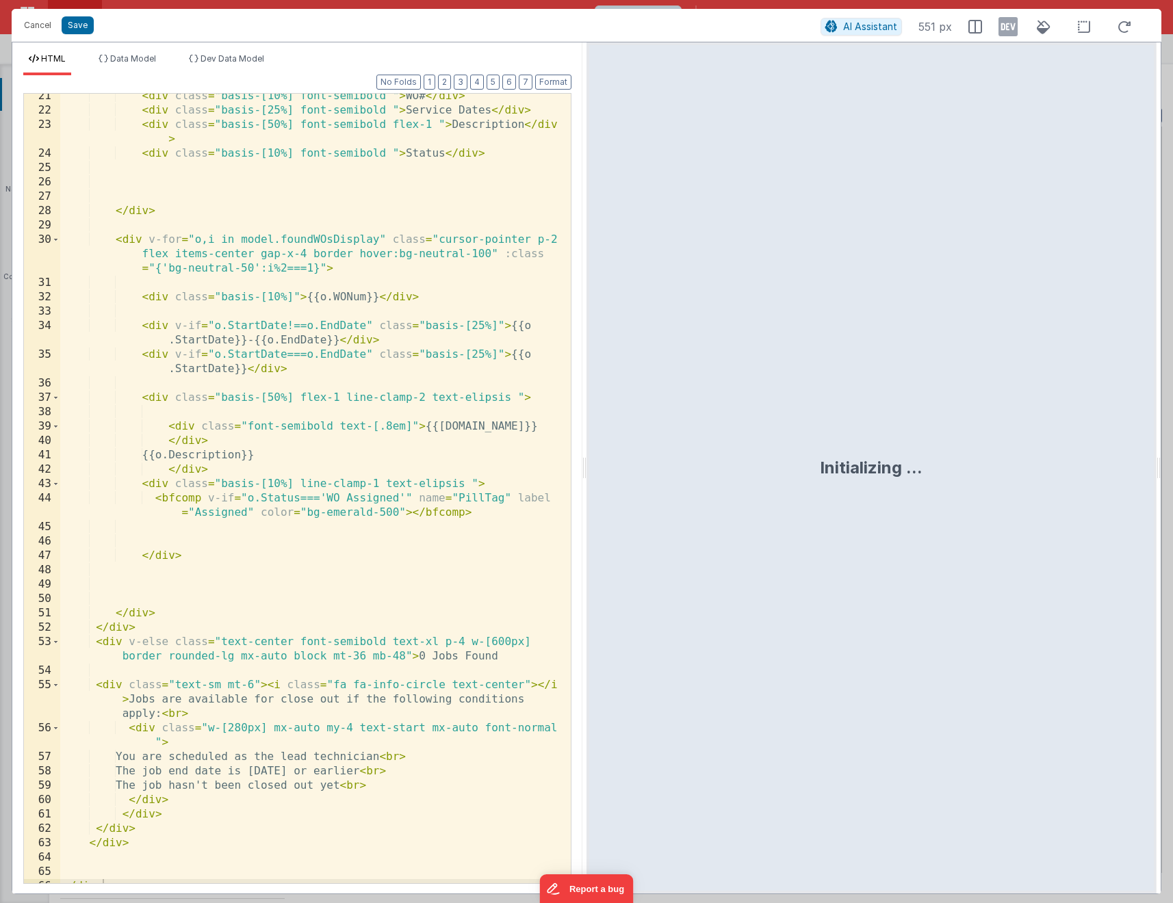
scroll to position [358, 0]
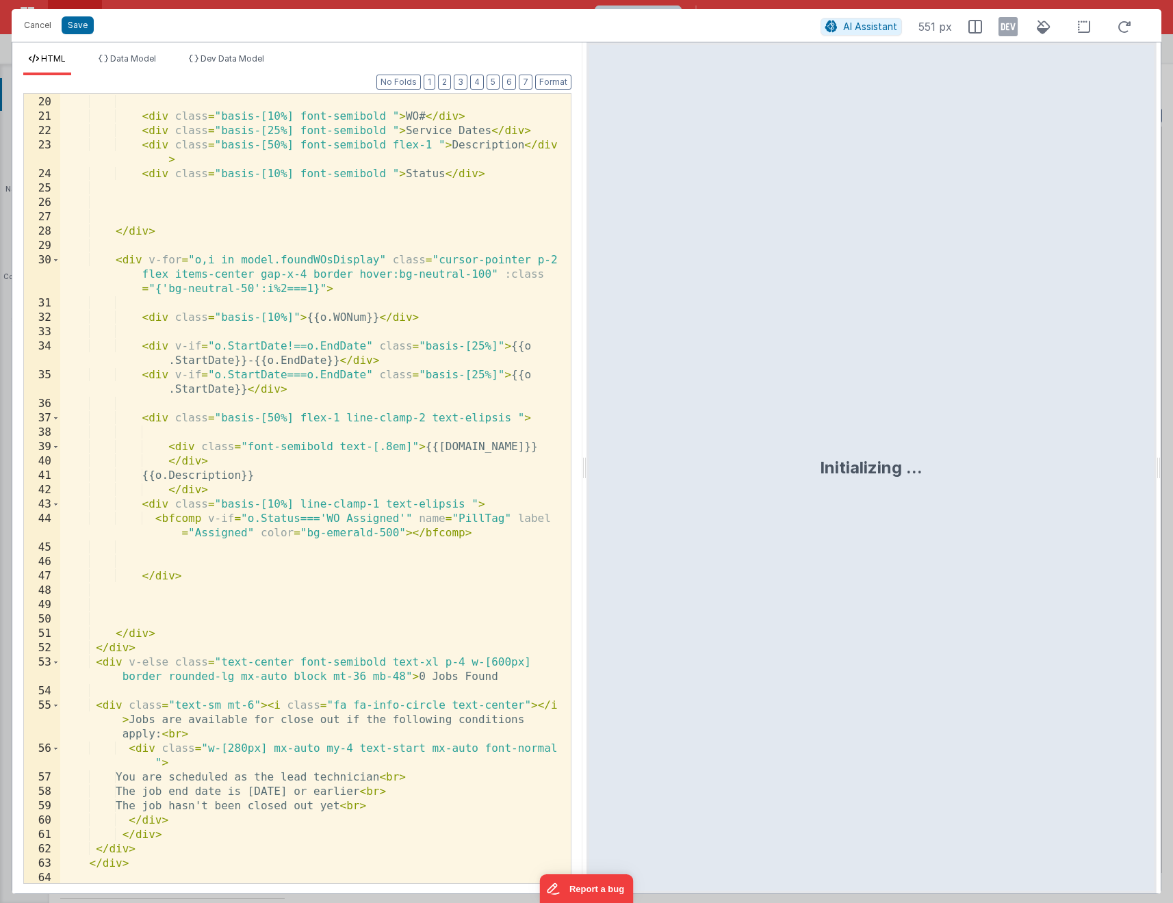
click at [326, 291] on div "< div class = "p-2 flex items-center border rounded-t-lg gap-x-4 " > < div clas…" at bounding box center [310, 490] width 500 height 818
click at [325, 289] on div "< div class = "p-2 flex items-center border rounded-t-lg gap-x-4 " > < div clas…" at bounding box center [310, 490] width 500 height 818
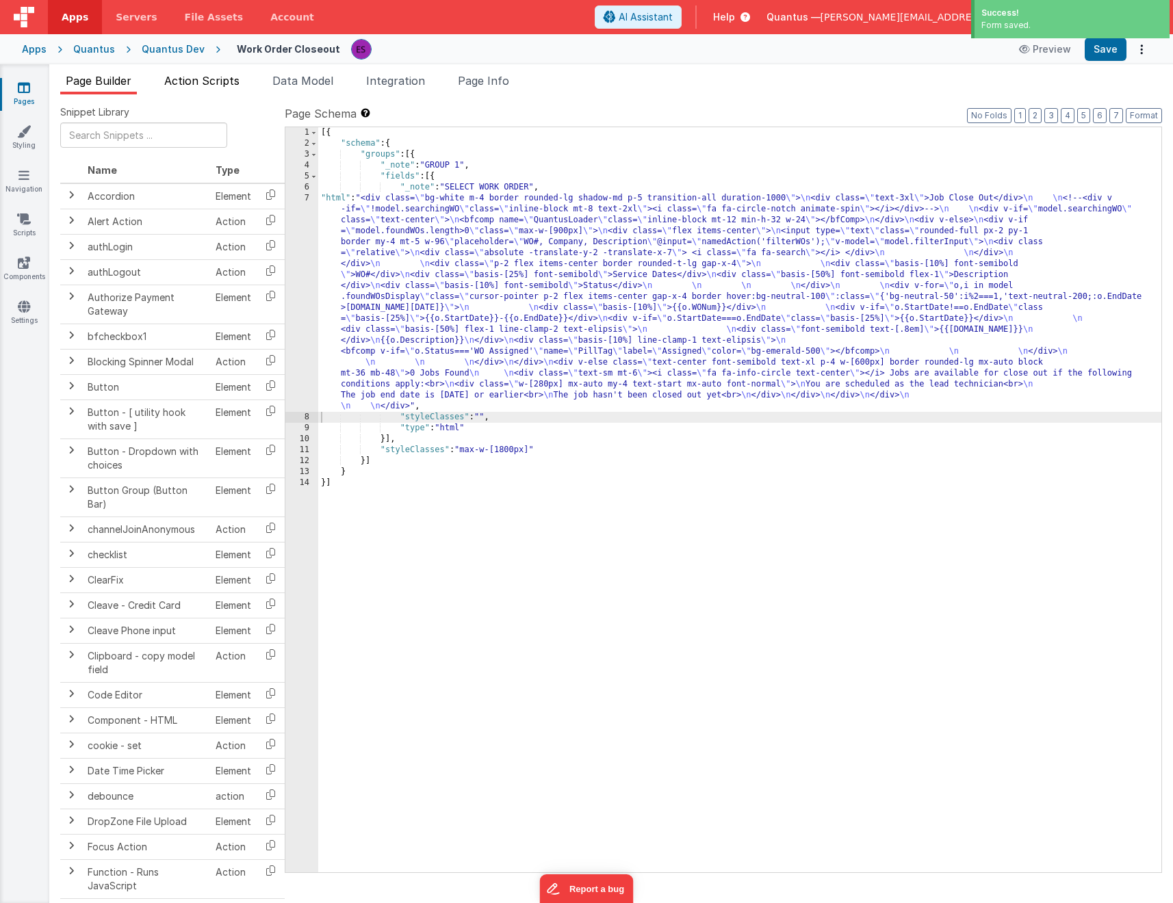
click at [184, 82] on span "Action Scripts" at bounding box center [201, 81] width 75 height 14
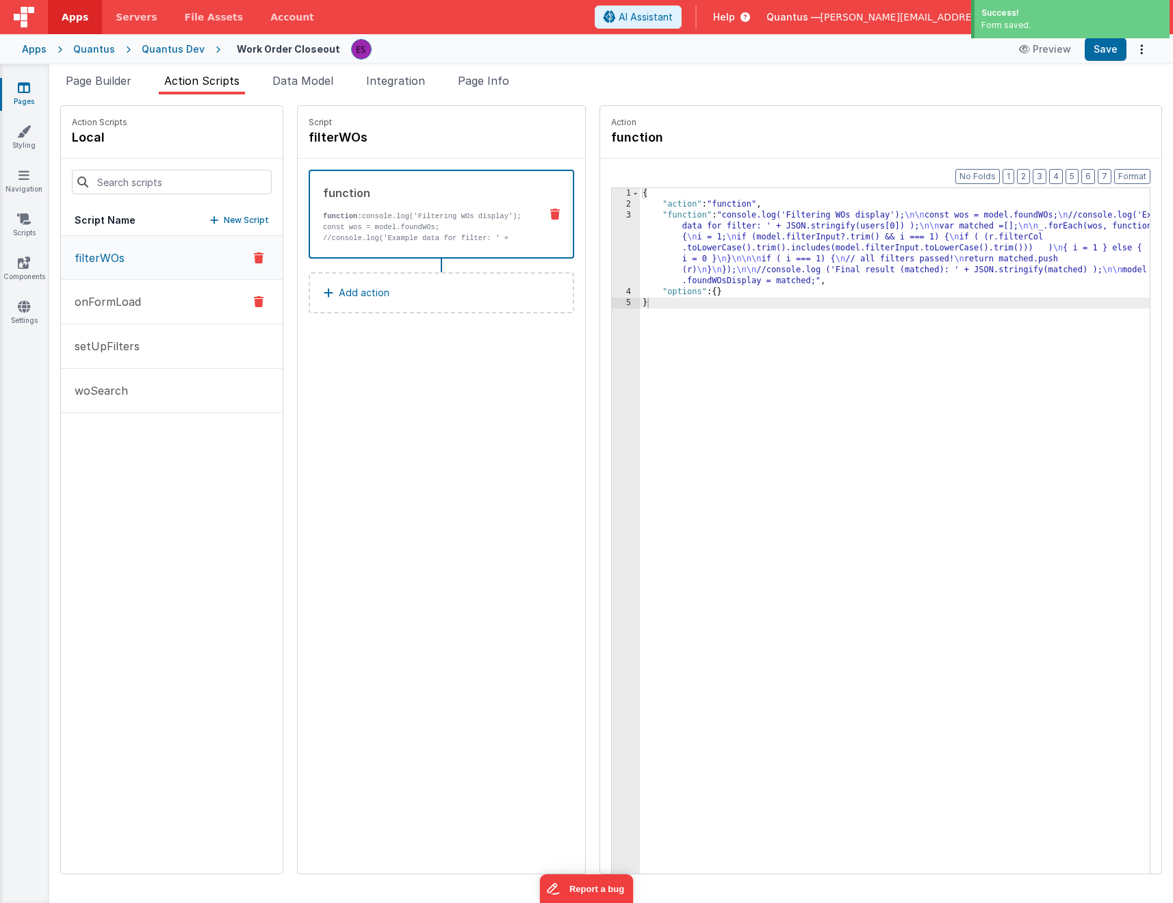
click at [127, 303] on p "onFormLoad" at bounding box center [103, 302] width 75 height 16
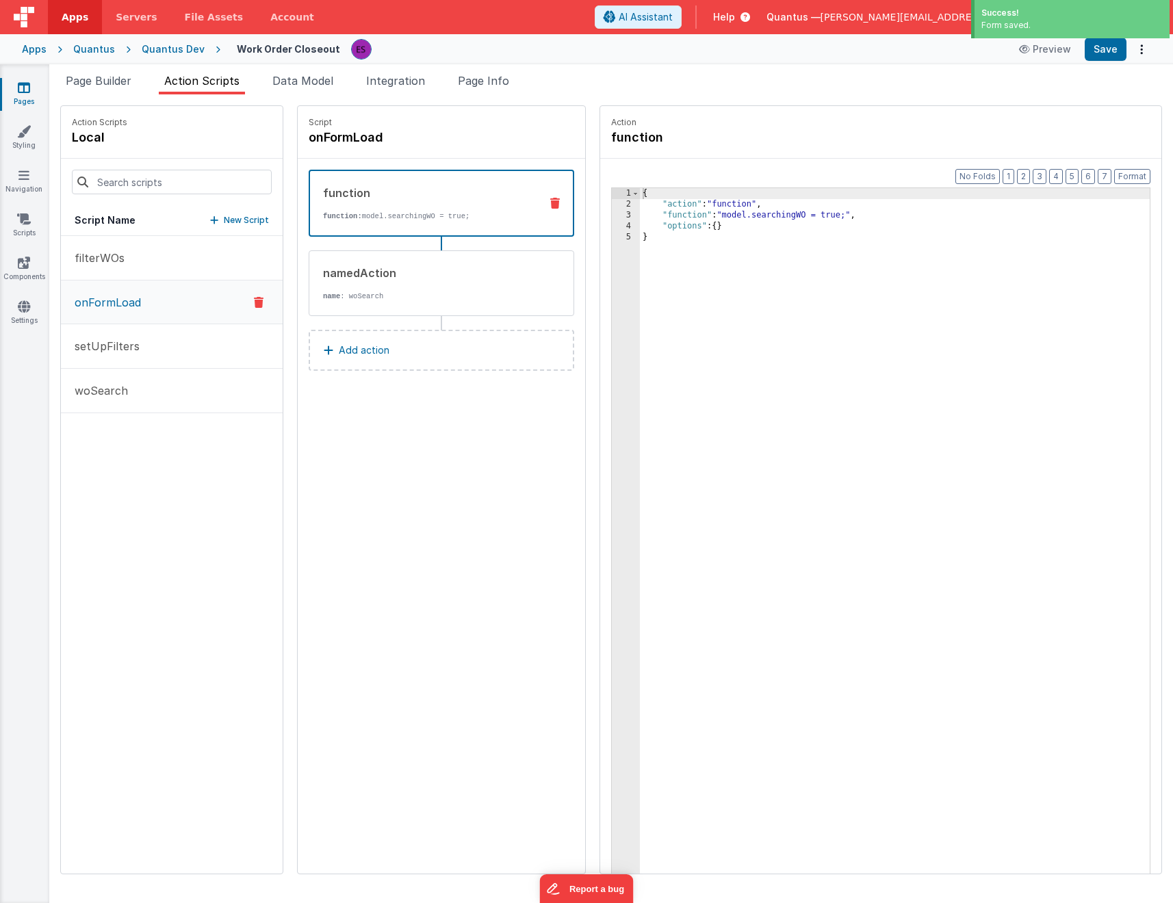
click at [687, 254] on div "{ "action" : "function" , "function" : "model.searchingWO = true;" , "options" …" at bounding box center [912, 563] width 545 height 750
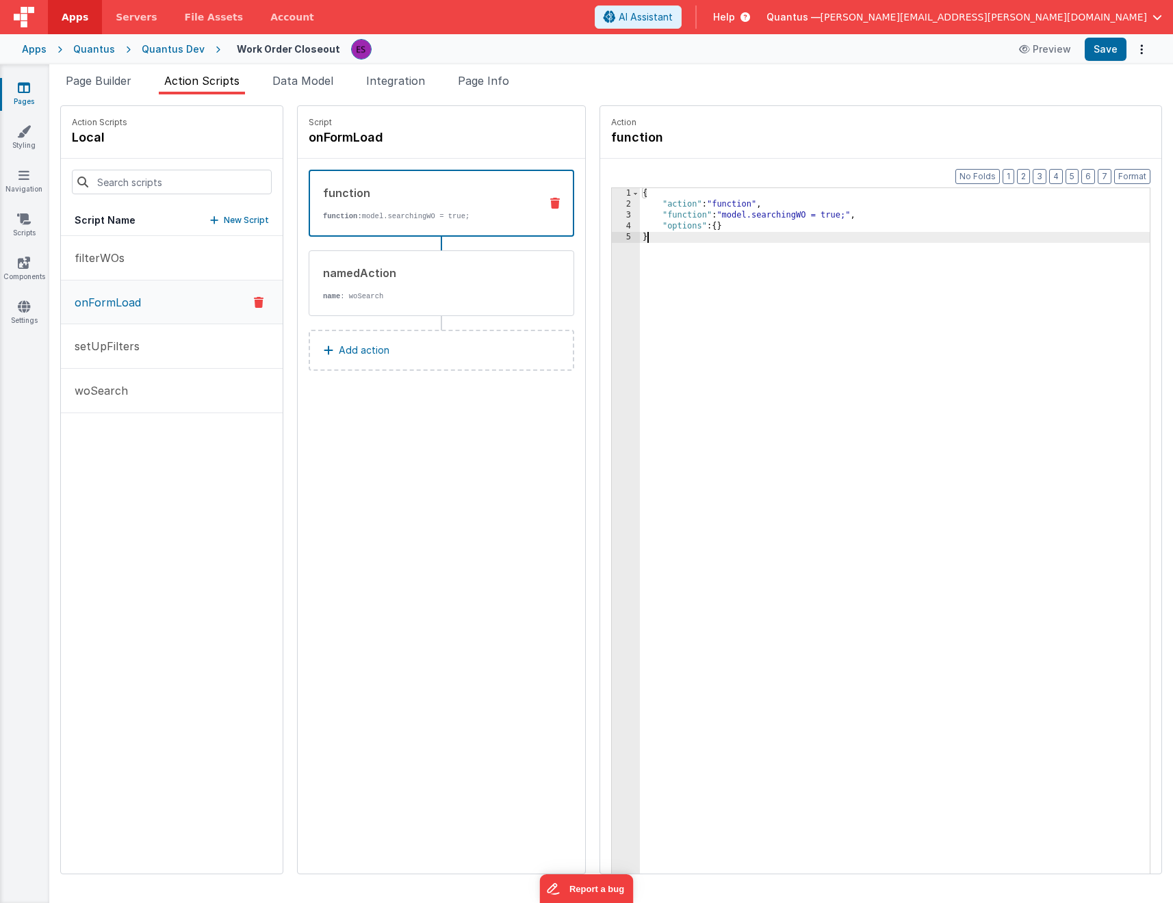
click at [612, 217] on div "3" at bounding box center [626, 215] width 28 height 11
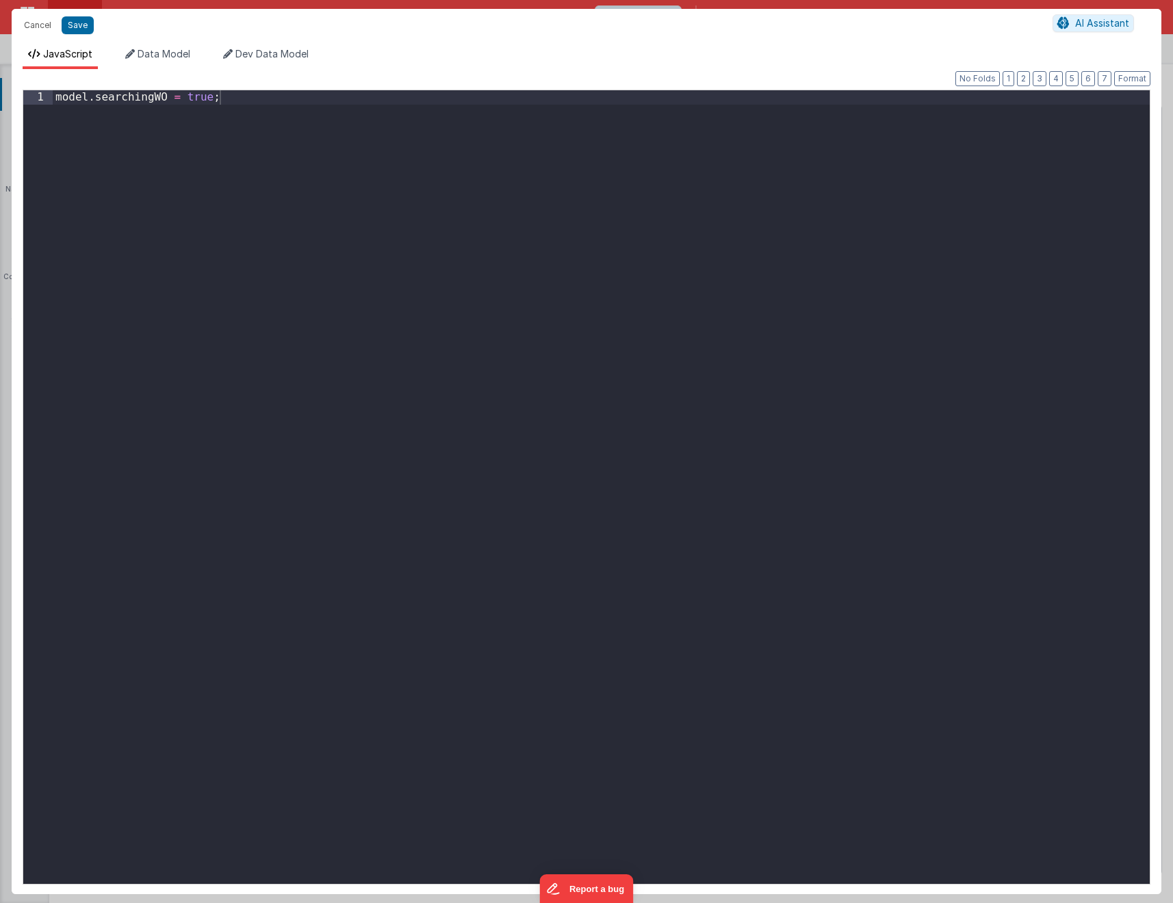
click at [244, 261] on div "model . searchingWO = true ;" at bounding box center [601, 501] width 1097 height 822
paste textarea
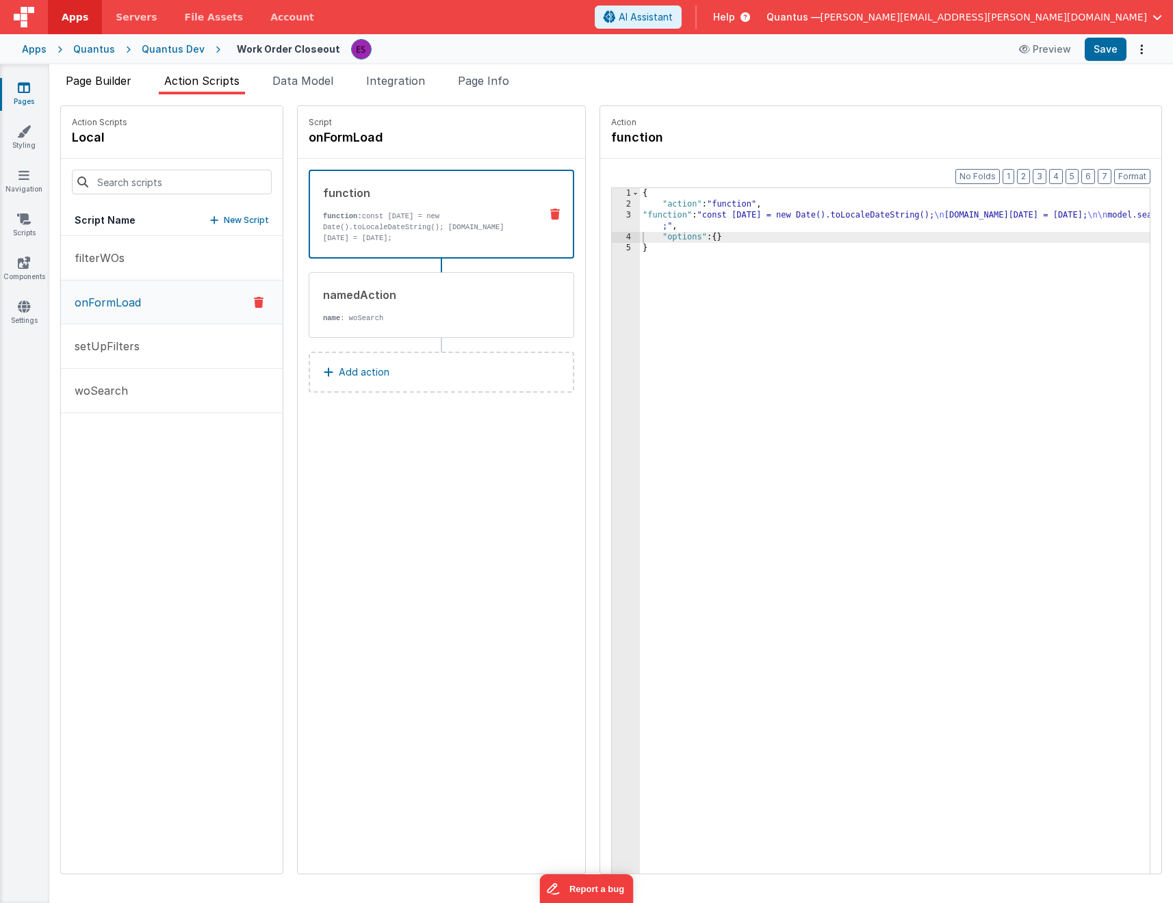
click at [107, 81] on span "Page Builder" at bounding box center [99, 81] width 66 height 14
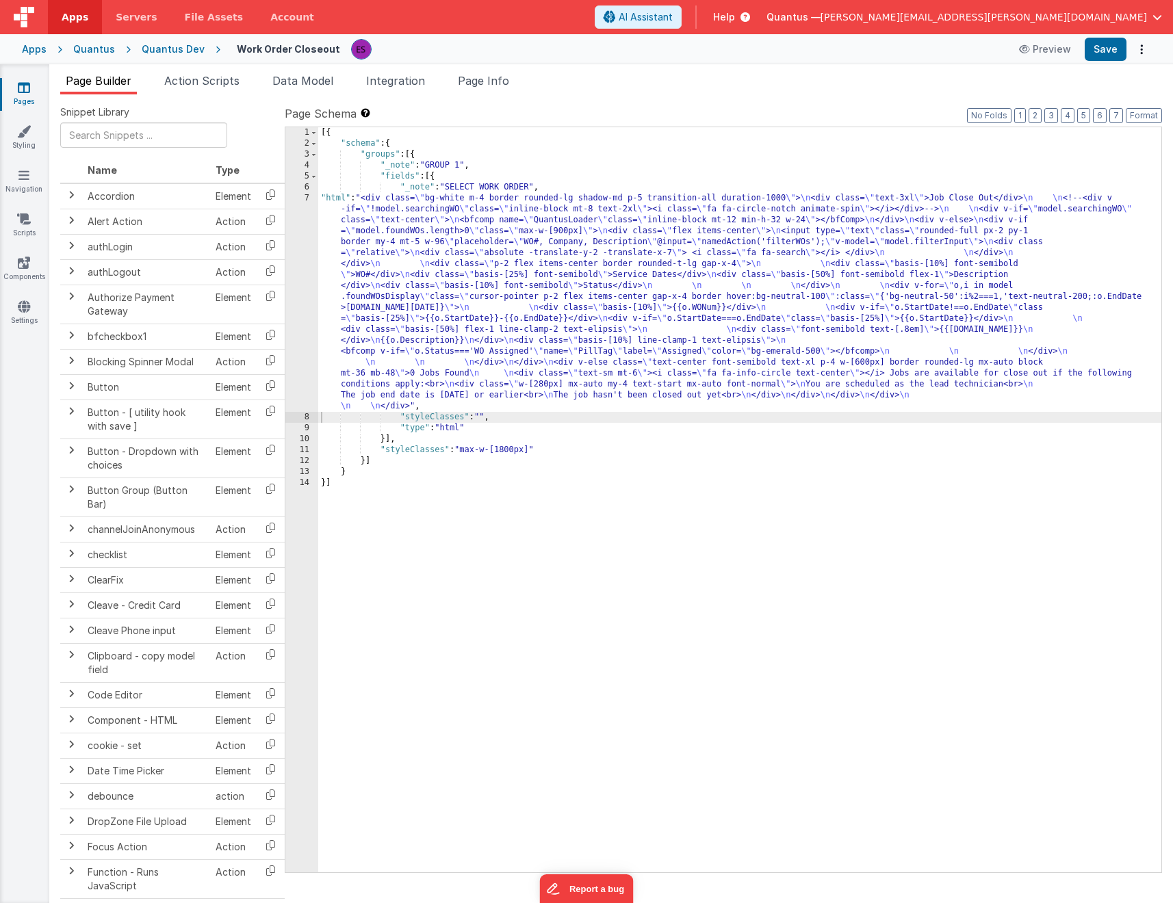
click at [107, 85] on span "Page Builder" at bounding box center [99, 81] width 66 height 14
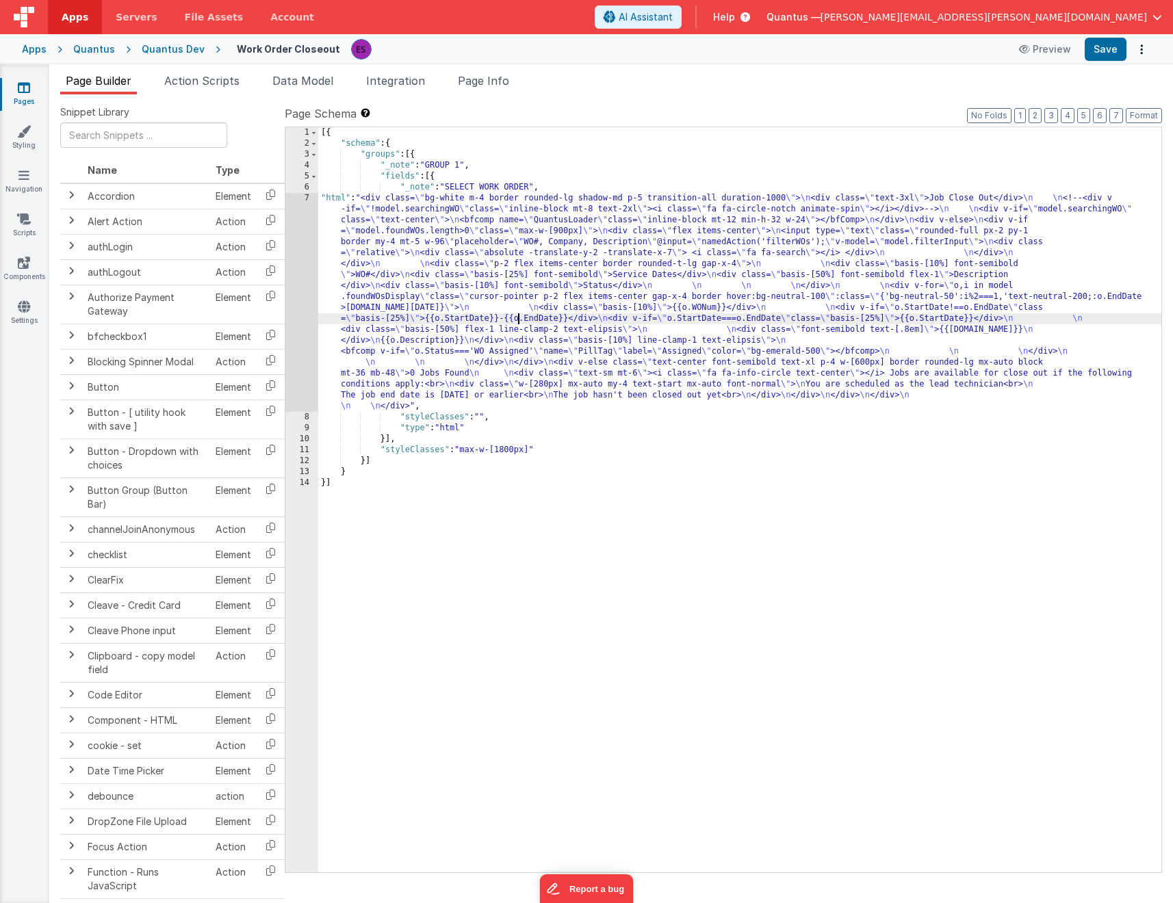
click at [518, 318] on div "[{ "schema" : { "groups" : [{ "_note" : "GROUP 1" , "fields" : [{ "_note" : "SE…" at bounding box center [739, 510] width 843 height 767
click at [545, 311] on div "[{ "schema" : { "groups" : [{ "_note" : "GROUP 1" , "fields" : [{ "_note" : "SE…" at bounding box center [739, 510] width 843 height 767
click at [300, 333] on div "7" at bounding box center [301, 302] width 33 height 219
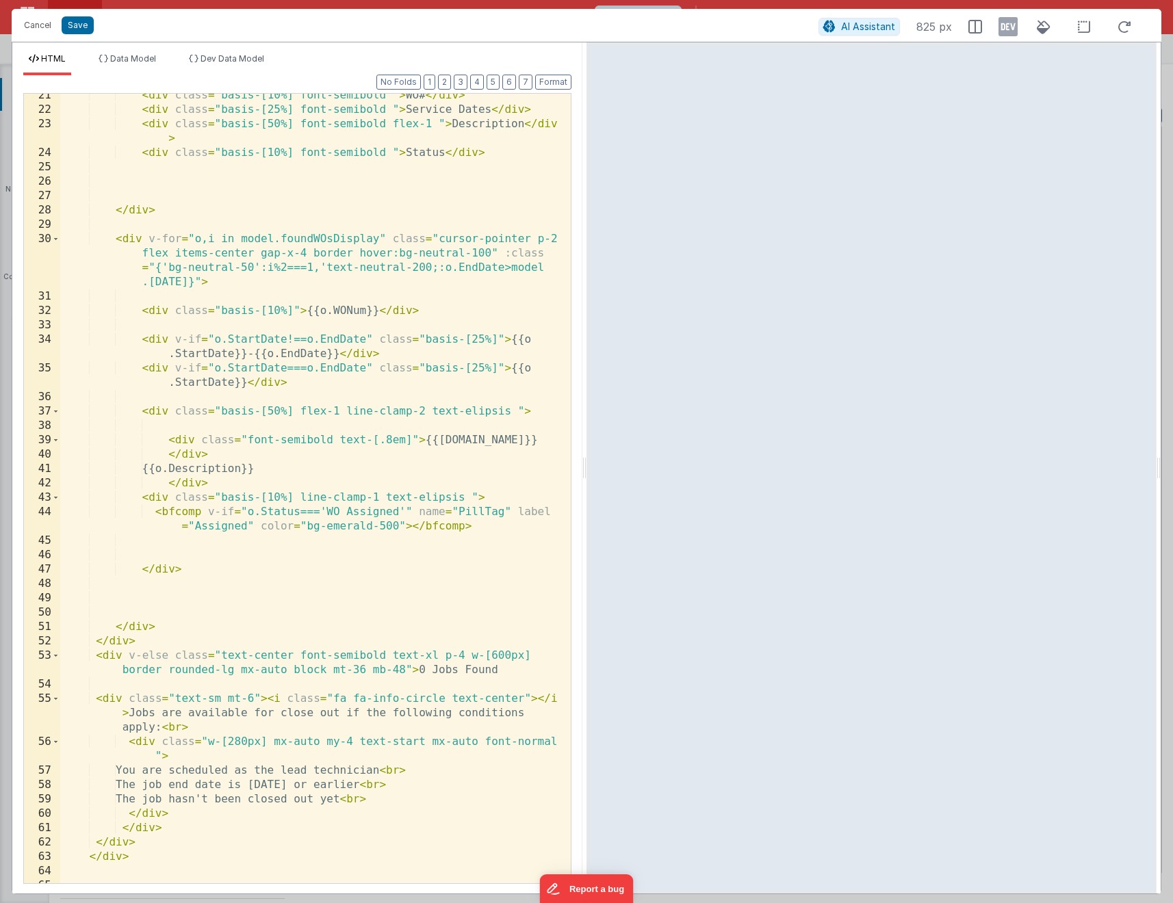
scroll to position [380, 0]
click at [443, 270] on div "< div class = "basis-[10%] font-semibold " > WO# </ div > < div class = "basis-…" at bounding box center [310, 497] width 500 height 818
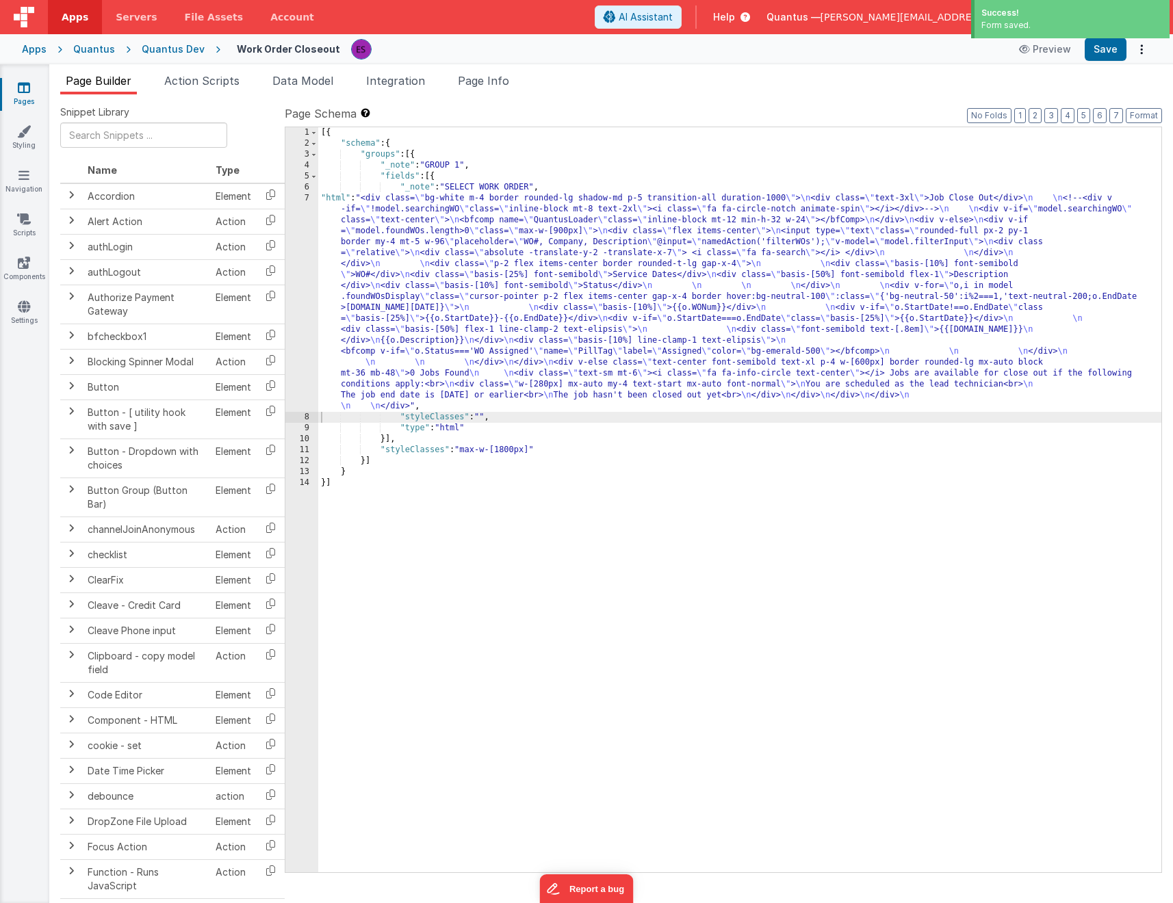
click at [401, 321] on div "[{ "schema" : { "groups" : [{ "_note" : "GROUP 1" , "fields" : [{ "_note" : "SE…" at bounding box center [739, 510] width 843 height 767
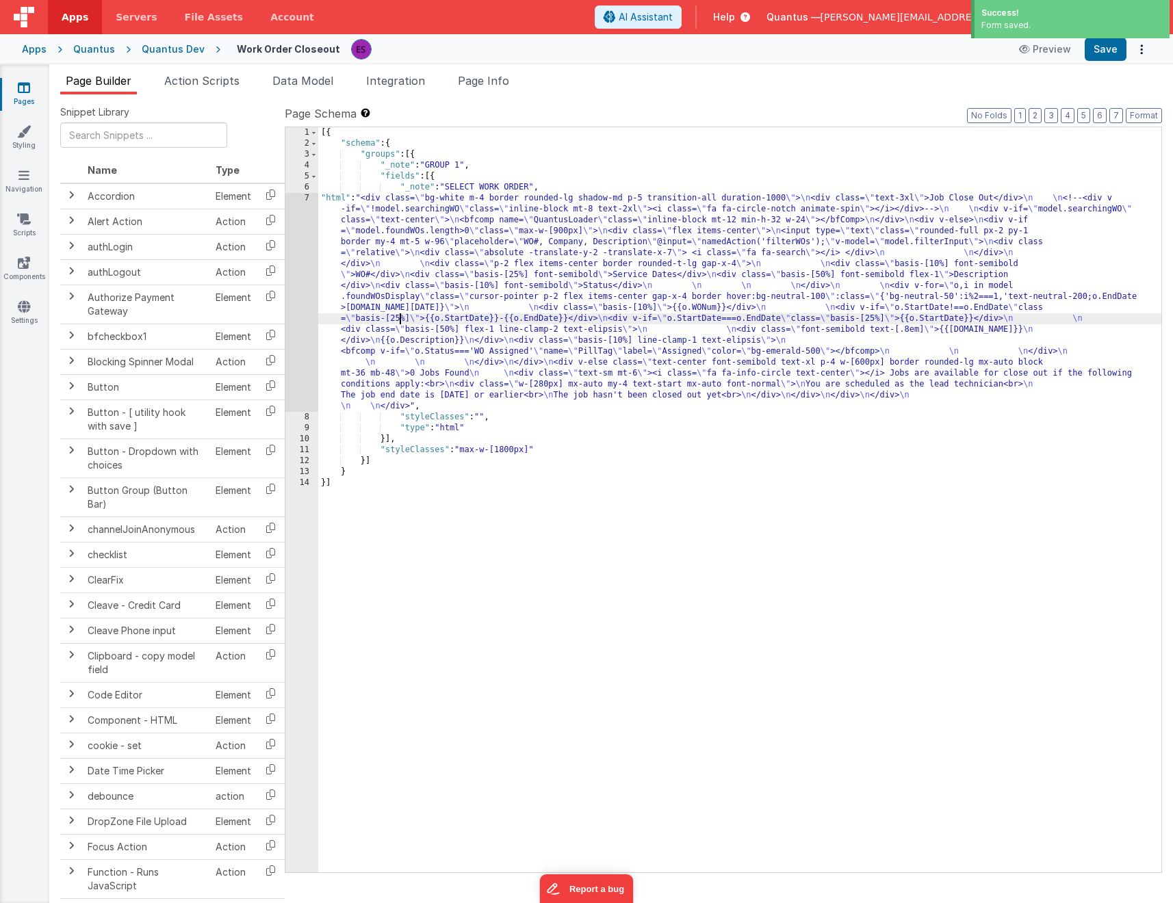
click at [302, 335] on div "7" at bounding box center [301, 302] width 33 height 219
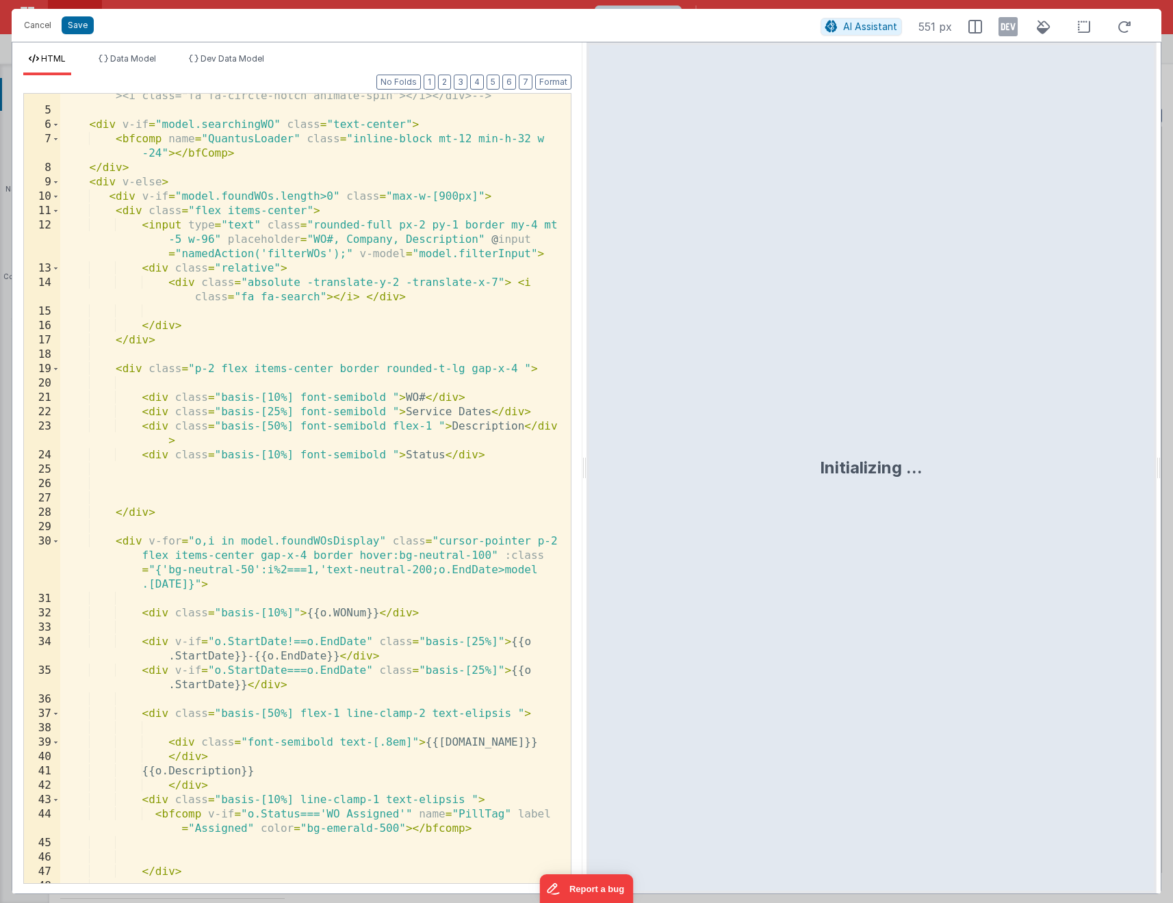
scroll to position [77, 0]
click at [430, 559] on div "<!-- <div v-if="!model.searchingWO" class="inline-block mt-8 text-2xl" ><i clas…" at bounding box center [310, 491] width 500 height 833
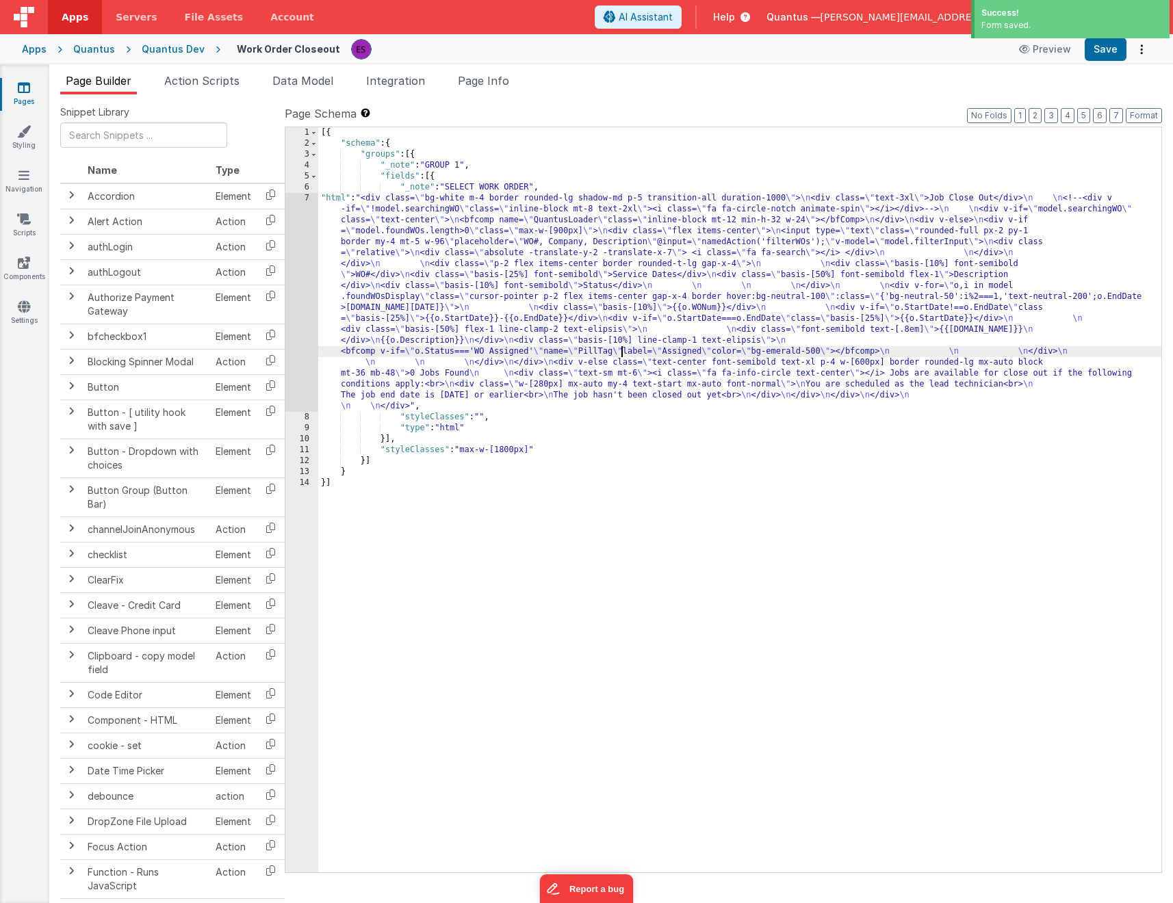
click at [619, 347] on div "[{ "schema" : { "groups" : [{ "_note" : "GROUP 1" , "fields" : [{ "_note" : "SE…" at bounding box center [739, 510] width 843 height 767
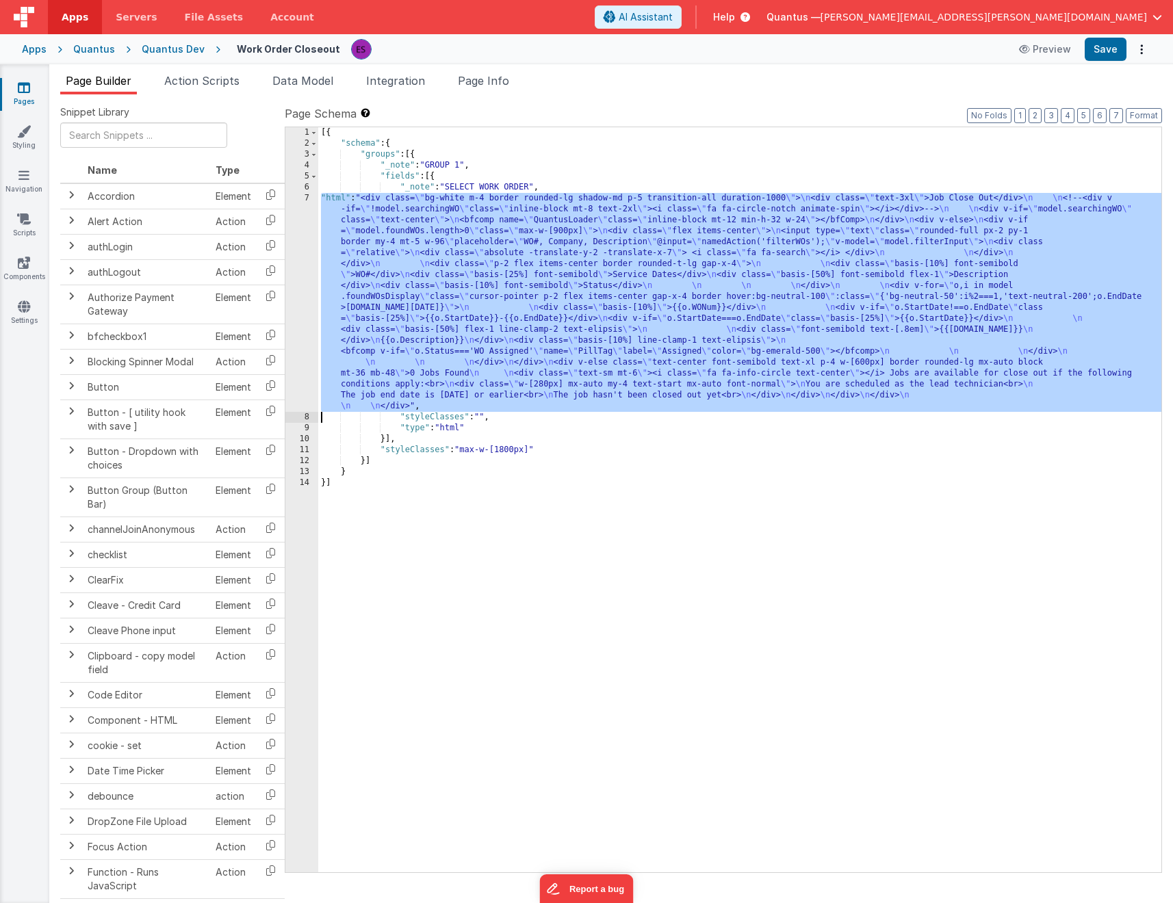
click at [293, 341] on div "7" at bounding box center [301, 302] width 33 height 219
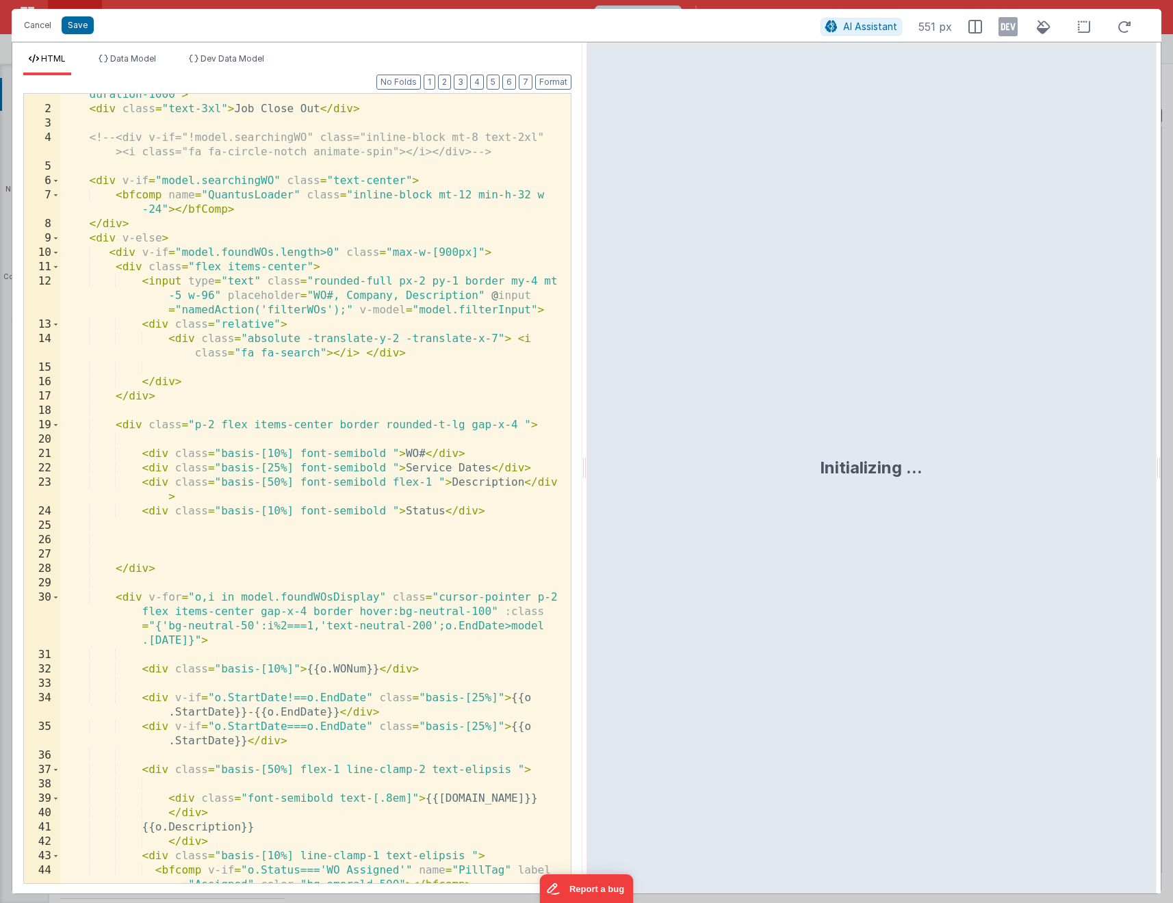
scroll to position [403, 0]
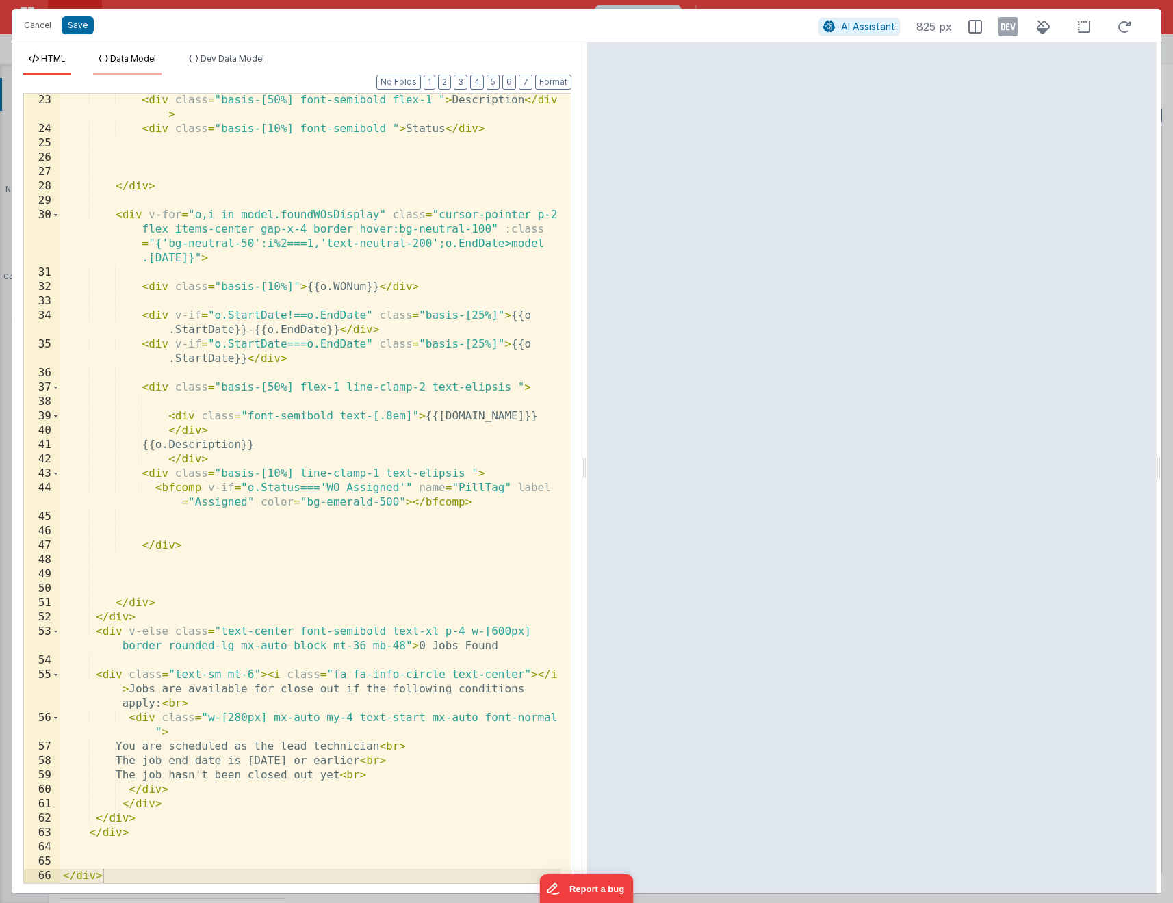
click at [113, 64] on li "Data Model" at bounding box center [127, 64] width 68 height 22
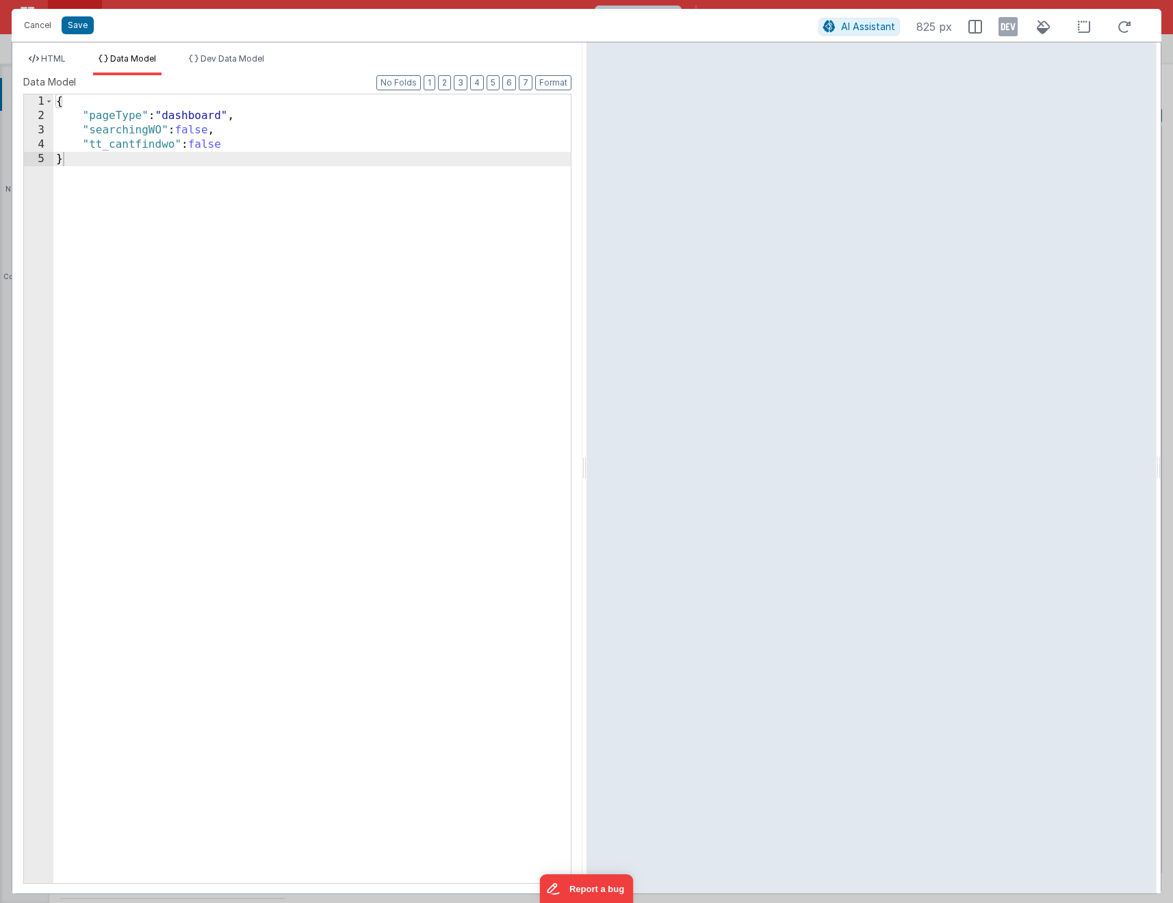
click at [249, 146] on div "{ "pageType" : "dashboard" , "searchingWO" : false , "tt_cantfindwo" : false }" at bounding box center [311, 503] width 517 height 818
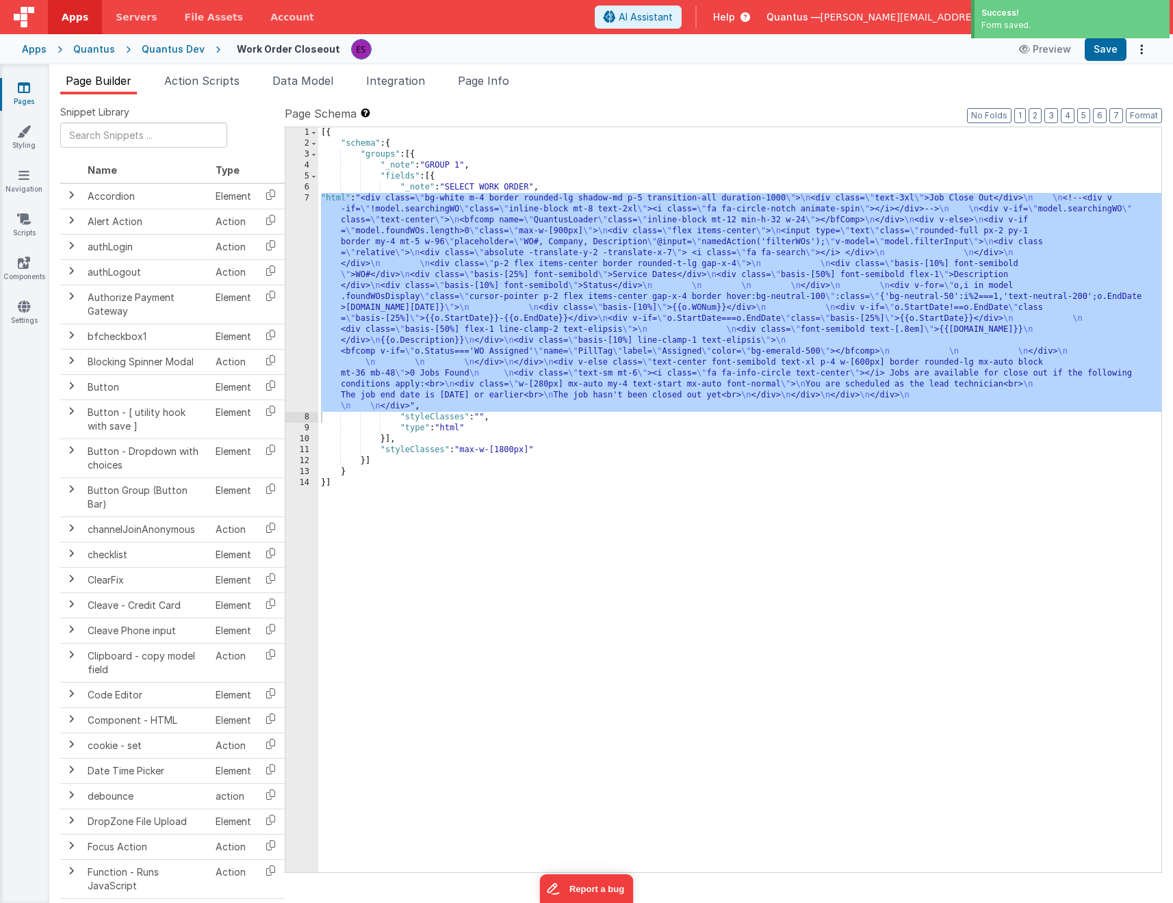
drag, startPoint x: 493, startPoint y: 333, endPoint x: 486, endPoint y: 332, distance: 7.0
click at [496, 332] on div "[{ "schema" : { "groups" : [{ "_note" : "GROUP 1" , "fields" : [{ "_note" : "SE…" at bounding box center [739, 510] width 843 height 767
click at [307, 326] on div "7" at bounding box center [301, 302] width 33 height 219
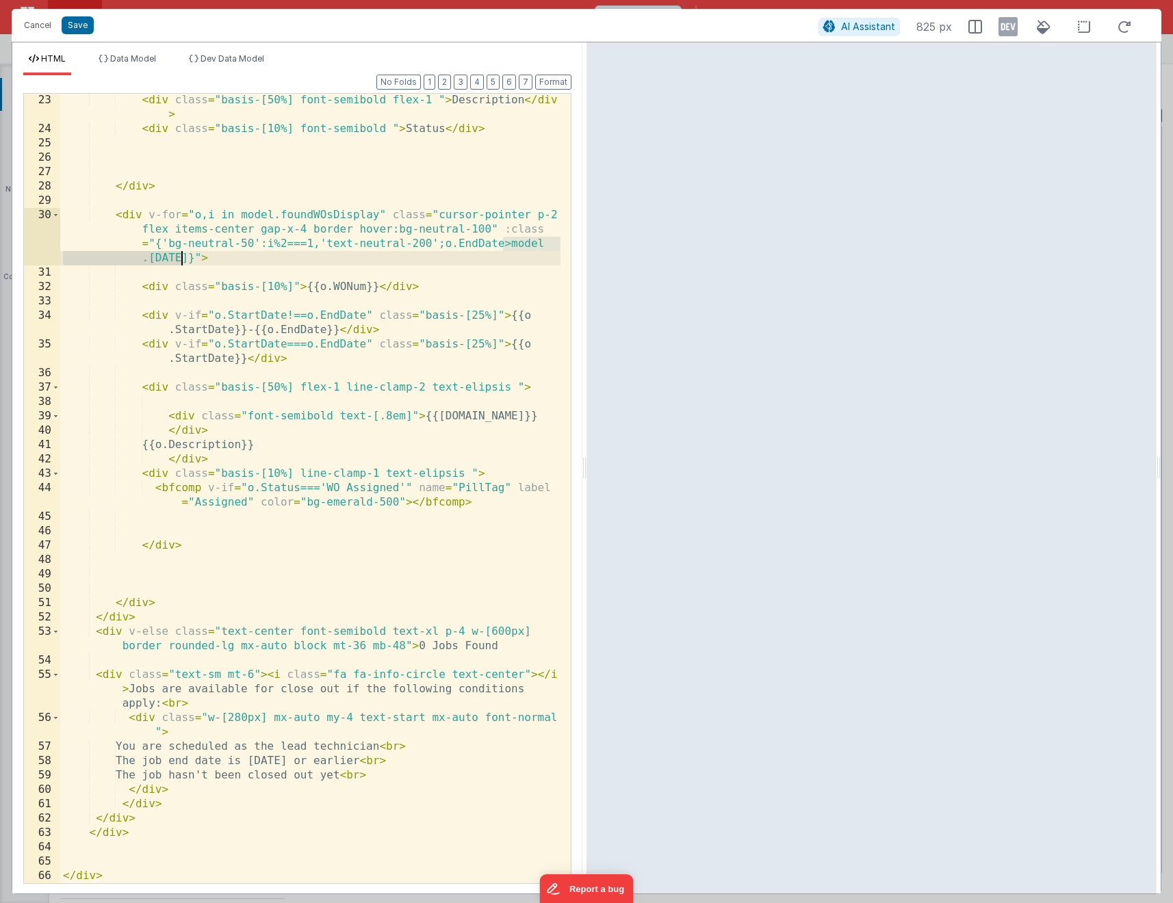
drag, startPoint x: 503, startPoint y: 247, endPoint x: 180, endPoint y: 261, distance: 323.2
click at [180, 261] on div "< div class = "basis-[50%] font-semibold flex-1 " > Description </ div > < div …" at bounding box center [310, 509] width 500 height 833
click at [222, 69] on li "Dev Data Model" at bounding box center [226, 64] width 86 height 22
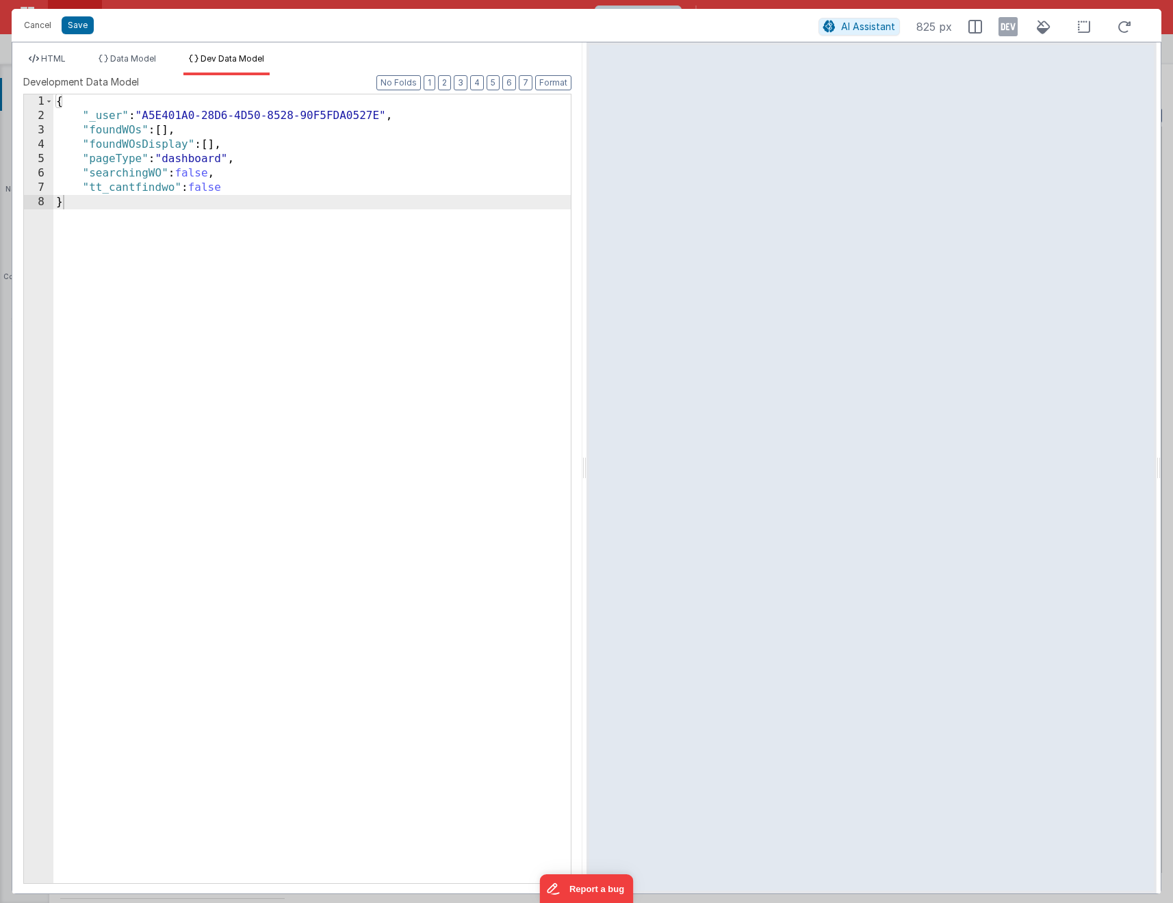
click at [330, 261] on div "{ "_user" : "A5E401A0-28D6-4D50-8528-90F5FDA0527E" , "foundWOs" : [ ] , "foundW…" at bounding box center [311, 503] width 517 height 818
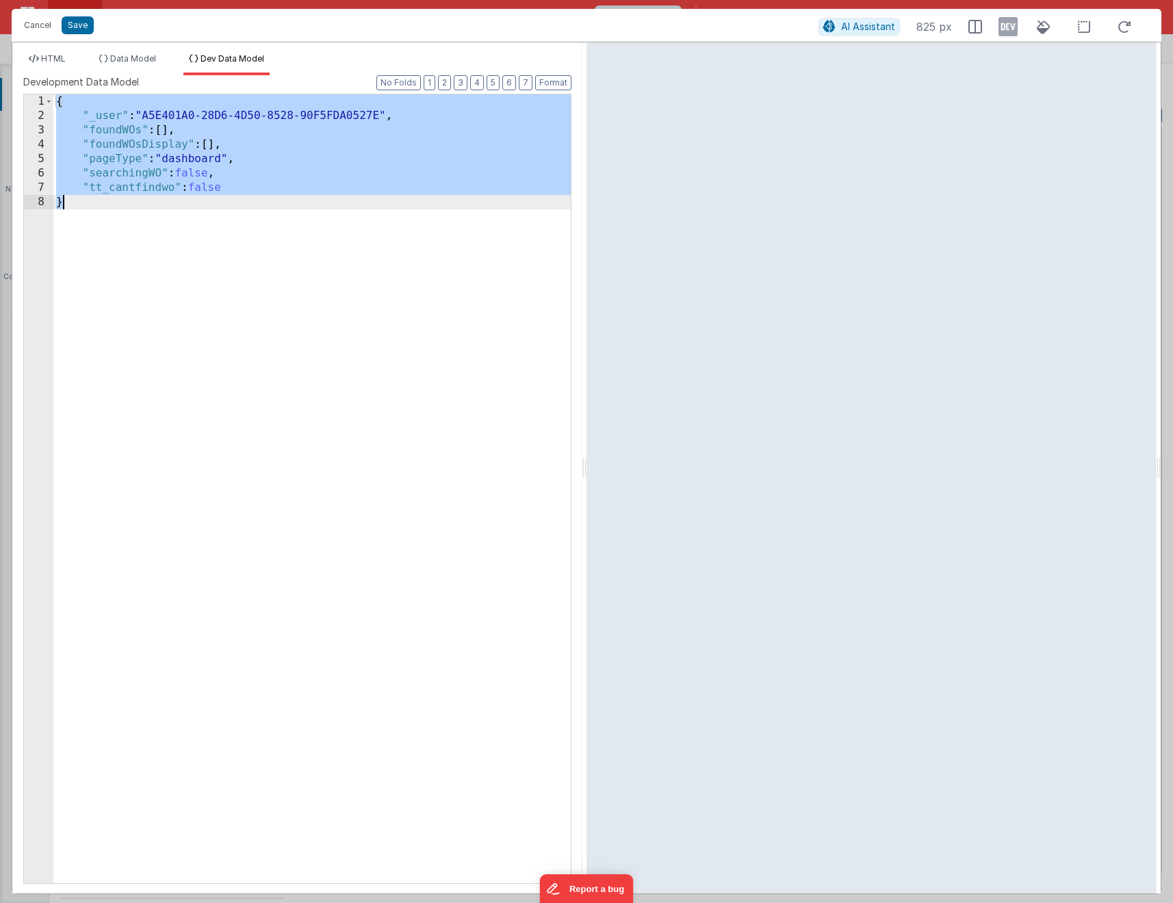
scroll to position [432, 0]
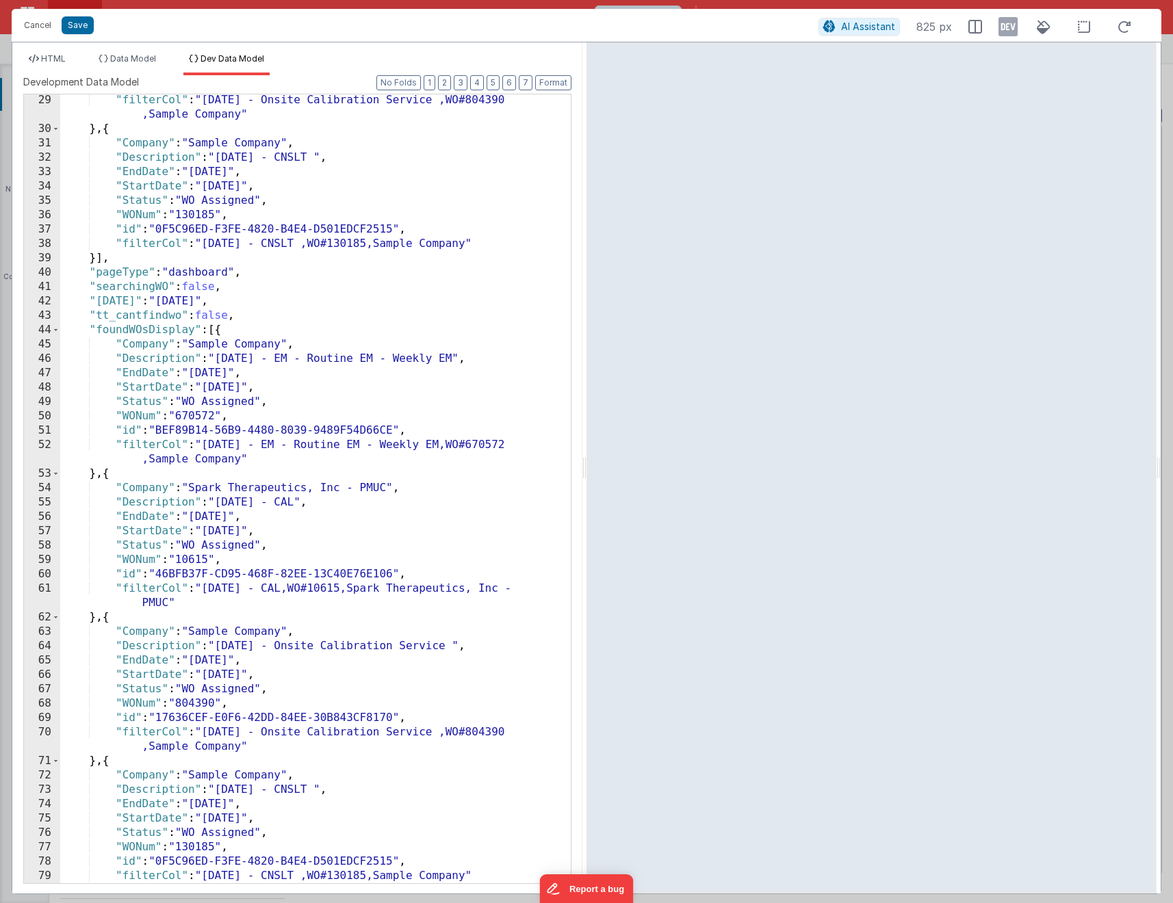
click at [1015, 40] on div "Cancel Save AI Assistant 825 px" at bounding box center [587, 25] width 1150 height 33
click at [1011, 33] on icon at bounding box center [1007, 27] width 19 height 22
click at [31, 55] on icon at bounding box center [34, 59] width 10 height 8
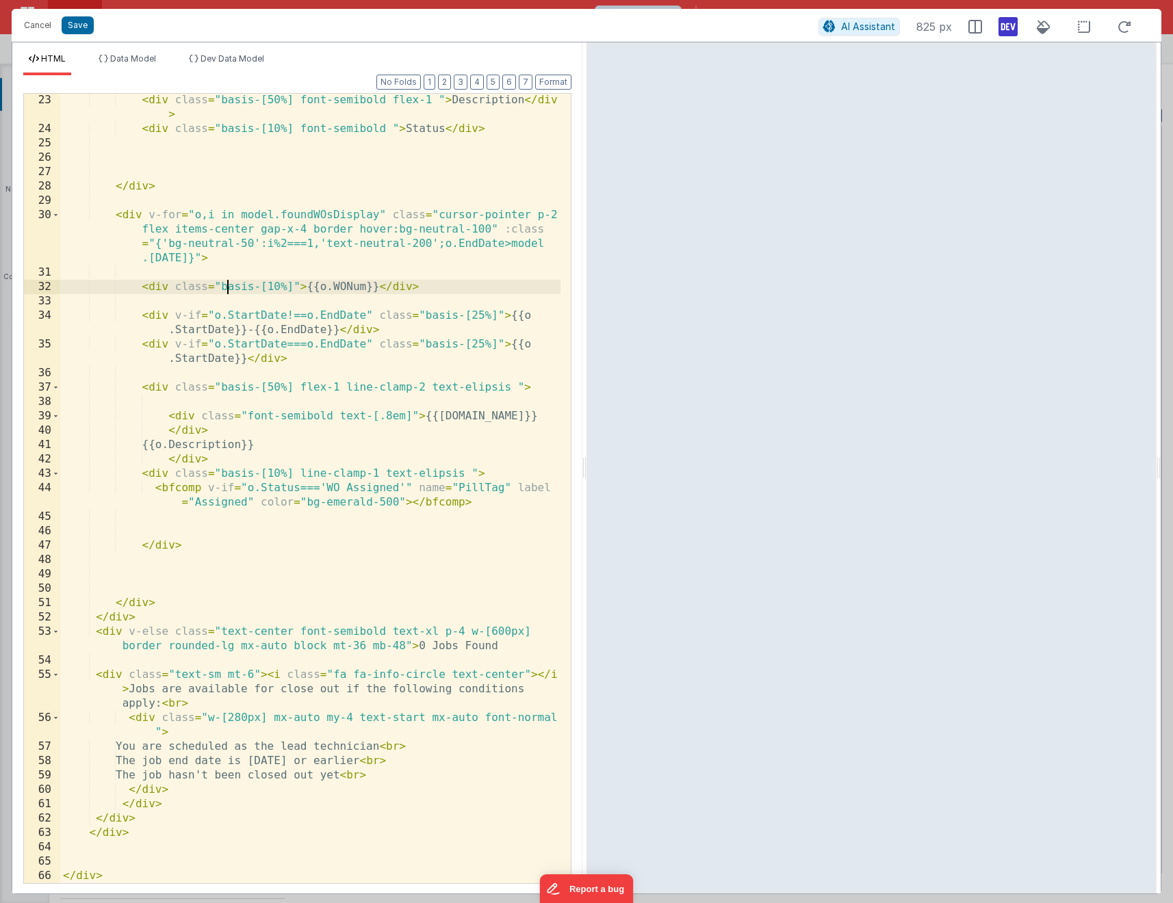
click at [224, 281] on div "< div class = "basis-[50%] font-semibold flex-1 " > Description </ div > < div …" at bounding box center [310, 509] width 500 height 833
click at [453, 268] on div "< div class = "basis-[50%] font-semibold flex-1 " > Description </ div > < div …" at bounding box center [310, 509] width 500 height 833
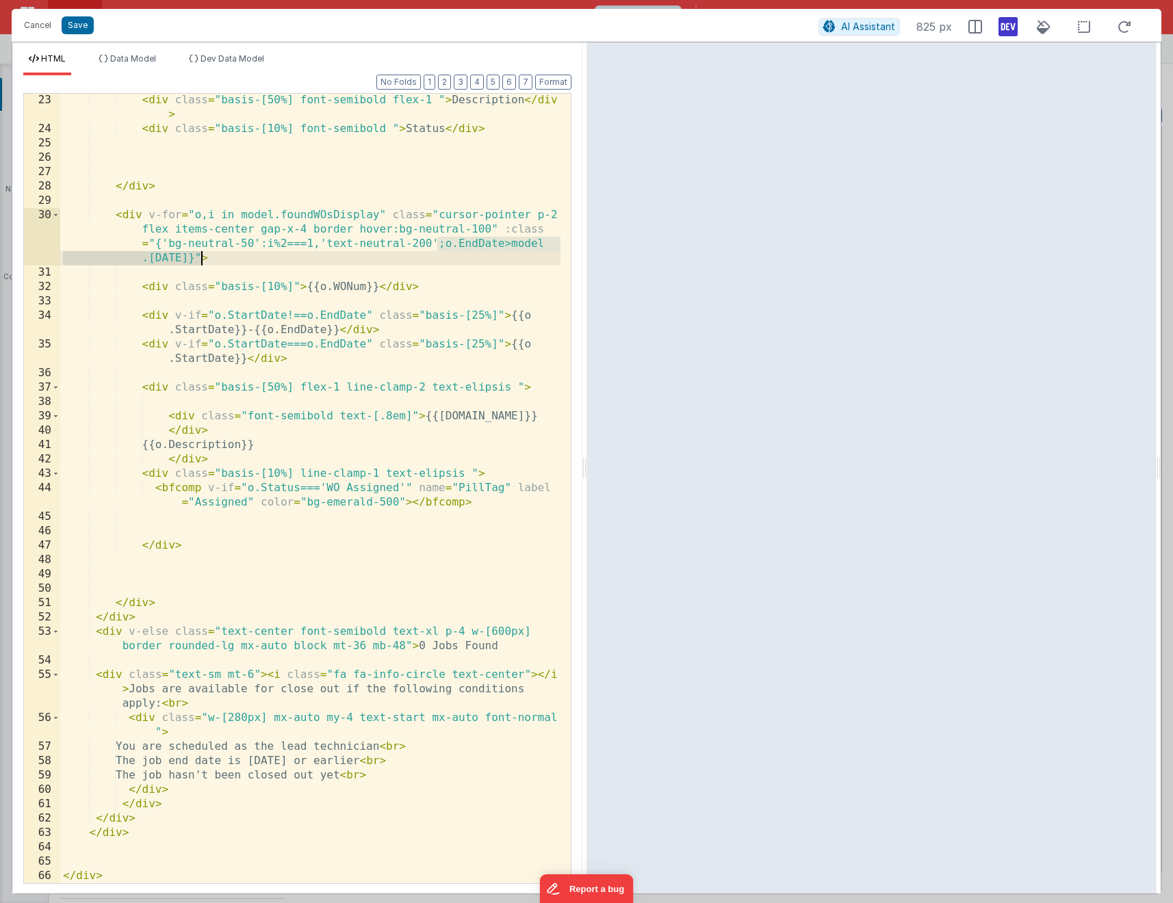
drag, startPoint x: 439, startPoint y: 246, endPoint x: 311, endPoint y: 257, distance: 127.7
click at [311, 257] on div "< div class = "basis-[50%] font-semibold flex-1 " > Description </ div > < div …" at bounding box center [310, 509] width 500 height 833
click at [346, 255] on div "< div class = "basis-[50%] font-semibold flex-1 " > Description </ div > < div …" at bounding box center [310, 509] width 500 height 833
click at [442, 248] on div "< div class = "basis-[50%] font-semibold flex-1 " > Description </ div > < div …" at bounding box center [310, 509] width 500 height 833
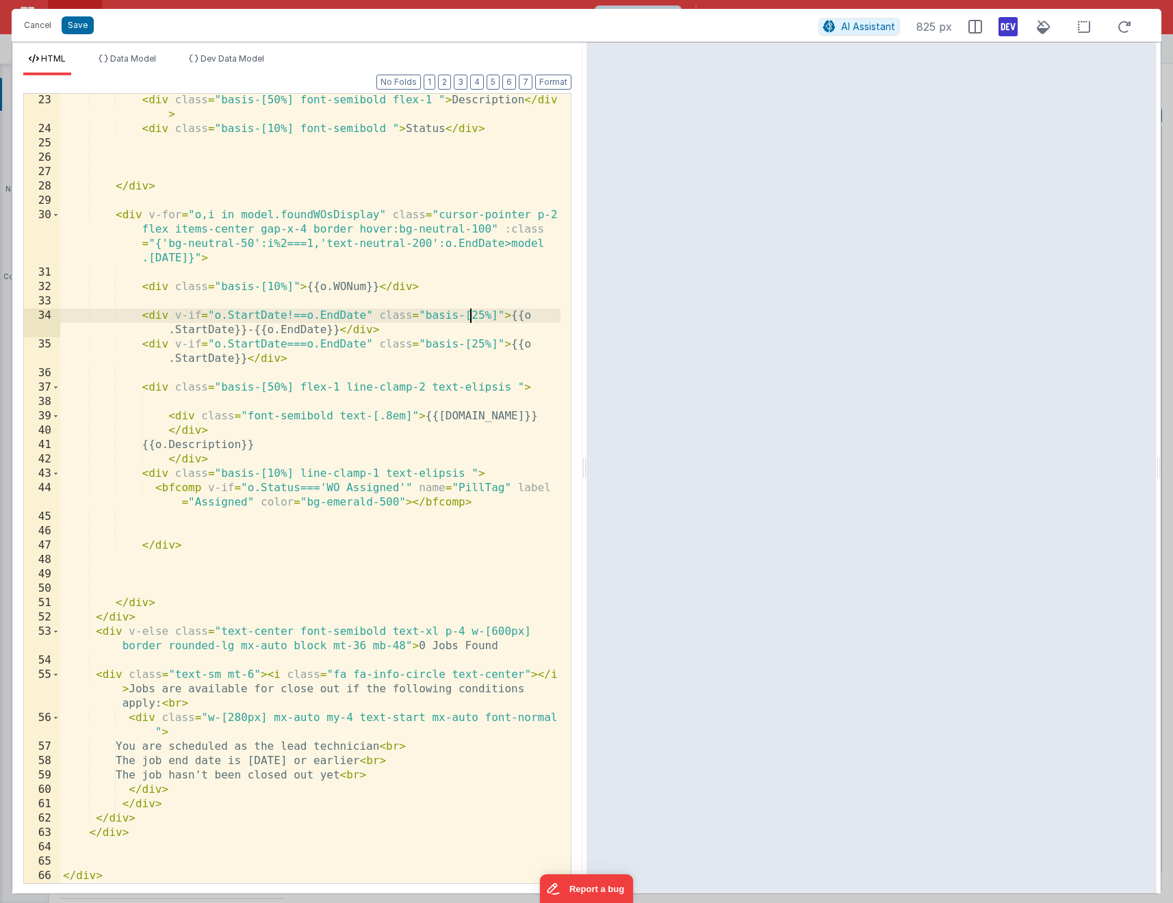
click at [472, 314] on div "< div class = "basis-[50%] font-semibold flex-1 " > Description </ div > < div …" at bounding box center [310, 509] width 500 height 833
click at [1006, 34] on icon at bounding box center [1007, 27] width 19 height 22
click at [487, 330] on div "< div class = "basis-[50%] font-semibold flex-1 " > Description </ div > < div …" at bounding box center [310, 509] width 500 height 833
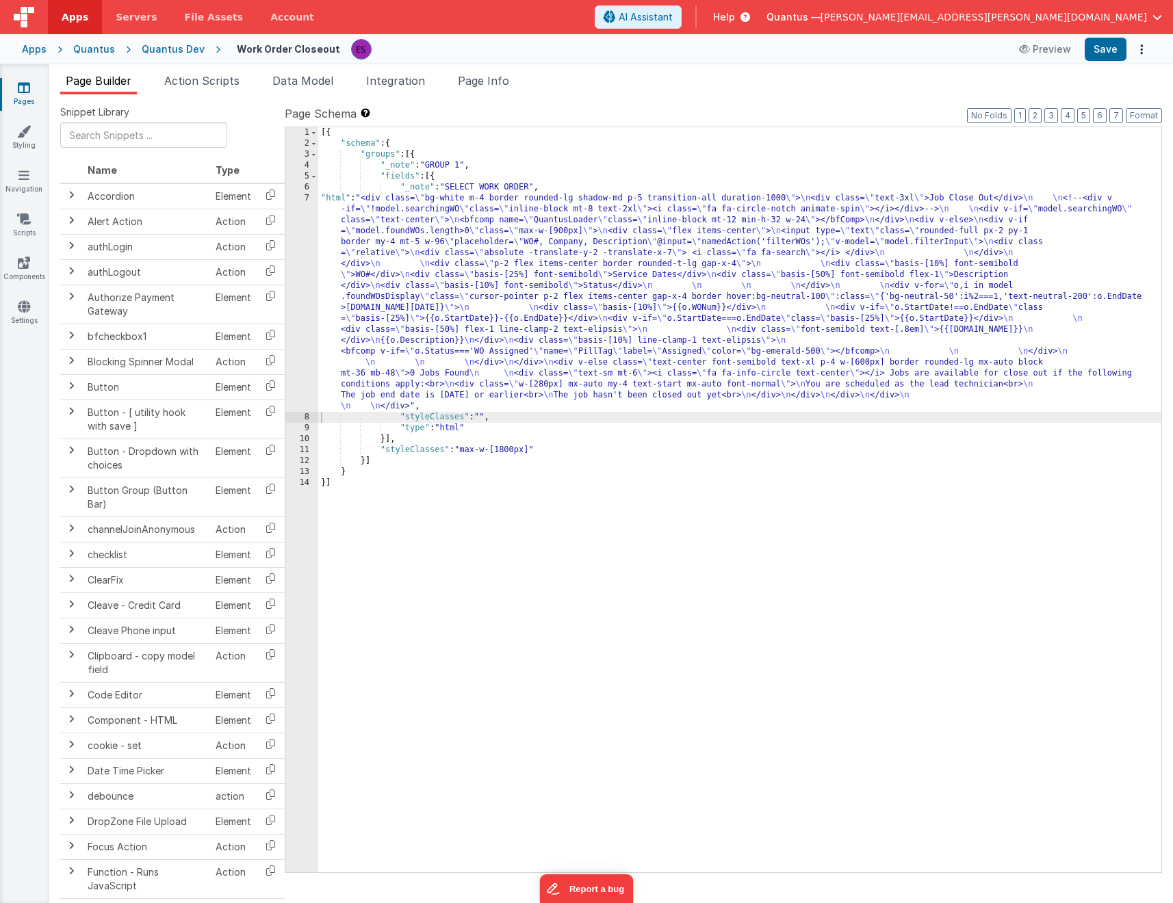
click at [421, 314] on div "[{ "schema" : { "groups" : [{ "_note" : "GROUP 1" , "fields" : [{ "_note" : "SE…" at bounding box center [739, 510] width 843 height 767
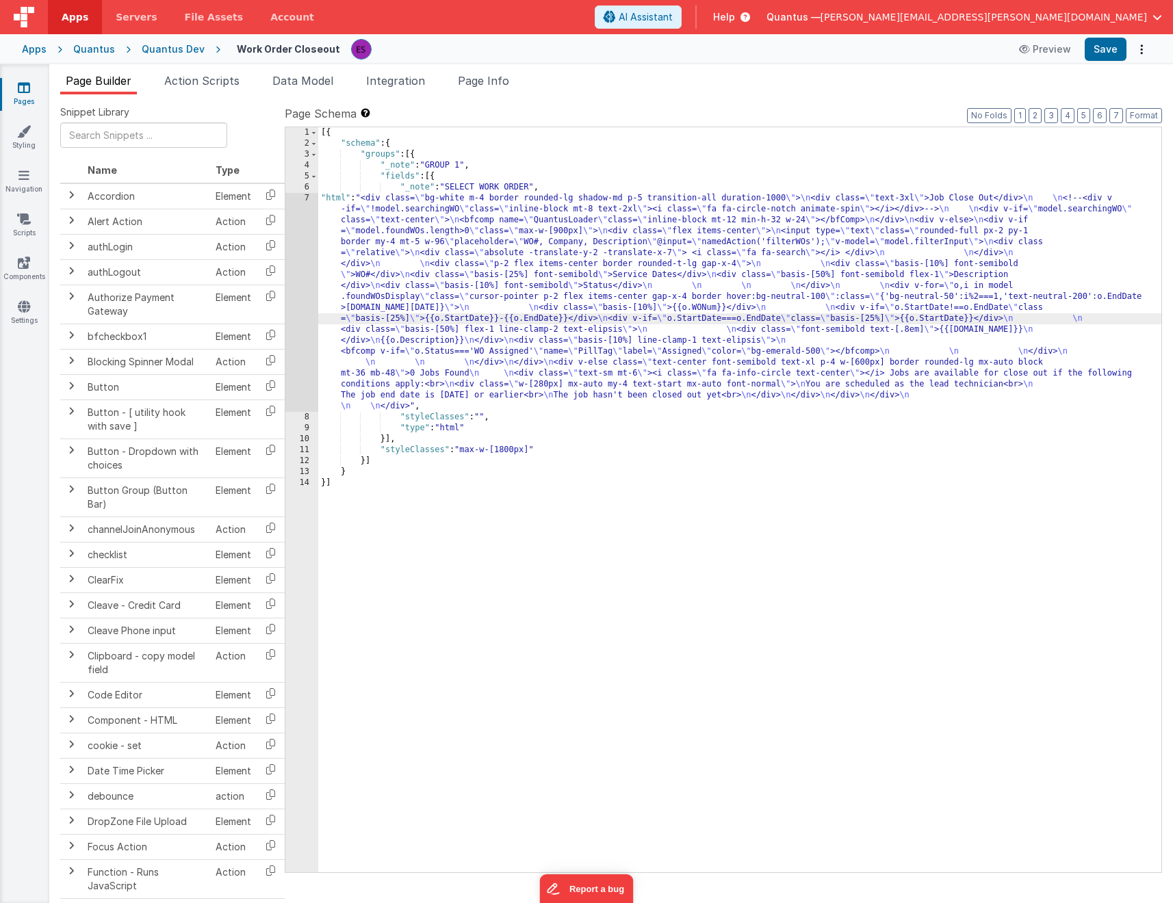
click at [419, 327] on div "[{ "schema" : { "groups" : [{ "_note" : "GROUP 1" , "fields" : [{ "_note" : "SE…" at bounding box center [739, 510] width 843 height 767
click at [296, 346] on div "7" at bounding box center [301, 302] width 33 height 219
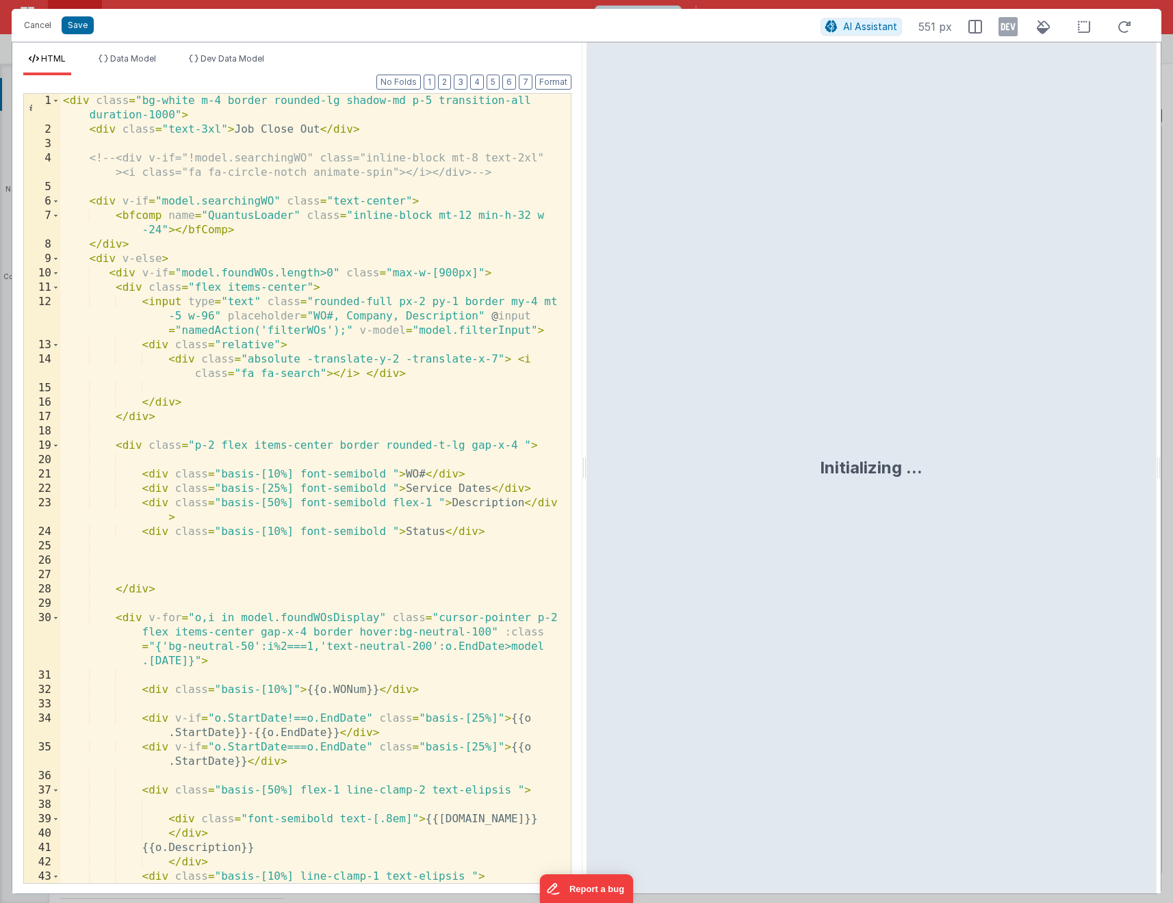
scroll to position [8, 0]
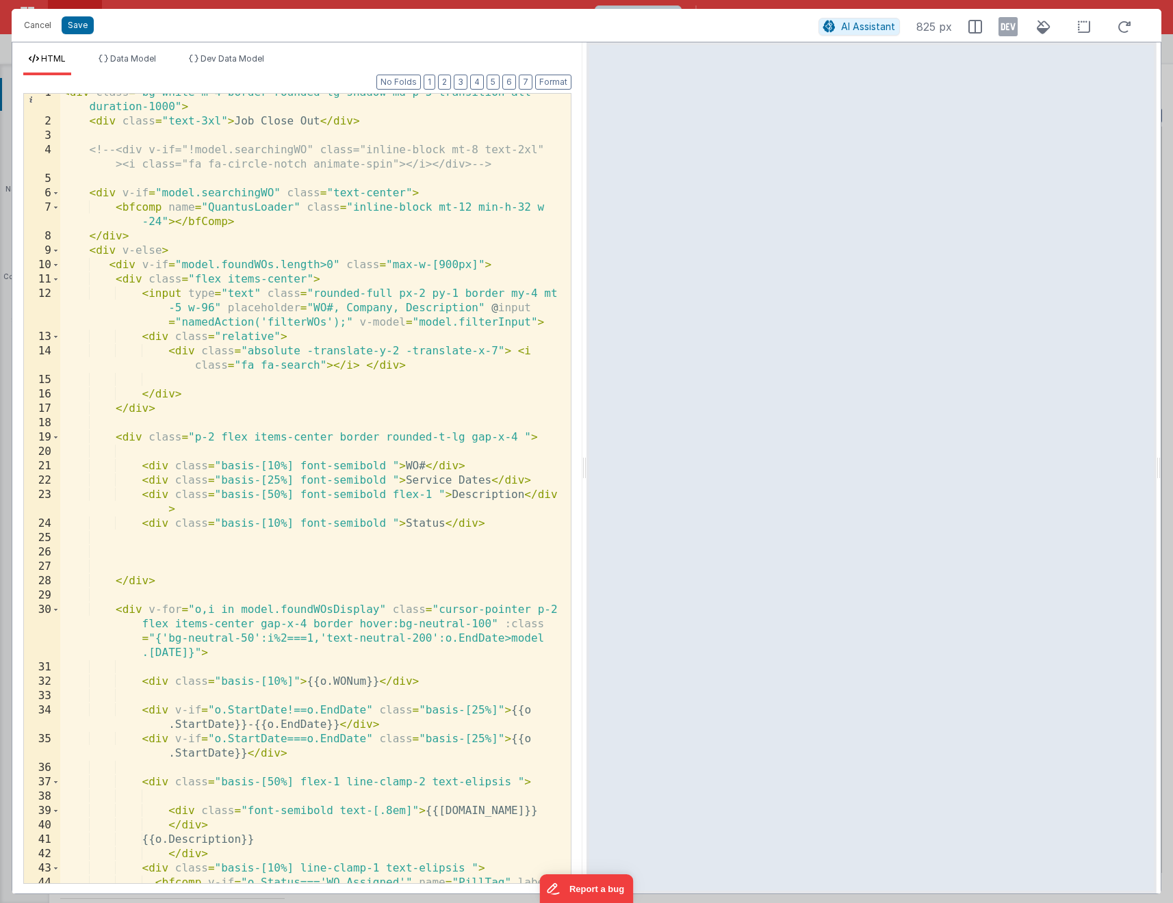
click at [502, 636] on div "< div class = "bg-white m-4 border rounded-lg shadow-md p-5 transition-all dura…" at bounding box center [310, 509] width 500 height 847
click at [273, 648] on div "< div class = "bg-white m-4 border rounded-lg shadow-md p-5 transition-all dura…" at bounding box center [310, 509] width 500 height 847
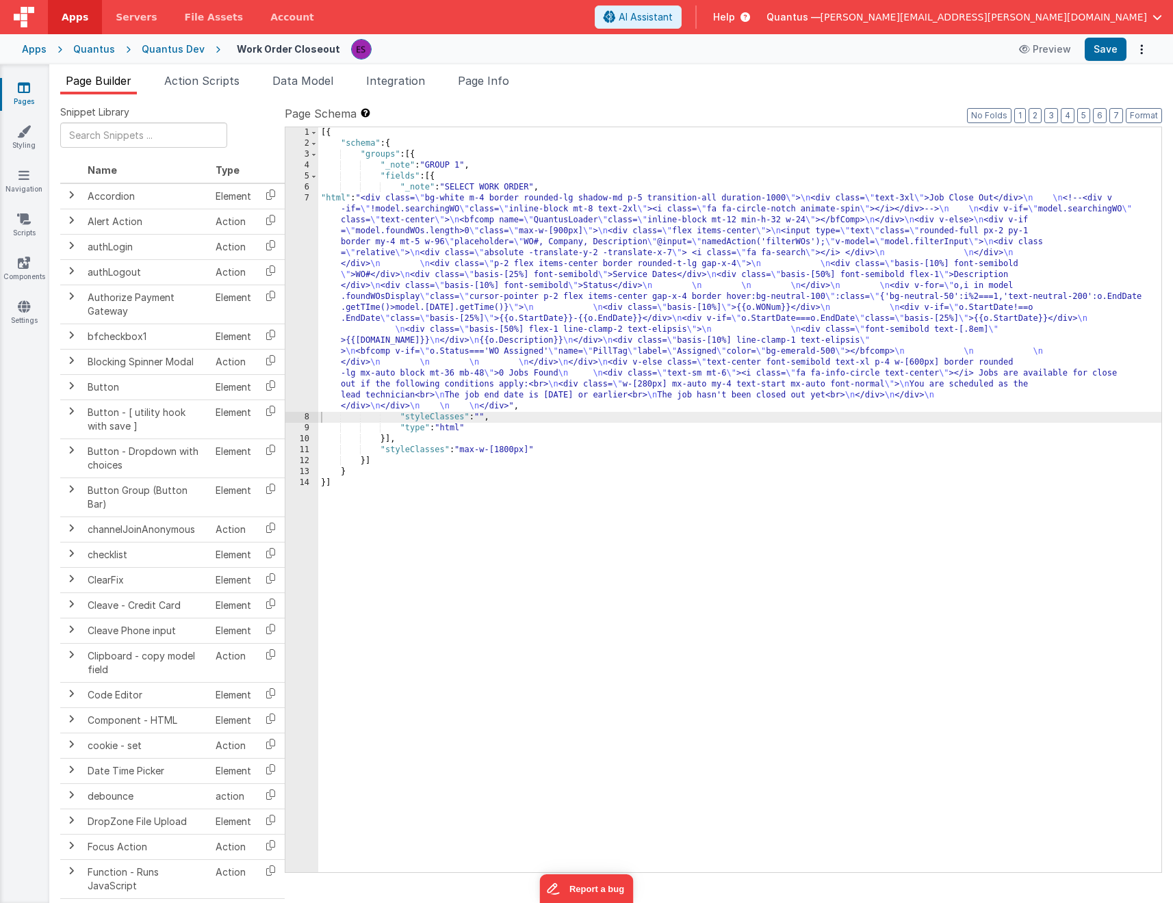
click at [672, 318] on div "[{ "schema" : { "groups" : [{ "_note" : "GROUP 1" , "fields" : [{ "_note" : "SE…" at bounding box center [739, 510] width 843 height 767
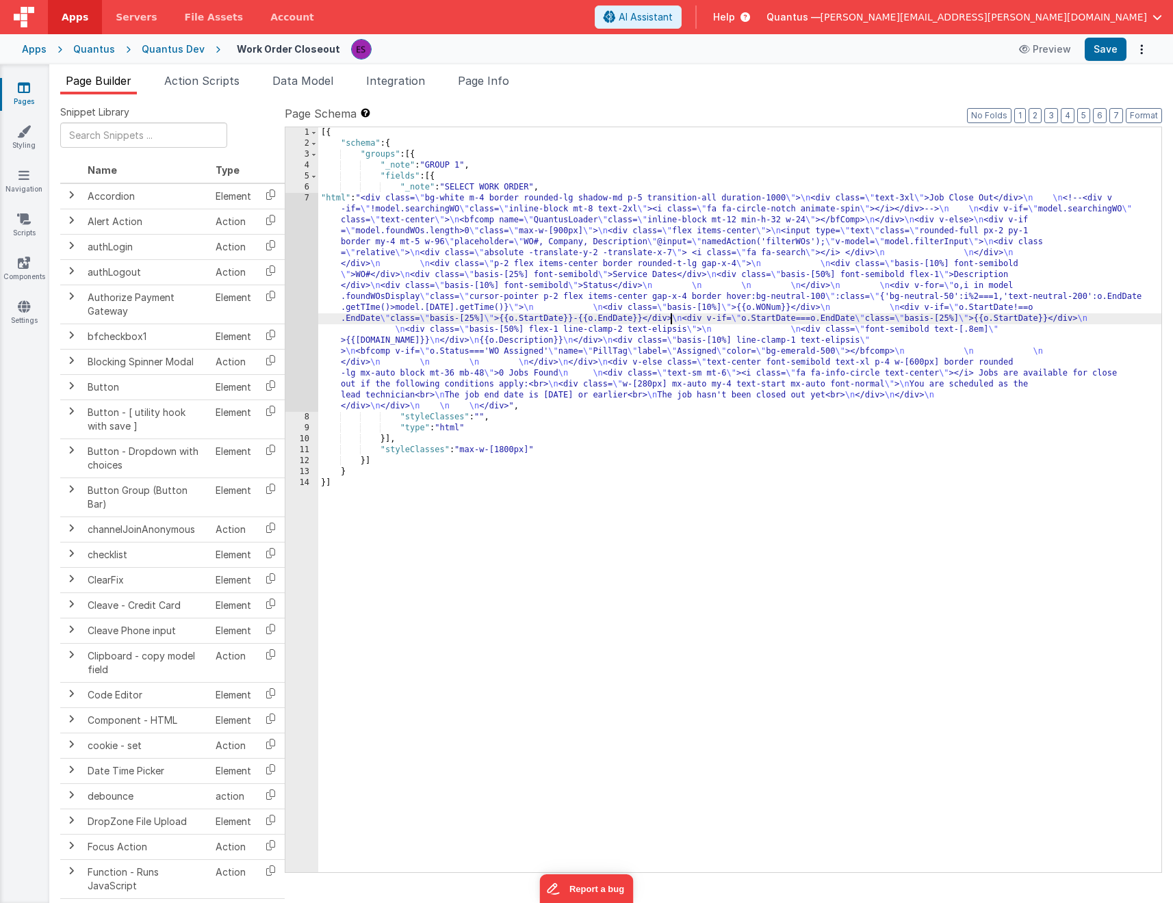
click at [299, 335] on div "7" at bounding box center [301, 302] width 33 height 219
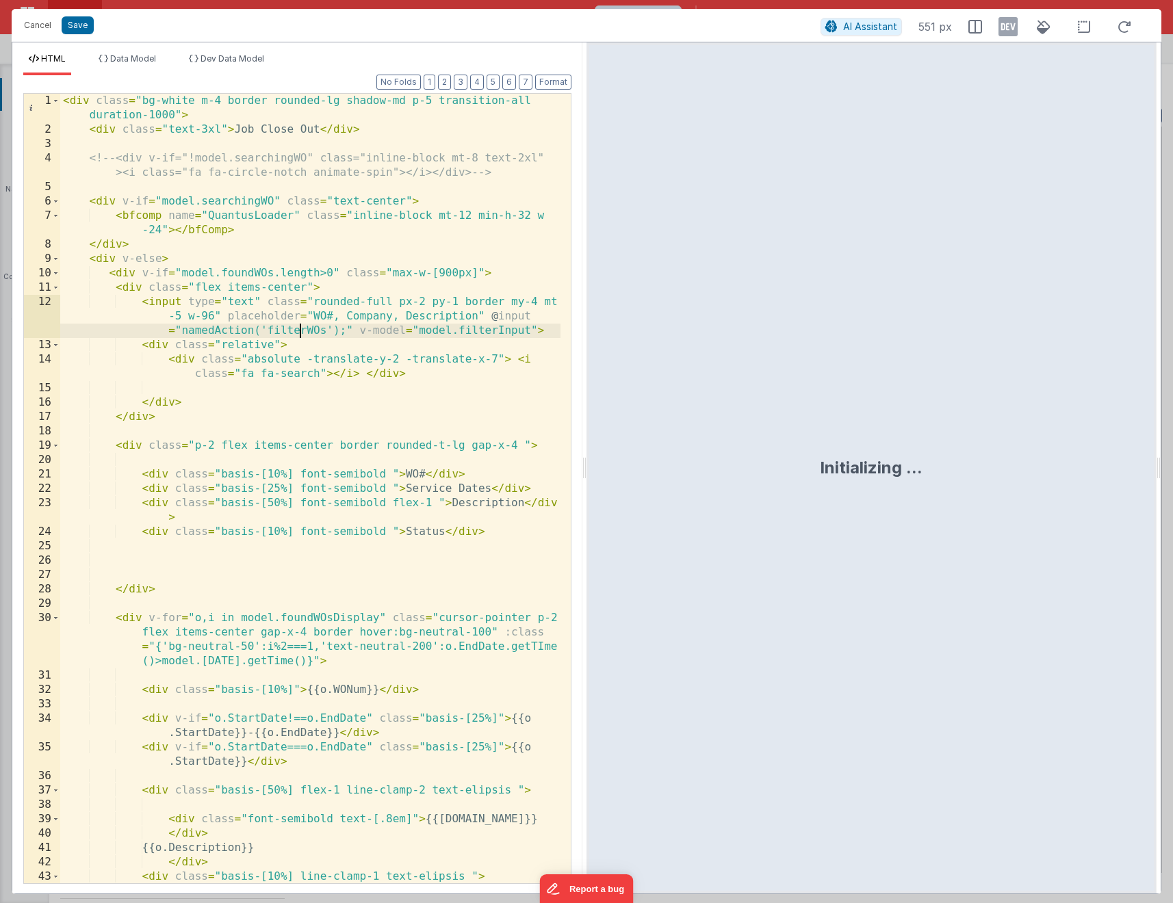
click at [299, 337] on div "< div class = "bg-white m-4 border rounded-lg shadow-md p-5 transition-all dura…" at bounding box center [310, 517] width 500 height 847
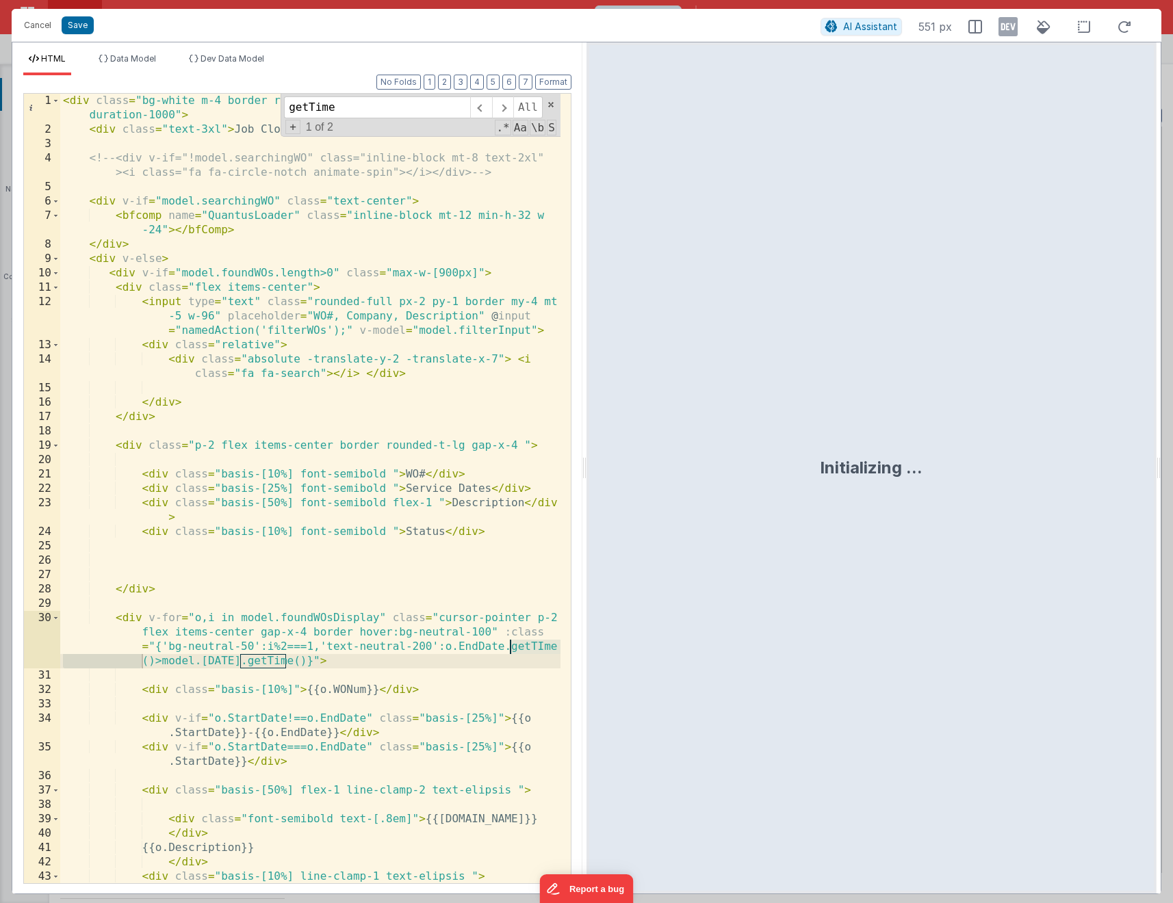
type input "getTime"
click at [426, 659] on div "< div class = "bg-white m-4 border rounded-lg shadow-md p-5 transition-all dura…" at bounding box center [310, 517] width 500 height 847
drag, startPoint x: 505, startPoint y: 644, endPoint x: 156, endPoint y: 660, distance: 349.3
click at [156, 660] on div "< div class = "bg-white m-4 border rounded-lg shadow-md p-5 transition-all dura…" at bounding box center [310, 516] width 500 height 847
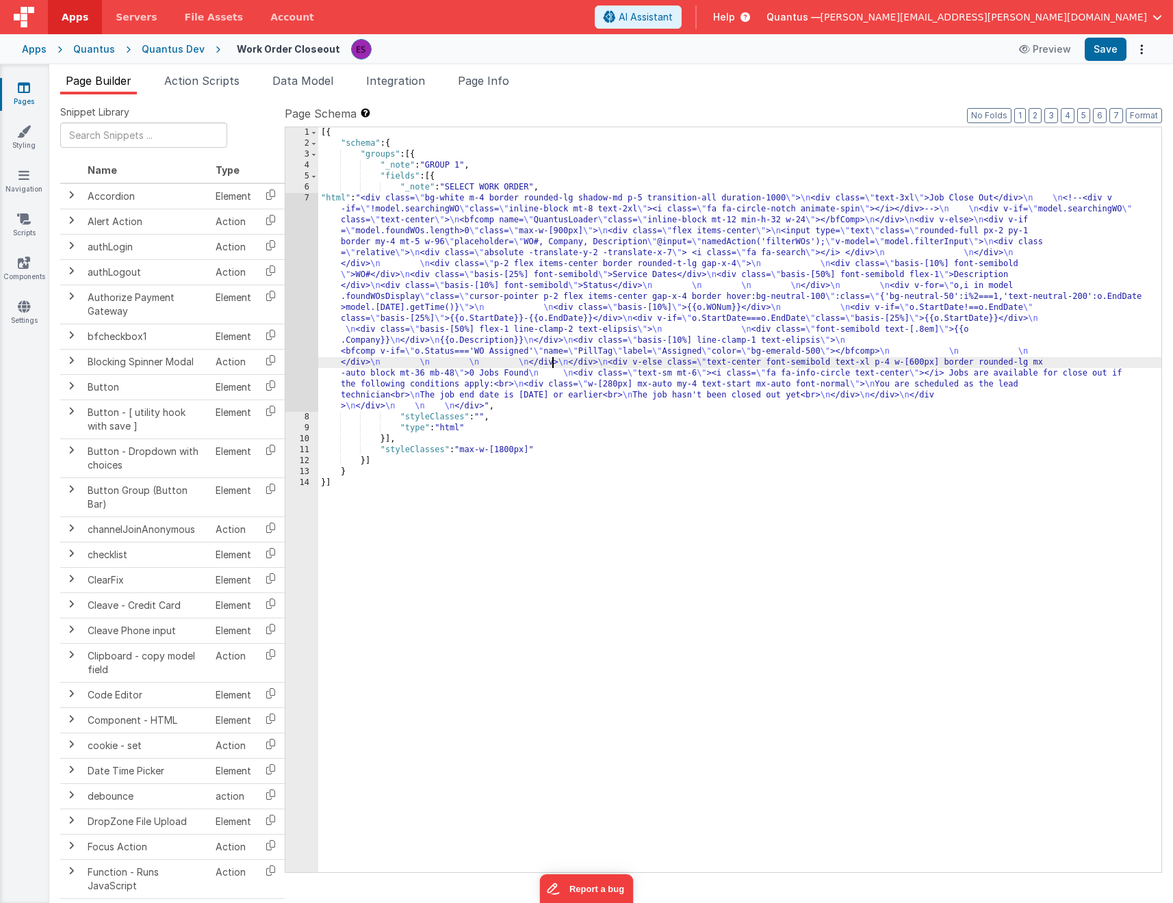
click at [553, 364] on div "[{ "schema" : { "groups" : [{ "_note" : "GROUP 1" , "fields" : [{ "_note" : "SE…" at bounding box center [739, 510] width 843 height 767
click at [293, 339] on div "7" at bounding box center [301, 302] width 33 height 219
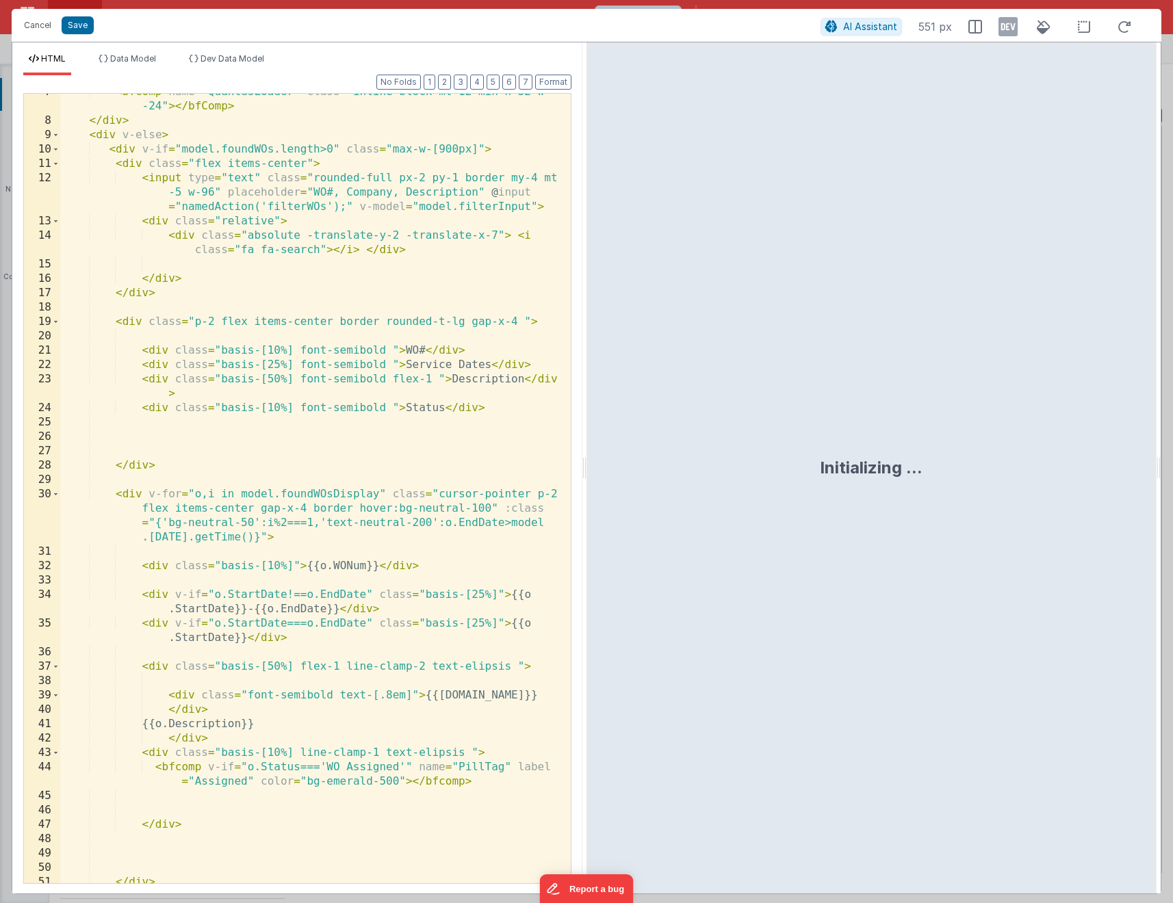
scroll to position [403, 0]
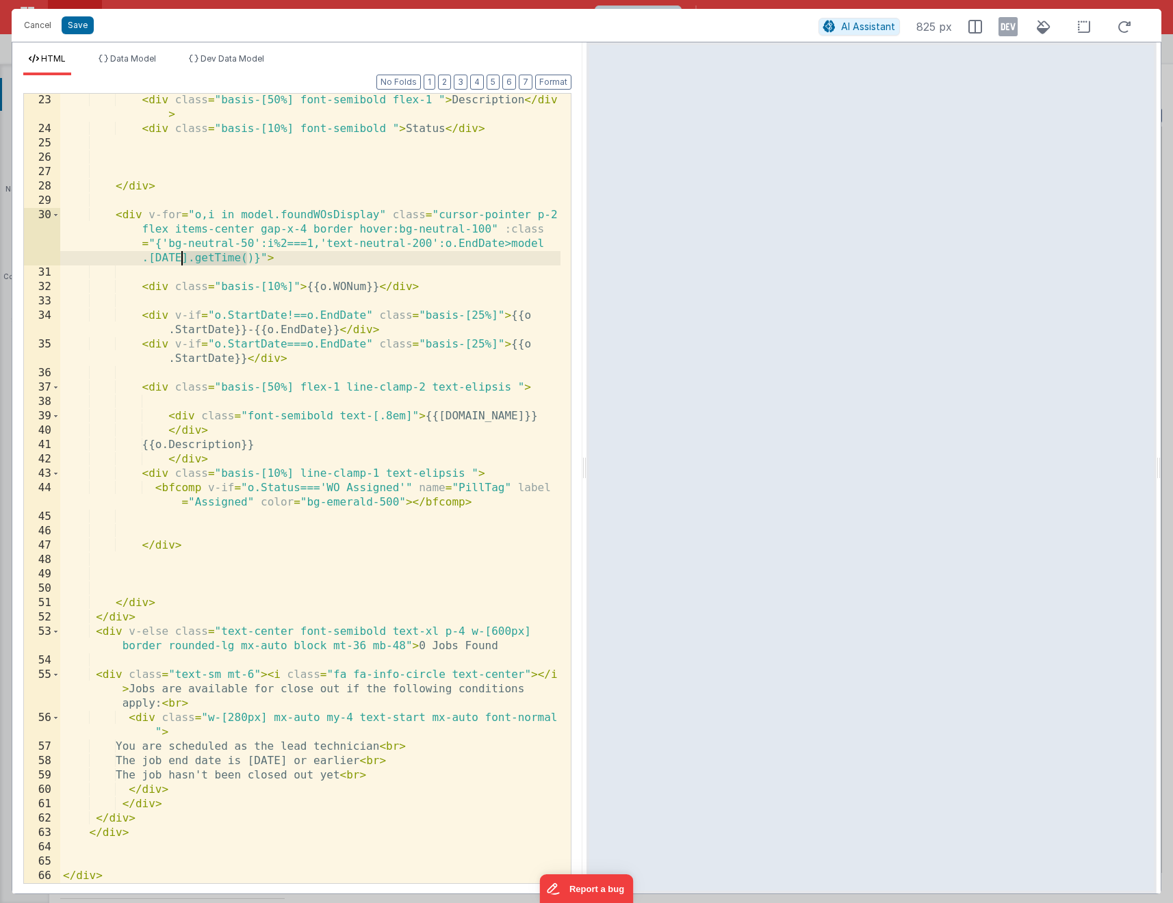
drag, startPoint x: 246, startPoint y: 260, endPoint x: 180, endPoint y: 262, distance: 66.4
click at [180, 262] on div "< div class = "basis-[50%] font-semibold flex-1 " > Description </ div > < div …" at bounding box center [310, 509] width 500 height 833
drag, startPoint x: 317, startPoint y: 243, endPoint x: 160, endPoint y: 244, distance: 157.4
click at [160, 244] on div "< div class = "basis-[50%] font-semibold flex-1 " > Description </ div > < div …" at bounding box center [310, 509] width 500 height 833
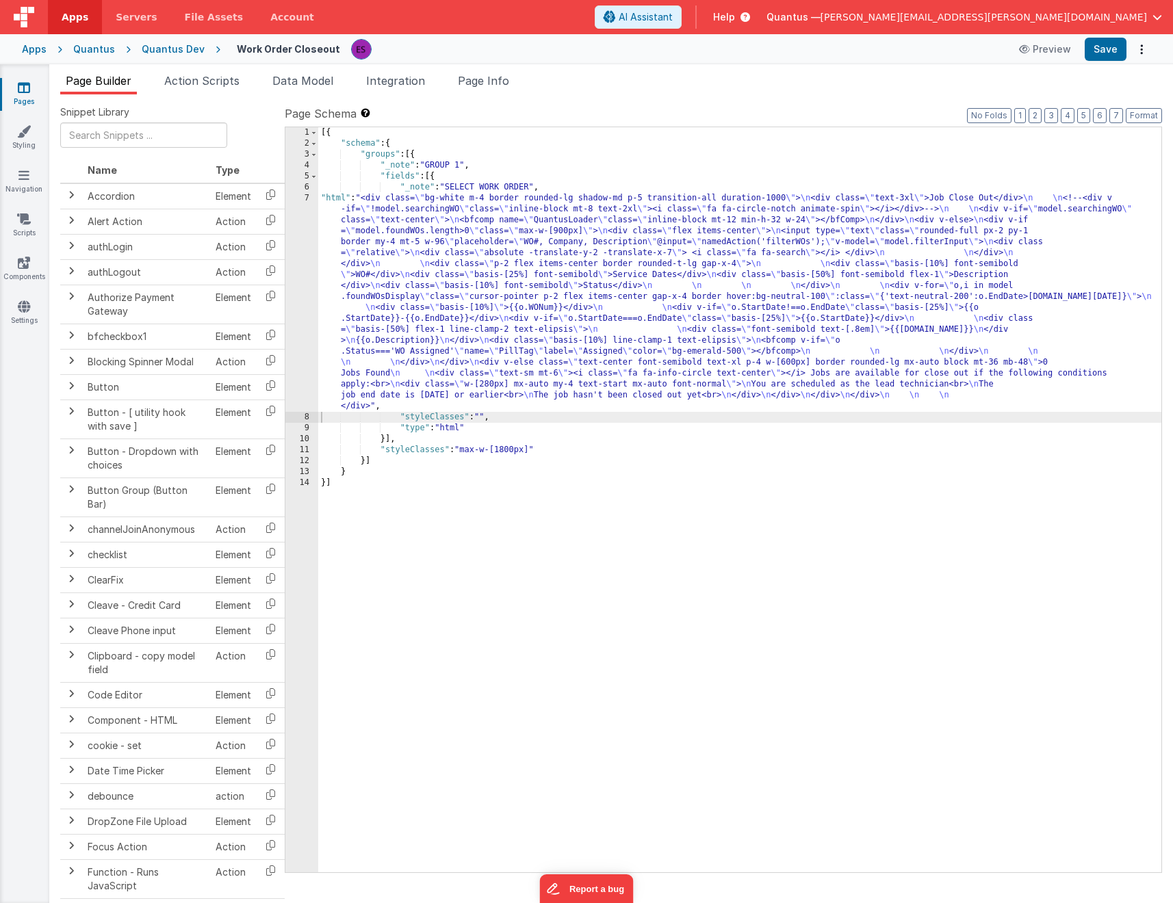
click at [344, 289] on div "[{ "schema" : { "groups" : [{ "_note" : "GROUP 1" , "fields" : [{ "_note" : "SE…" at bounding box center [739, 510] width 843 height 767
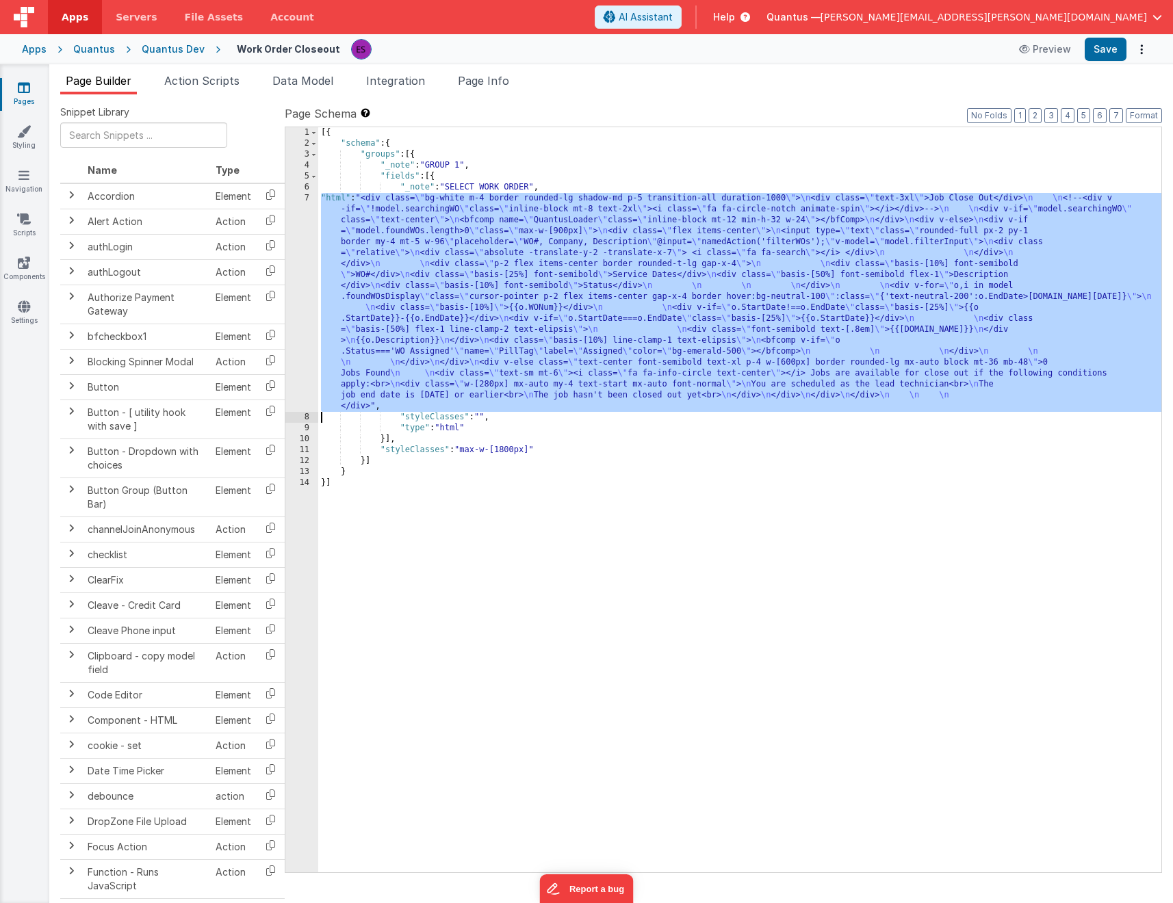
click at [292, 319] on div "7" at bounding box center [301, 302] width 33 height 219
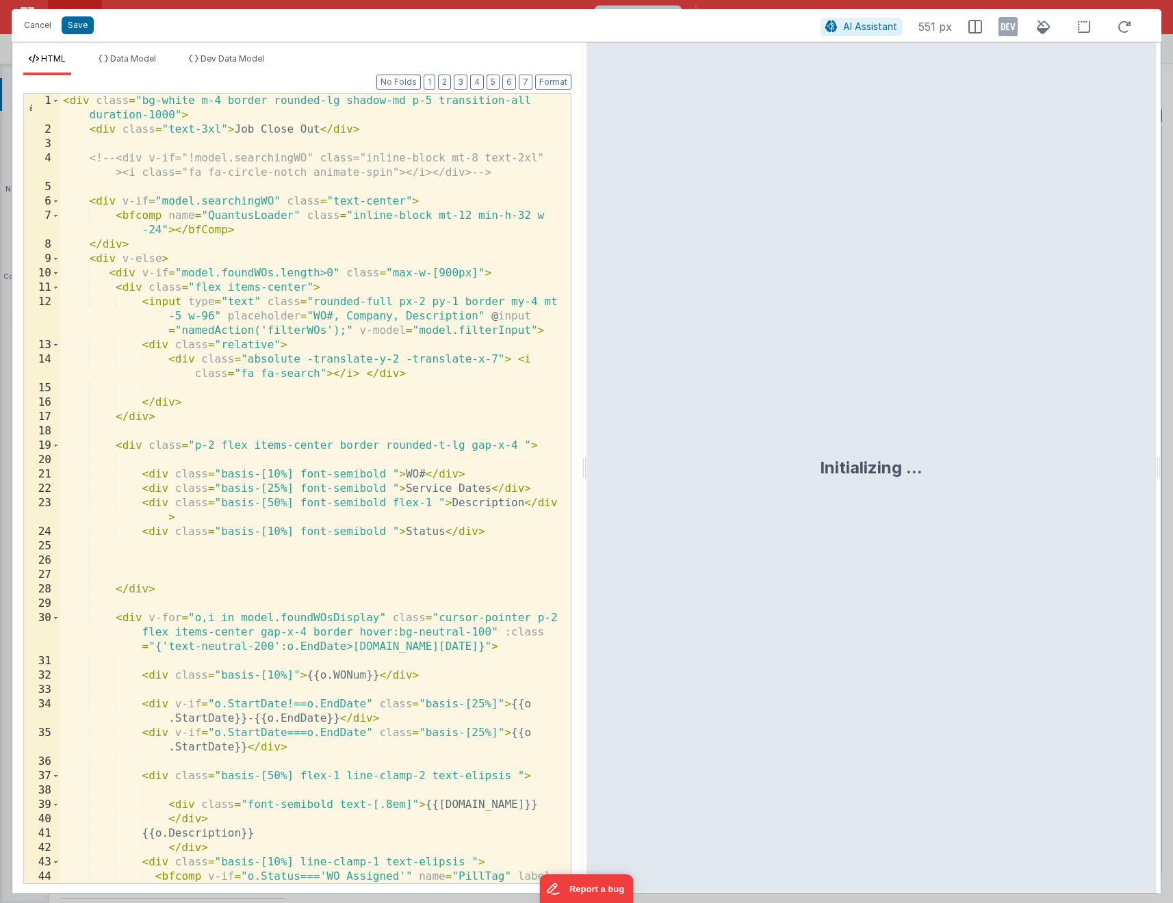
click at [298, 312] on div "< div class = "bg-white m-4 border rounded-lg shadow-md p-5 transition-all dura…" at bounding box center [310, 517] width 500 height 847
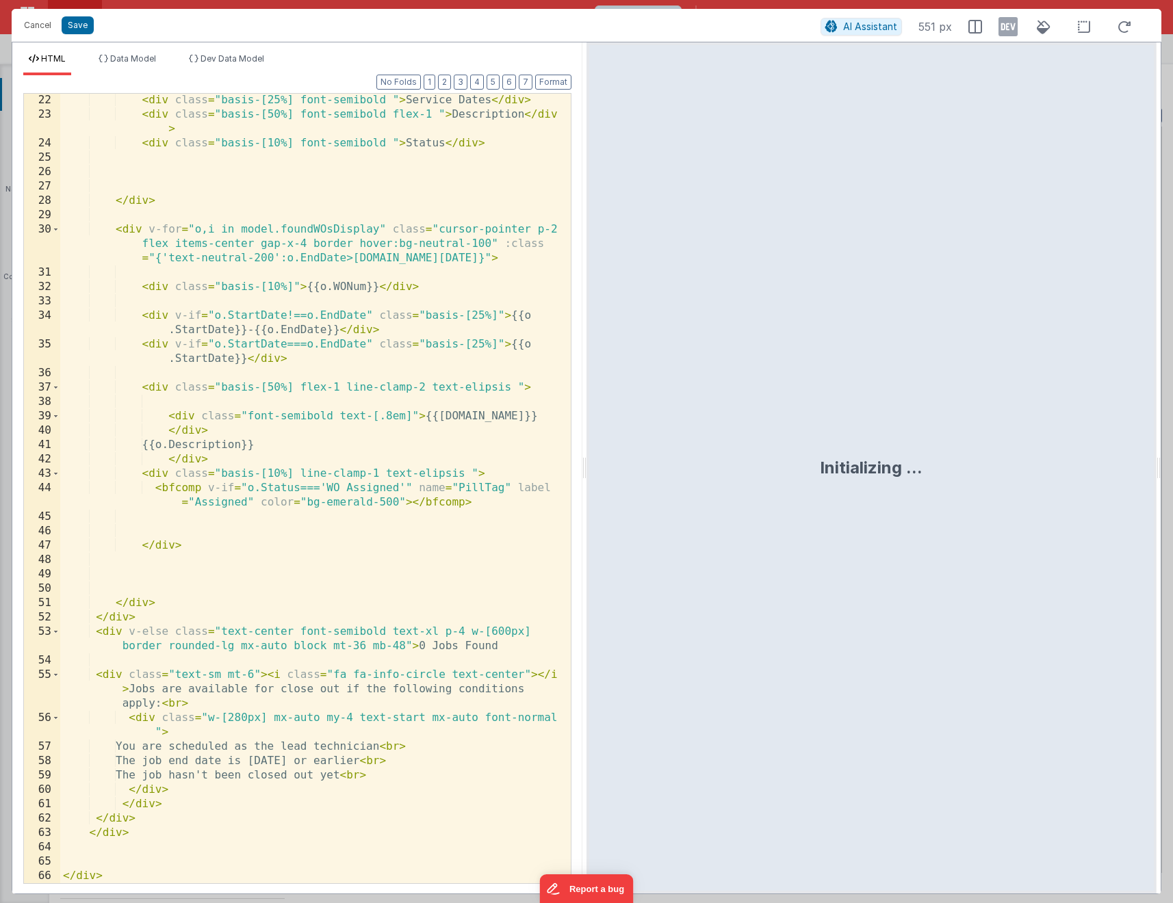
click at [425, 259] on div "< div class = "basis-[25%] font-semibold " > Service Dates </ div > < div class…" at bounding box center [310, 502] width 500 height 818
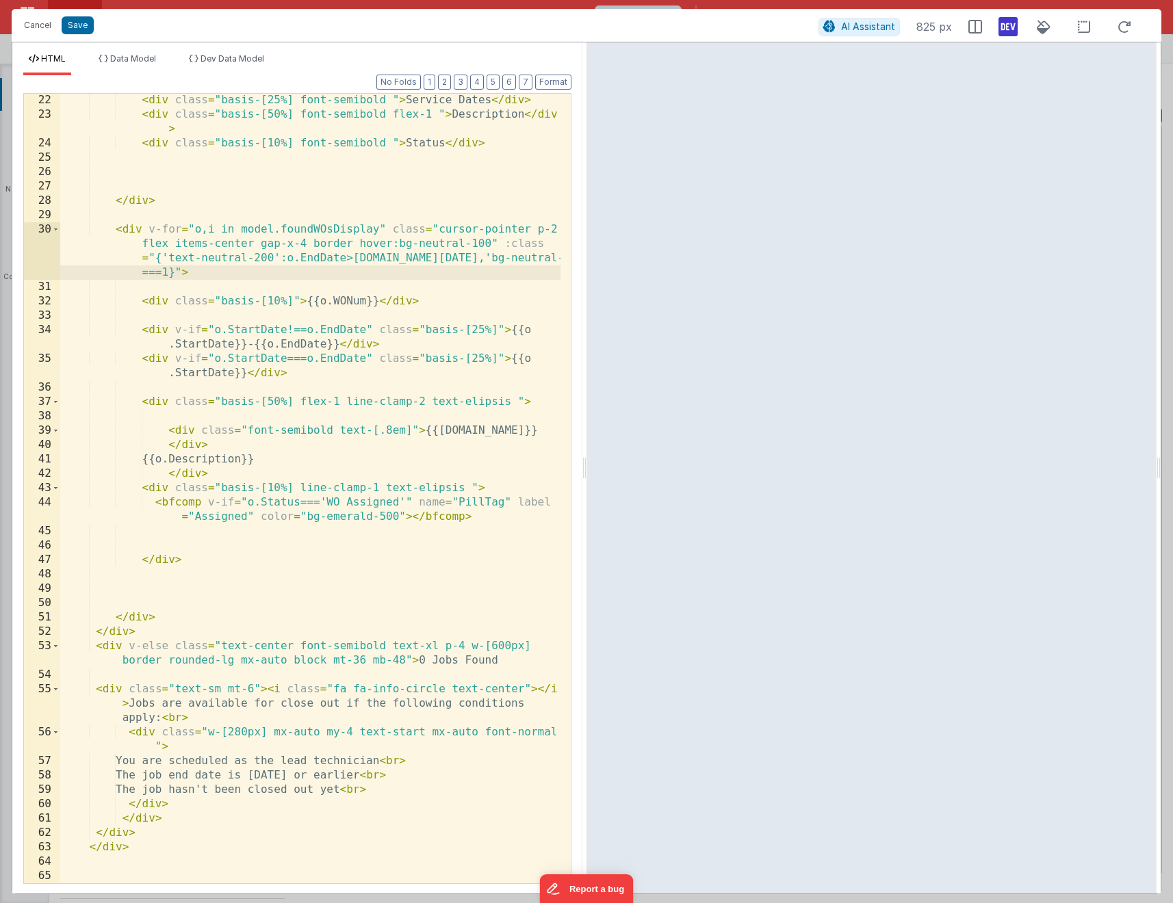
click at [1009, 29] on icon at bounding box center [1007, 27] width 19 height 22
click at [287, 260] on div "< div class = "basis-[25%] font-semibold " > Service Dates </ div > < div class…" at bounding box center [310, 502] width 500 height 818
drag, startPoint x: 452, startPoint y: 259, endPoint x: 387, endPoint y: 261, distance: 64.4
click at [387, 261] on div "< div class = "basis-[25%] font-semibold " > Service Dates </ div > < div class…" at bounding box center [310, 502] width 500 height 818
click at [288, 259] on div "< div class = "basis-[25%] font-semibold " > Service Dates </ div > < div class…" at bounding box center [310, 502] width 500 height 818
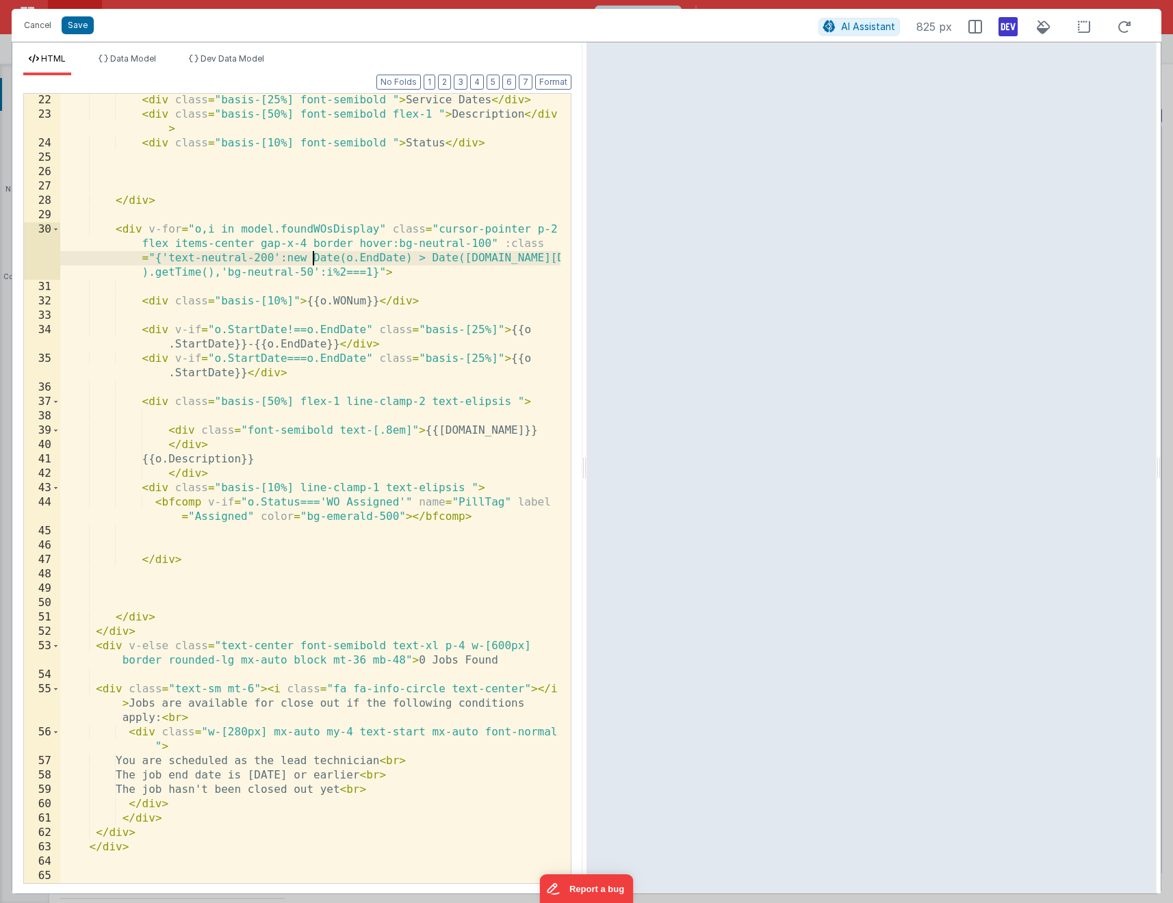
click at [431, 258] on div "< div class = "basis-[25%] font-semibold " > Service Dates </ div > < div class…" at bounding box center [310, 502] width 500 height 818
click at [183, 273] on div "< div class = "basis-[25%] font-semibold " > Service Dates </ div > < div class…" at bounding box center [310, 502] width 500 height 818
click at [157, 274] on div "< div class = "basis-[25%] font-semibold " > Service Dates </ div > < div class…" at bounding box center [310, 502] width 500 height 818
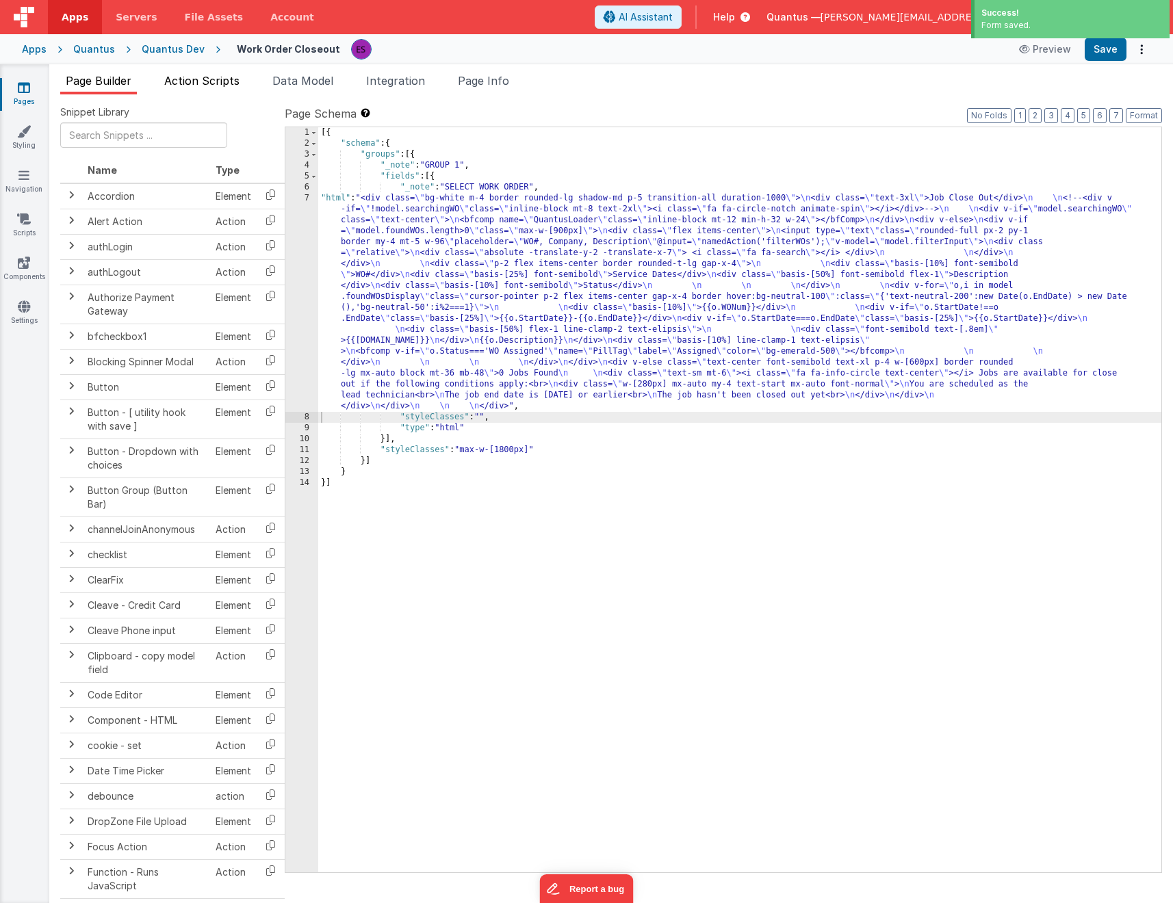
click at [186, 82] on span "Action Scripts" at bounding box center [201, 81] width 75 height 14
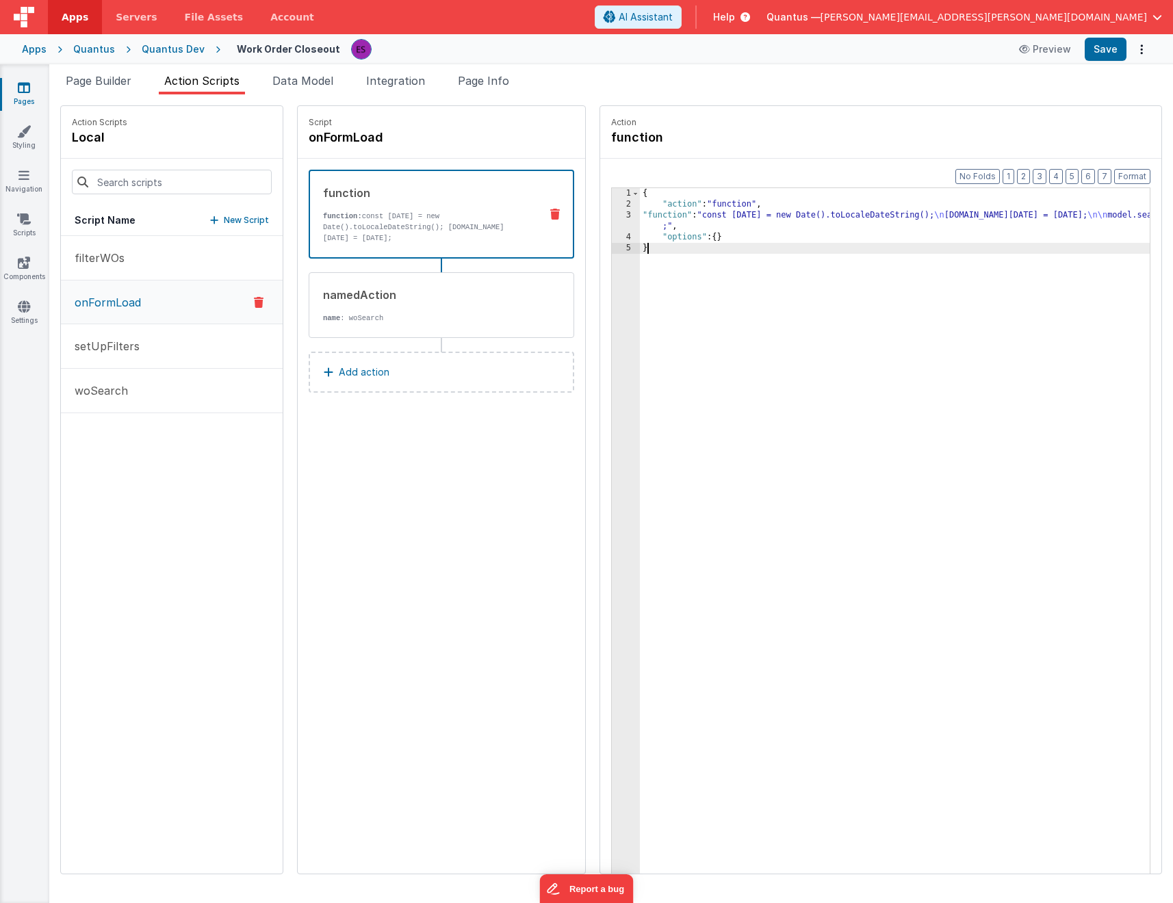
click at [640, 294] on div "{ "action" : "function" , "function" : "const [DATE] = new Date().toLocaleDateS…" at bounding box center [912, 563] width 545 height 750
click at [612, 224] on div "3" at bounding box center [626, 221] width 28 height 22
click at [612, 220] on div "3" at bounding box center [626, 221] width 28 height 22
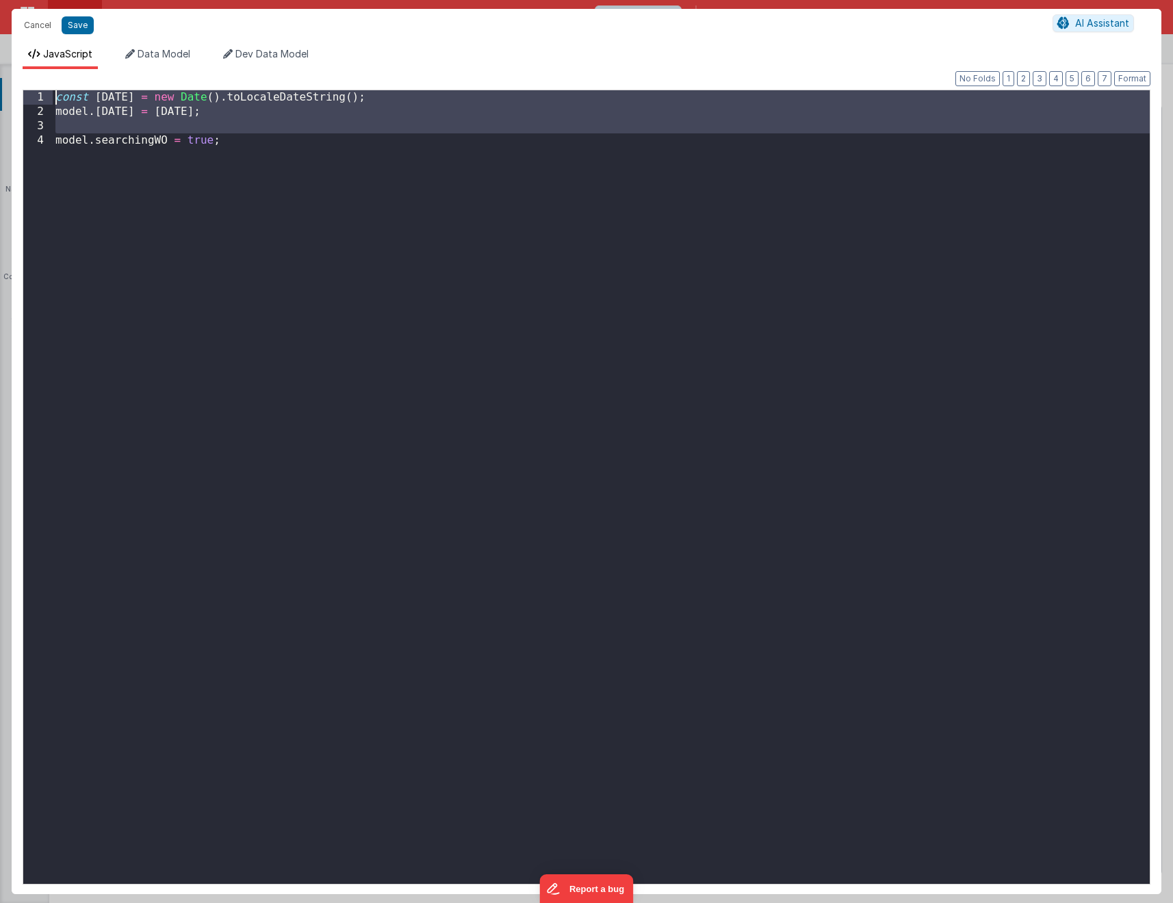
drag, startPoint x: 53, startPoint y: 143, endPoint x: 25, endPoint y: 65, distance: 82.9
click at [25, 65] on div "JavaScript Data Model Dev Data Model Format 7 6 5 4 3 2 1 No Folds 1 2 3 4 cons…" at bounding box center [587, 470] width 1150 height 847
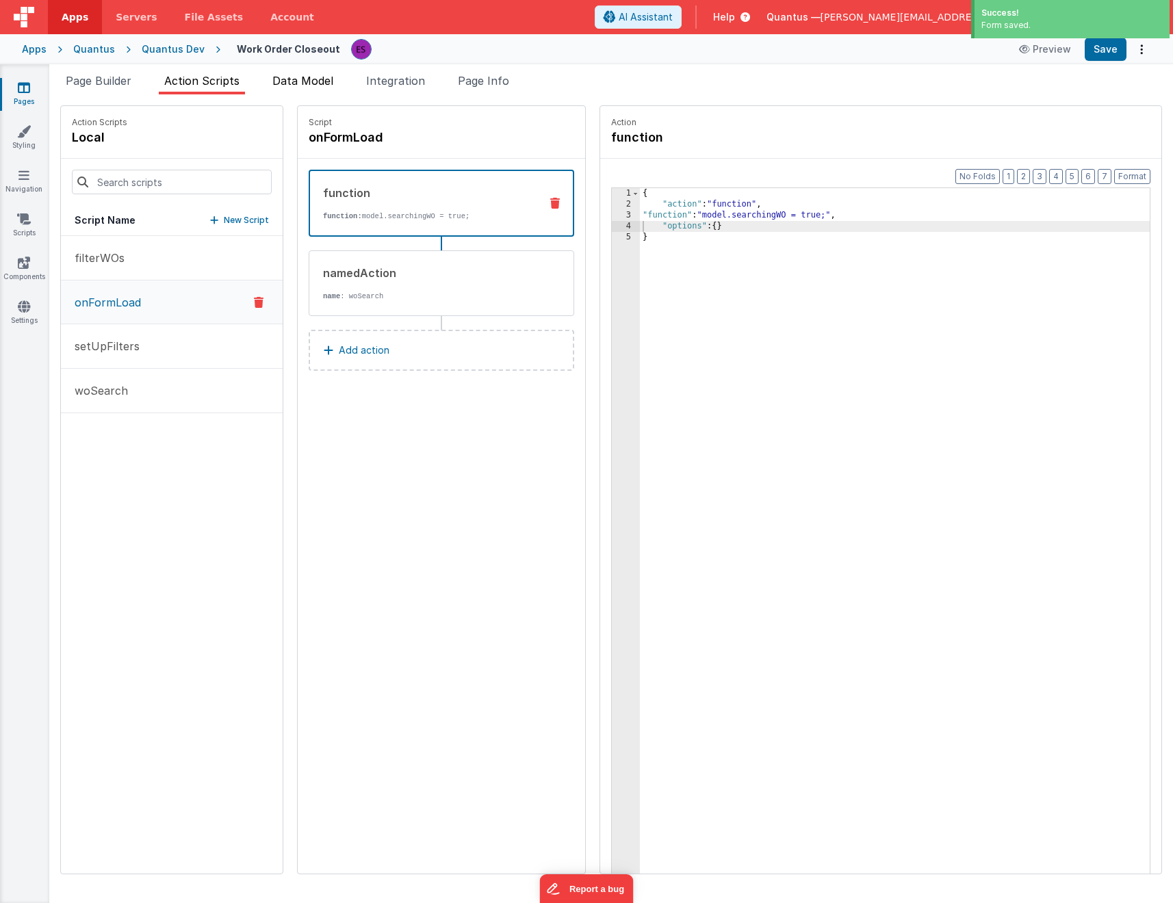
click at [309, 84] on span "Data Model" at bounding box center [302, 81] width 61 height 14
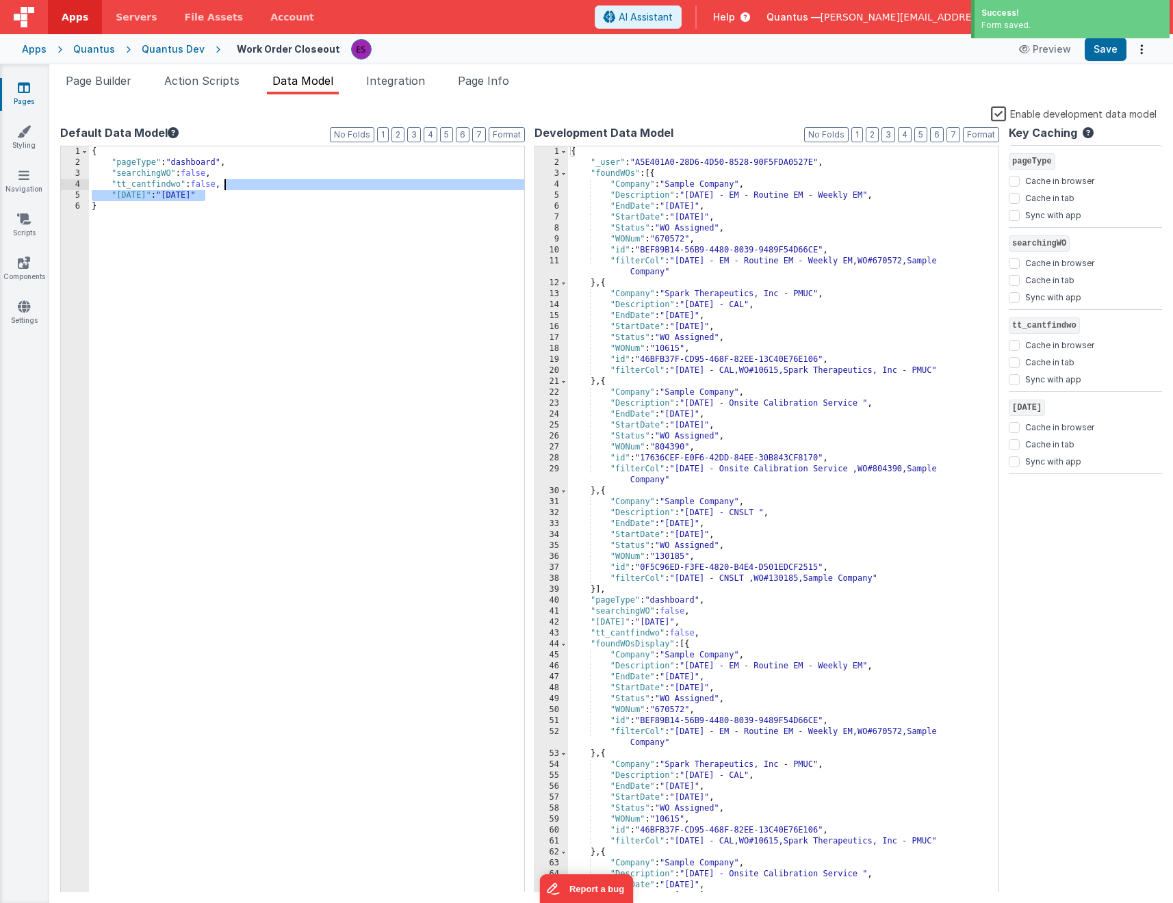
click at [258, 189] on div "{ "pageType" : "dashboard" , "searchingWO" : false , "tt_cantfindwo" : false , …" at bounding box center [306, 530] width 435 height 768
click at [79, 79] on span "Page Builder" at bounding box center [99, 81] width 66 height 14
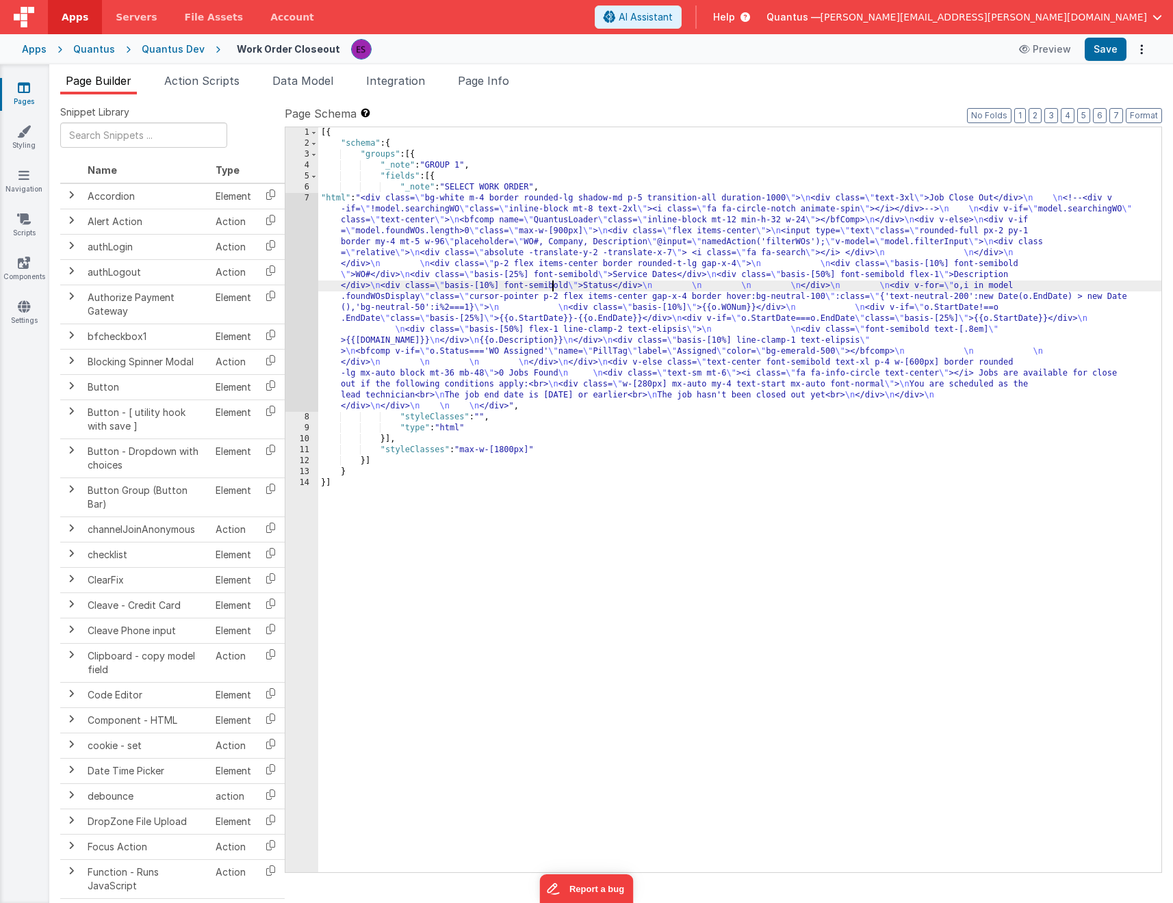
click at [550, 283] on div "[{ "schema" : { "groups" : [{ "_note" : "GROUP 1" , "fields" : [{ "_note" : "SE…" at bounding box center [739, 510] width 843 height 767
click at [294, 347] on div "7" at bounding box center [301, 302] width 33 height 219
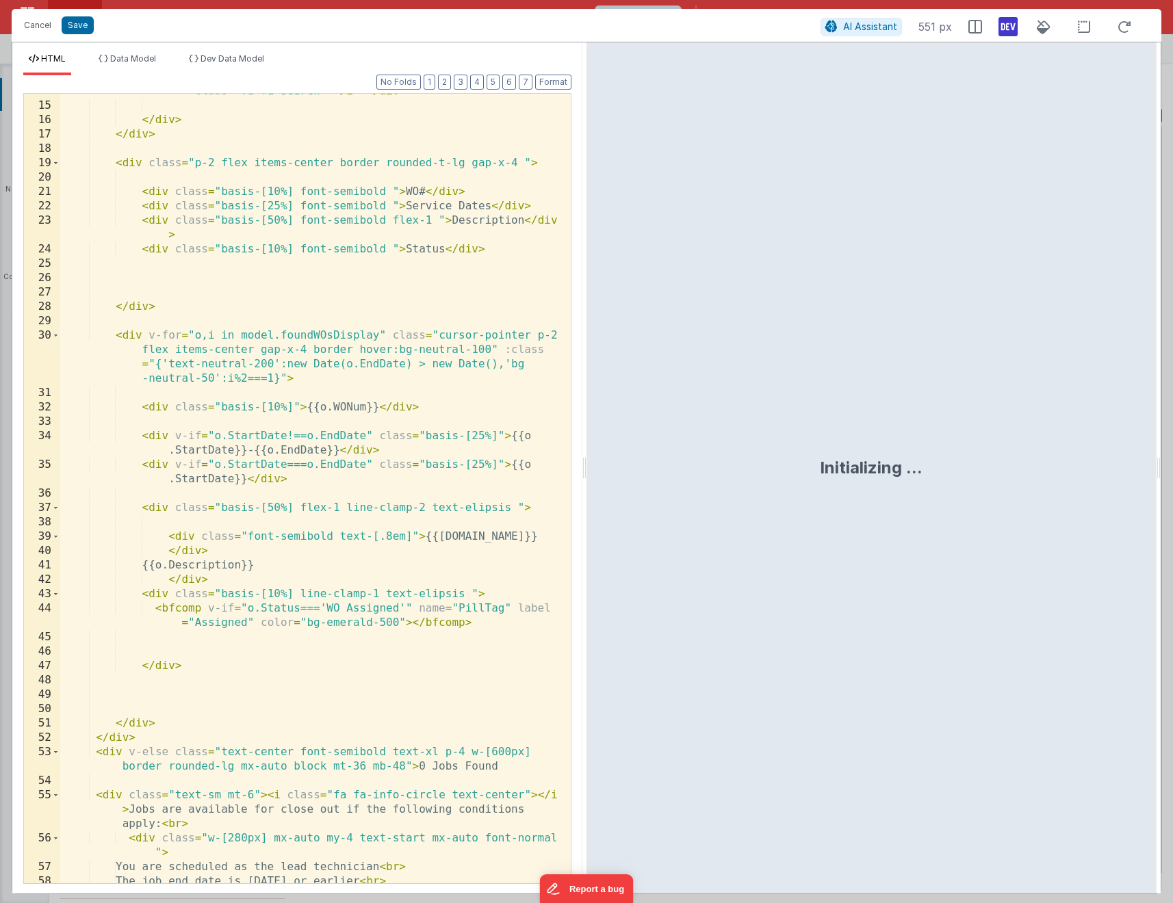
scroll to position [248, 0]
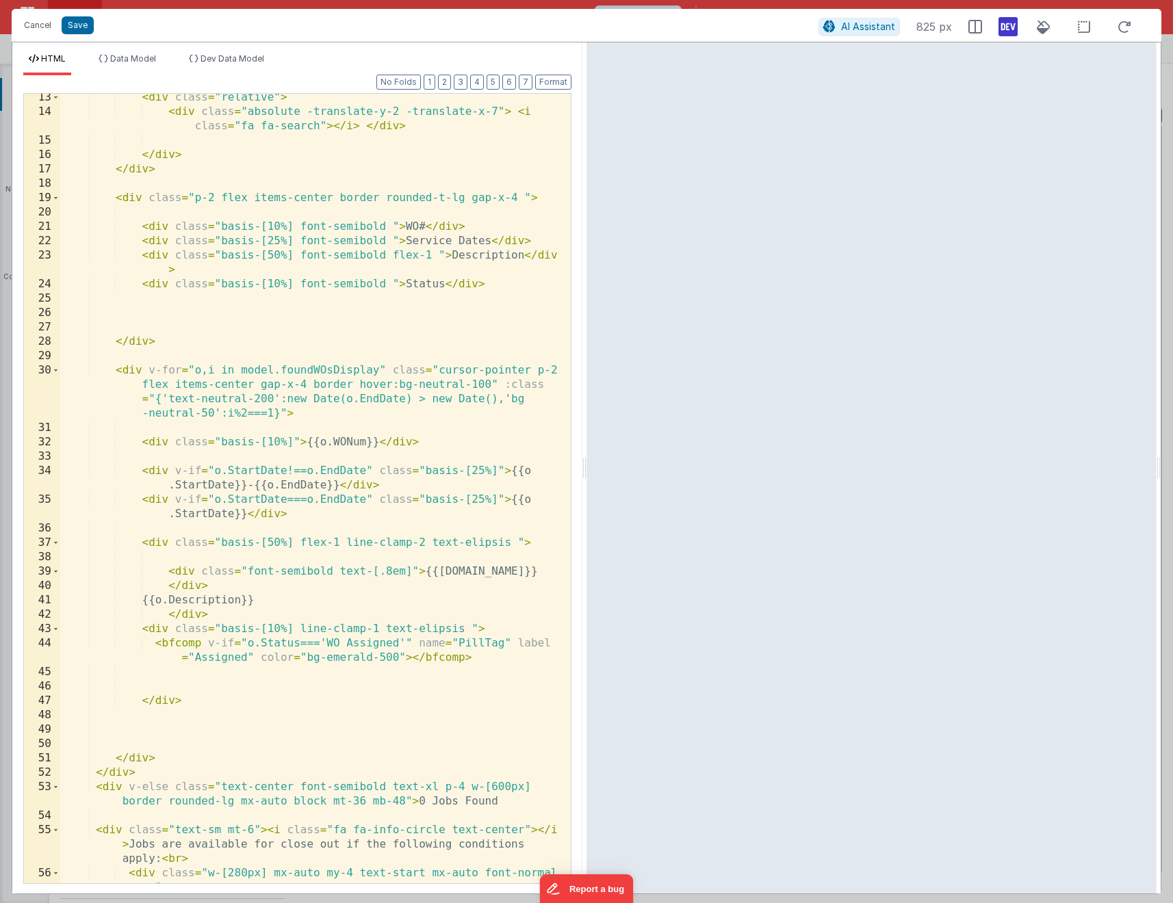
click at [272, 395] on div "< div class = "relative" > < div class = "absolute -translate-y-2 -translate-x-…" at bounding box center [310, 506] width 500 height 833
click at [253, 447] on div "< div class = "relative" > < div class = "absolute -translate-y-2 -translate-x-…" at bounding box center [310, 506] width 500 height 833
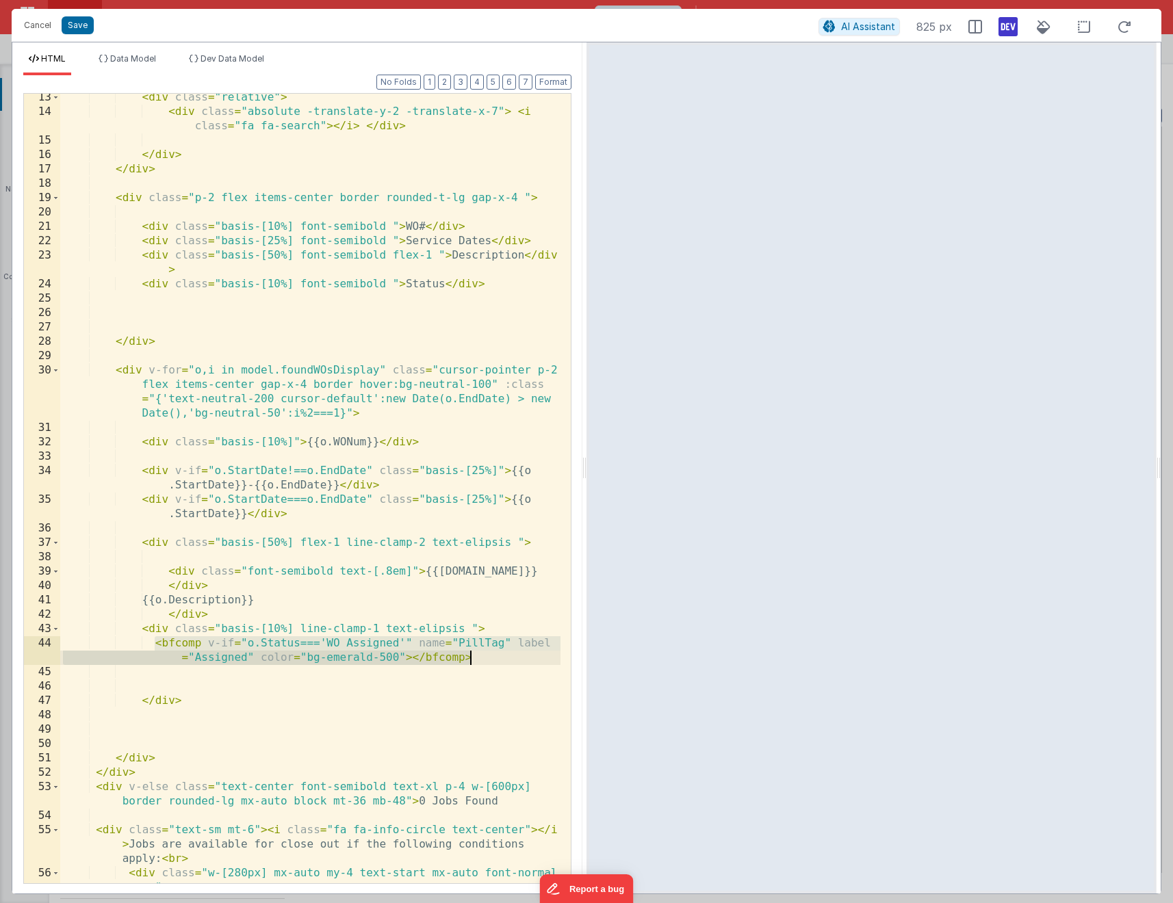
drag, startPoint x: 155, startPoint y: 642, endPoint x: 486, endPoint y: 653, distance: 331.4
click at [486, 653] on div "< div class = "relative" > < div class = "absolute -translate-y-2 -translate-x-…" at bounding box center [310, 506] width 500 height 833
click at [366, 660] on div "< div class = "relative" > < div class = "absolute -translate-y-2 -translate-x-…" at bounding box center [310, 506] width 500 height 833
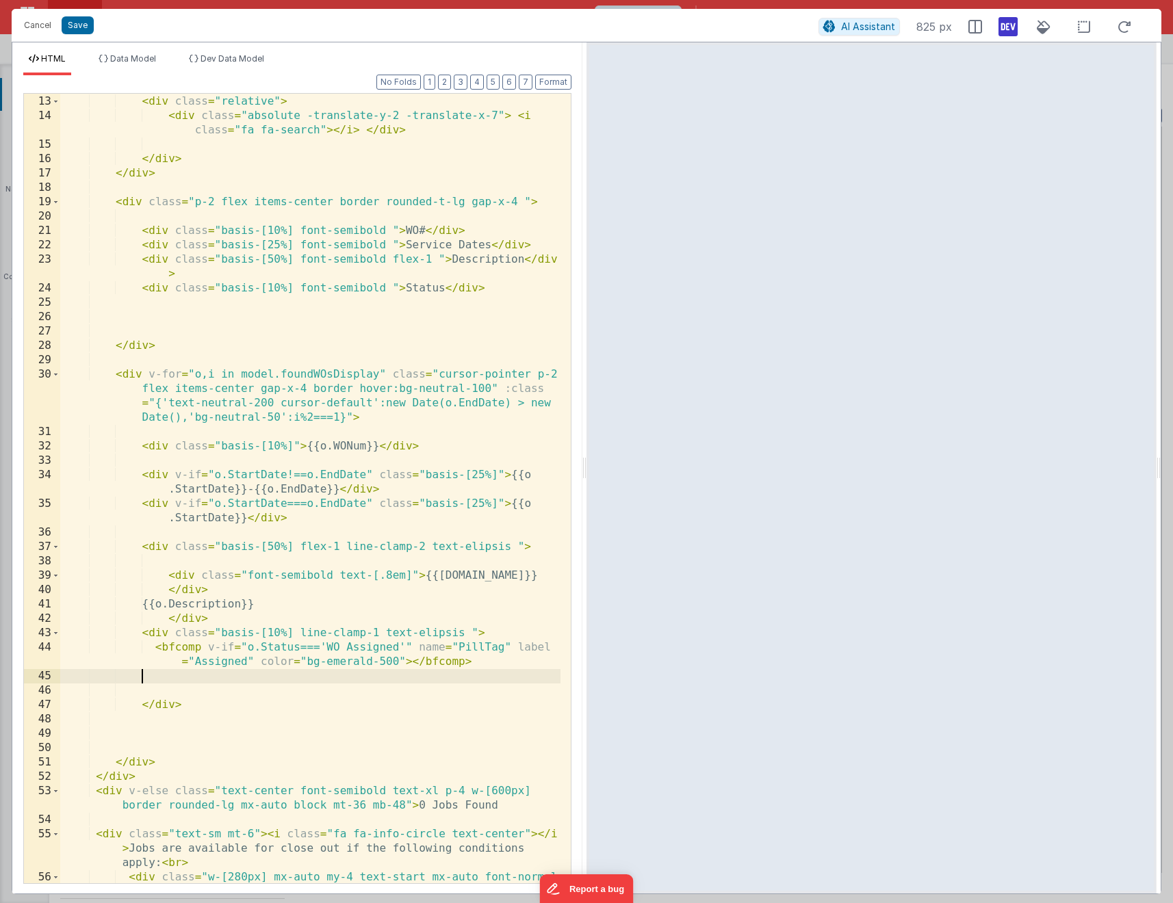
click at [330, 677] on div "< input type = "text" class = "rounded-full px-2 py-1 border my-4 mt -5 w-96" p…" at bounding box center [310, 481] width 500 height 861
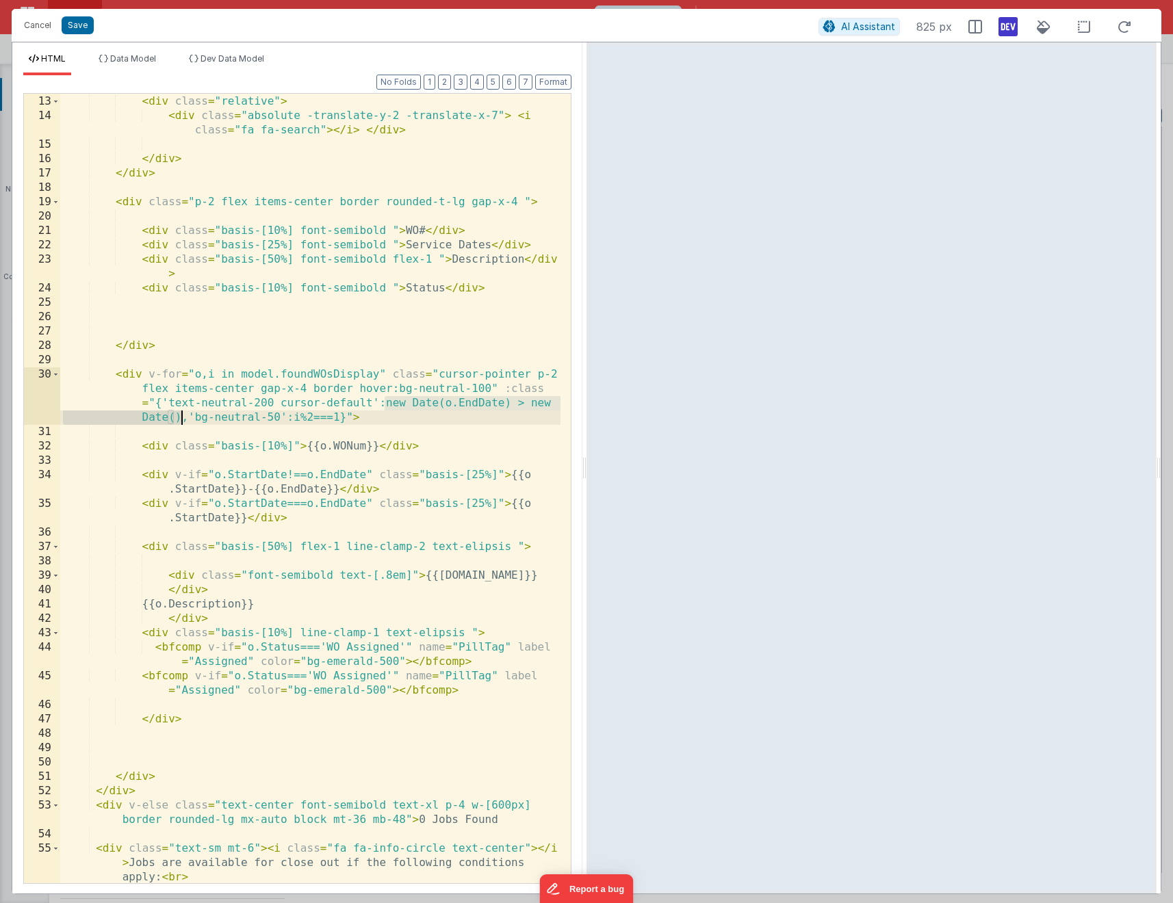
drag, startPoint x: 385, startPoint y: 402, endPoint x: 182, endPoint y: 420, distance: 204.1
click at [183, 417] on div "< input type = "text" class = "rounded-full px-2 py-1 border my-4 mt -5 w-96" p…" at bounding box center [310, 489] width 500 height 876
click at [404, 641] on div "< input type = "text" class = "rounded-full px-2 py-1 border my-4 mt -5 w-96" p…" at bounding box center [310, 489] width 500 height 876
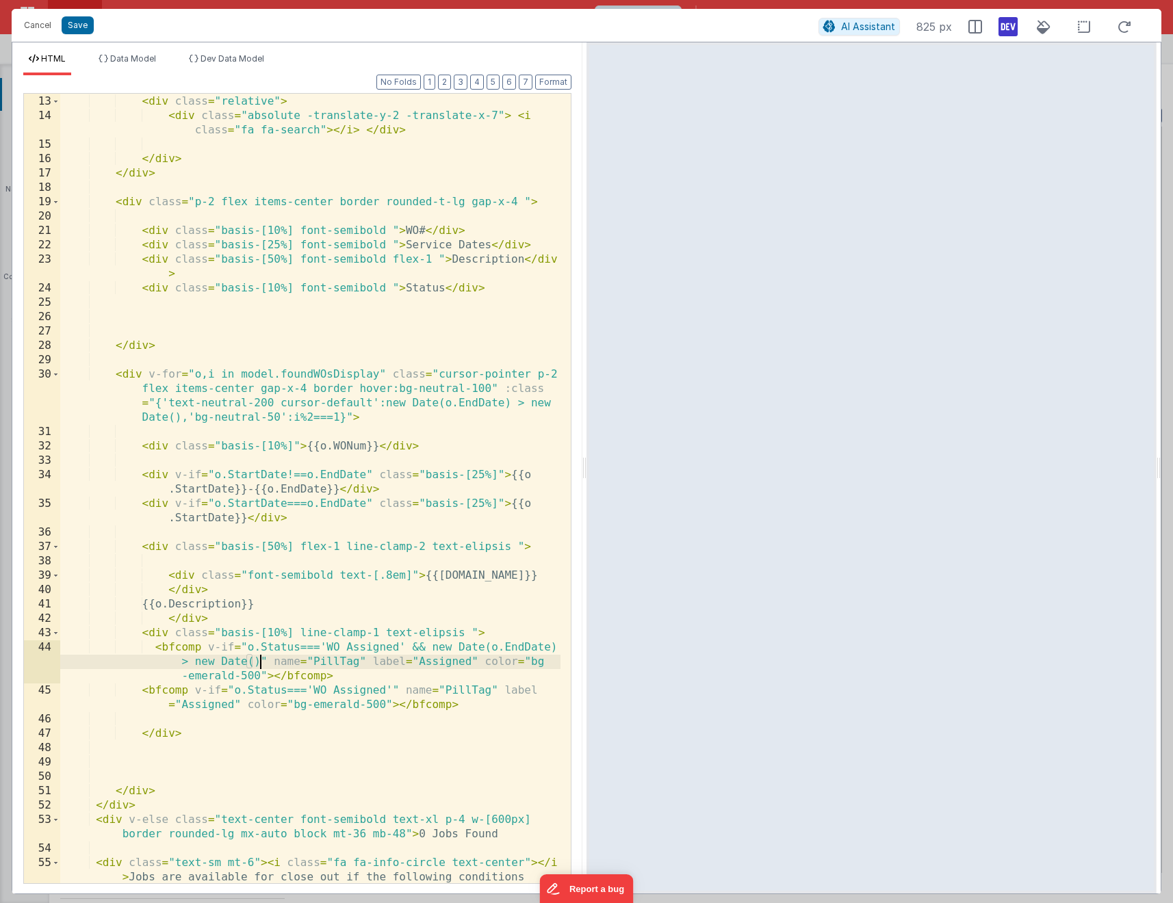
click at [187, 662] on div "< input type = "text" class = "rounded-full px-2 py-1 border my-4 mt -5 w-96" p…" at bounding box center [310, 489] width 500 height 876
drag, startPoint x: 384, startPoint y: 630, endPoint x: 300, endPoint y: 631, distance: 84.2
click at [300, 631] on div "< input type = "text" class = "rounded-full px-2 py-1 border my-4 mt -5 w-96" p…" at bounding box center [310, 489] width 500 height 876
click at [391, 686] on div "< input type = "text" class = "rounded-full px-2 py-1 border my-4 mt -5 w-96" p…" at bounding box center [310, 489] width 500 height 876
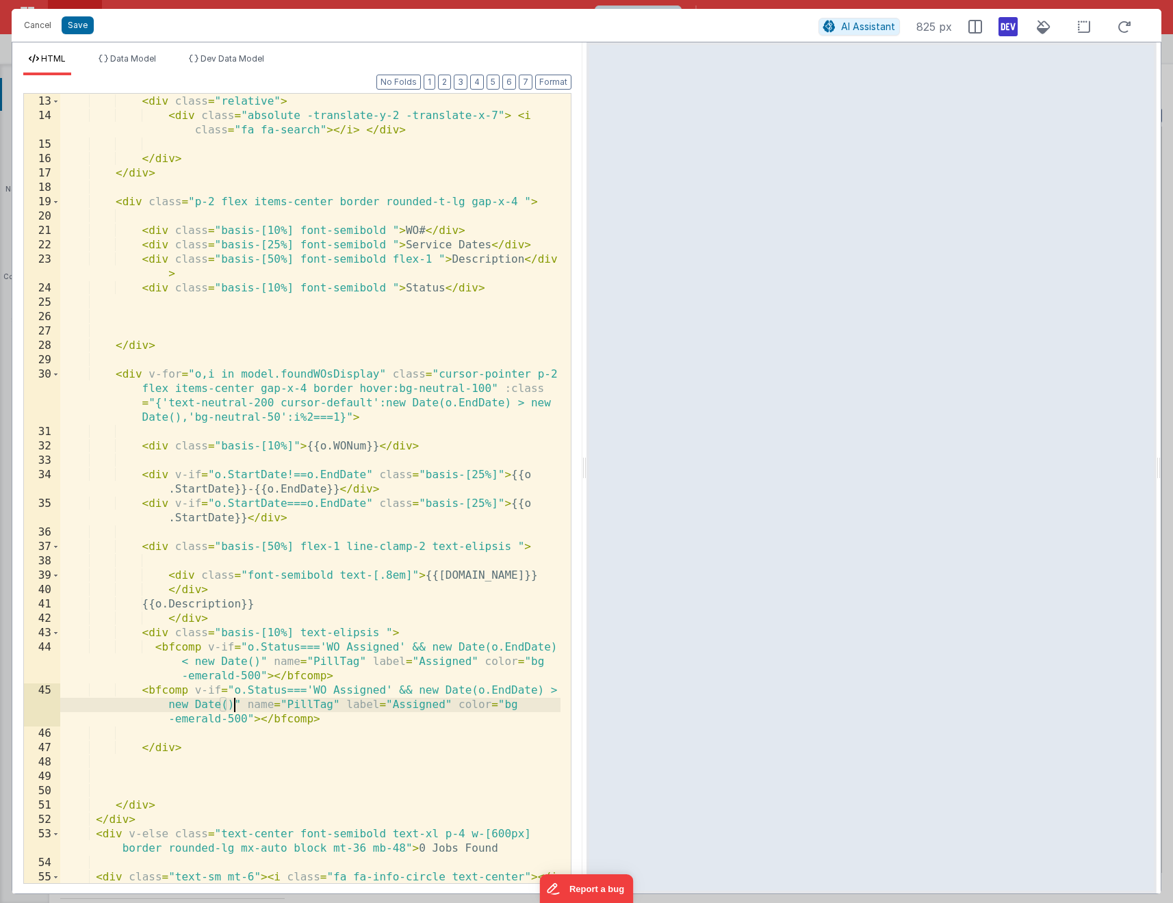
click at [211, 718] on div "< input type = "text" class = "rounded-full px-2 py-1 border my-4 mt -5 w-96" p…" at bounding box center [310, 489] width 500 height 876
click at [528, 700] on div "< input type = "text" class = "rounded-full px-2 py-1 border my-4 mt -5 w-96" p…" at bounding box center [310, 489] width 500 height 876
drag, startPoint x: 391, startPoint y: 700, endPoint x: 445, endPoint y: 705, distance: 55.0
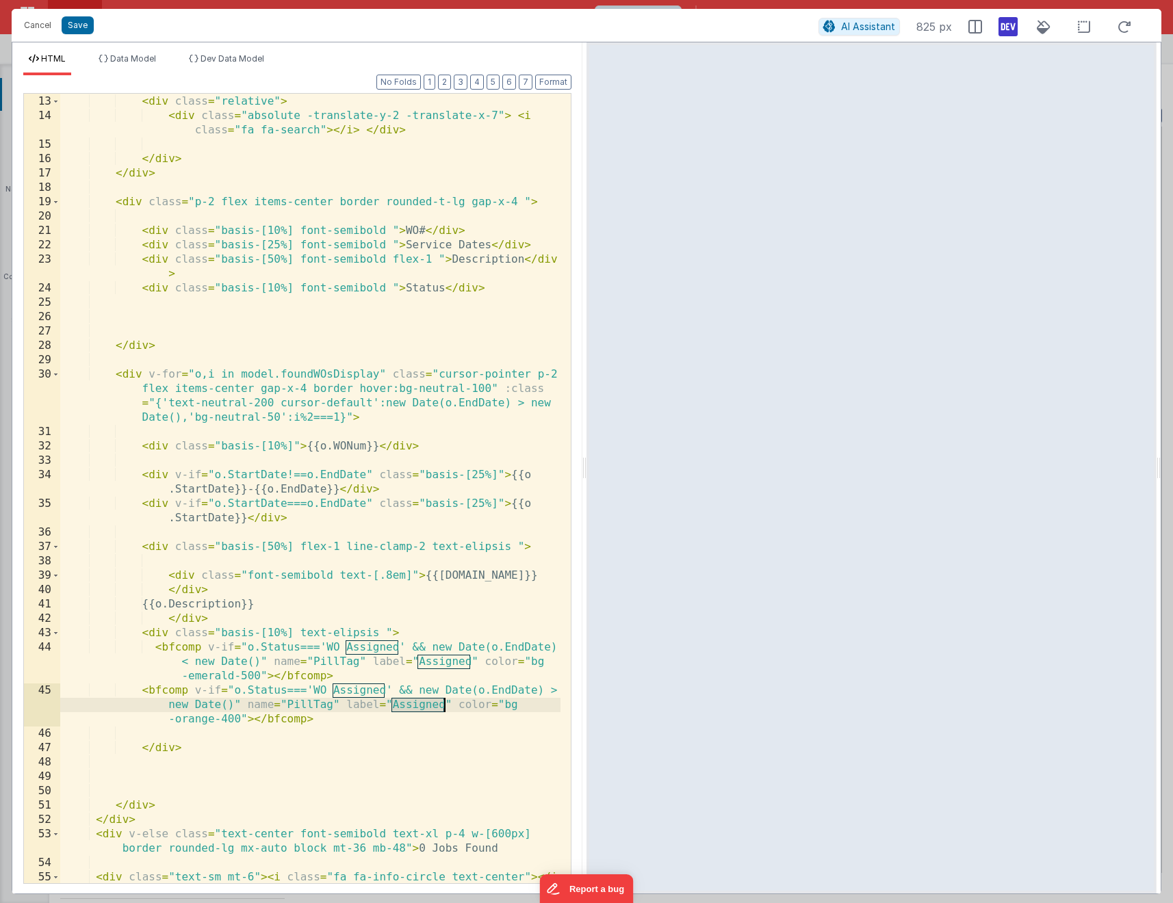
click at [445, 705] on div "< input type = "text" class = "rounded-full px-2 py-1 border my-4 mt -5 w-96" p…" at bounding box center [310, 489] width 500 height 876
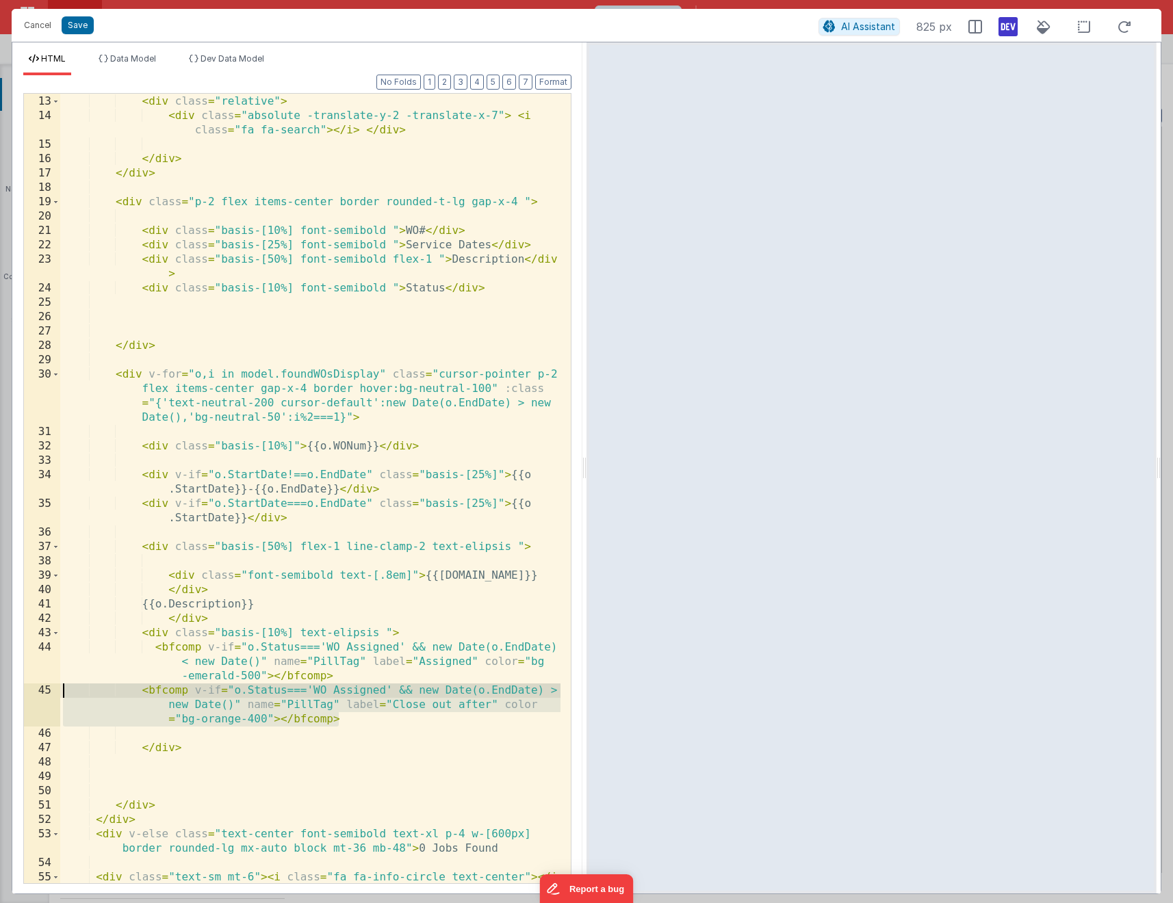
drag, startPoint x: 329, startPoint y: 722, endPoint x: 49, endPoint y: 692, distance: 282.1
click at [53, 692] on div "12 13 14 15 16 17 18 19 20 21 22 23 24 25 26 27 28 29 30 31 32 33 34 35 36 37 3…" at bounding box center [297, 488] width 548 height 791
click at [157, 686] on div "< input type = "text" class = "rounded-full px-2 py-1 border my-4 mt -5 w-96" p…" at bounding box center [310, 489] width 500 height 876
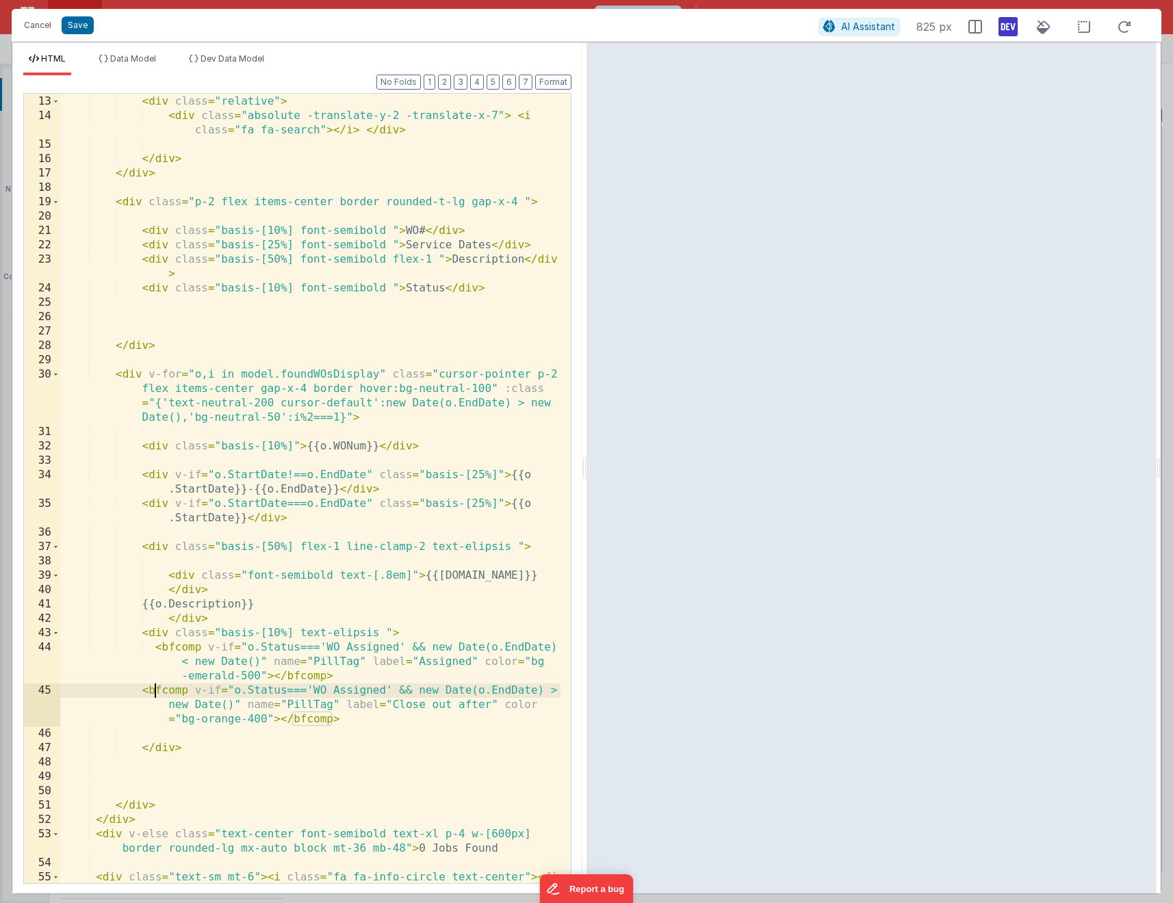
click at [157, 686] on div "< input type = "text" class = "rounded-full px-2 py-1 border my-4 mt -5 w-96" p…" at bounding box center [310, 489] width 500 height 876
click at [315, 716] on div "< input type = "text" class = "rounded-full px-2 py-1 border my-4 mt -5 w-96" p…" at bounding box center [310, 489] width 500 height 876
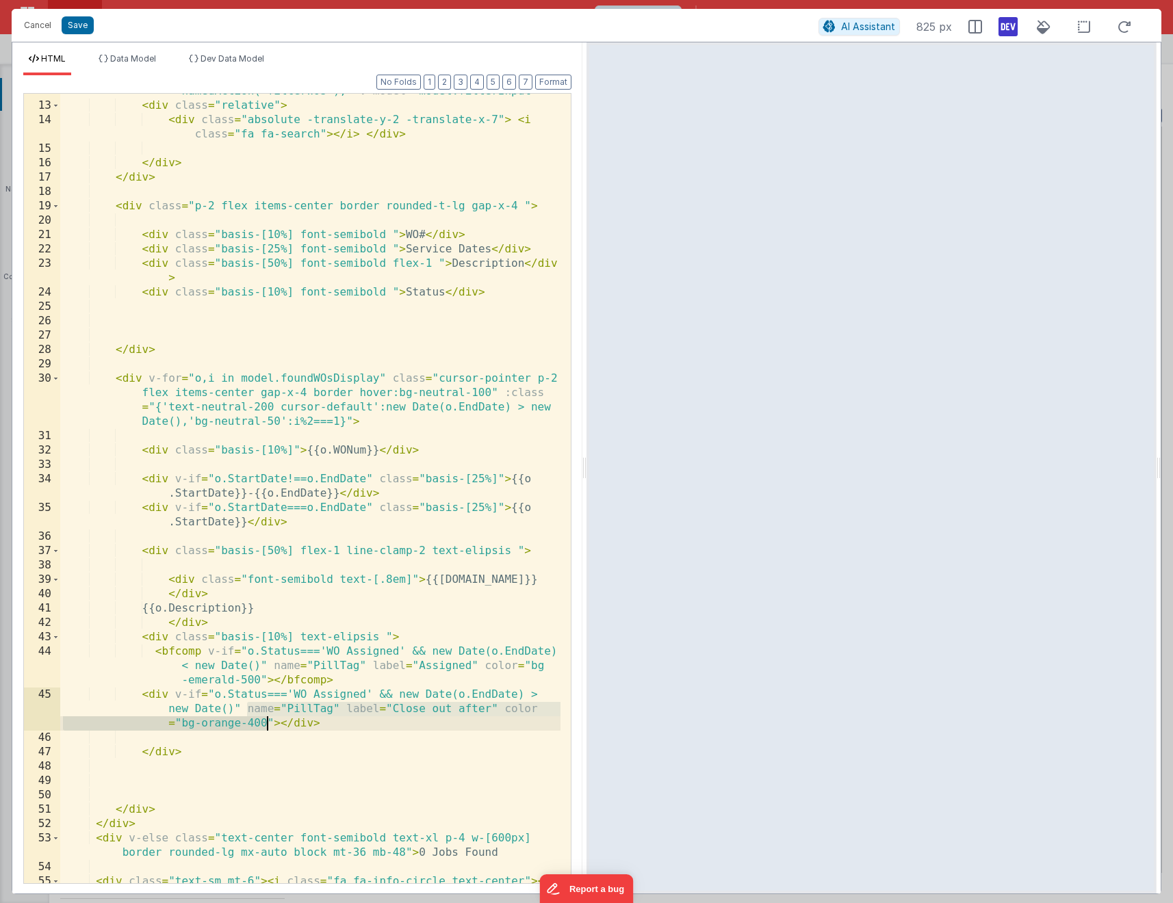
drag, startPoint x: 247, startPoint y: 701, endPoint x: 270, endPoint y: 718, distance: 28.3
click at [270, 718] on div "< input type = "text" class = "rounded-full px-2 py-1 border my-4 mt -5 w-96" p…" at bounding box center [310, 493] width 500 height 876
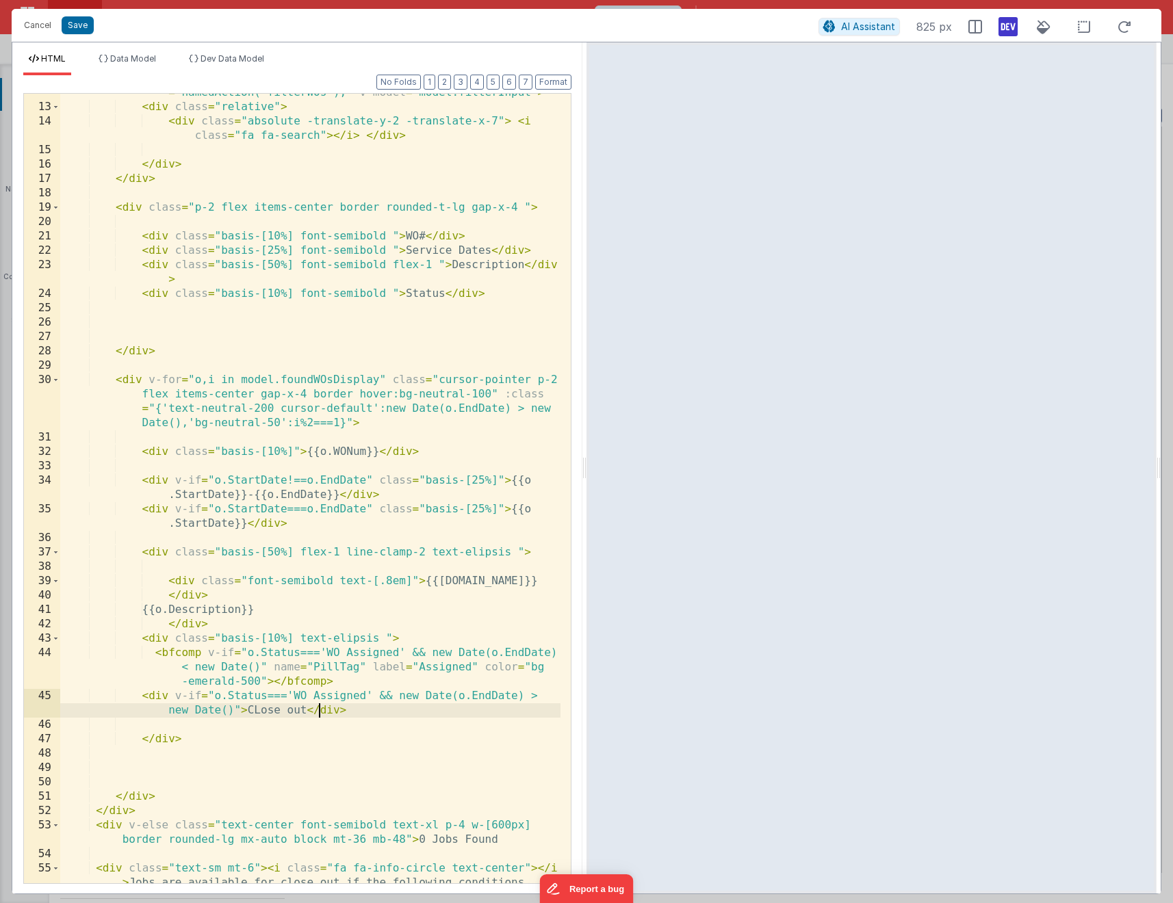
scroll to position [239, 0]
drag, startPoint x: 511, startPoint y: 710, endPoint x: 54, endPoint y: 691, distance: 457.5
click at [54, 691] on div "12 13 14 15 16 17 18 19 20 21 22 23 24 25 26 27 28 29 30 31 32 33 34 35 36 37 3…" at bounding box center [297, 488] width 548 height 791
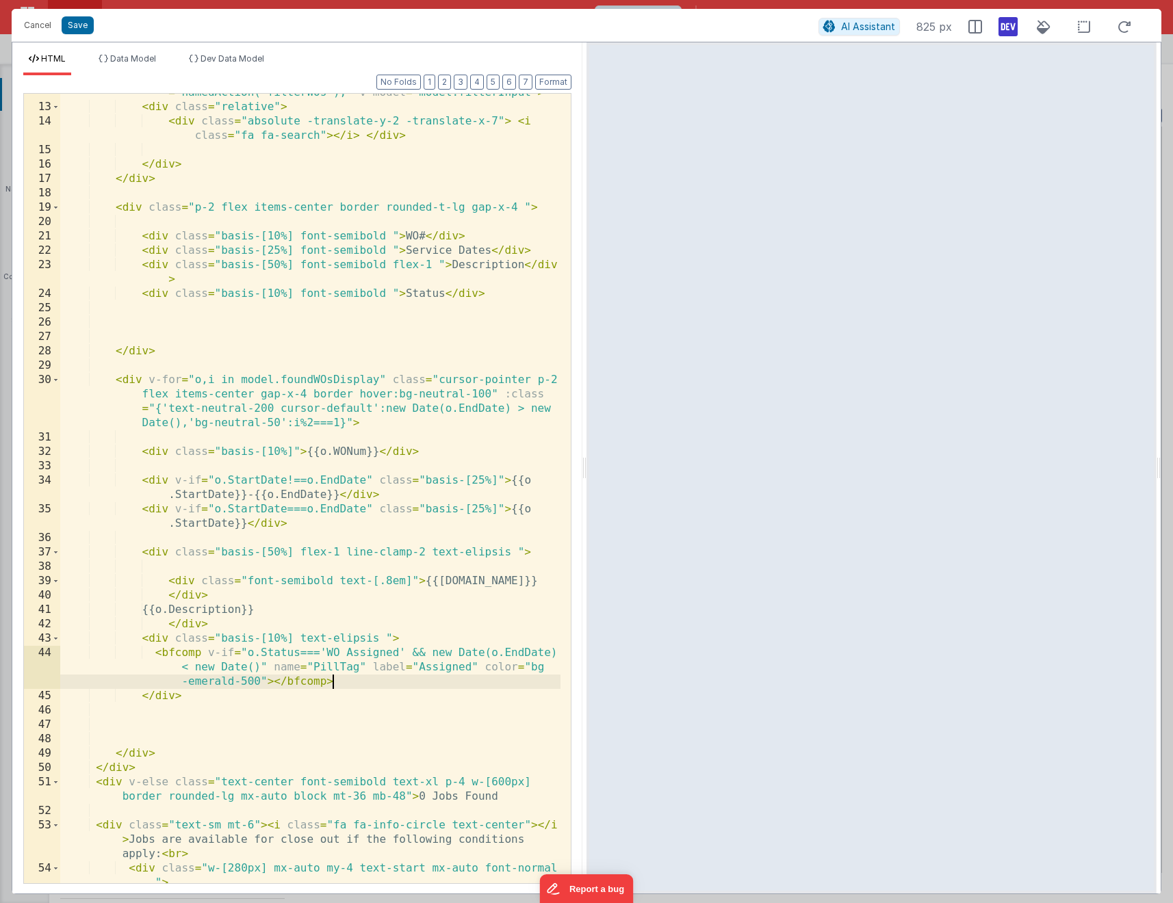
click at [159, 549] on div "< input type = "text" class = "rounded-full px-2 py-1 border my-4 mt -5 w-96" p…" at bounding box center [310, 487] width 500 height 861
click at [120, 435] on div "< input type = "text" class = "rounded-full px-2 py-1 border my-4 mt -5 w-96" p…" at bounding box center [310, 487] width 500 height 861
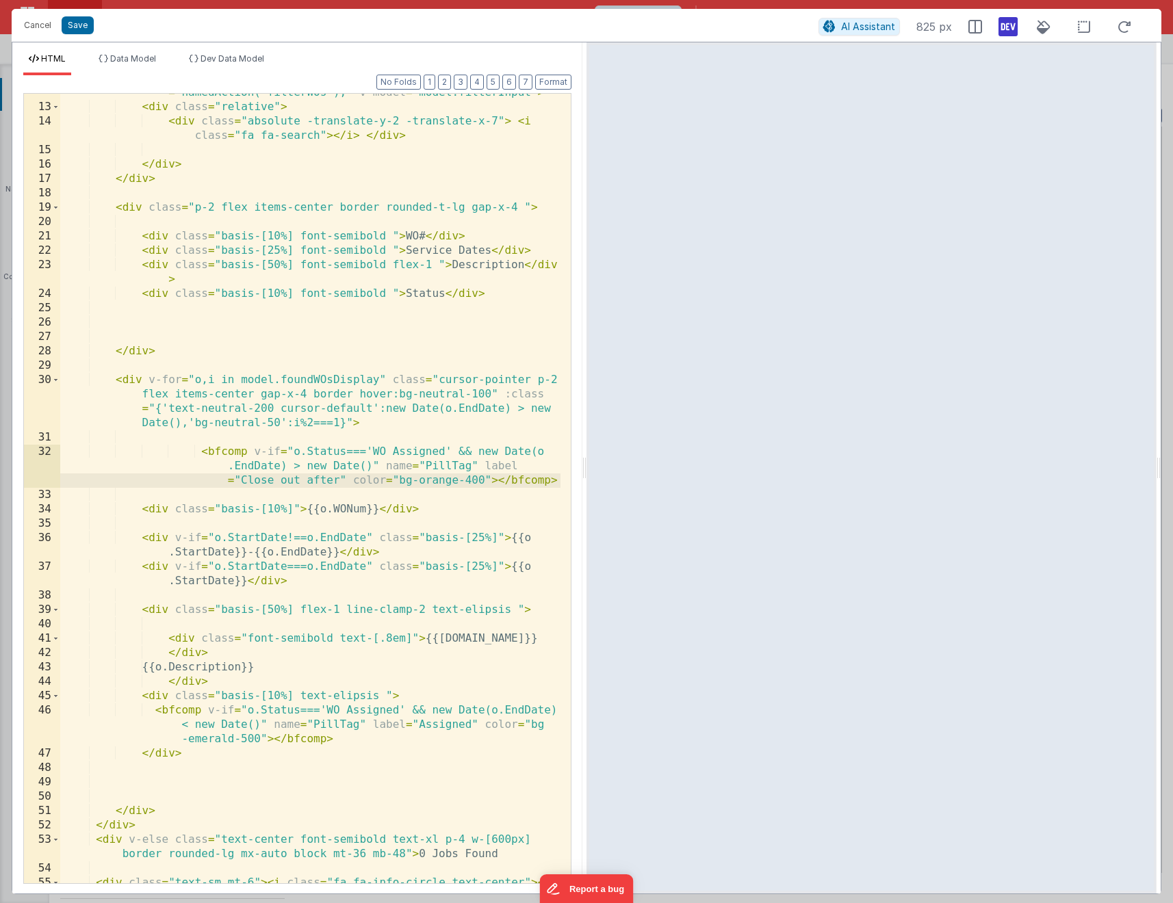
click at [198, 451] on div "< input type = "text" class = "rounded-full px-2 py-1 border my-4 mt -5 w-96" p…" at bounding box center [310, 495] width 500 height 876
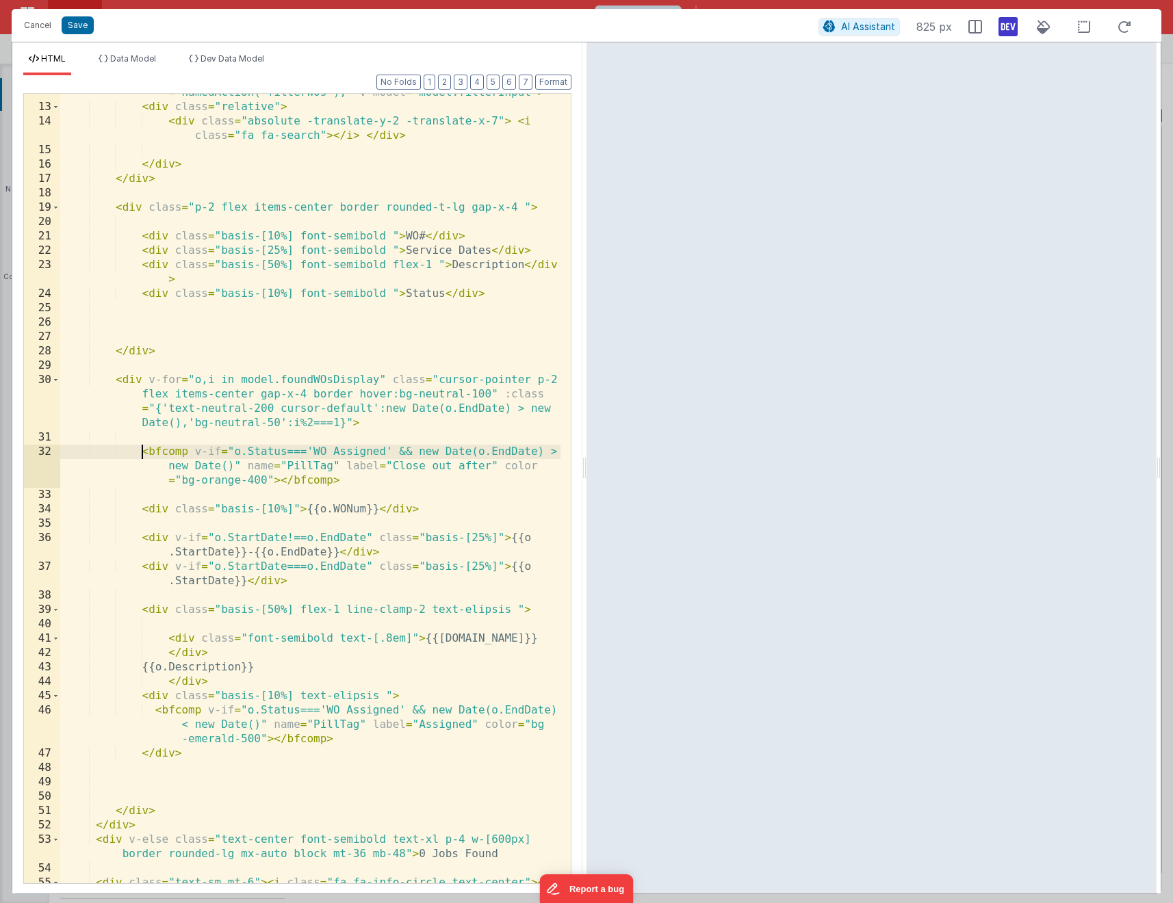
click at [491, 465] on div "< input type = "text" class = "rounded-full px-2 py-1 border my-4 mt -5 w-96" p…" at bounding box center [310, 495] width 500 height 876
click at [394, 464] on div "< input type = "text" class = "rounded-full px-2 py-1 border my-4 mt -5 w-96" p…" at bounding box center [310, 495] width 500 height 876
click at [232, 477] on div "< input type = "text" class = "rounded-full px-2 py-1 border my-4 mt -5 w-96" p…" at bounding box center [310, 495] width 500 height 876
click at [397, 462] on div "< input type = "text" class = "rounded-full px-2 py-1 border my-4 mt -5 w-96" p…" at bounding box center [310, 495] width 500 height 876
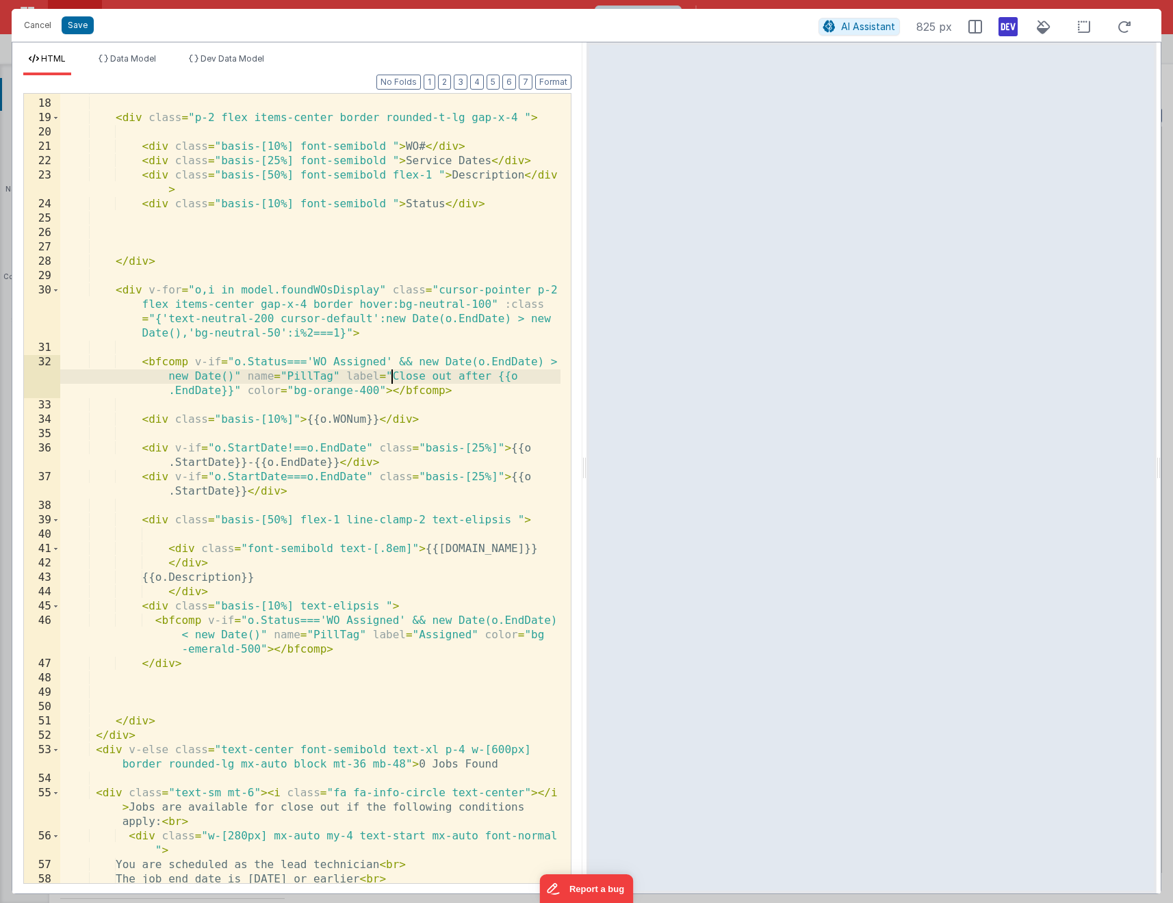
scroll to position [330, 0]
click at [346, 372] on div "</ div > < div class = "p-2 flex items-center border rounded-t-lg gap-x-4 " > <…" at bounding box center [310, 489] width 500 height 818
click at [393, 372] on div "</ div > < div class = "p-2 flex items-center border rounded-t-lg gap-x-4 " > <…" at bounding box center [310, 489] width 500 height 818
click at [505, 374] on div "</ div > < div class = "p-2 flex items-center border rounded-t-lg gap-x-4 " > <…" at bounding box center [310, 489] width 500 height 818
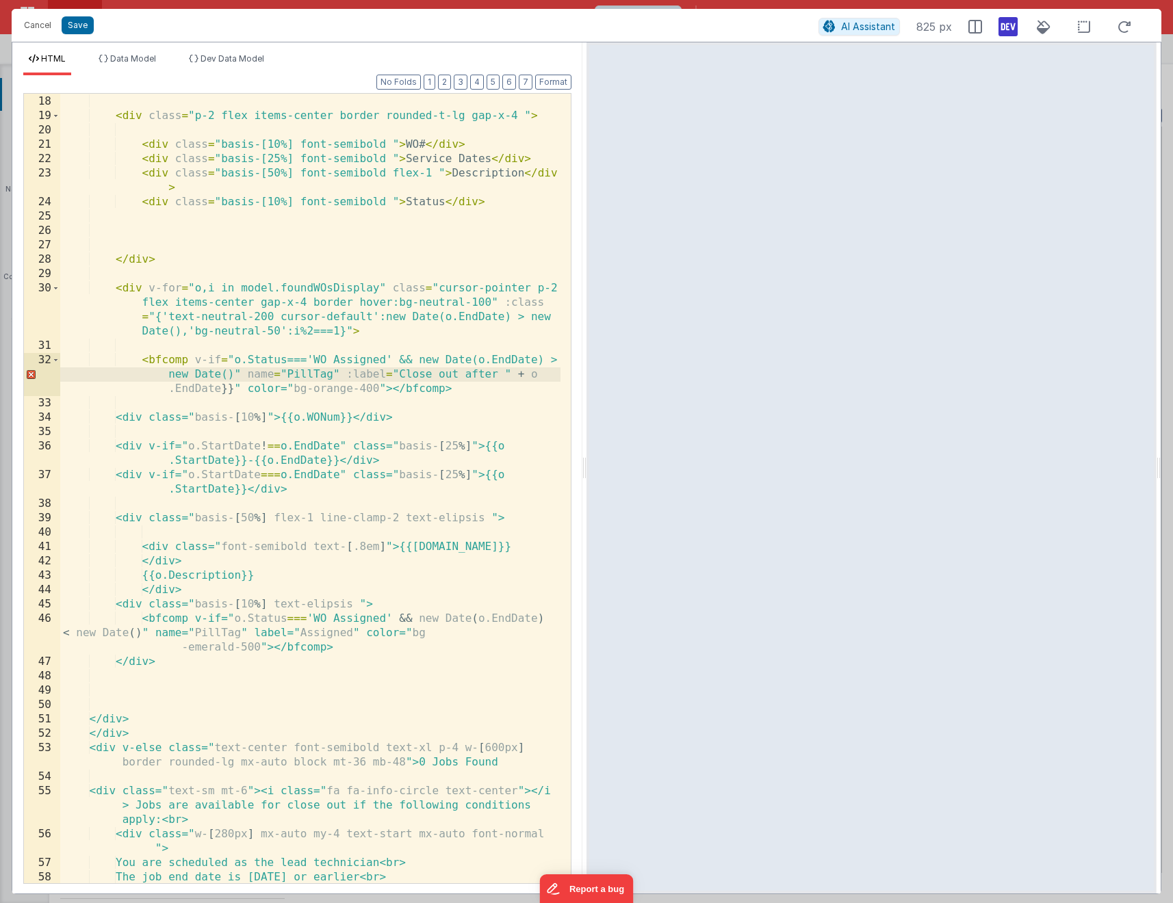
click at [232, 389] on div "</ div > < div class = "p-2 flex items-center border rounded-t-lg gap-x-4 " > <…" at bounding box center [310, 489] width 500 height 818
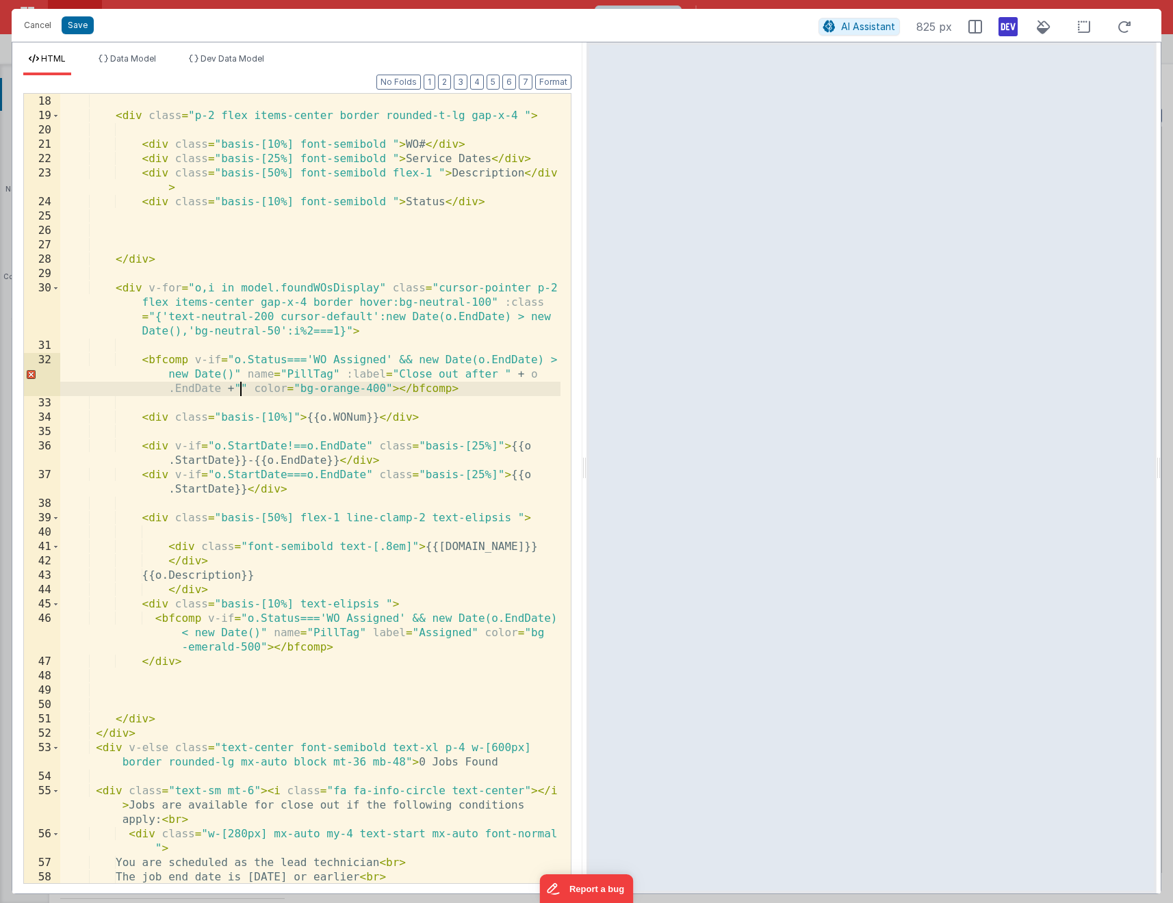
click at [391, 372] on div "</ div > < div class = "p-2 flex items-center border rounded-t-lg gap-x-4 " > <…" at bounding box center [310, 489] width 500 height 818
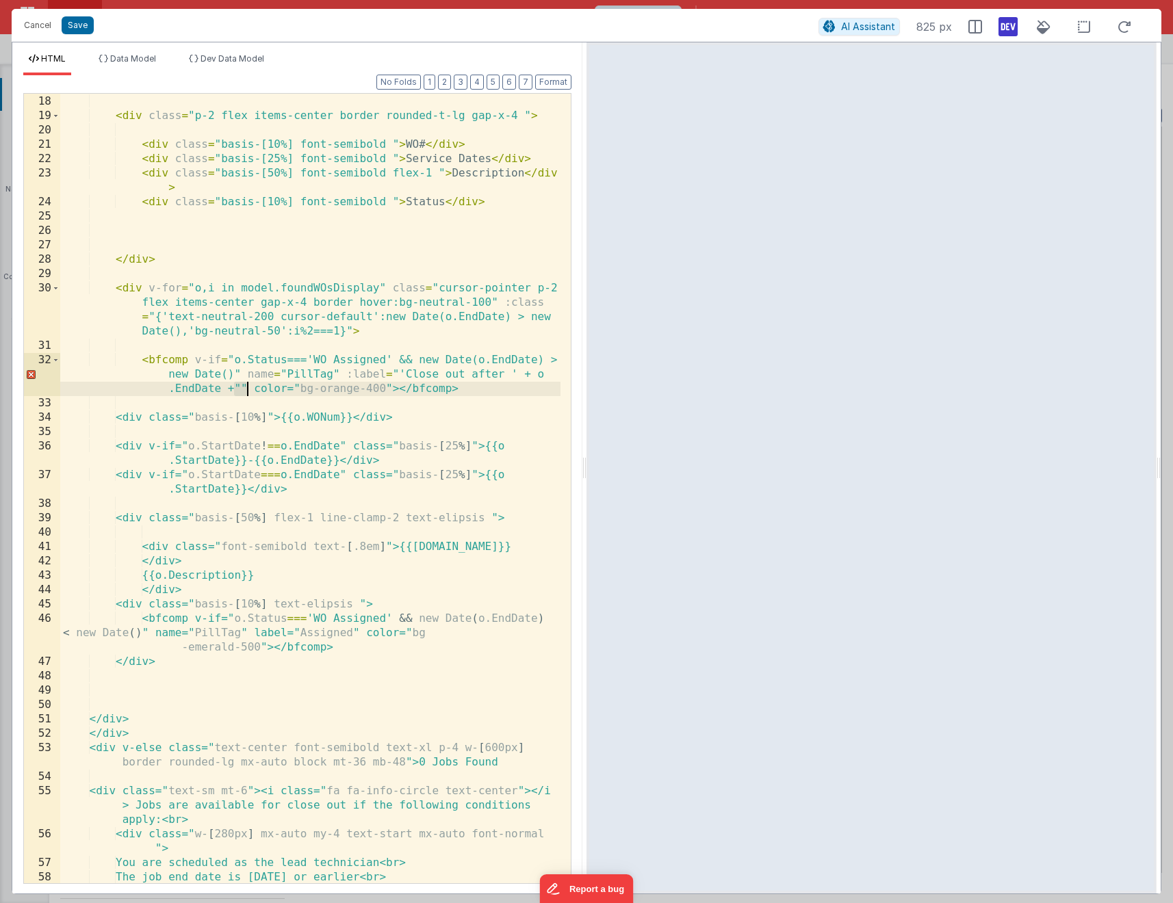
drag, startPoint x: 235, startPoint y: 389, endPoint x: 247, endPoint y: 388, distance: 11.7
click at [247, 388] on div "</ div > < div class = "p-2 flex items-center border rounded-t-lg gap-x-4 " > <…" at bounding box center [310, 489] width 500 height 818
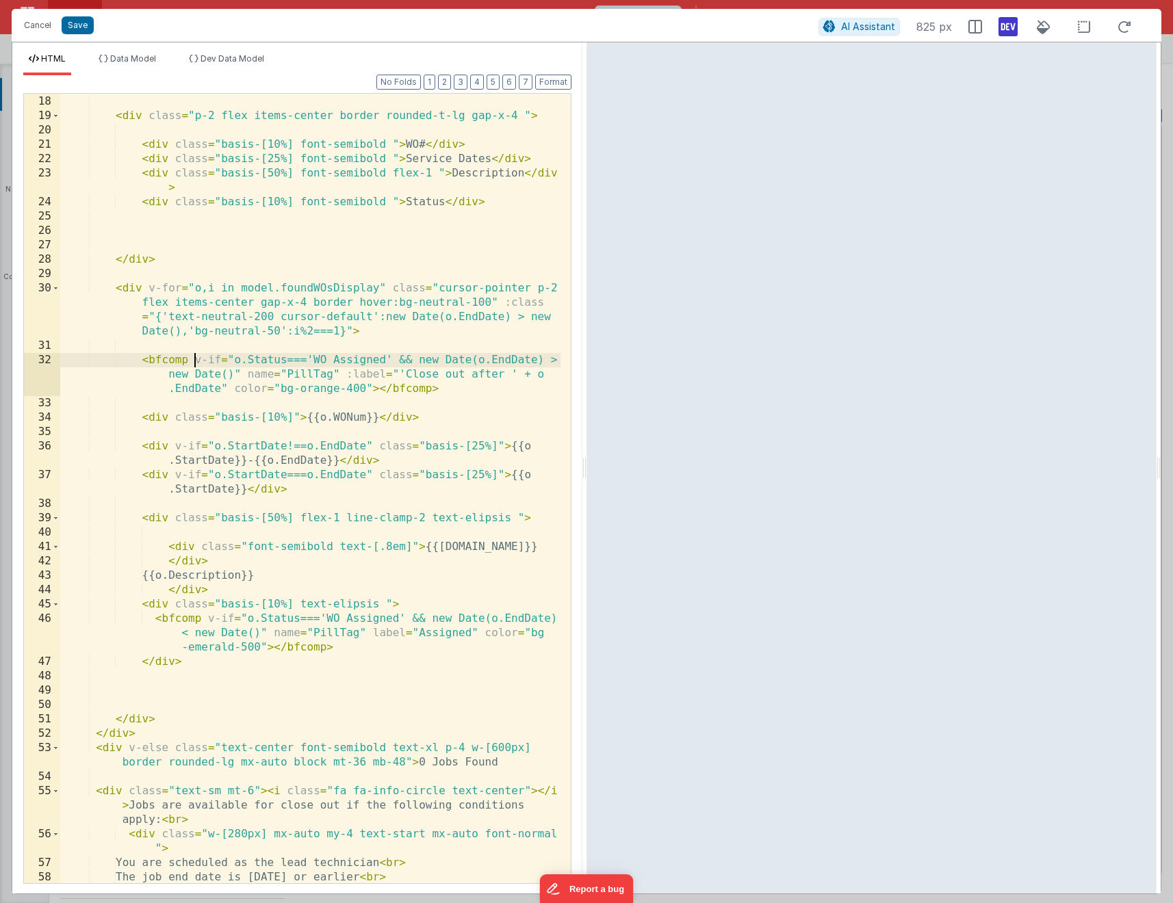
click at [192, 359] on div "</ div > < div class = "p-2 flex items-center border rounded-t-lg gap-x-4 " > <…" at bounding box center [310, 489] width 500 height 818
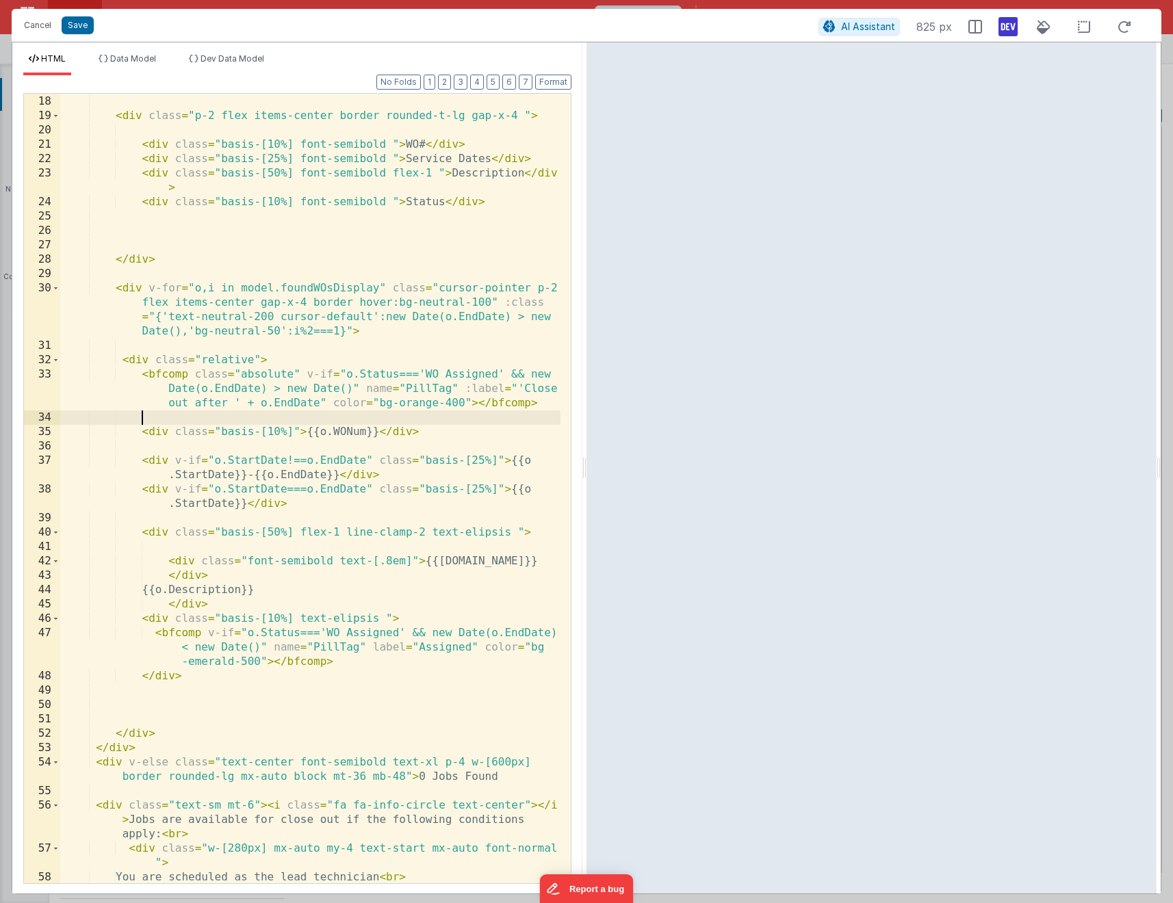
click at [142, 413] on div "</ div > < div class = "p-2 flex items-center border rounded-t-lg gap-x-4 " > <…" at bounding box center [310, 489] width 500 height 818
click at [140, 421] on div "</ div > < div class = "p-2 flex items-center border rounded-t-lg gap-x-4 " > <…" at bounding box center [310, 489] width 500 height 818
click at [263, 358] on div "</ div > < div class = "p-2 flex items-center border rounded-t-lg gap-x-4 " > <…" at bounding box center [310, 489] width 500 height 818
drag, startPoint x: 292, startPoint y: 370, endPoint x: 320, endPoint y: 369, distance: 27.4
click at [293, 371] on div "</ div > < div class = "p-2 flex items-center border rounded-t-lg gap-x-4 " > <…" at bounding box center [310, 489] width 500 height 818
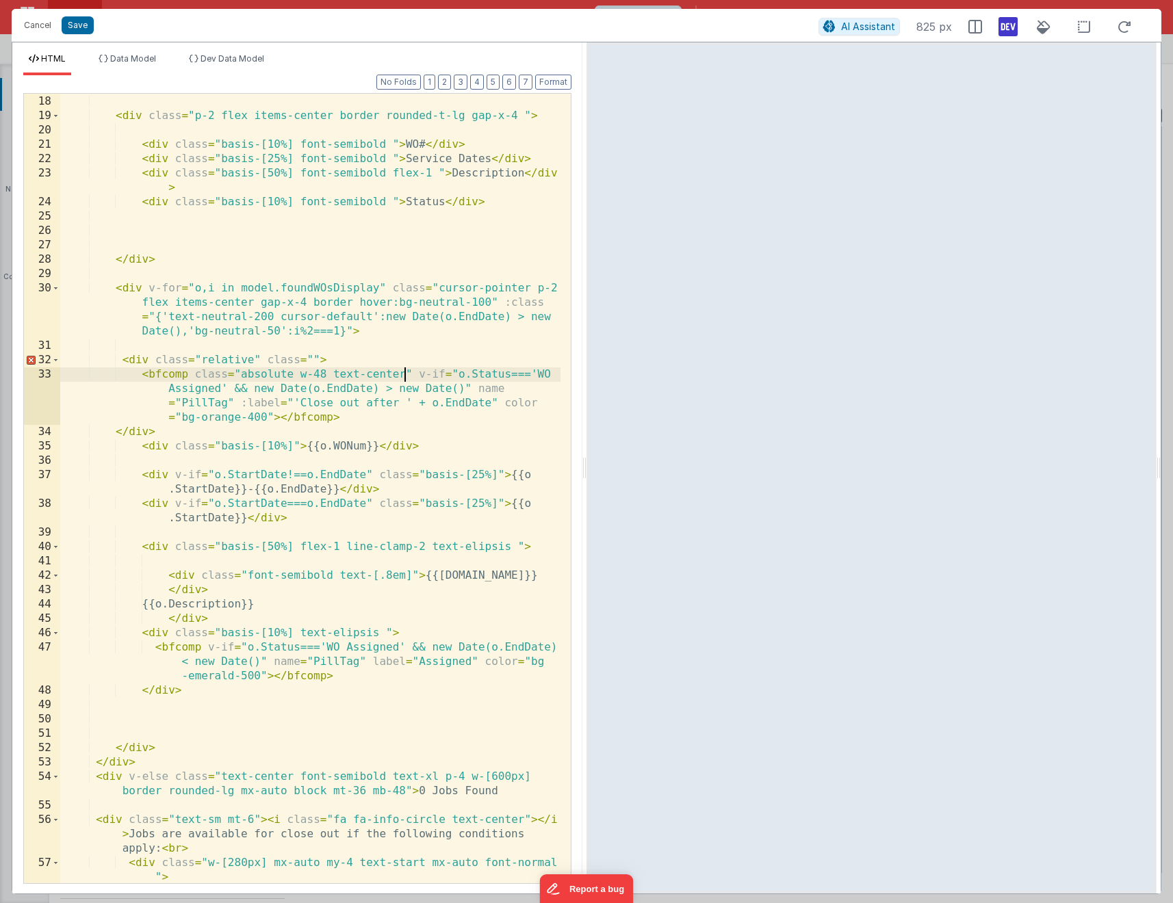
click at [263, 433] on div "</ div > < div class = "p-2 flex items-center border rounded-t-lg gap-x-4 " > <…" at bounding box center [310, 496] width 500 height 833
drag, startPoint x: 318, startPoint y: 354, endPoint x: 259, endPoint y: 361, distance: 59.2
click at [259, 361] on div "</ div > < div class = "p-2 flex items-center border rounded-t-lg gap-x-4 " > <…" at bounding box center [310, 496] width 500 height 833
click at [405, 374] on div "</ div > < div class = "p-2 flex items-center border rounded-t-lg gap-x-4 " > <…" at bounding box center [310, 496] width 500 height 833
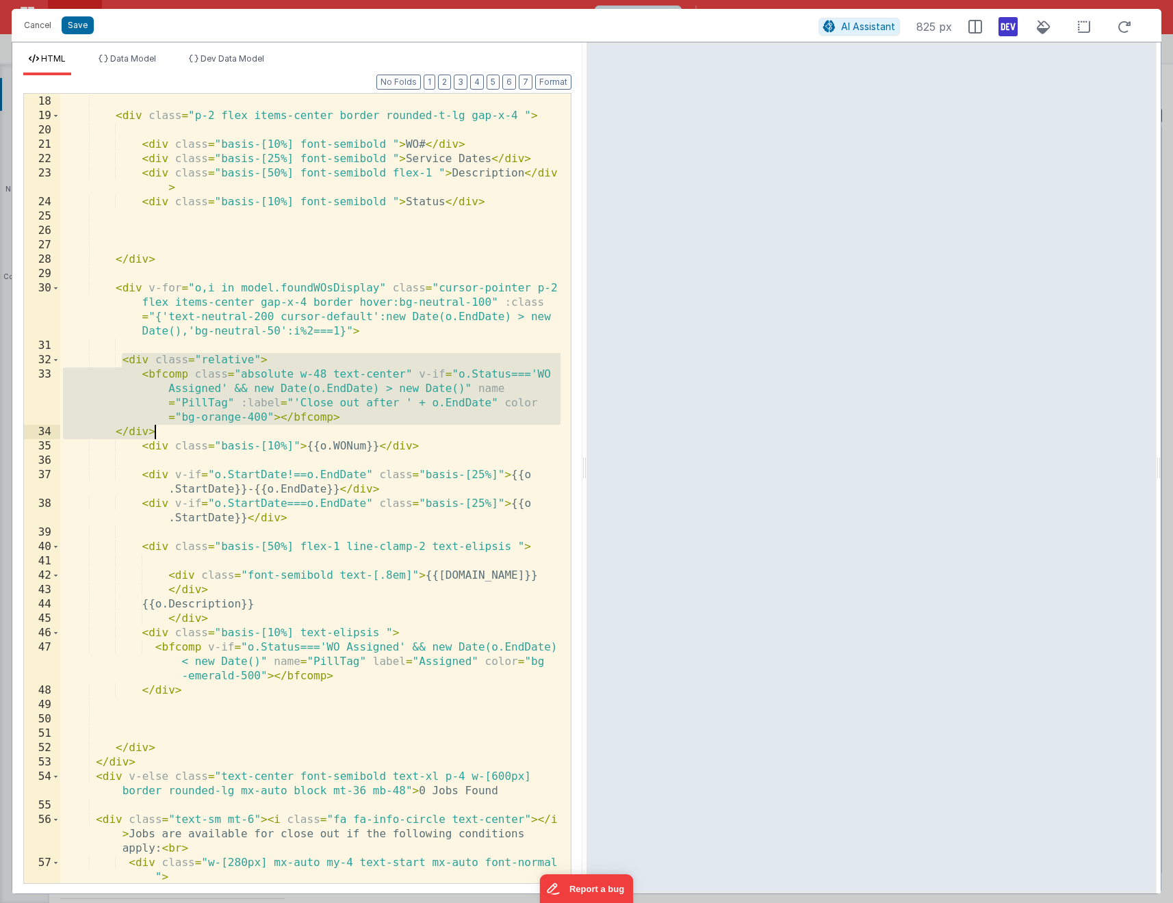
drag, startPoint x: 124, startPoint y: 359, endPoint x: 183, endPoint y: 426, distance: 89.2
click at [183, 426] on div "</ div > < div class = "p-2 flex items-center border rounded-t-lg gap-x-4 " > <…" at bounding box center [310, 496] width 500 height 833
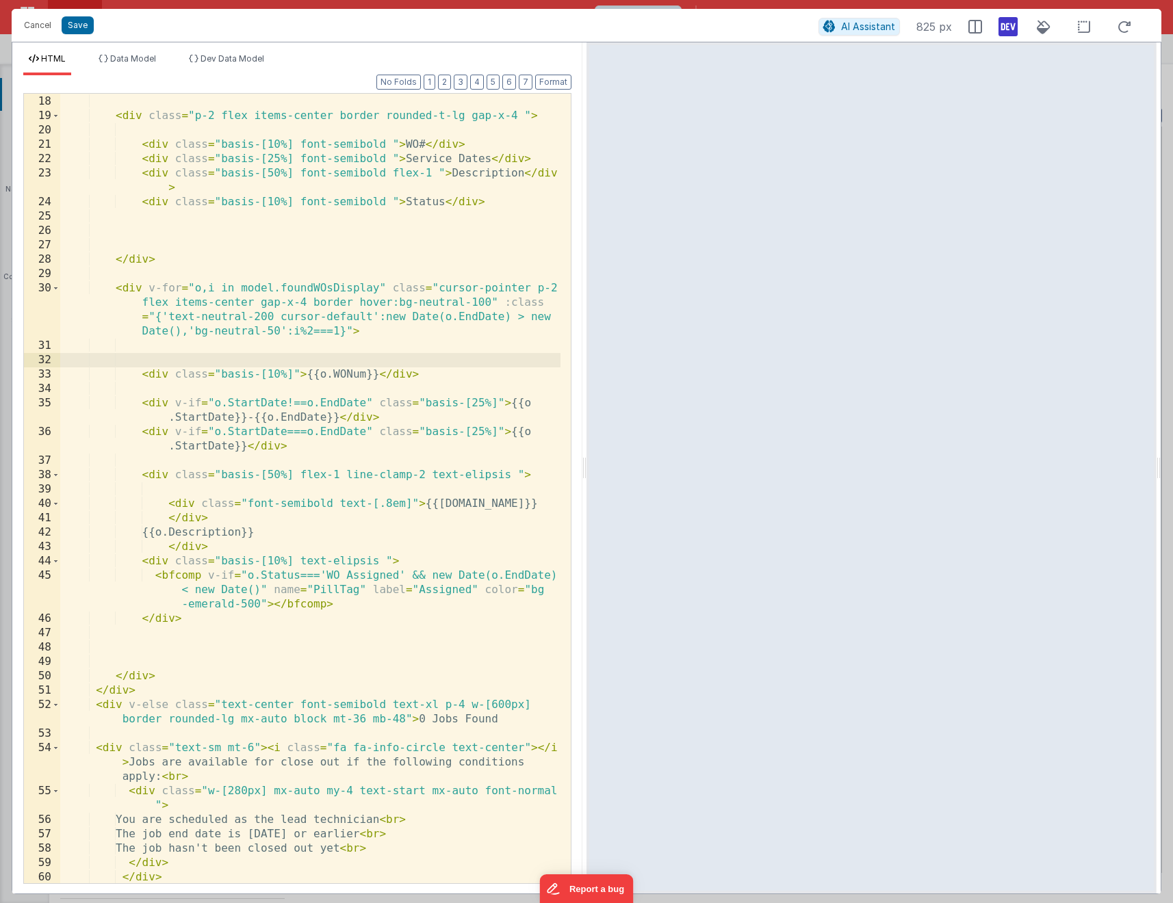
click at [348, 604] on div "</ div > < div class = "p-2 flex items-center border rounded-t-lg gap-x-4 " > <…" at bounding box center [310, 489] width 500 height 818
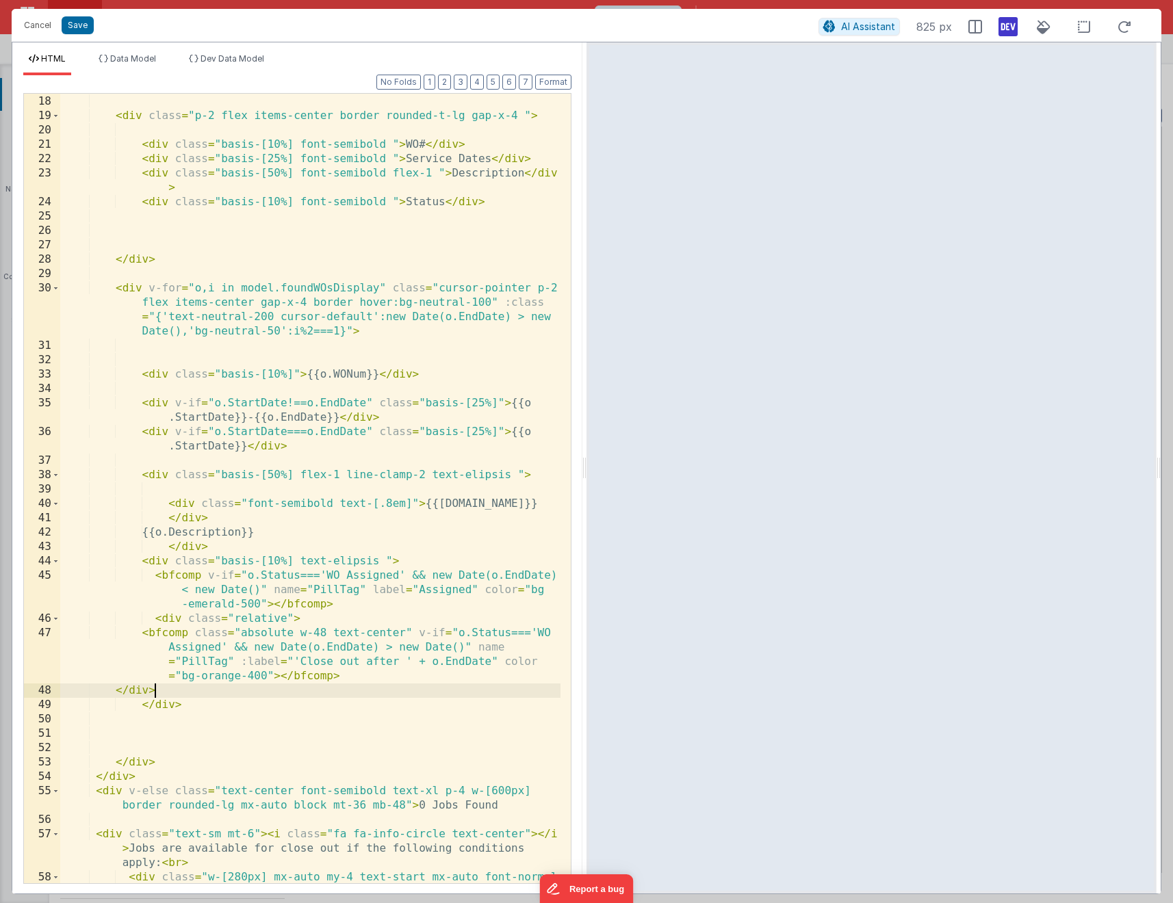
click at [331, 632] on div "</ div > < div class = "p-2 flex items-center border rounded-t-lg gap-x-4 " > <…" at bounding box center [310, 496] width 500 height 833
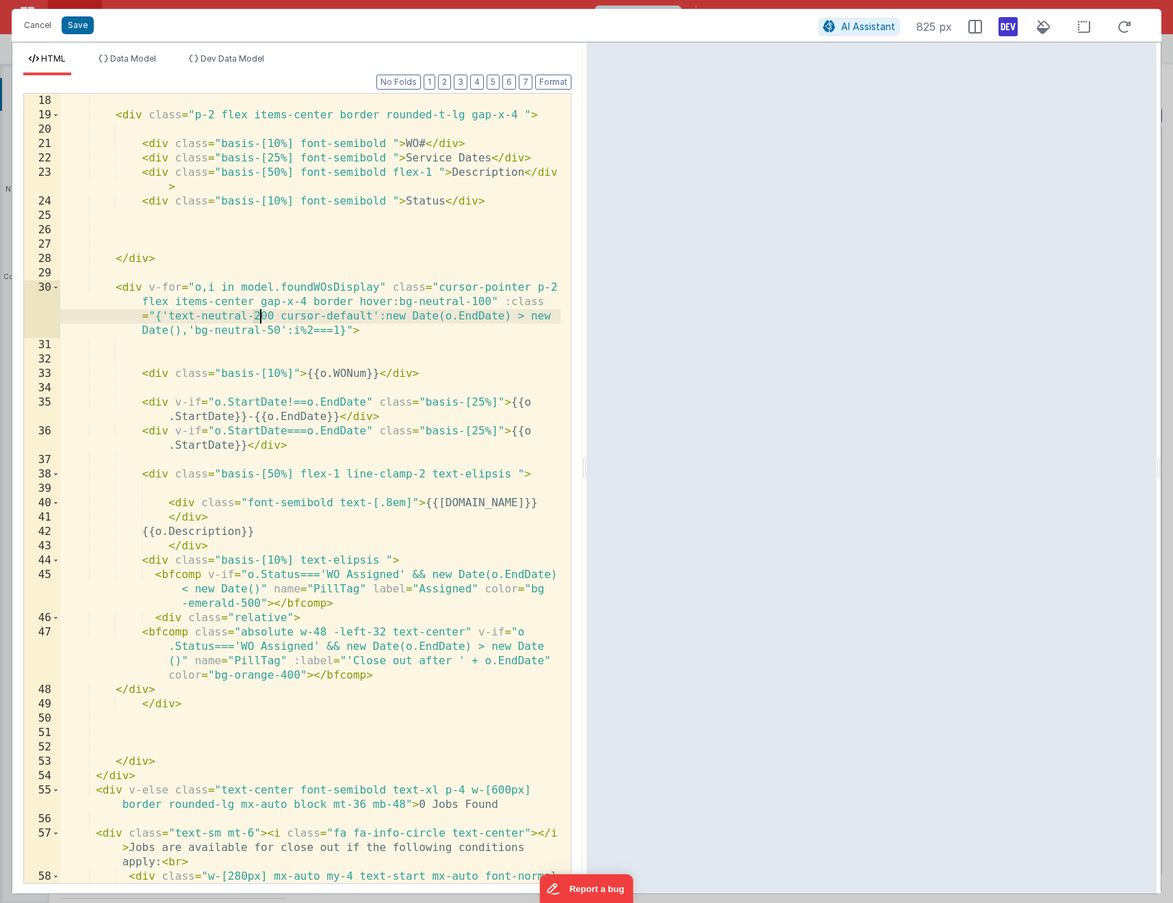
click at [258, 318] on div "< div class = "p-2 flex items-center border rounded-t-lg gap-x-4 " > < div clas…" at bounding box center [310, 510] width 500 height 833
click at [437, 662] on div "< div class = "p-2 flex items-center border rounded-t-lg gap-x-4 " > < div clas…" at bounding box center [310, 510] width 500 height 833
click at [364, 573] on div "< div class = "p-2 flex items-center border rounded-t-lg gap-x-4 " > < div clas…" at bounding box center [310, 510] width 500 height 833
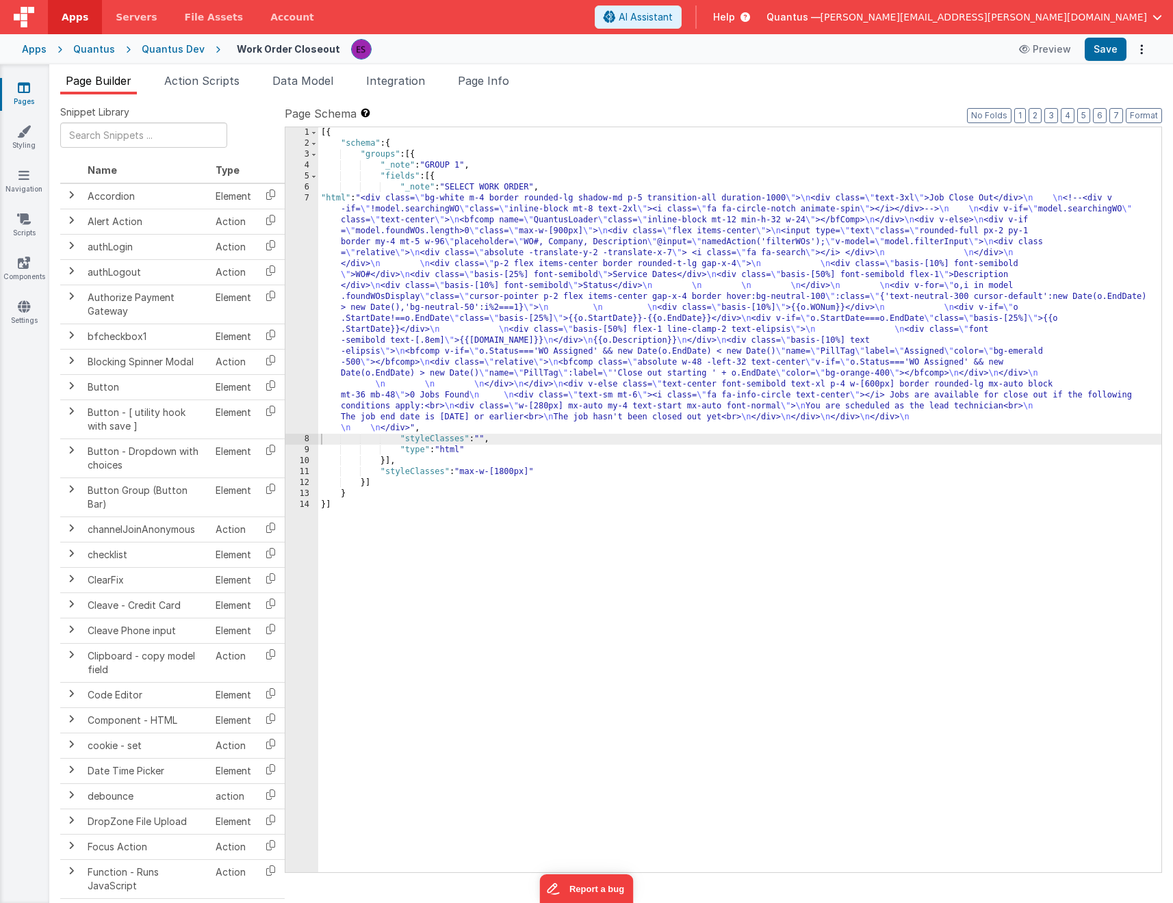
click at [359, 324] on div "[{ "schema" : { "groups" : [{ "_note" : "GROUP 1" , "fields" : [{ "_note" : "SE…" at bounding box center [739, 510] width 843 height 767
click at [294, 346] on div "7" at bounding box center [301, 313] width 33 height 241
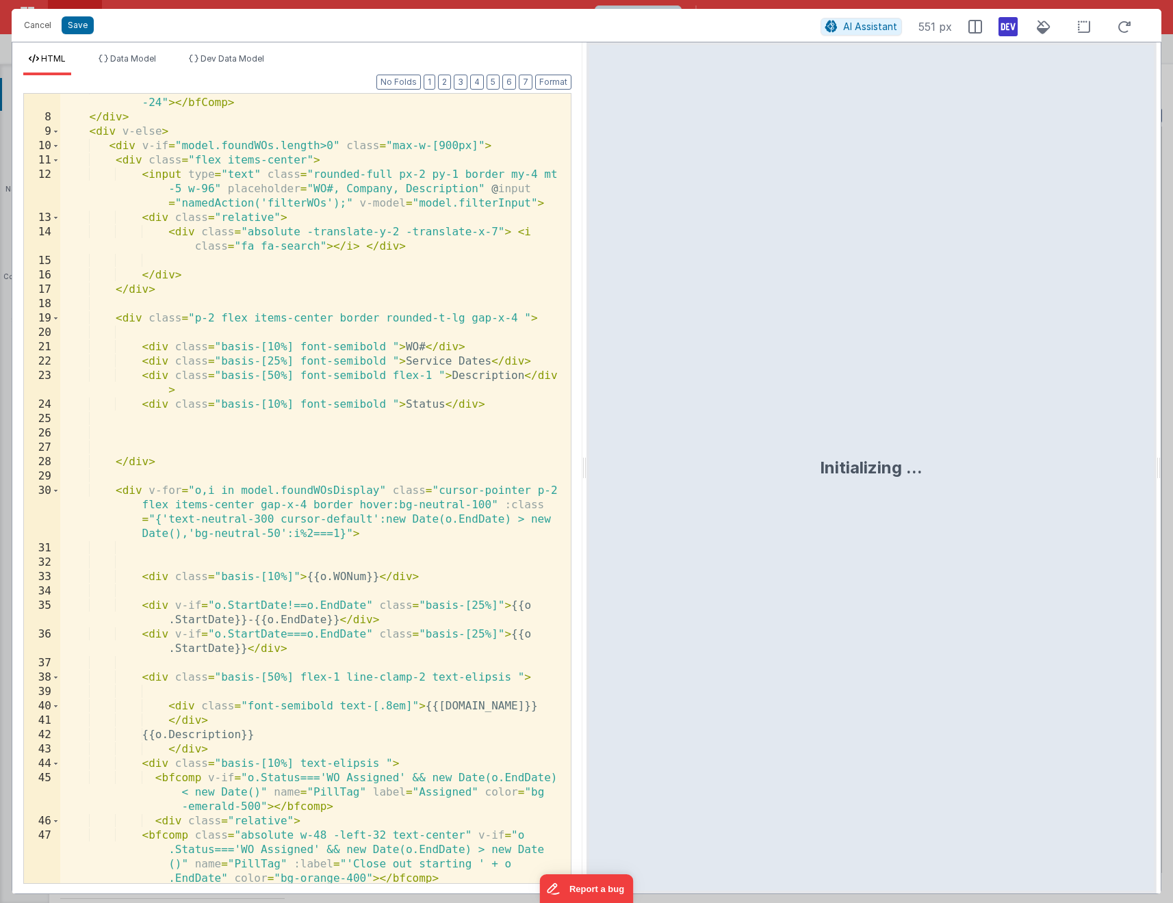
scroll to position [489, 0]
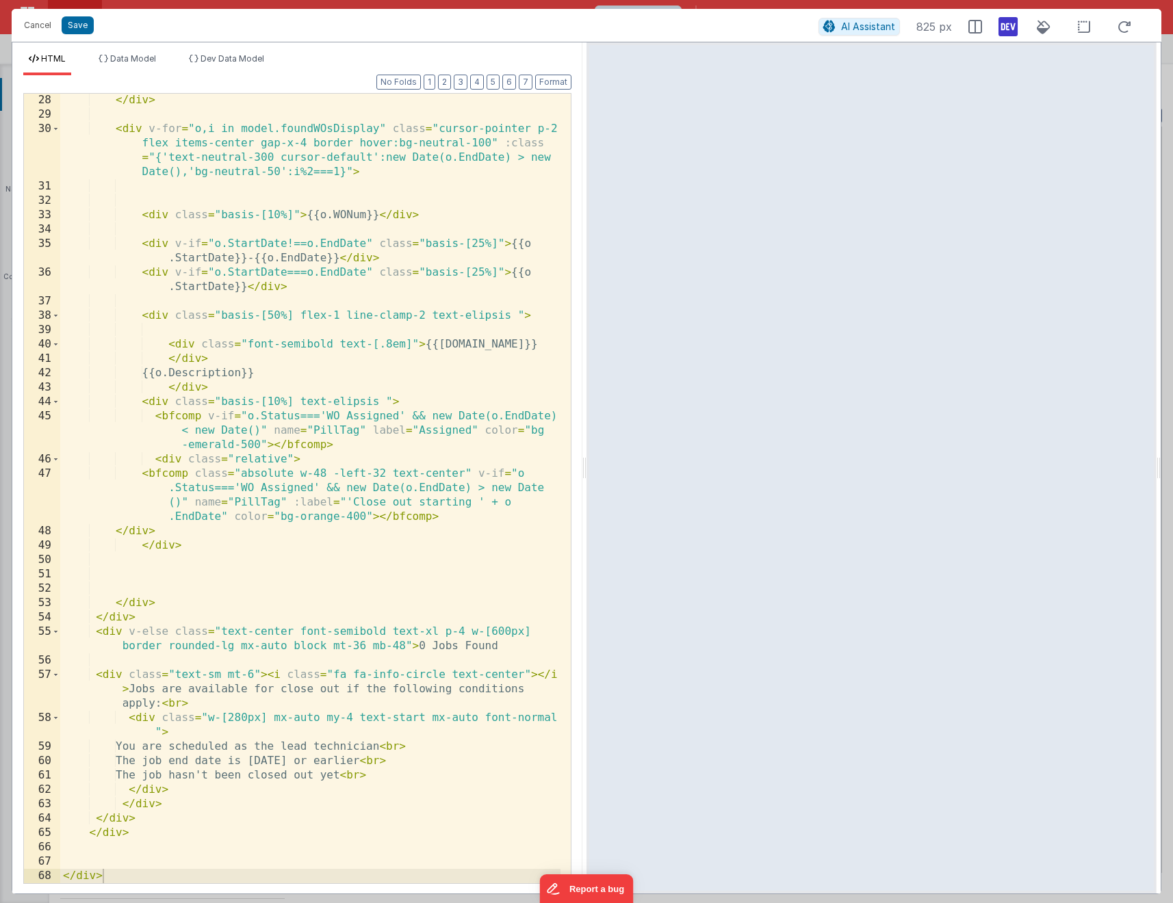
drag, startPoint x: 383, startPoint y: 469, endPoint x: 405, endPoint y: 463, distance: 22.9
click at [383, 469] on div "</ div > < div v-for = "o,i in model.foundWOsDisplay" class = "cursor-pointer p…" at bounding box center [310, 502] width 500 height 818
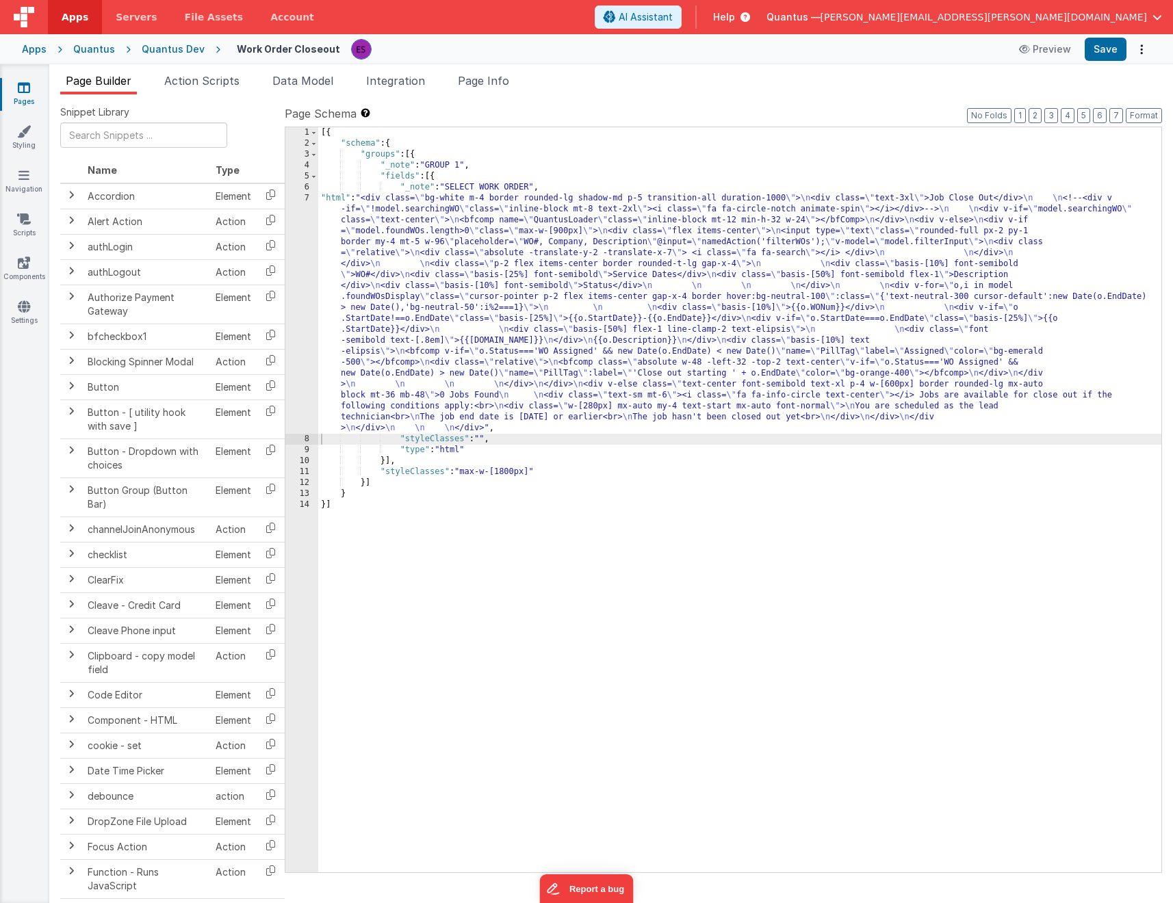
click at [482, 285] on div "[{ "schema" : { "groups" : [{ "_note" : "GROUP 1" , "fields" : [{ "_note" : "SE…" at bounding box center [739, 510] width 843 height 767
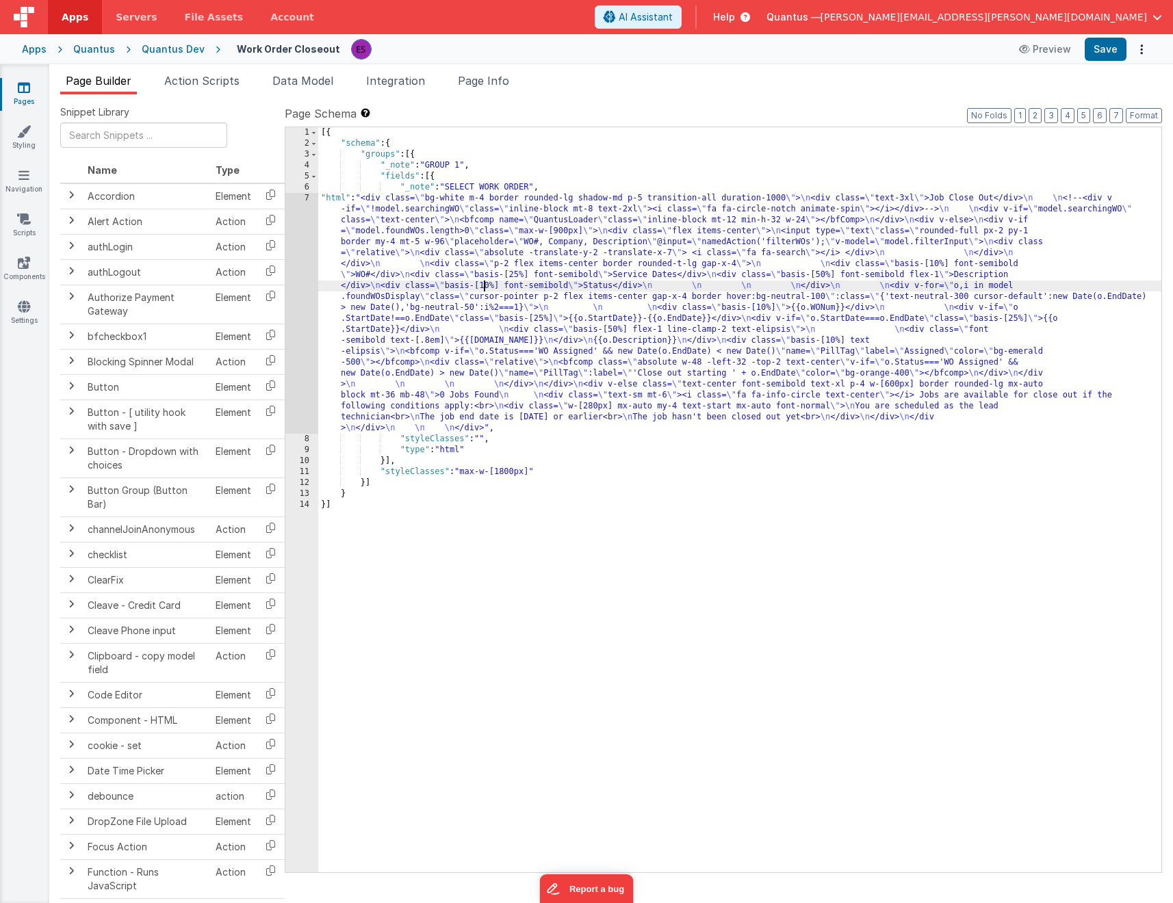
click at [463, 270] on div "[{ "schema" : { "groups" : [{ "_note" : "GROUP 1" , "fields" : [{ "_note" : "SE…" at bounding box center [739, 510] width 843 height 767
click at [188, 81] on span "Action Scripts" at bounding box center [201, 81] width 75 height 14
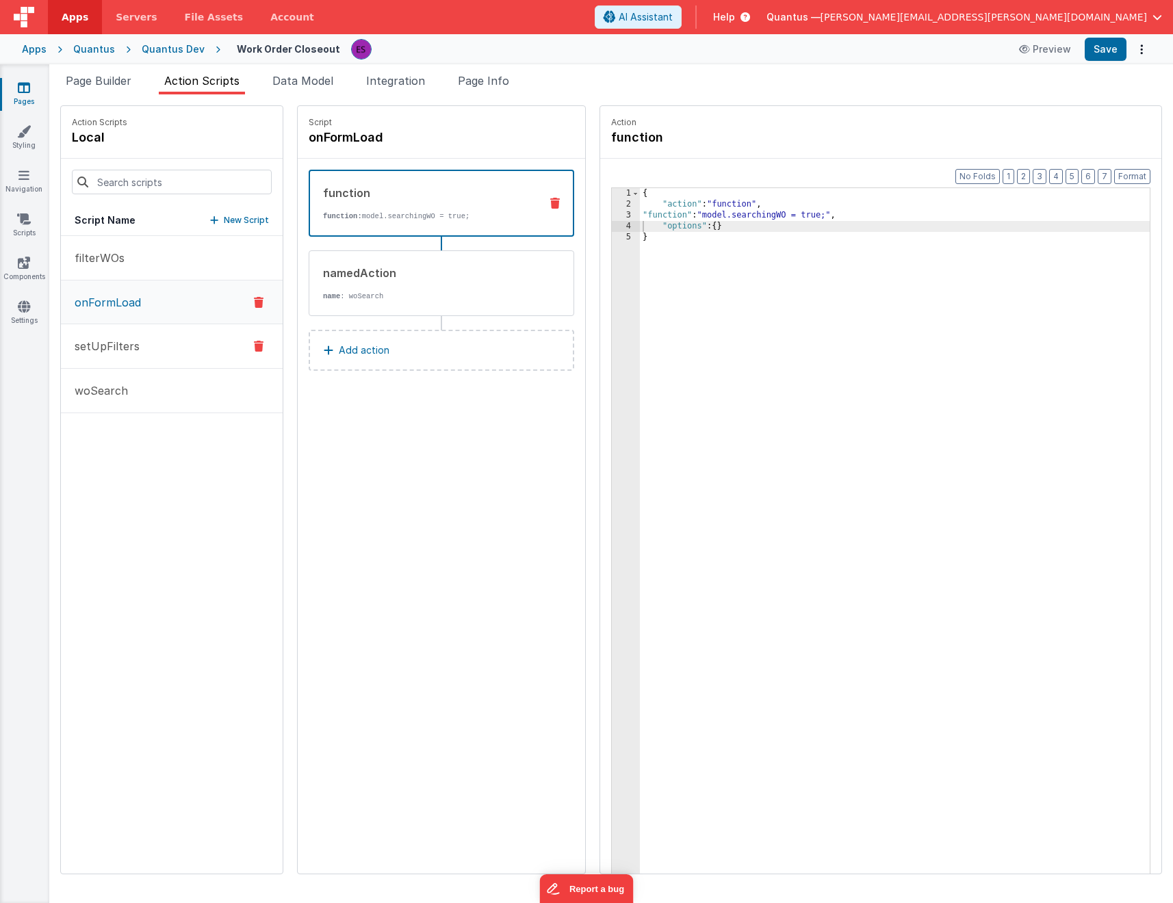
click at [122, 337] on button "setUpFilters" at bounding box center [172, 346] width 222 height 44
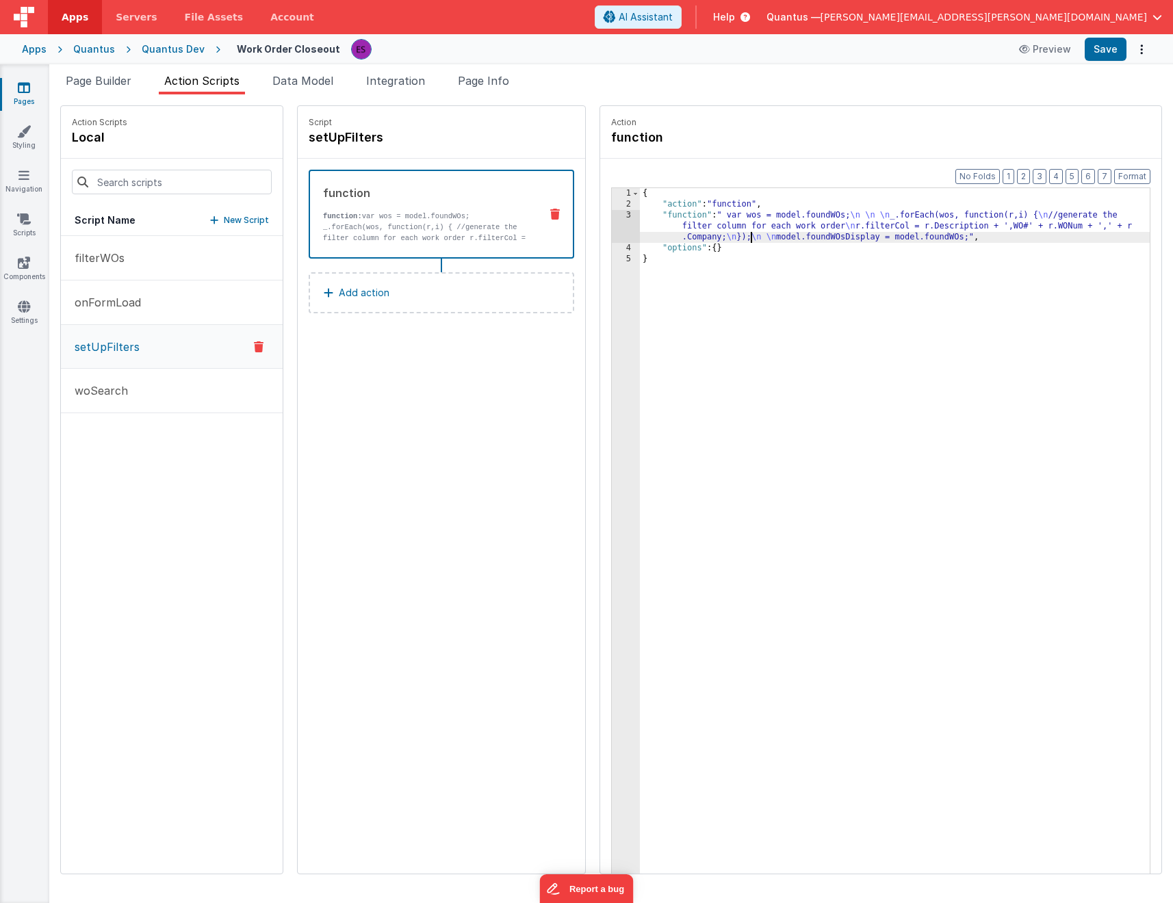
click at [714, 233] on div "{ "action" : "function" , "function" : " var wos = model.foundWOs; \n \n \n _.f…" at bounding box center [912, 563] width 545 height 750
click at [612, 225] on div "3" at bounding box center [626, 226] width 28 height 33
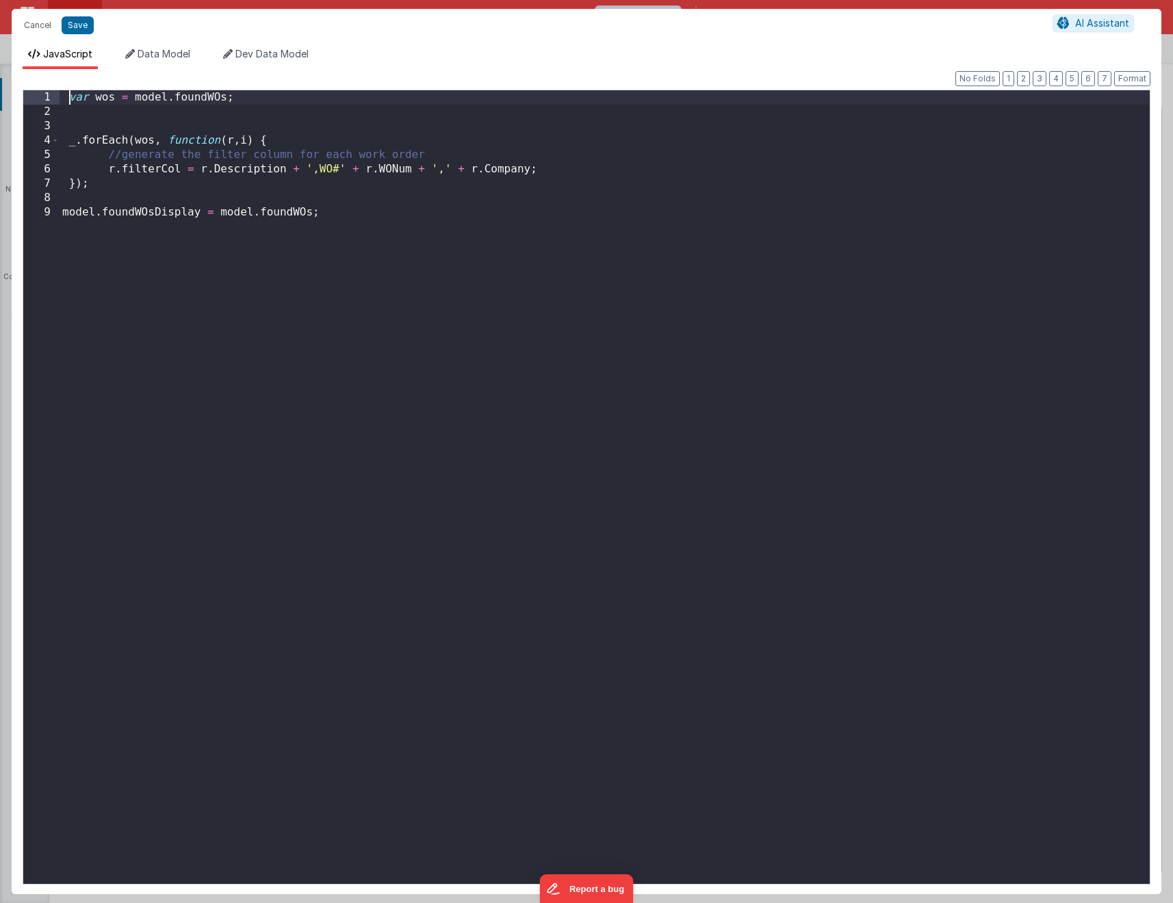
click at [70, 100] on div "var wos = model . foundWOs ; _ . forEach ( wos , function ( r , i ) { //generat…" at bounding box center [605, 501] width 1090 height 822
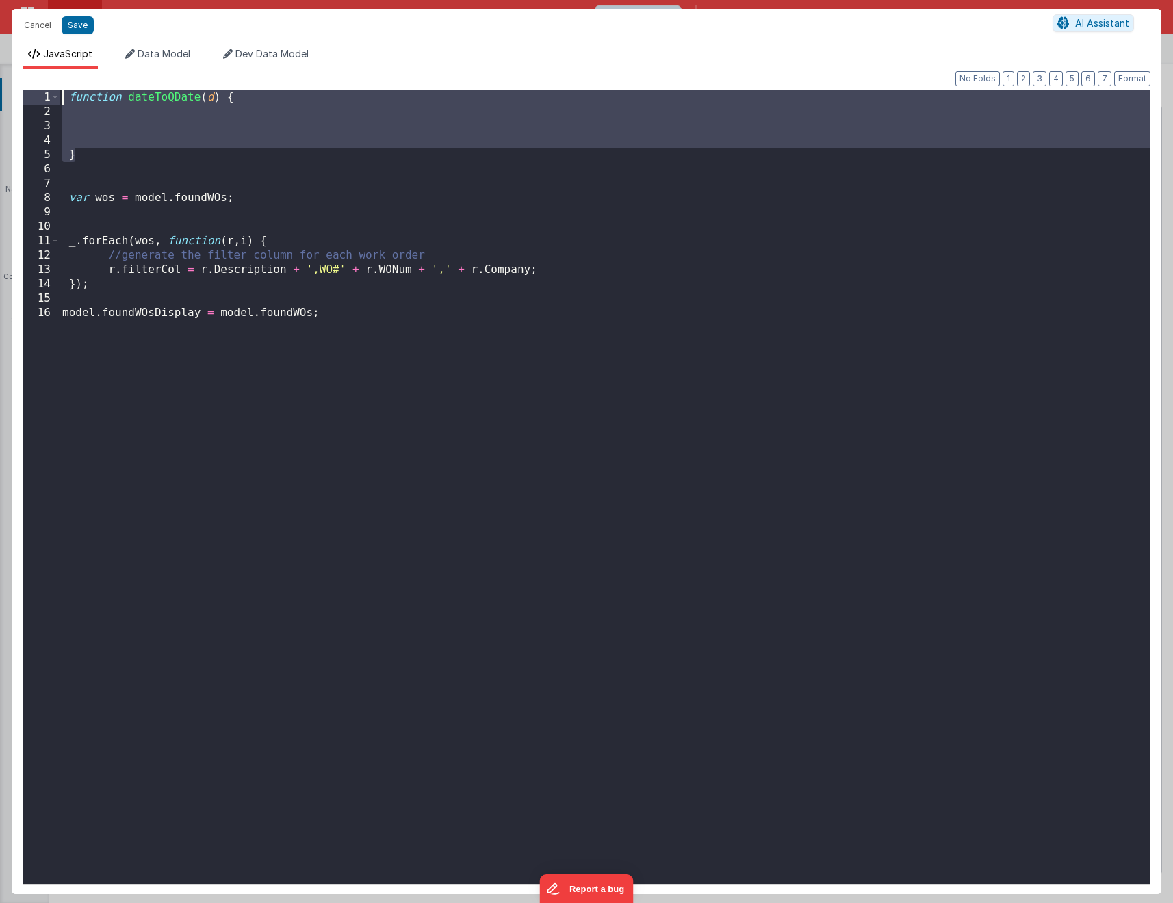
drag, startPoint x: 83, startPoint y: 156, endPoint x: -3, endPoint y: 64, distance: 125.9
click at [0, 64] on html "Cancel Save AI Assistant JavaScript Data Model Dev Data Model Format 7 6 5 4 3 …" at bounding box center [586, 451] width 1173 height 903
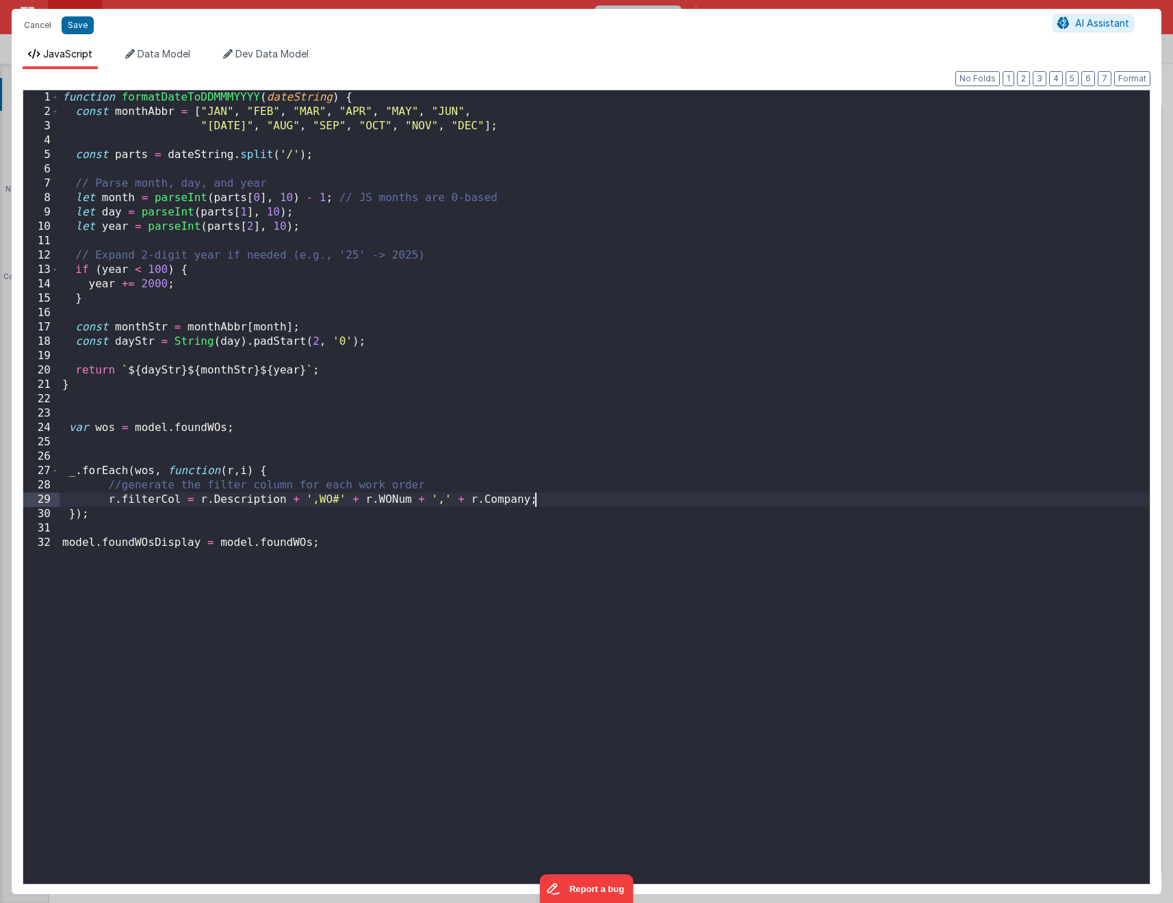
click at [560, 498] on div "function formatDateToDDMMMYYYY ( dateString ) { const monthAbbr = [ "JAN" , "FE…" at bounding box center [605, 501] width 1090 height 822
click at [168, 512] on div "function formatDateToDDMMMYYYY ( dateString ) { const monthAbbr = [ "JAN" , "FE…" at bounding box center [605, 501] width 1090 height 822
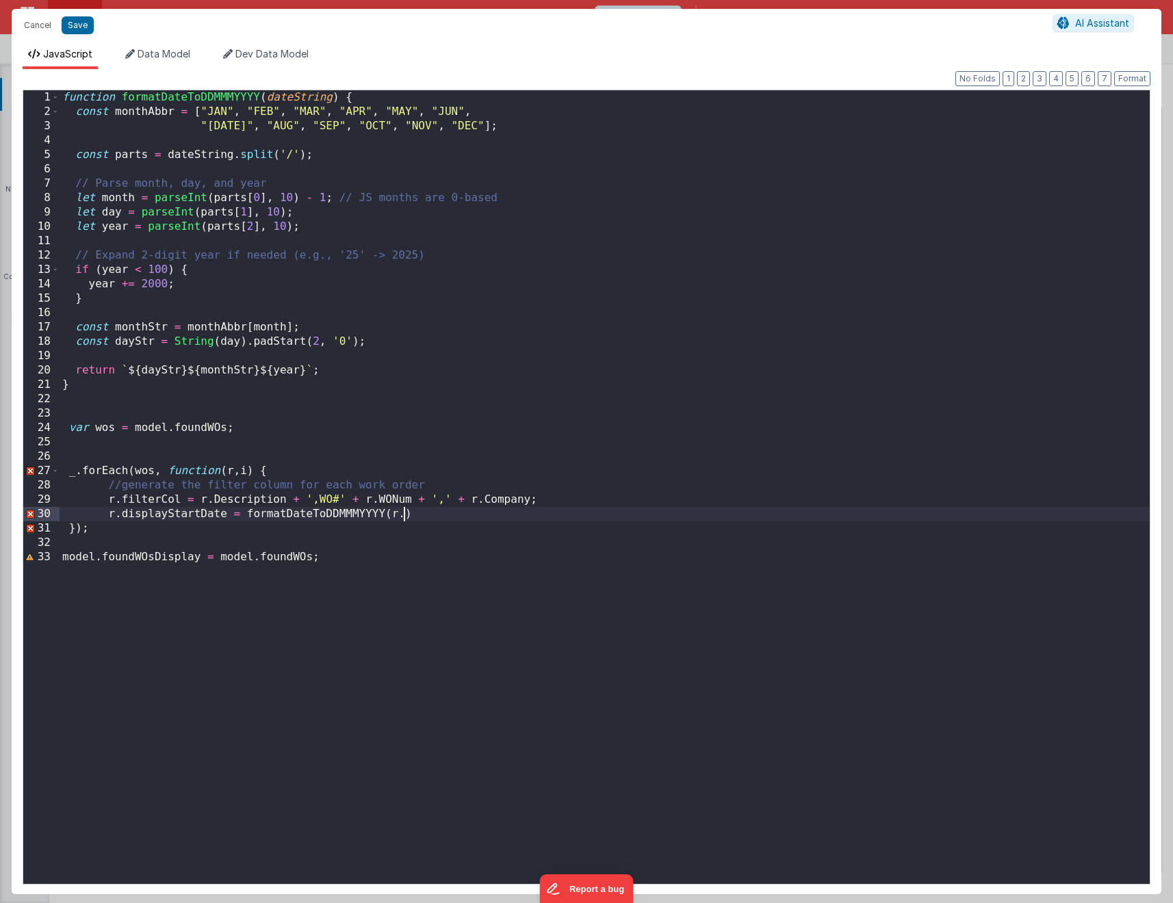
click at [406, 518] on div "function formatDateToDDMMMYYYY ( dateString ) { const monthAbbr = [ "JAN" , "FE…" at bounding box center [605, 501] width 1090 height 822
drag, startPoint x: 477, startPoint y: 514, endPoint x: 110, endPoint y: 508, distance: 366.8
click at [110, 509] on div "function formatDateToDDMMMYYYY ( dateString ) { const monthAbbr = [ "JAN" , "FE…" at bounding box center [605, 501] width 1090 height 822
click at [487, 516] on div "function formatDateToDDMMMYYYY ( dateString ) { const monthAbbr = [ "JAN" , "FE…" at bounding box center [605, 501] width 1090 height 822
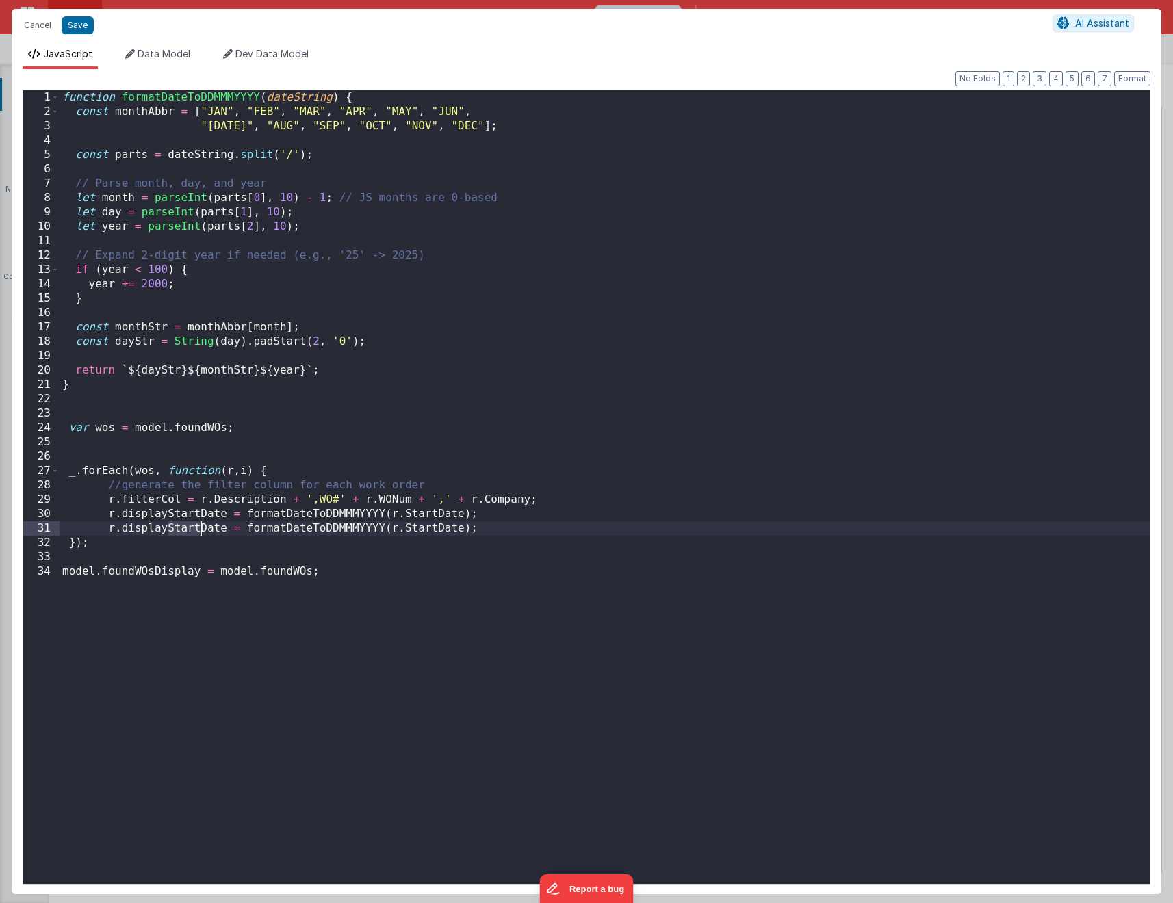
drag, startPoint x: 169, startPoint y: 526, endPoint x: 201, endPoint y: 530, distance: 32.4
click at [201, 530] on div "function formatDateToDDMMMYYYY ( dateString ) { const monthAbbr = [ "JAN" , "FE…" at bounding box center [605, 501] width 1090 height 822
drag, startPoint x: 391, startPoint y: 529, endPoint x: 424, endPoint y: 528, distance: 33.6
click at [424, 528] on div "function formatDateToDDMMMYYYY ( dateString ) { const monthAbbr = [ "JAN" , "FE…" at bounding box center [605, 501] width 1090 height 822
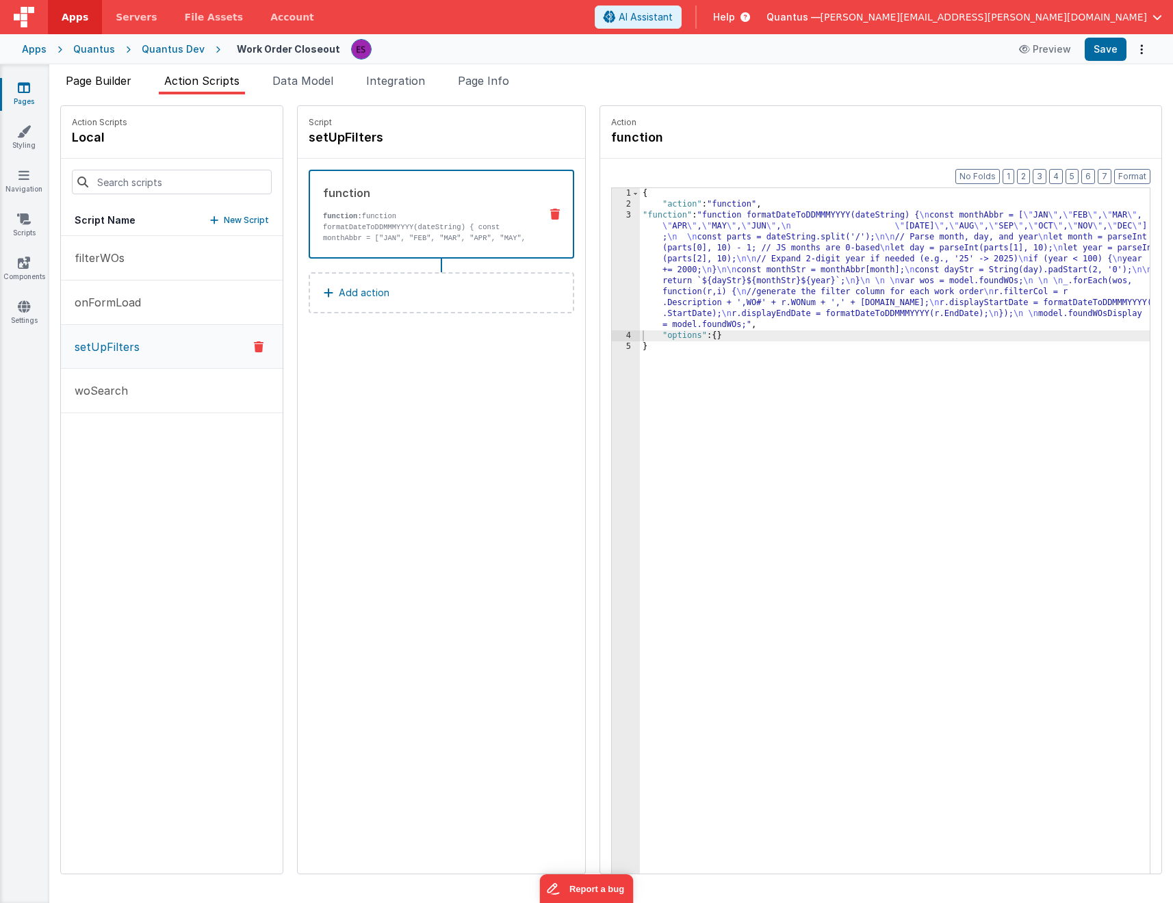
click at [94, 83] on span "Page Builder" at bounding box center [99, 81] width 66 height 14
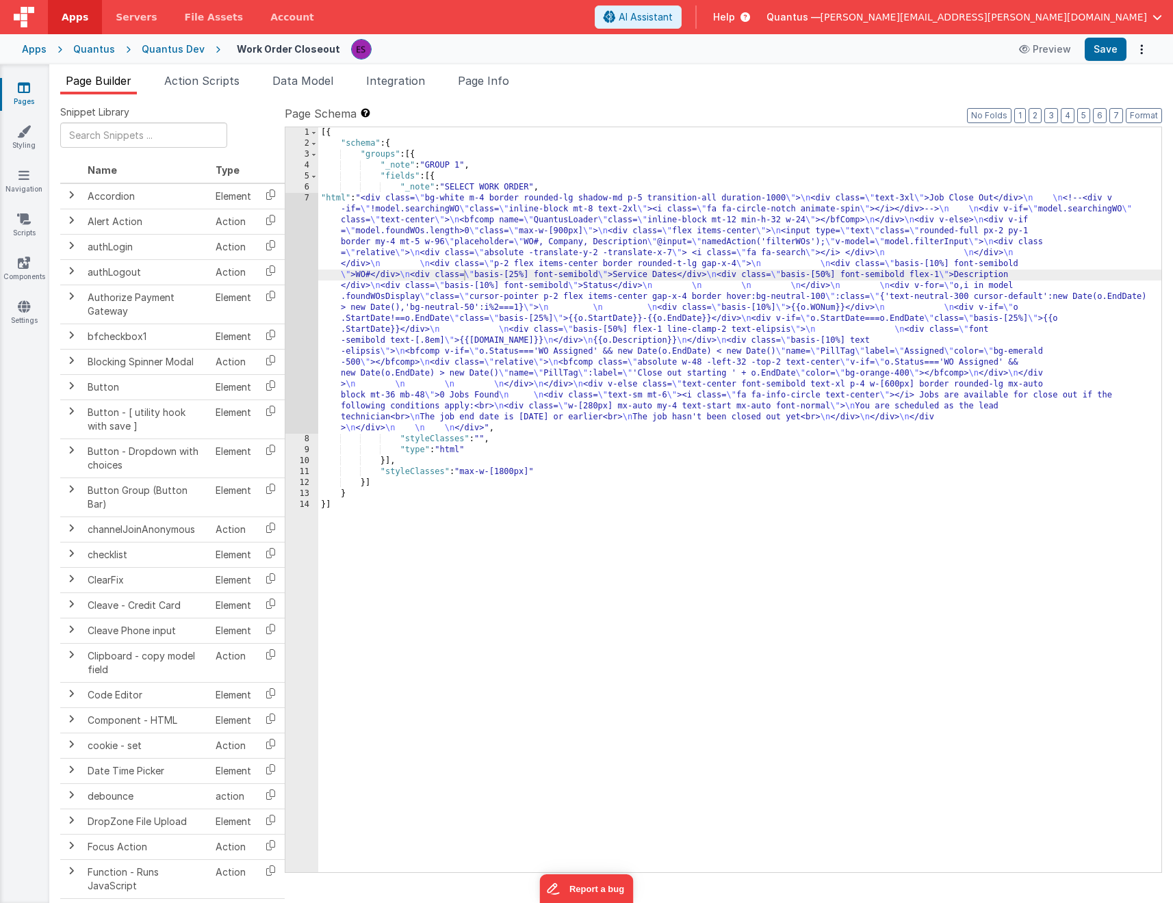
click at [376, 311] on div "[{ "schema" : { "groups" : [{ "_note" : "GROUP 1" , "fields" : [{ "_note" : "SE…" at bounding box center [739, 510] width 843 height 767
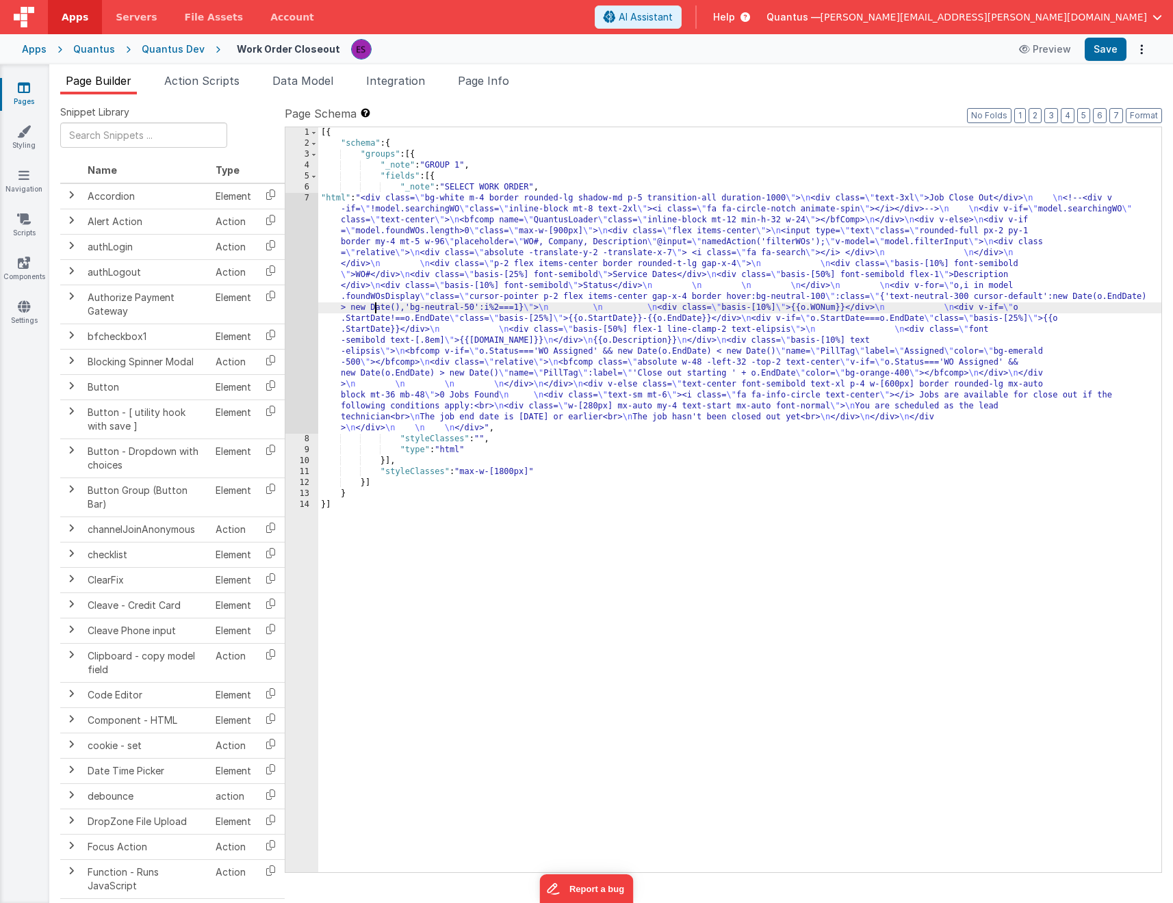
click at [298, 326] on div "7" at bounding box center [301, 313] width 33 height 241
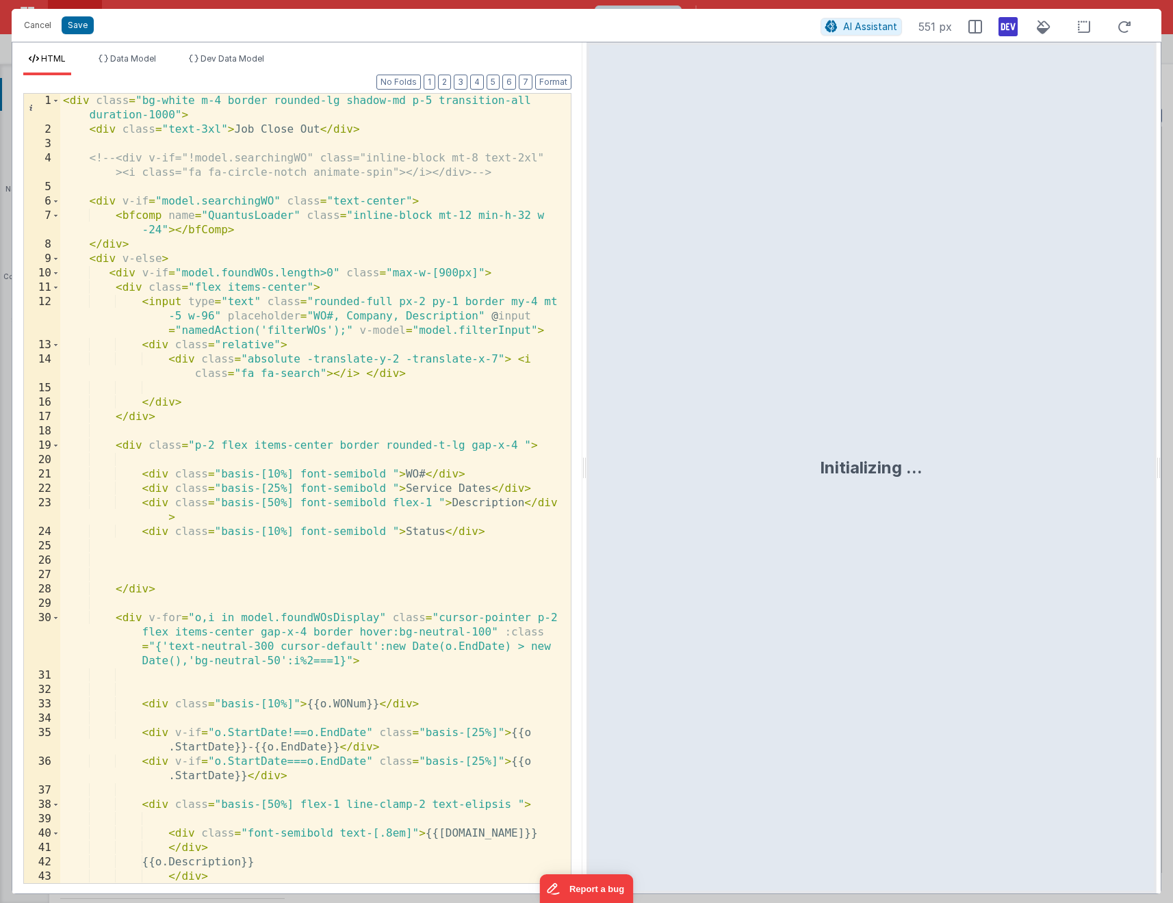
click at [310, 358] on div "< div class = "bg-white m-4 border rounded-lg shadow-md p-5 transition-all dura…" at bounding box center [310, 510] width 500 height 833
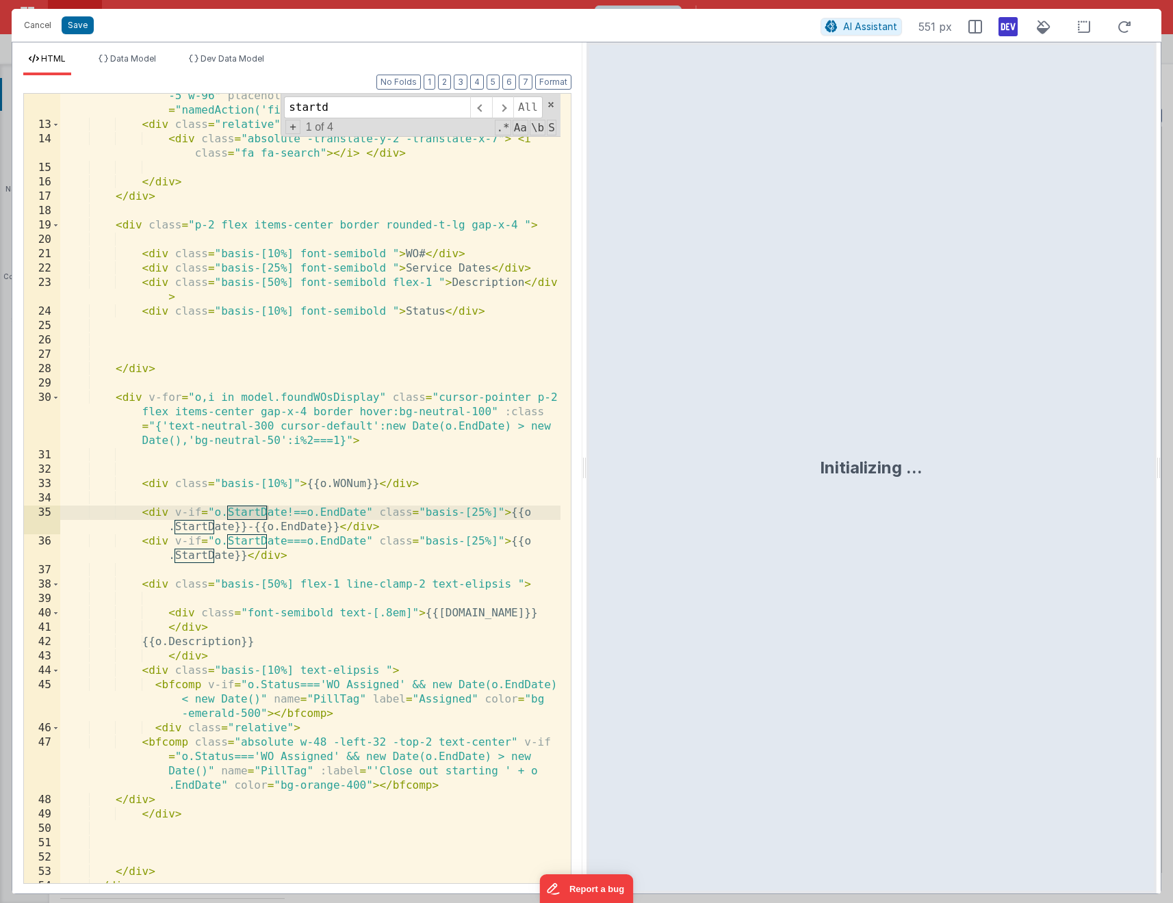
scroll to position [226, 0]
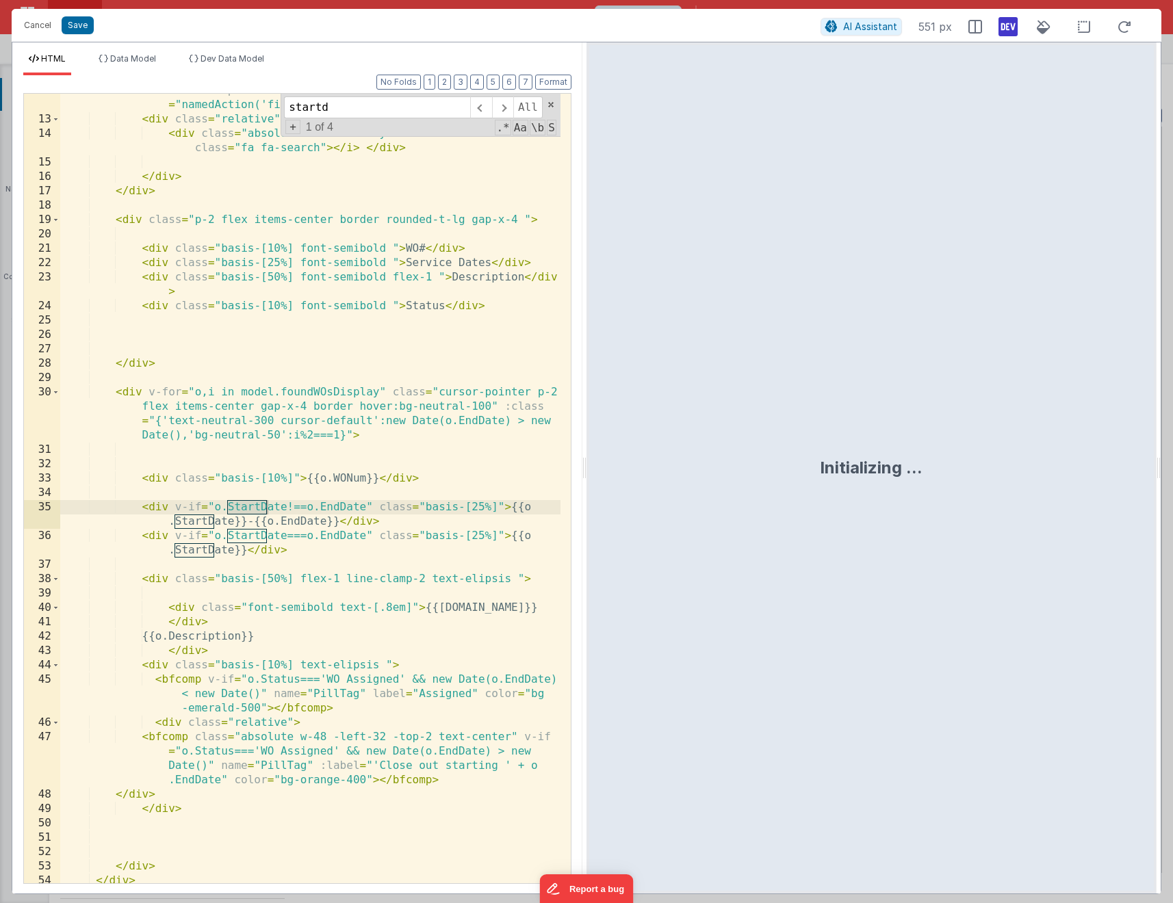
type input "startd"
click at [230, 517] on div "< input type = "text" class = "rounded-full px-2 py-1 border my-4 mt -5 w-96" p…" at bounding box center [310, 492] width 500 height 847
click at [174, 525] on div "< input type = "text" class = "rounded-full px-2 py-1 border my-4 mt -5 w-96" p…" at bounding box center [310, 492] width 500 height 847
click at [175, 541] on div "< input type = "text" class = "rounded-full px-2 py-1 border my-4 mt -5 w-96" p…" at bounding box center [310, 492] width 500 height 847
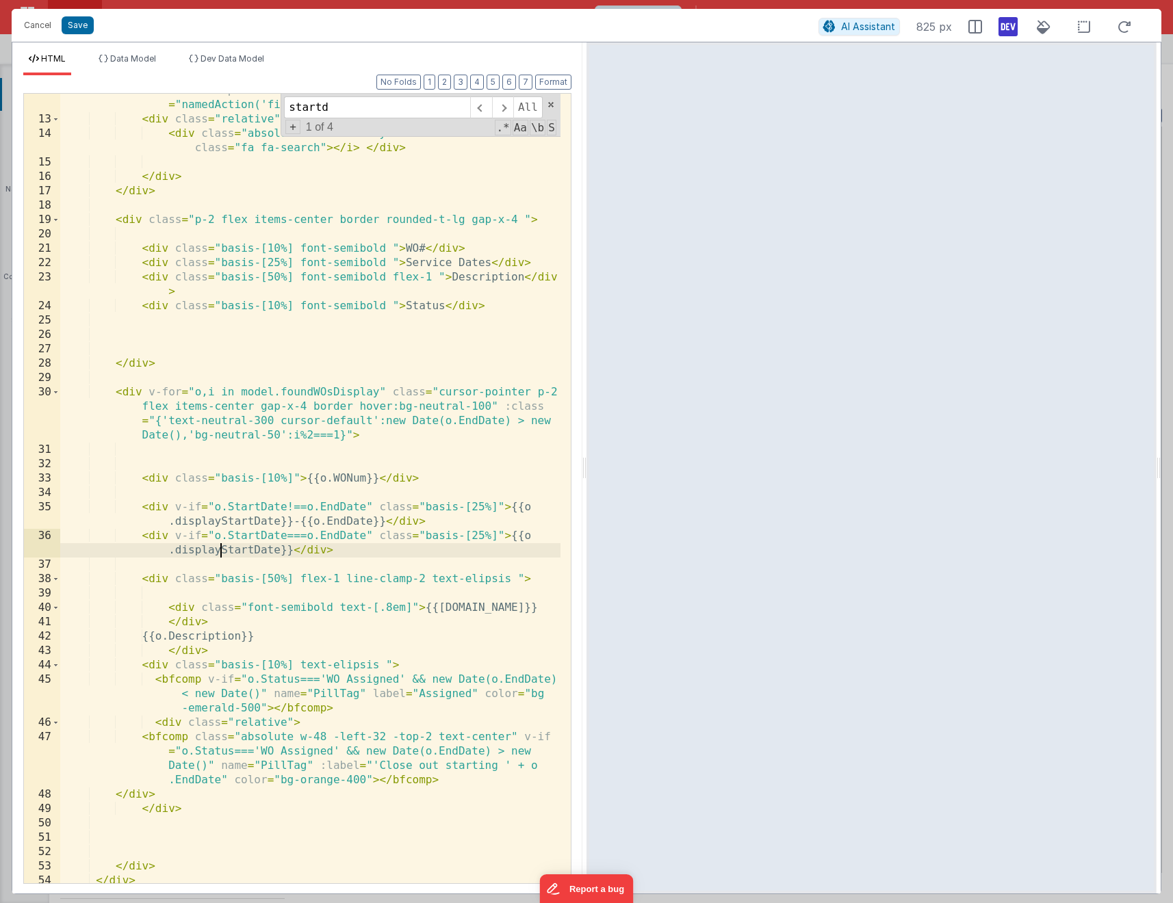
click at [326, 522] on div "< input type = "text" class = "rounded-full px-2 py-1 border my-4 mt -5 w-96" p…" at bounding box center [310, 492] width 500 height 847
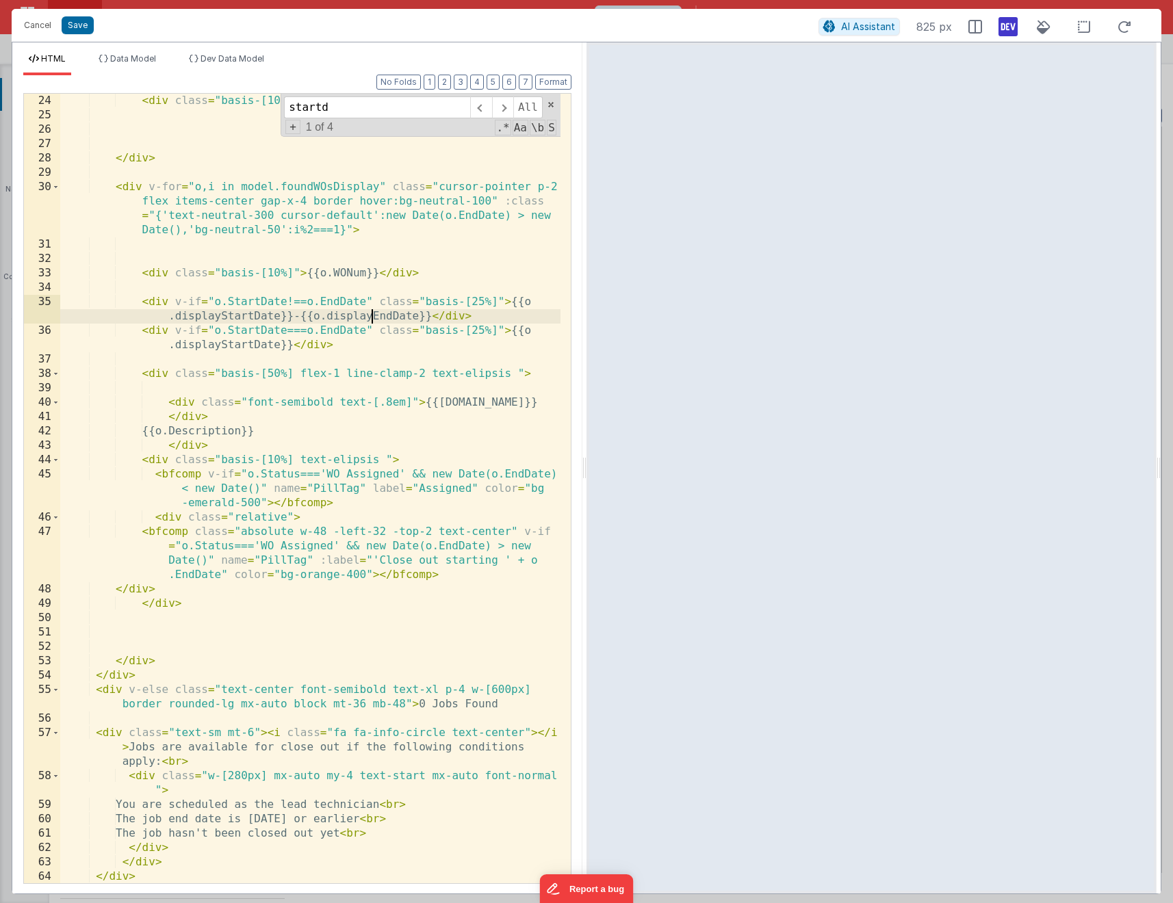
scroll to position [489, 0]
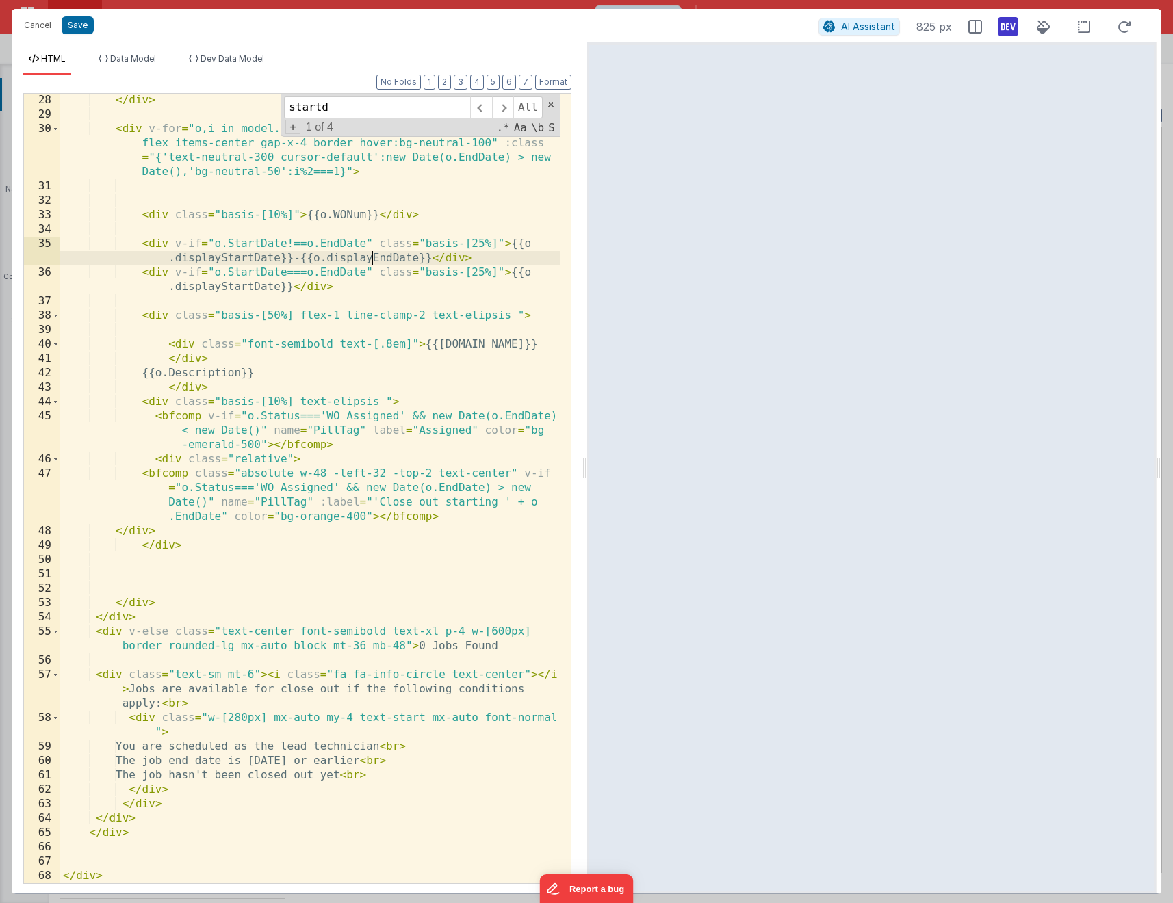
click at [177, 513] on div "</ div > < div v-for = "o,i in model.foundWOsDisplay" class = "cursor-pointer p…" at bounding box center [310, 502] width 500 height 818
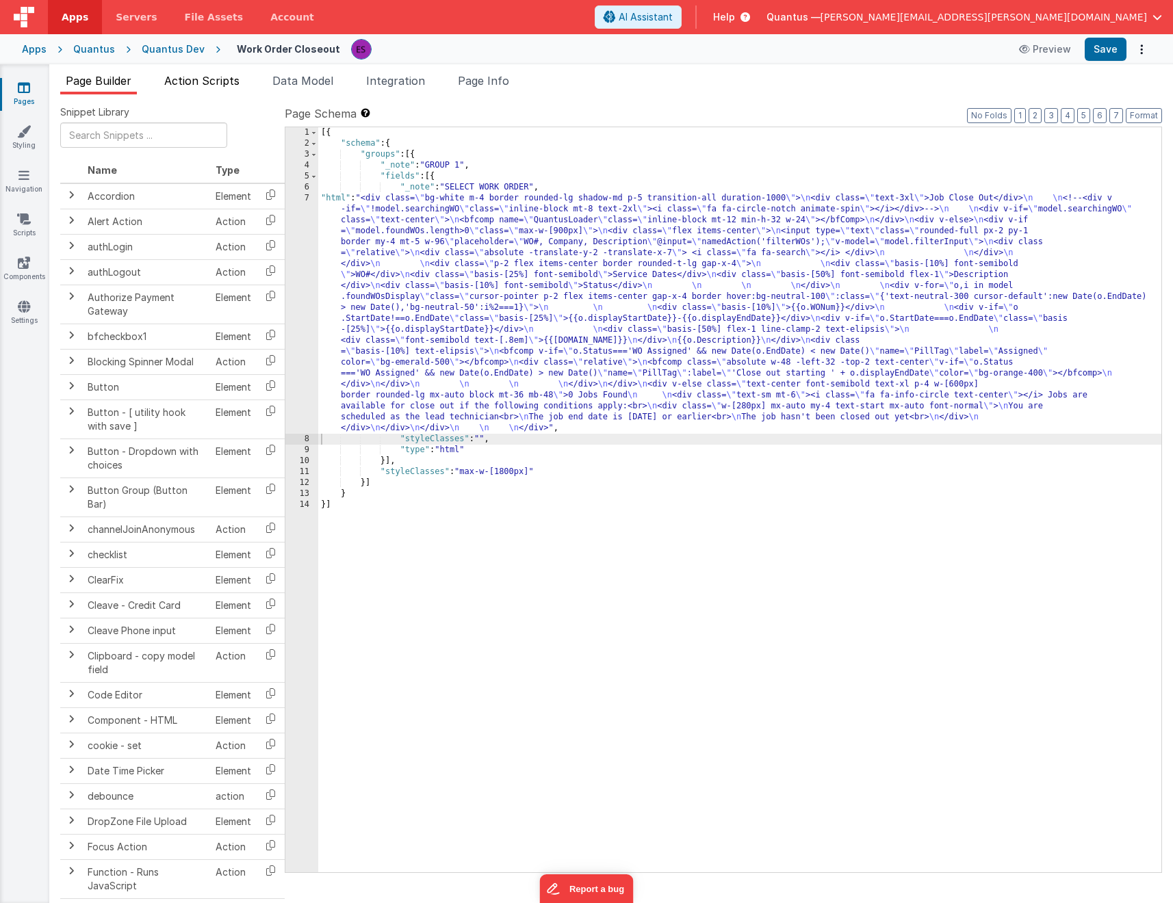
click at [205, 79] on span "Action Scripts" at bounding box center [201, 81] width 75 height 14
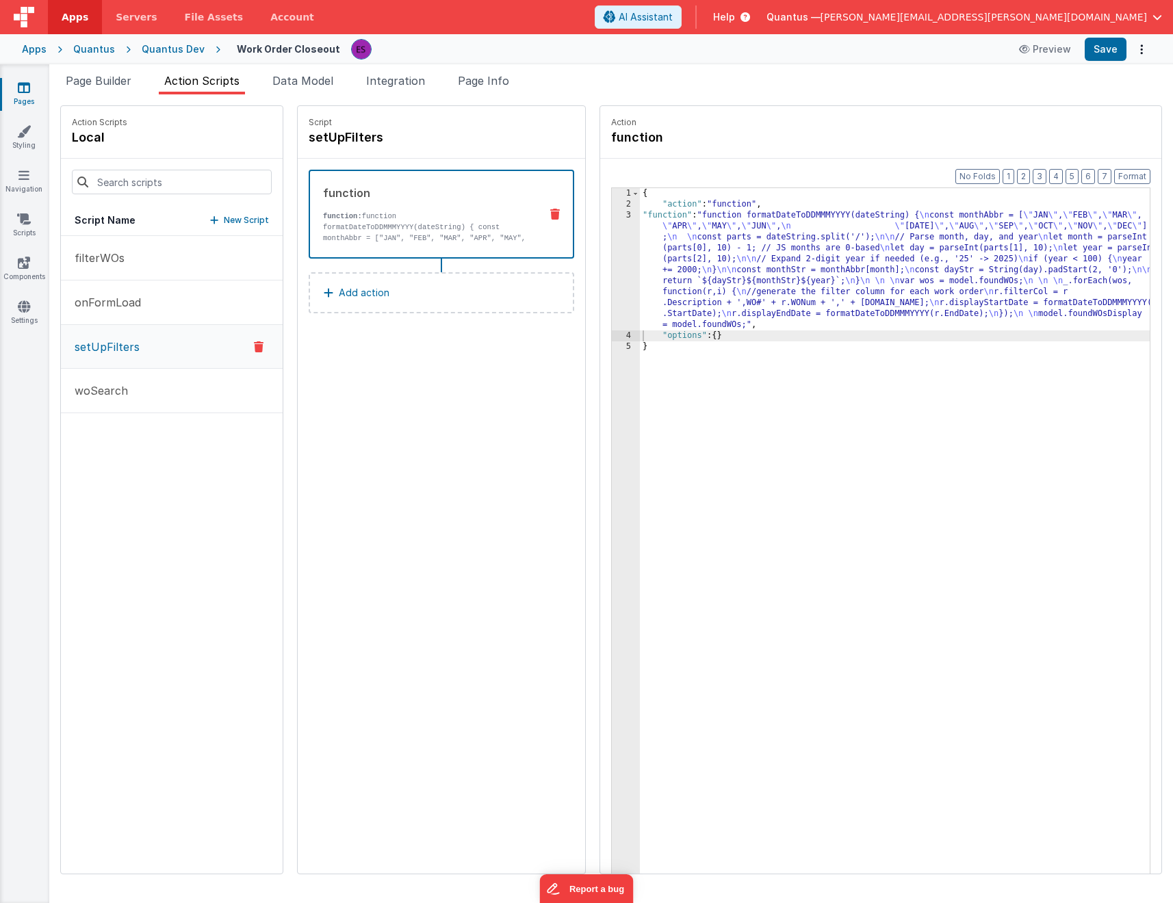
click at [669, 259] on div "{ "action" : "function" , "function" : "function formatDateToDDMMMYYYY(dateStri…" at bounding box center [912, 563] width 545 height 750
click at [612, 284] on div "3" at bounding box center [626, 270] width 28 height 120
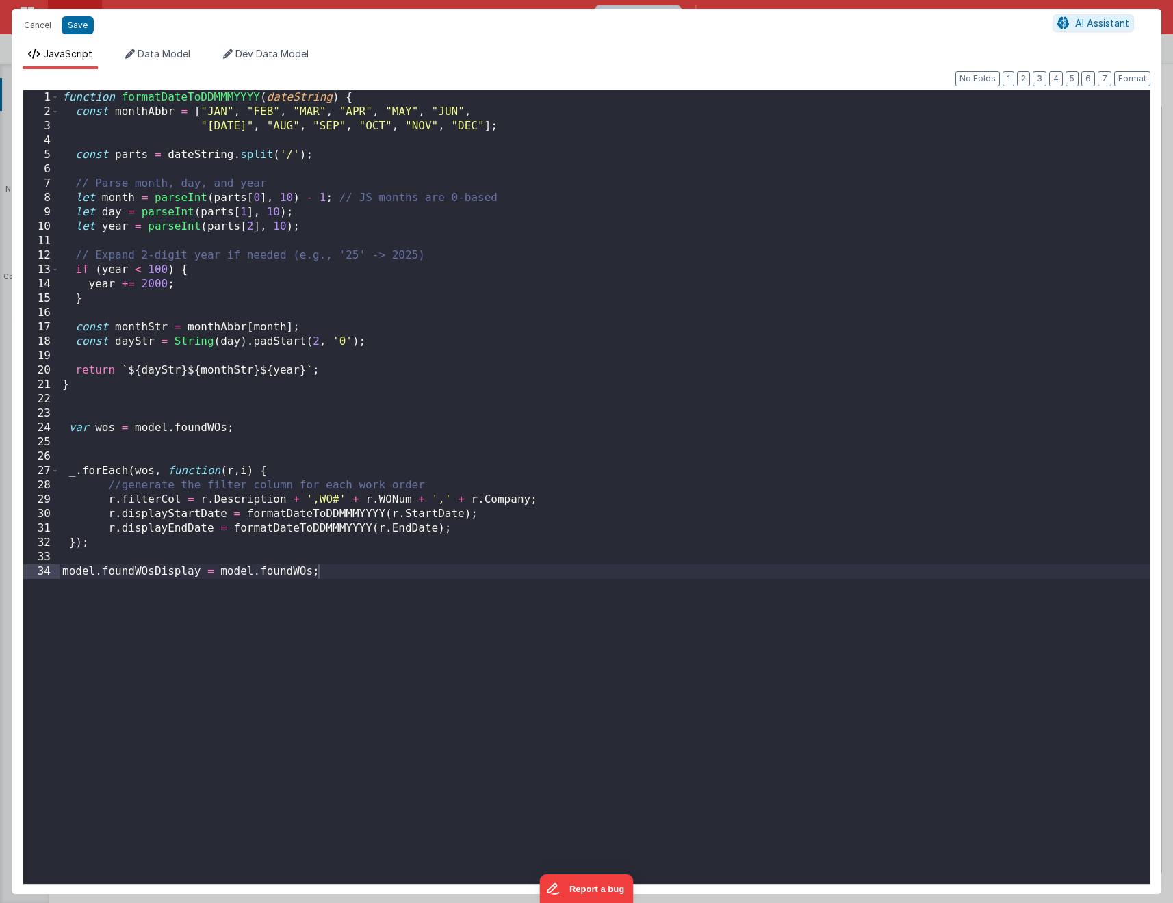
click at [228, 113] on div "function formatDateToDDMMMYYYY ( dateString ) { const monthAbbr = [ "JAN" , "FE…" at bounding box center [605, 501] width 1090 height 822
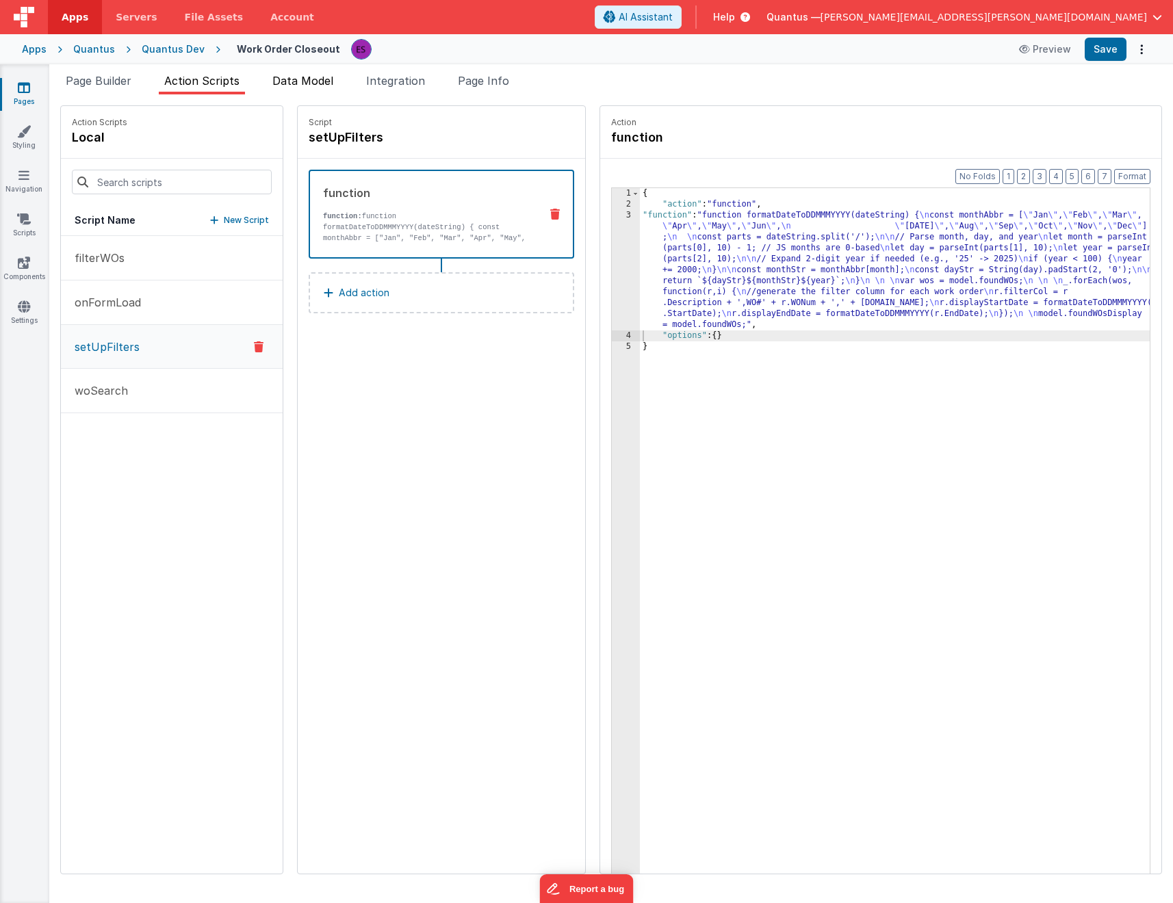
click at [313, 92] on li "Data Model" at bounding box center [303, 84] width 72 height 22
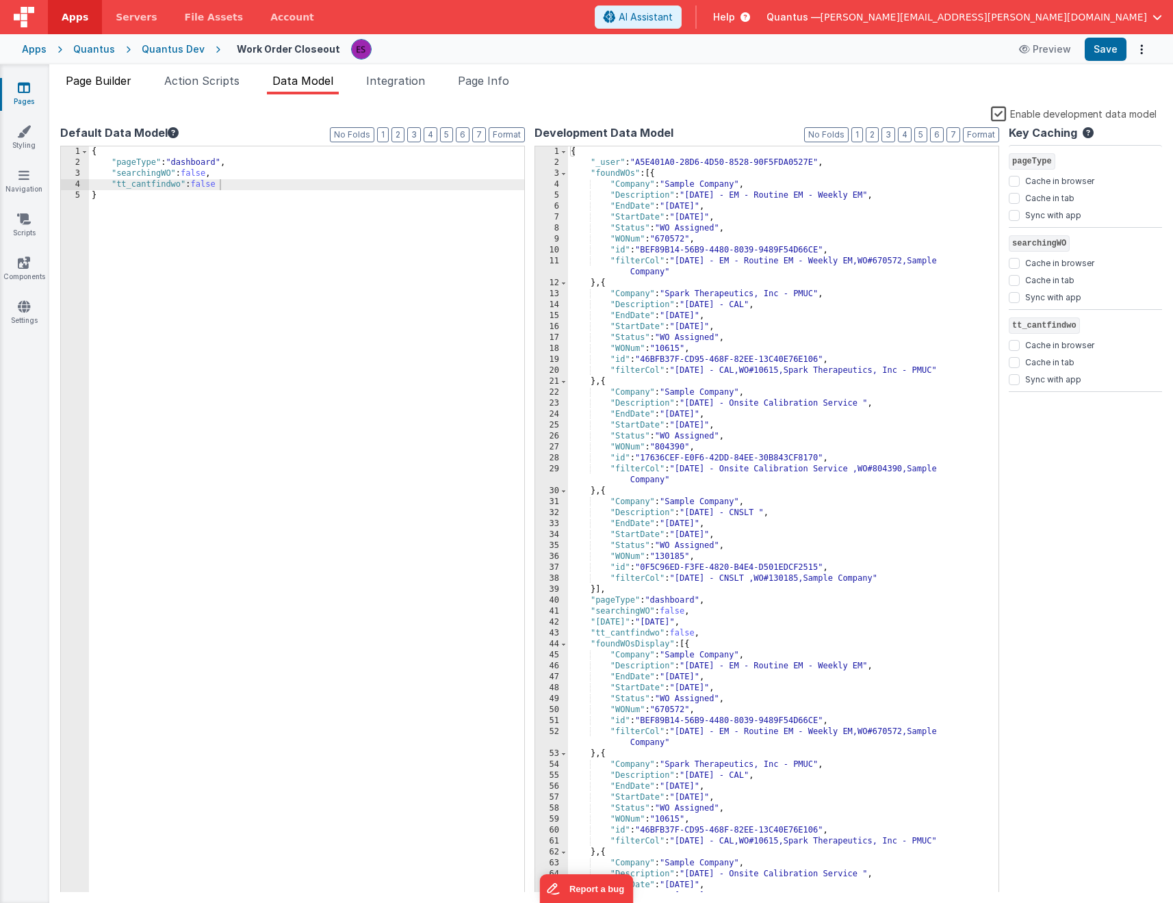
click at [96, 88] on li "Page Builder" at bounding box center [98, 84] width 77 height 22
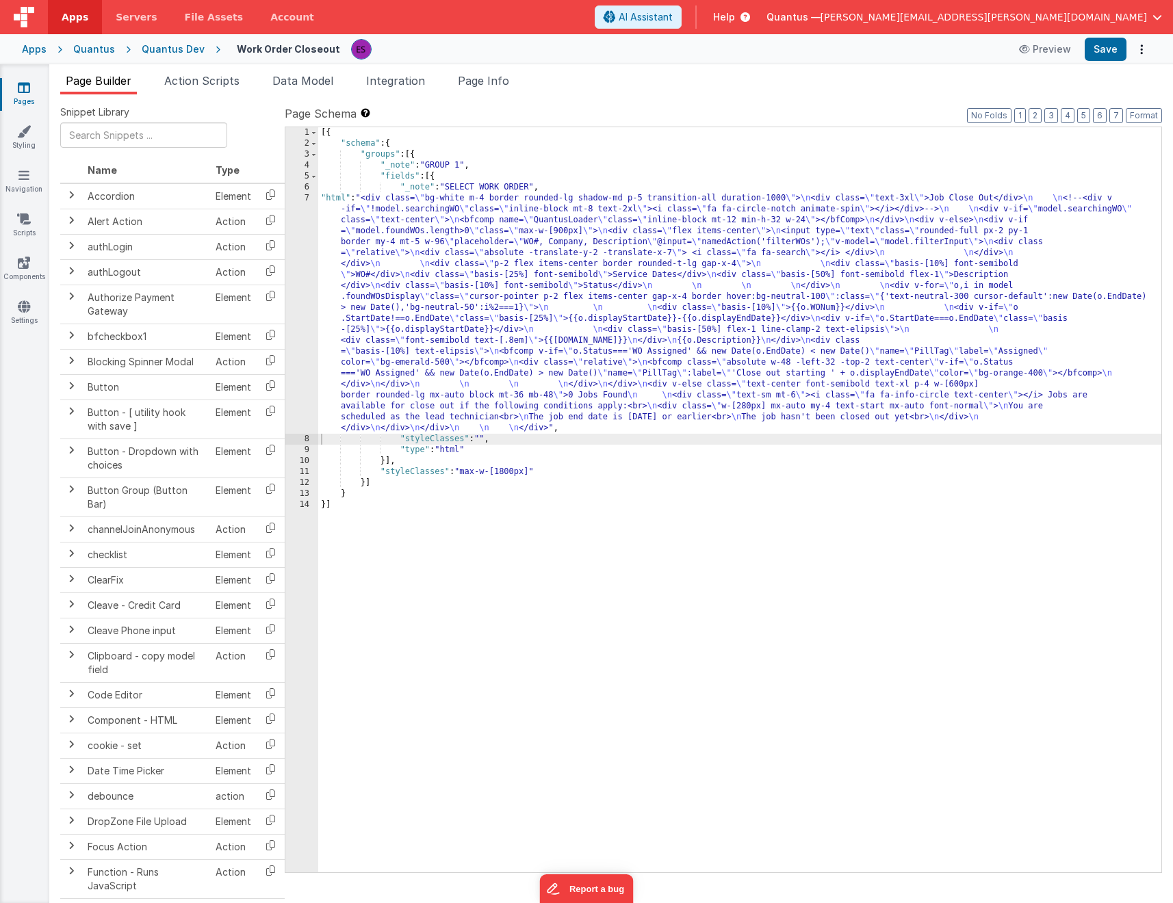
click at [363, 285] on div "[{ "schema" : { "groups" : [{ "_note" : "GROUP 1" , "fields" : [{ "_note" : "SE…" at bounding box center [739, 510] width 843 height 767
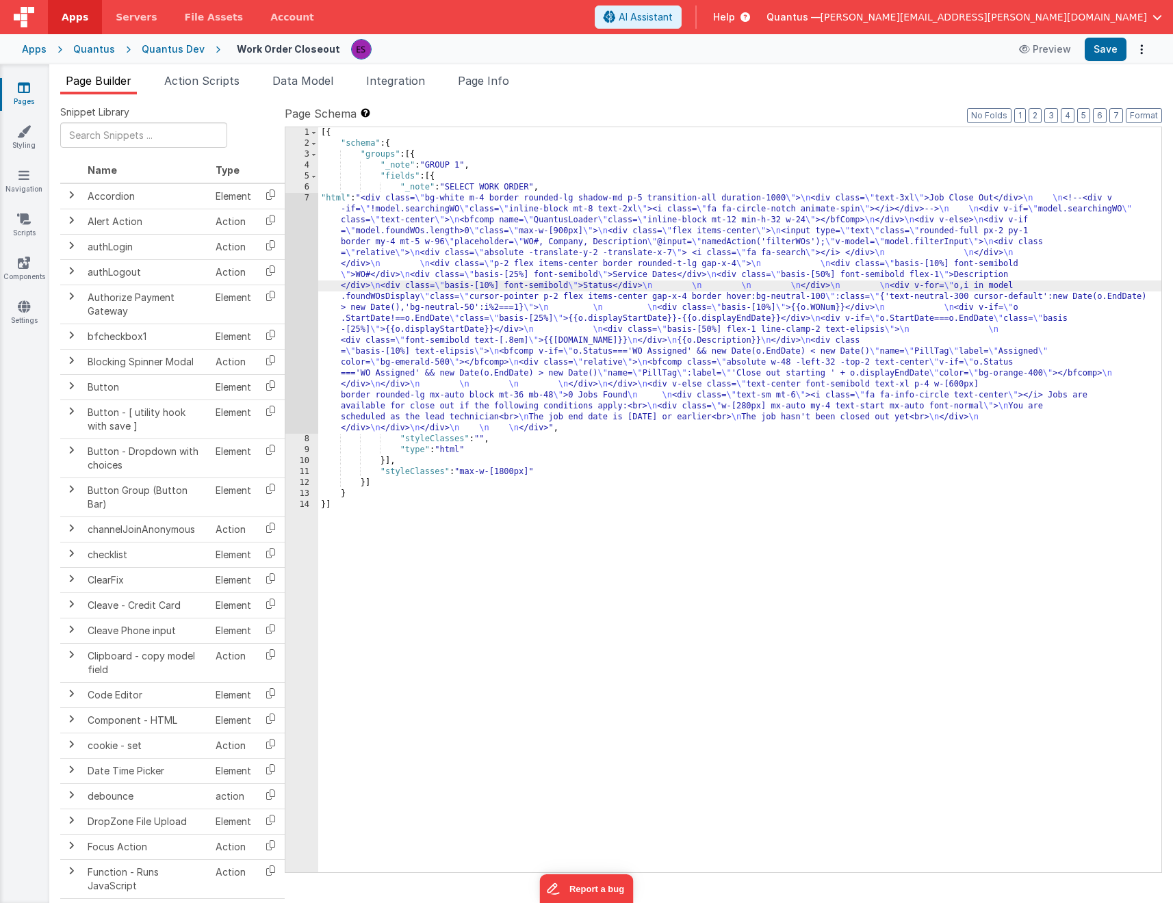
click at [305, 340] on div "7" at bounding box center [301, 313] width 33 height 241
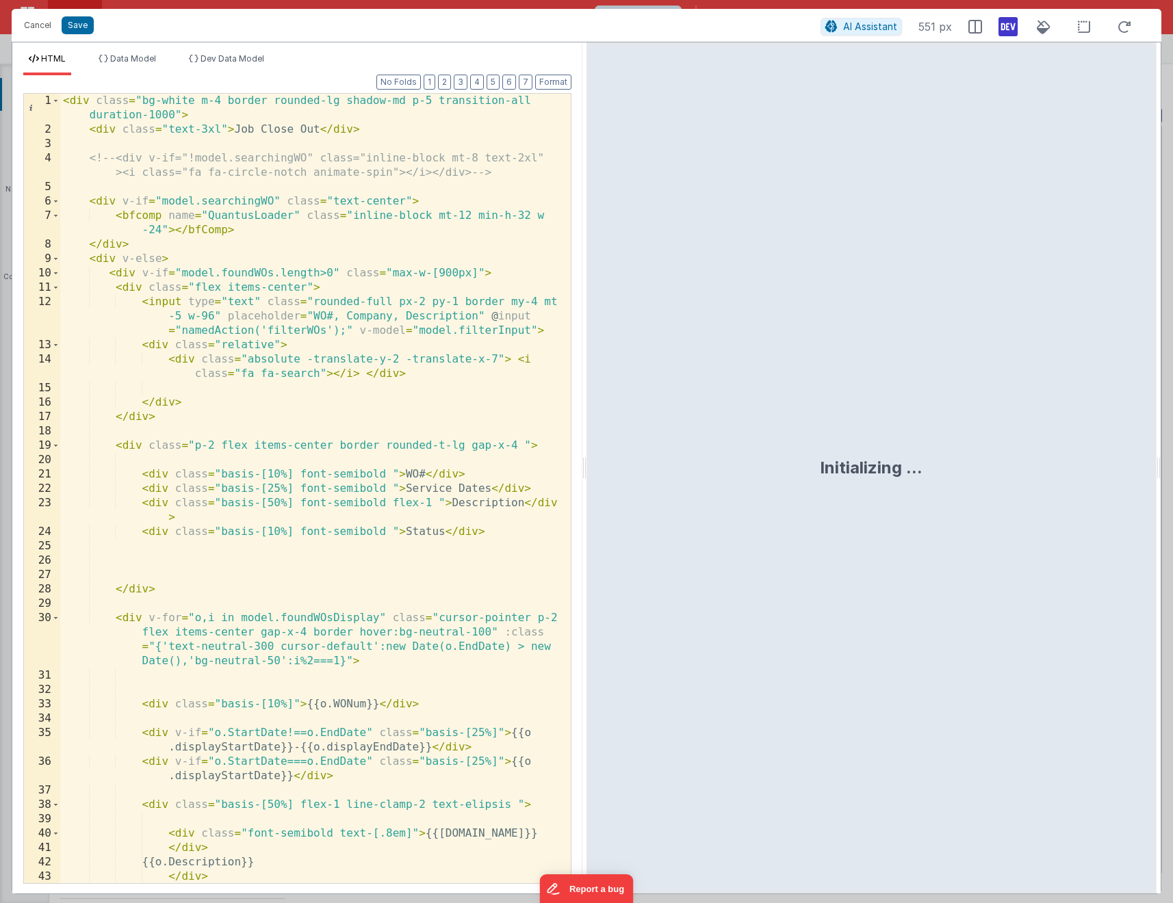
click at [319, 270] on div "< div class = "bg-white m-4 border rounded-lg shadow-md p-5 transition-all dura…" at bounding box center [310, 510] width 500 height 833
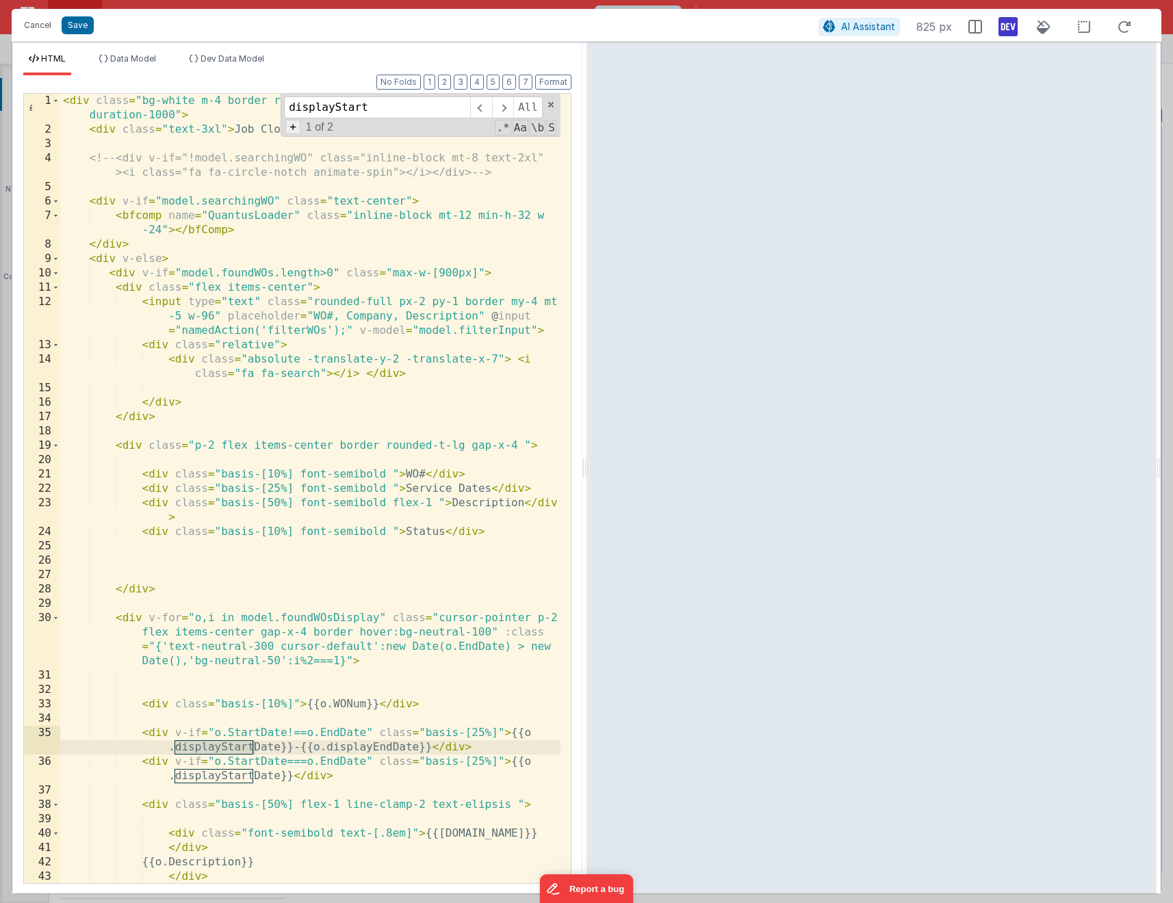
type input "displayStart"
click at [296, 130] on span "+" at bounding box center [292, 127] width 15 height 14
click at [328, 139] on input at bounding box center [377, 132] width 186 height 22
type input "Start"
click at [541, 135] on span "All" at bounding box center [539, 132] width 29 height 22
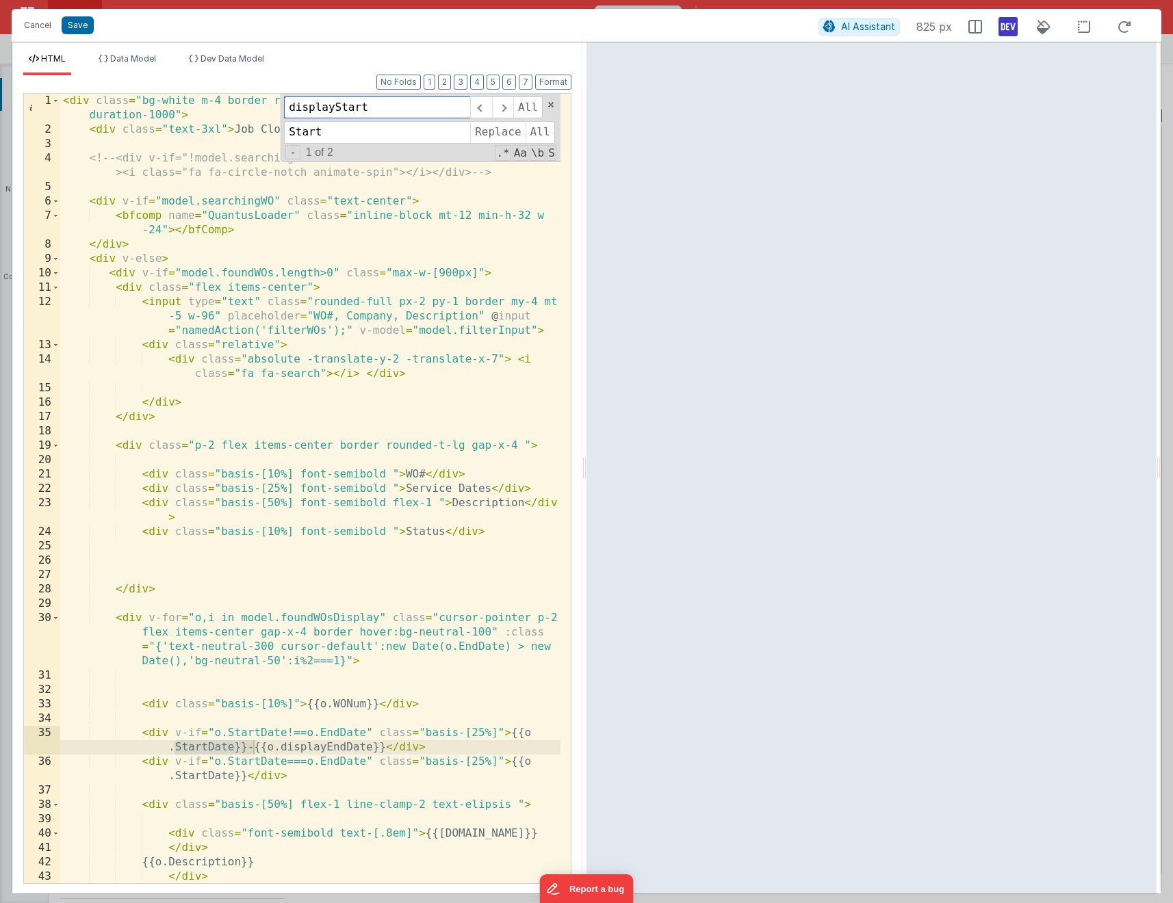
drag, startPoint x: 380, startPoint y: 109, endPoint x: 335, endPoint y: 104, distance: 45.5
click at [335, 104] on input "displayStart" at bounding box center [377, 107] width 186 height 22
type input "displayEnd"
drag, startPoint x: 343, startPoint y: 132, endPoint x: 276, endPoint y: 127, distance: 67.2
click at [276, 127] on div "< div class = "bg-white m-4 border rounded-lg shadow-md p-5 transition-all dura…" at bounding box center [310, 489] width 500 height 790
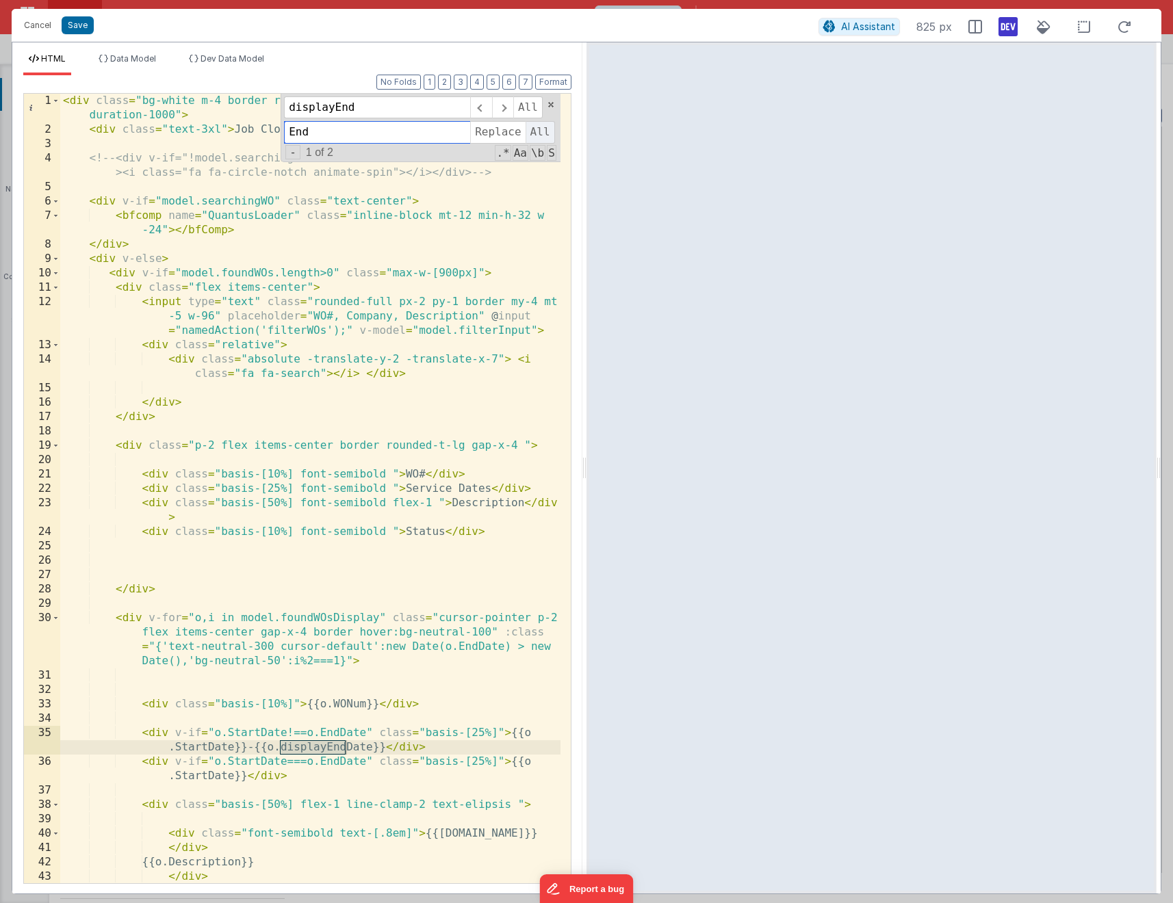
type input "End"
click at [540, 139] on span "All" at bounding box center [539, 132] width 29 height 22
click at [485, 291] on div "< div class = "bg-white m-4 border rounded-lg shadow-md p-5 transition-all dura…" at bounding box center [310, 510] width 500 height 833
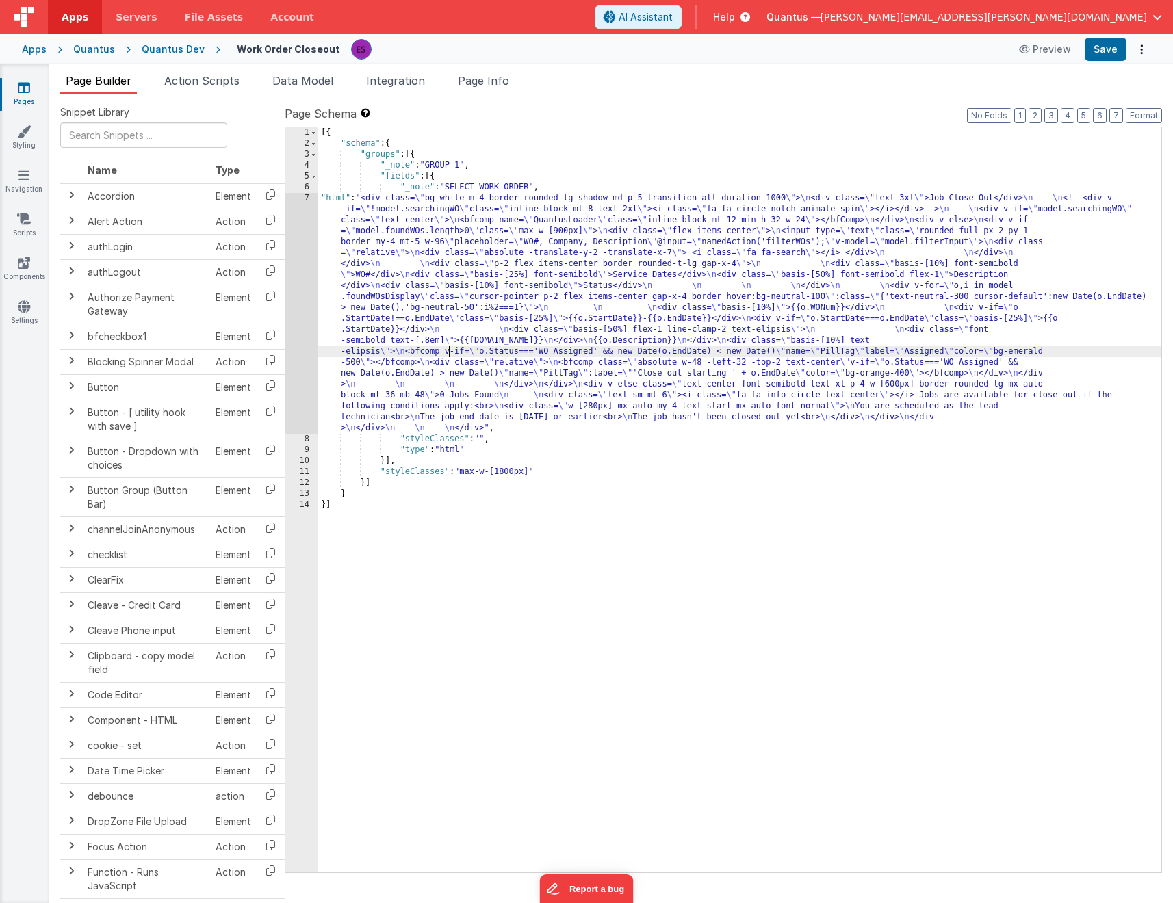
click at [451, 356] on div "[{ "schema" : { "groups" : [{ "_note" : "GROUP 1" , "fields" : [{ "_note" : "SE…" at bounding box center [739, 510] width 843 height 767
click at [292, 348] on div "7" at bounding box center [301, 313] width 33 height 241
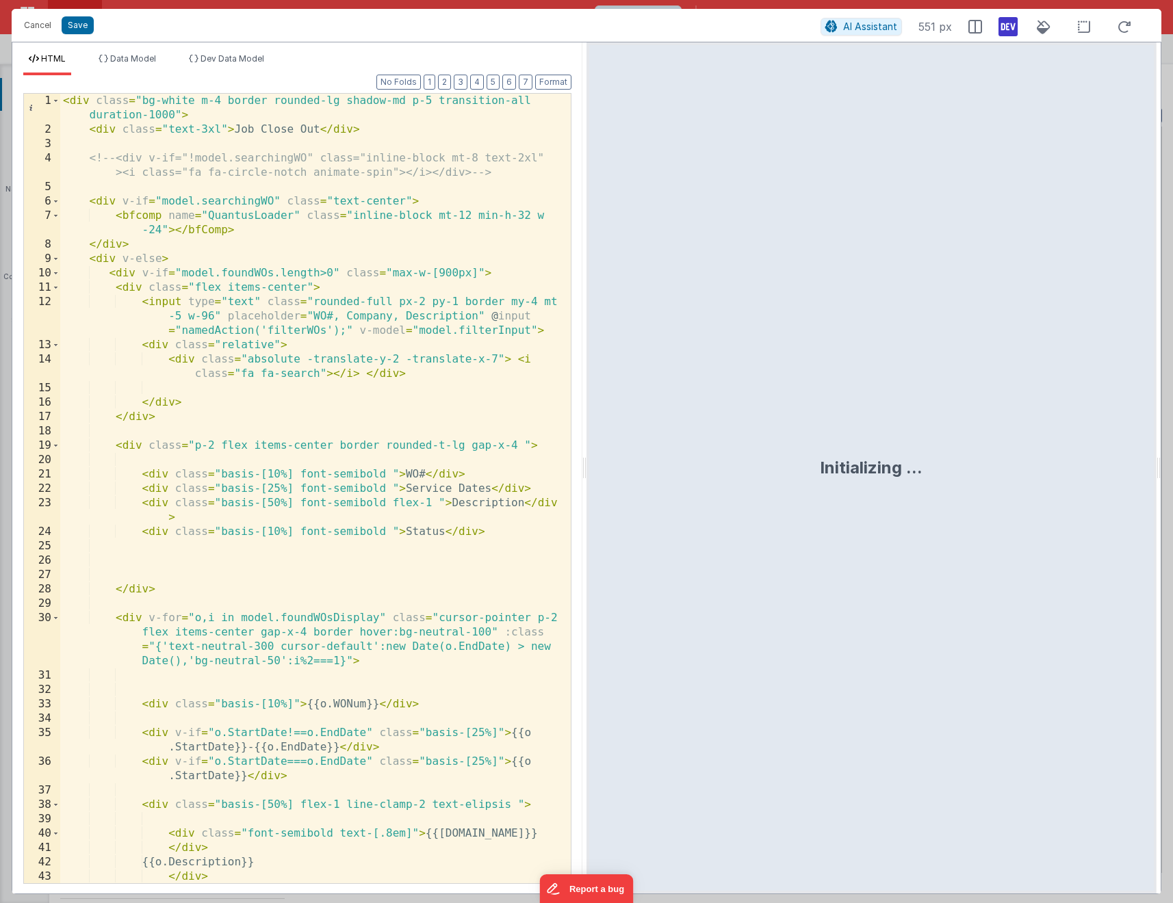
scroll to position [0, 0]
click at [372, 318] on div "< div class = "bg-white m-4 border rounded-lg shadow-md p-5 transition-all dura…" at bounding box center [310, 510] width 500 height 833
click at [372, 317] on div "< div class = "bg-white m-4 border rounded-lg shadow-md p-5 transition-all dura…" at bounding box center [310, 510] width 500 height 833
